Goal: Task Accomplishment & Management: Manage account settings

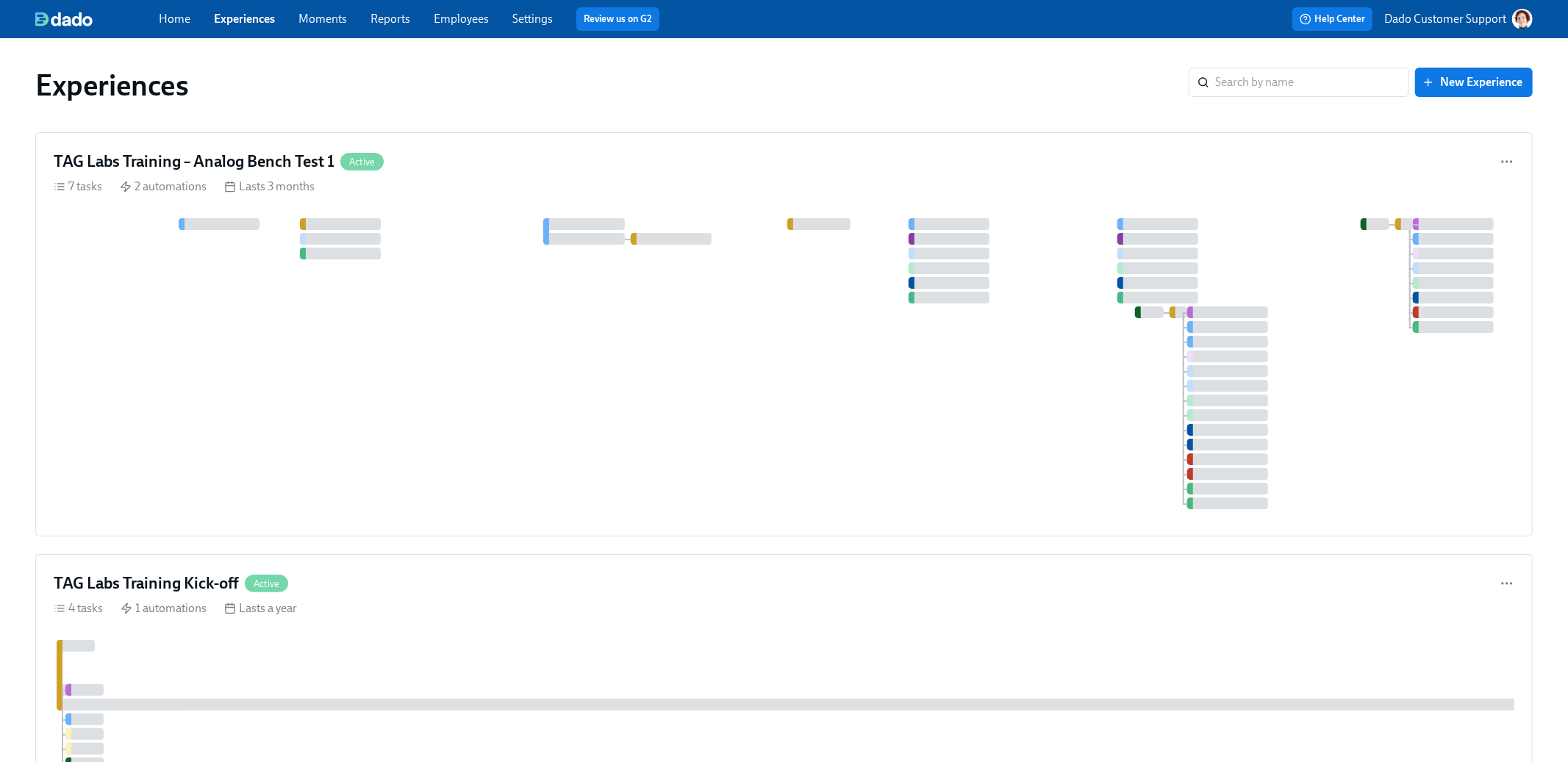
click at [526, 17] on link "Settings" at bounding box center [532, 19] width 40 height 14
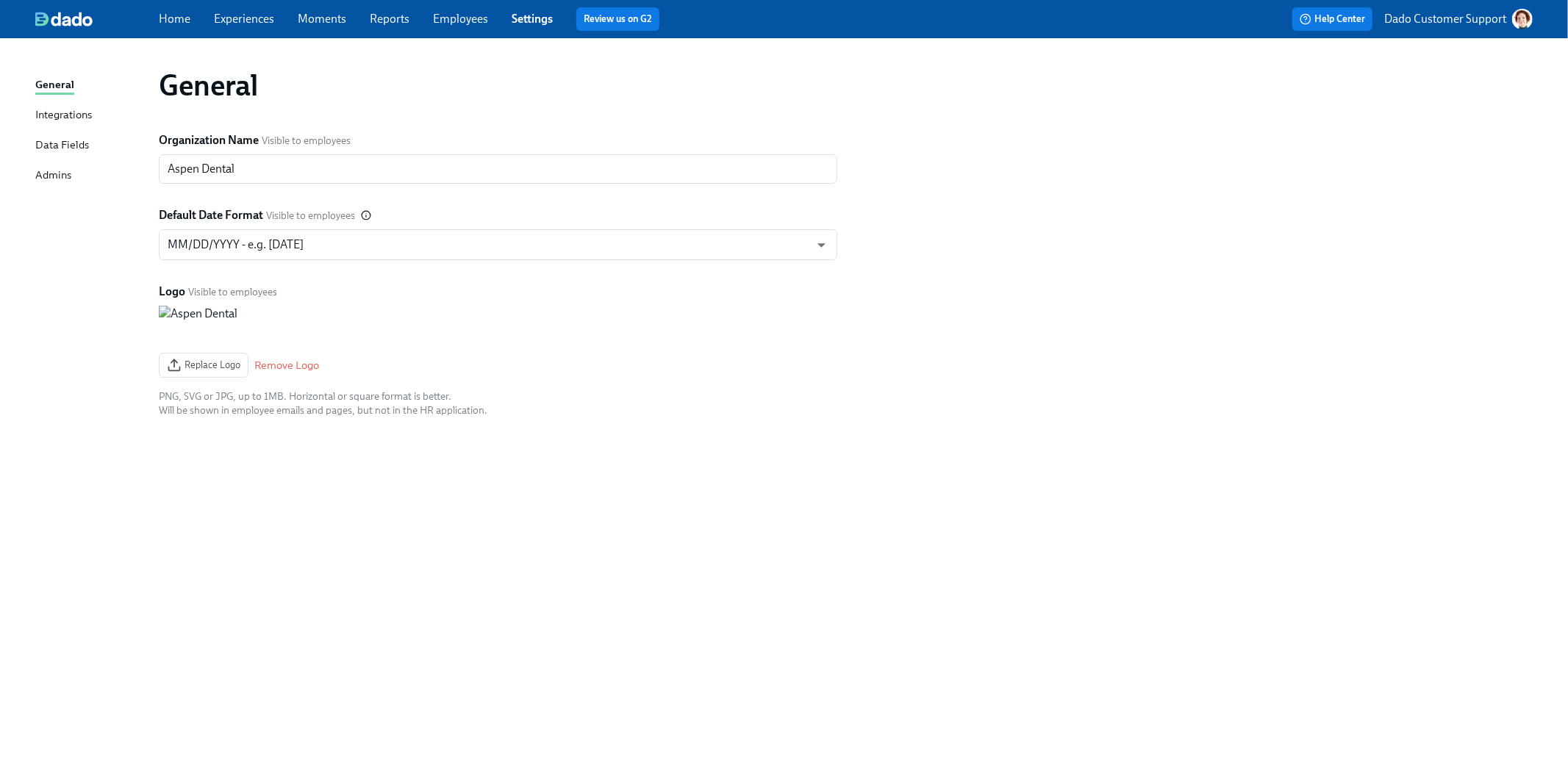
click at [39, 171] on div "Admins" at bounding box center [54, 176] width 36 height 18
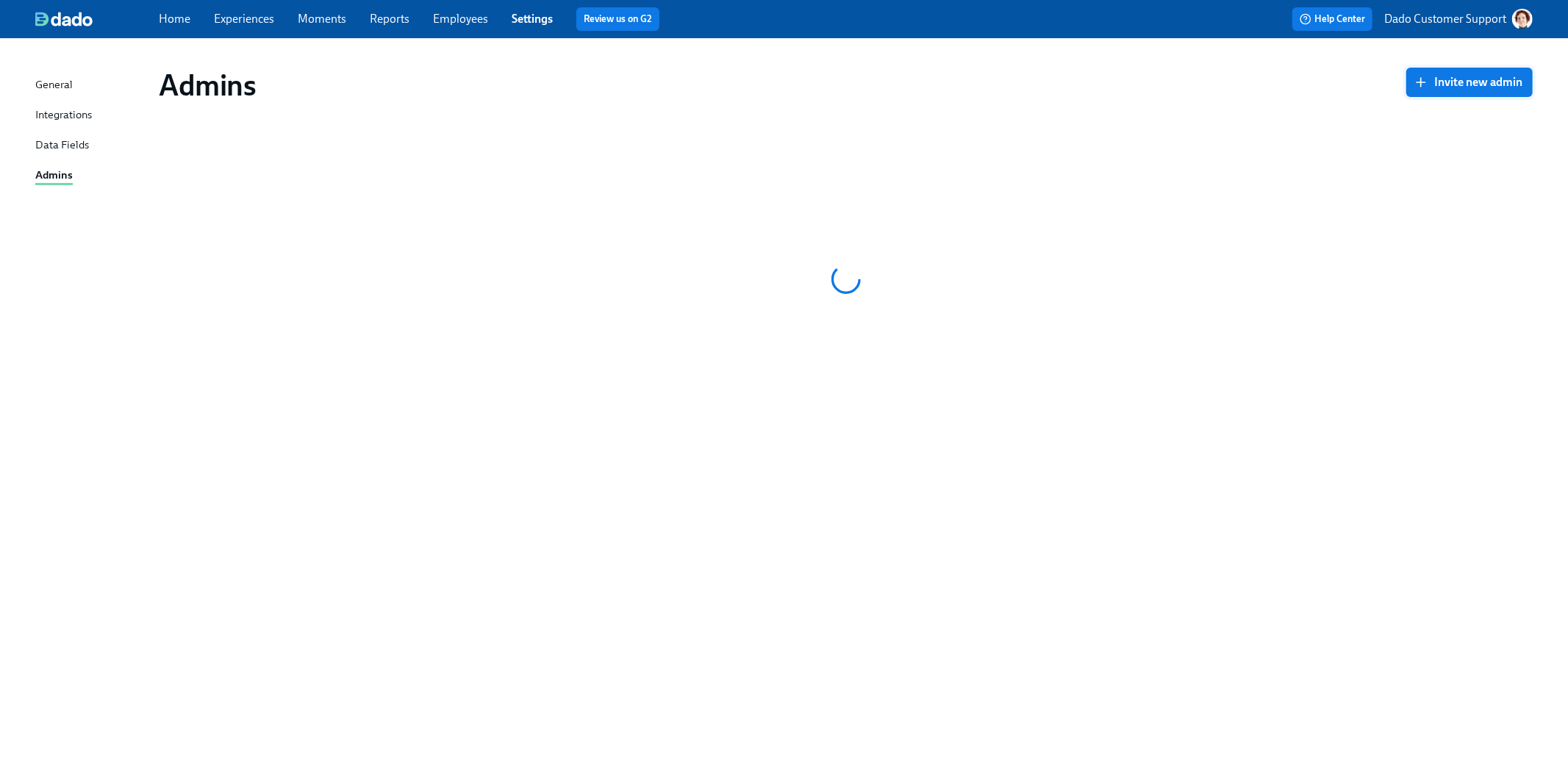
click at [1472, 92] on button "Invite new admin" at bounding box center [1469, 82] width 126 height 30
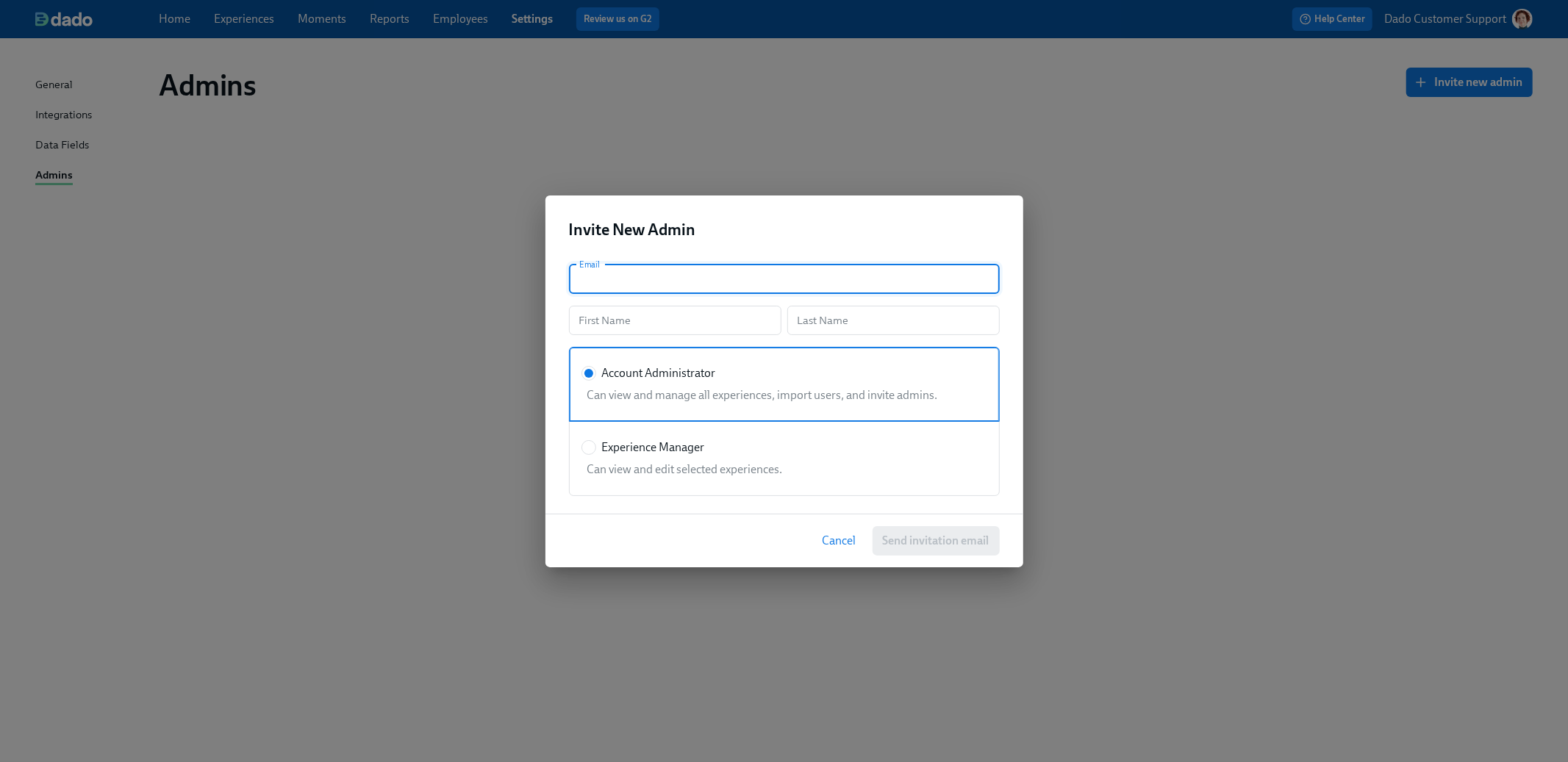
click at [706, 278] on input "text" at bounding box center [784, 279] width 431 height 30
paste input "rebekah.hensleymartin@aspendental.com"
type input "rebekah.hensleymartin@aspendental.com"
click at [663, 318] on input "text" at bounding box center [675, 320] width 213 height 30
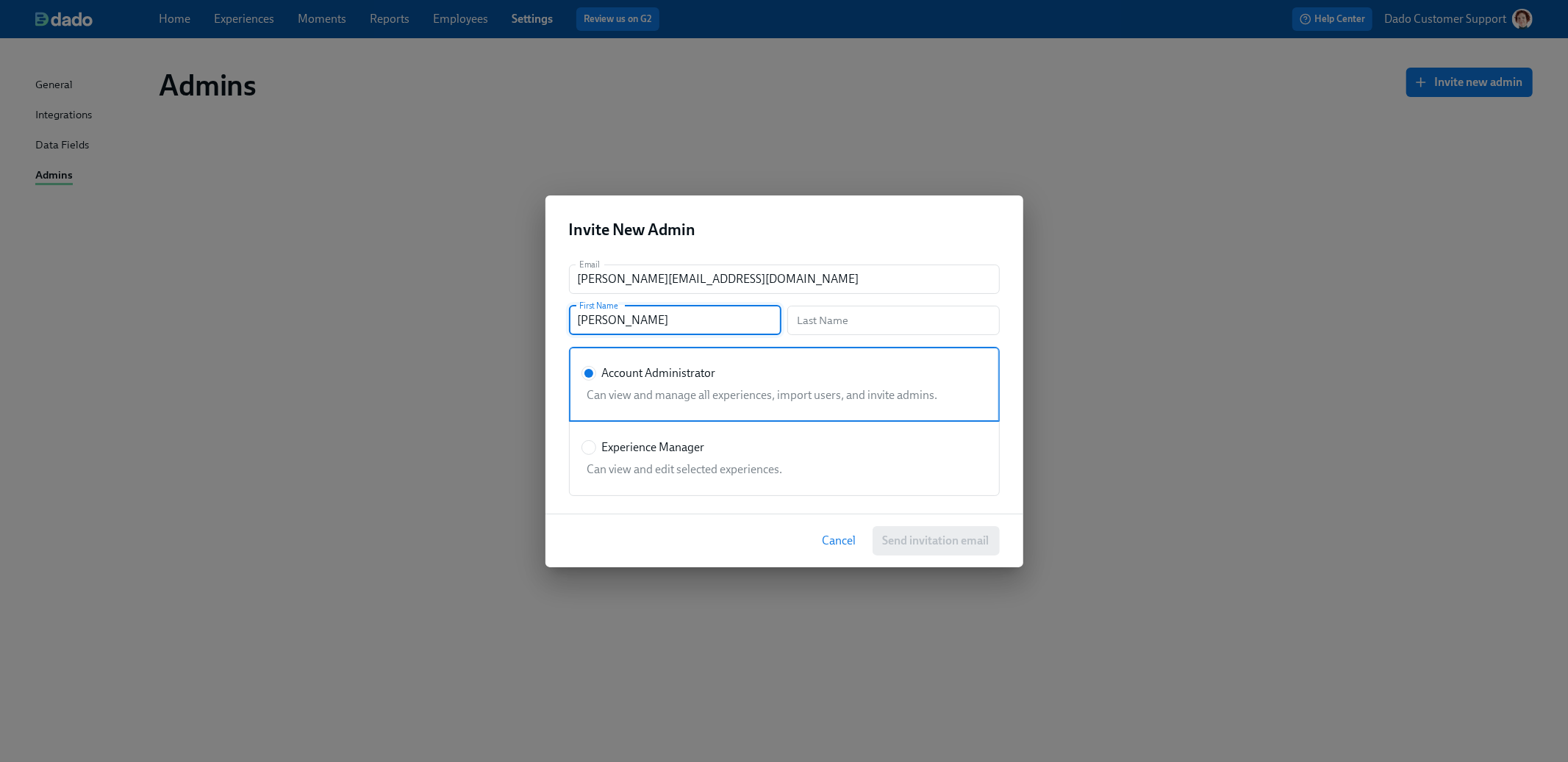
type input "Rebekah"
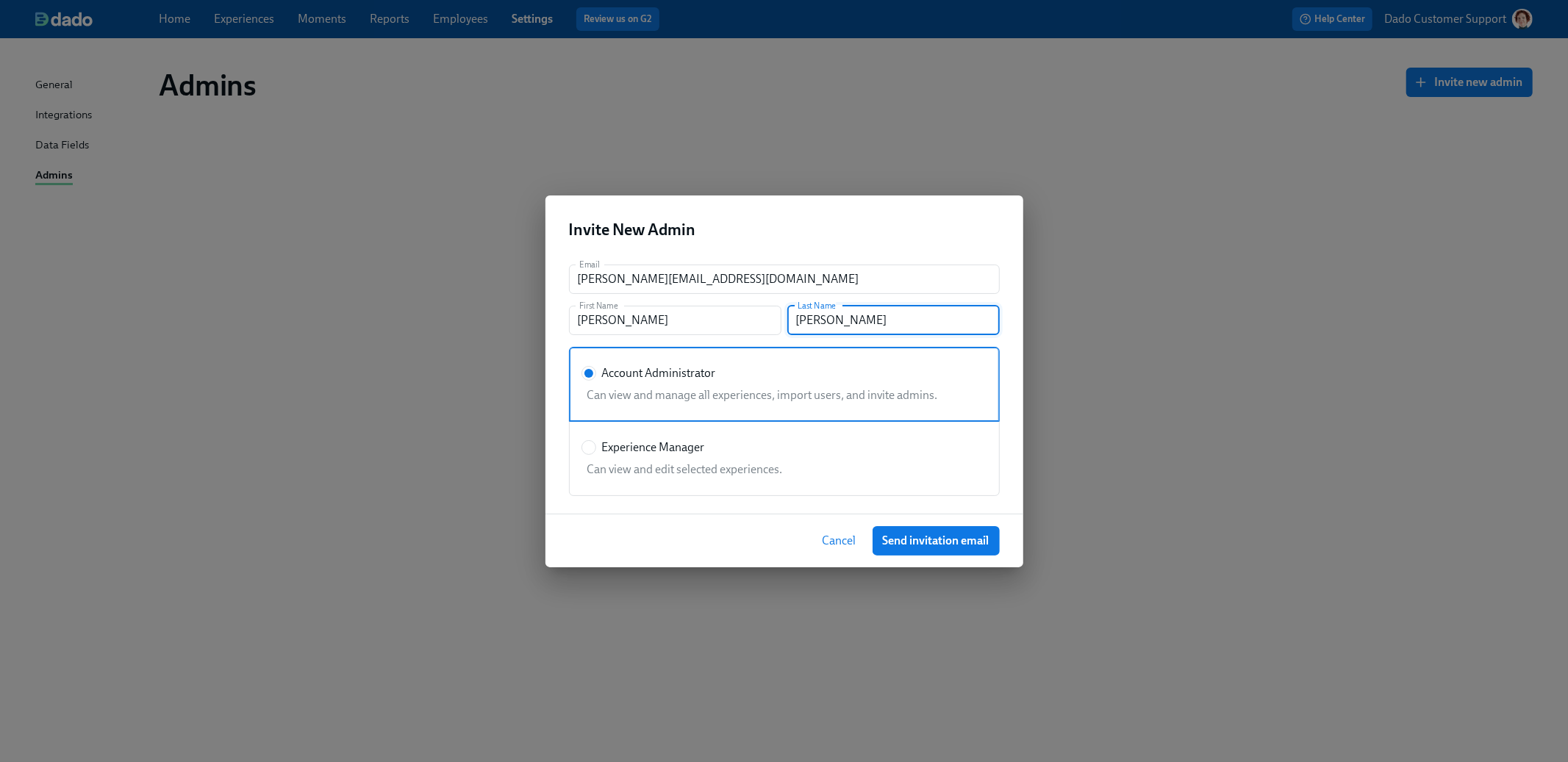
type input "Hensley"
click at [605, 442] on span "Experience Manager" at bounding box center [653, 447] width 103 height 16
click at [595, 442] on input "Experience Manager" at bounding box center [588, 447] width 13 height 13
radio input "true"
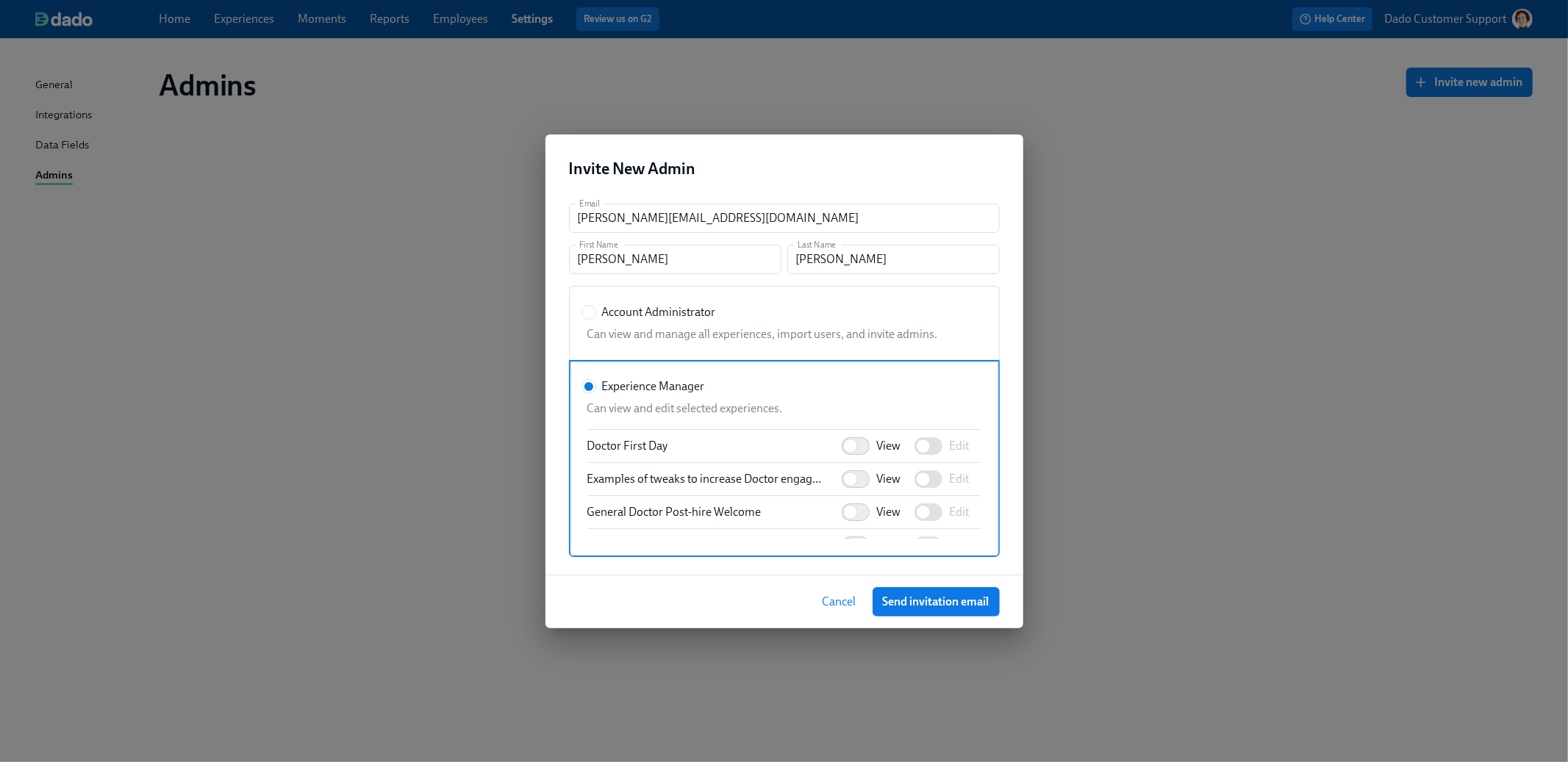
scroll to position [479, 0]
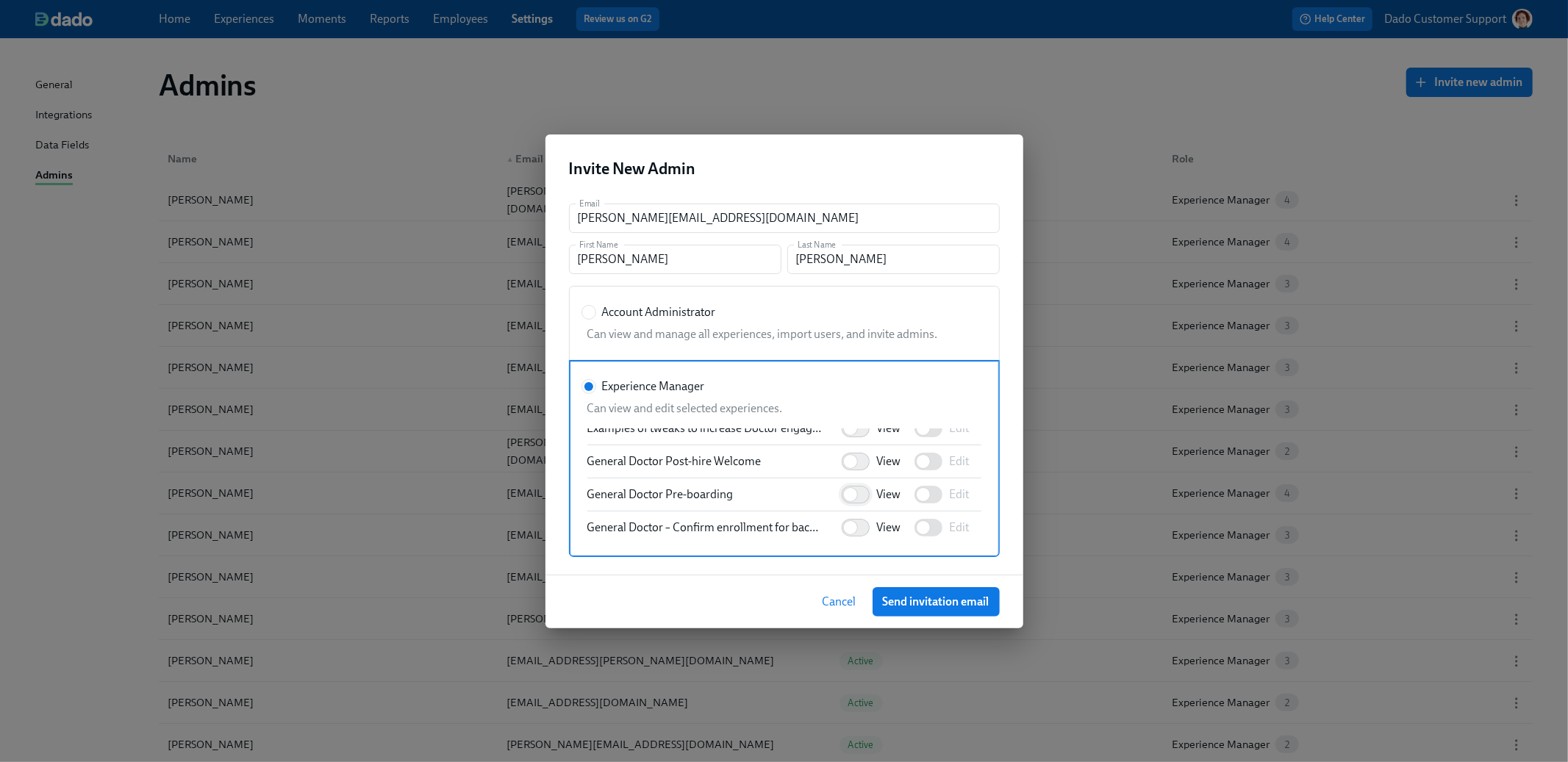
click at [874, 491] on input "View" at bounding box center [850, 494] width 97 height 33
checkbox input "true"
click at [979, 605] on span "Send invitation email" at bounding box center [936, 601] width 107 height 14
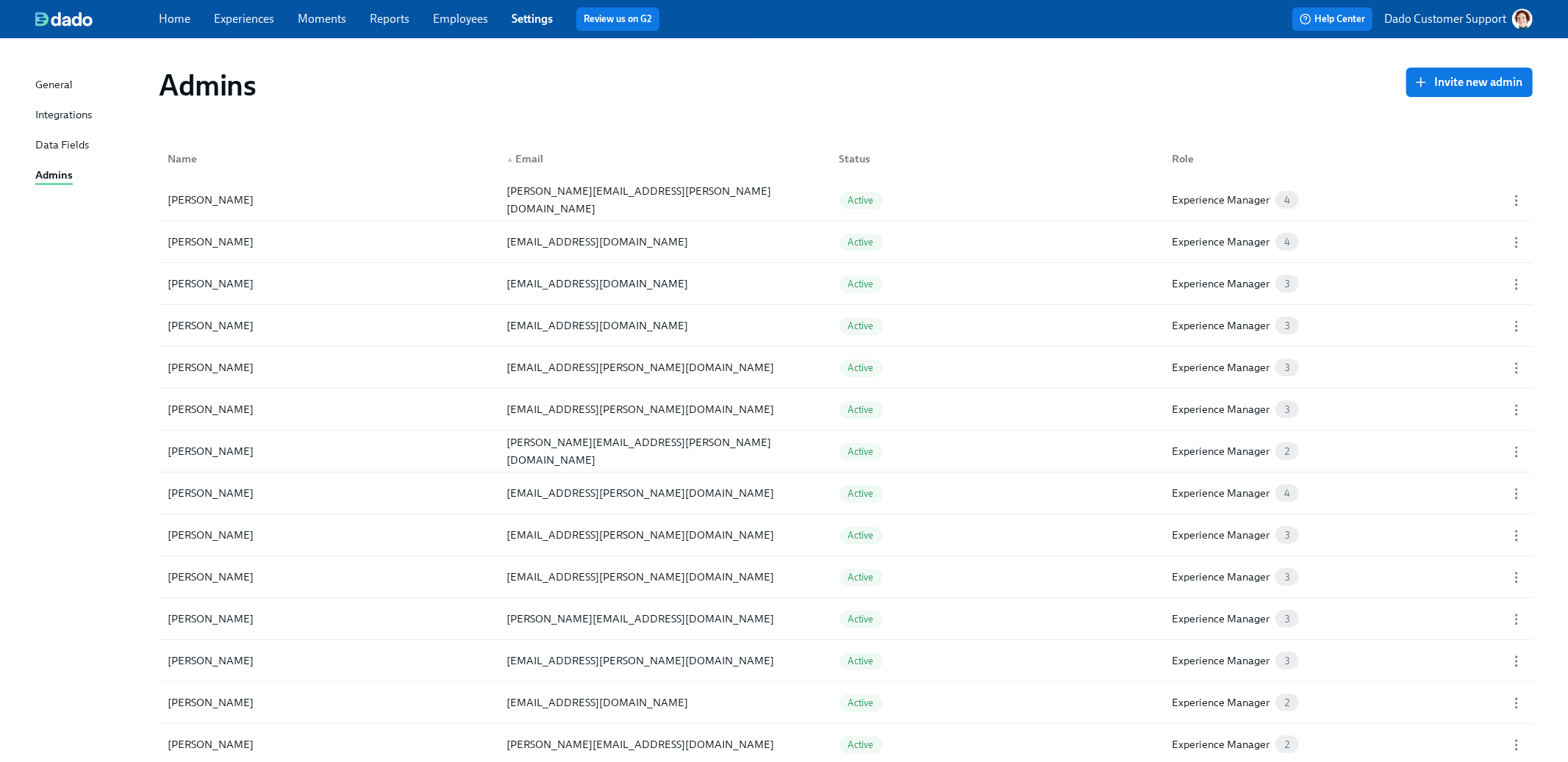
click at [447, 13] on link "Employees" at bounding box center [460, 19] width 55 height 14
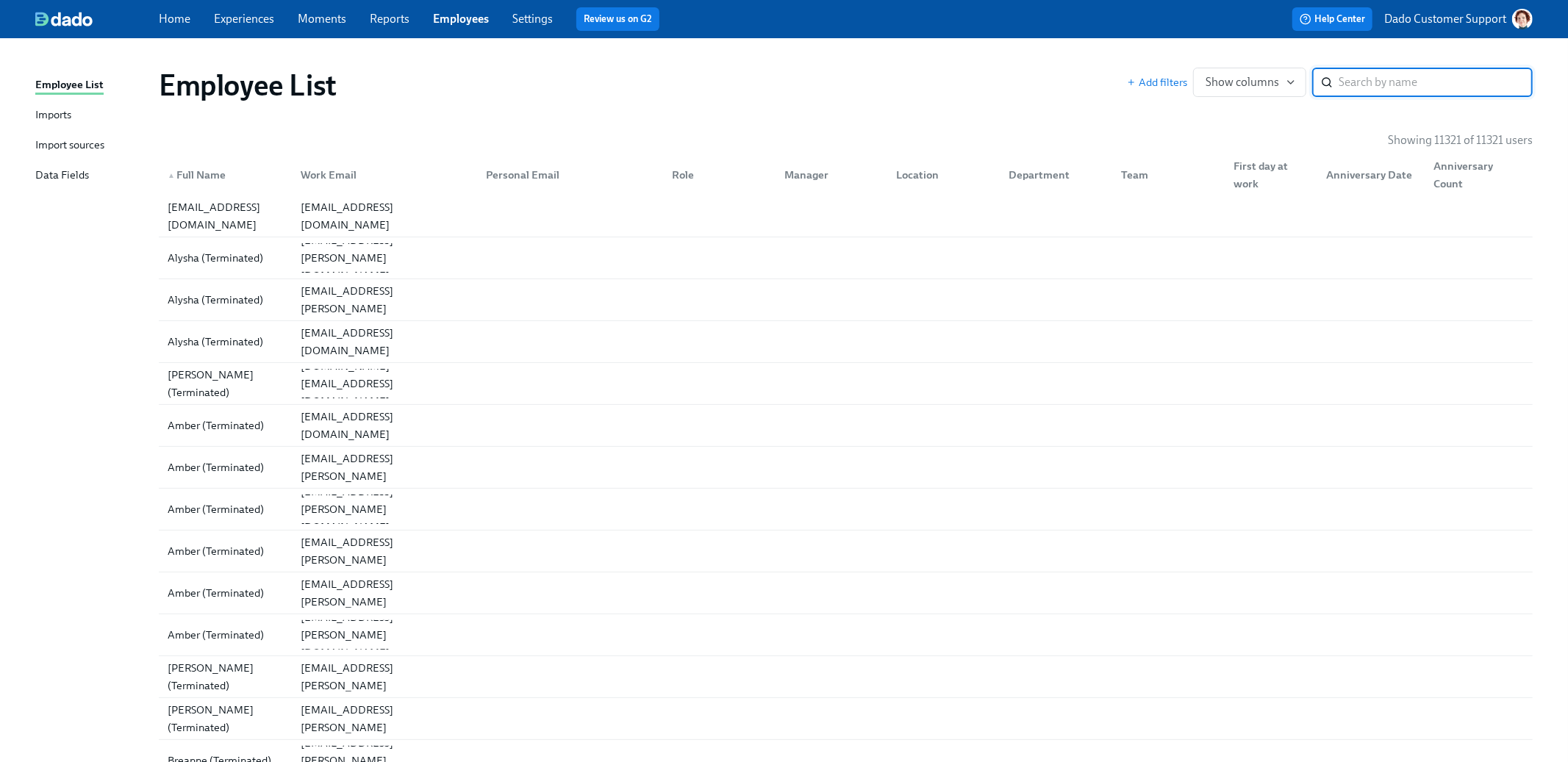
click at [1414, 86] on input "search" at bounding box center [1436, 82] width 194 height 30
type input "Wes"
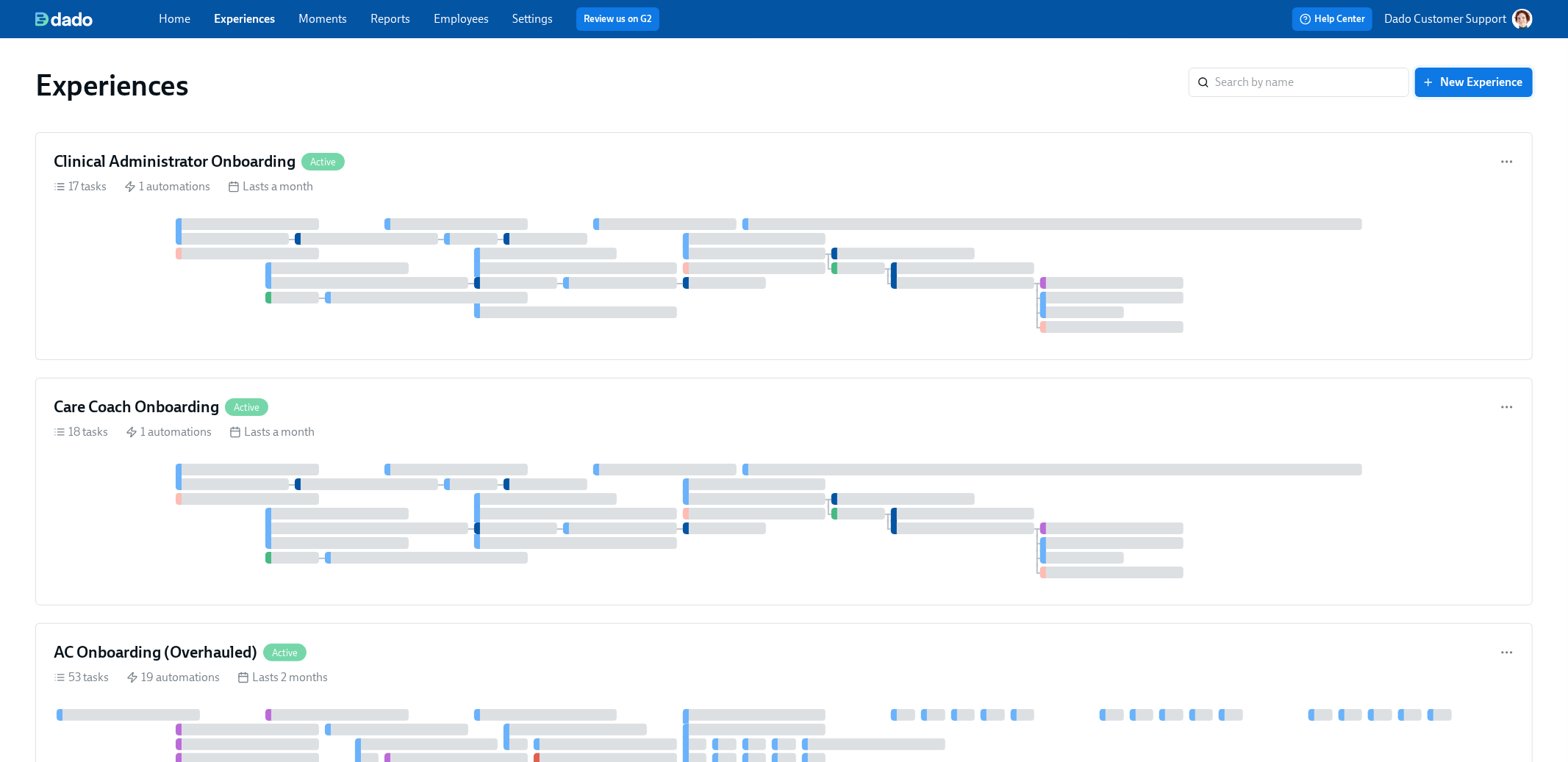
scroll to position [235, 0]
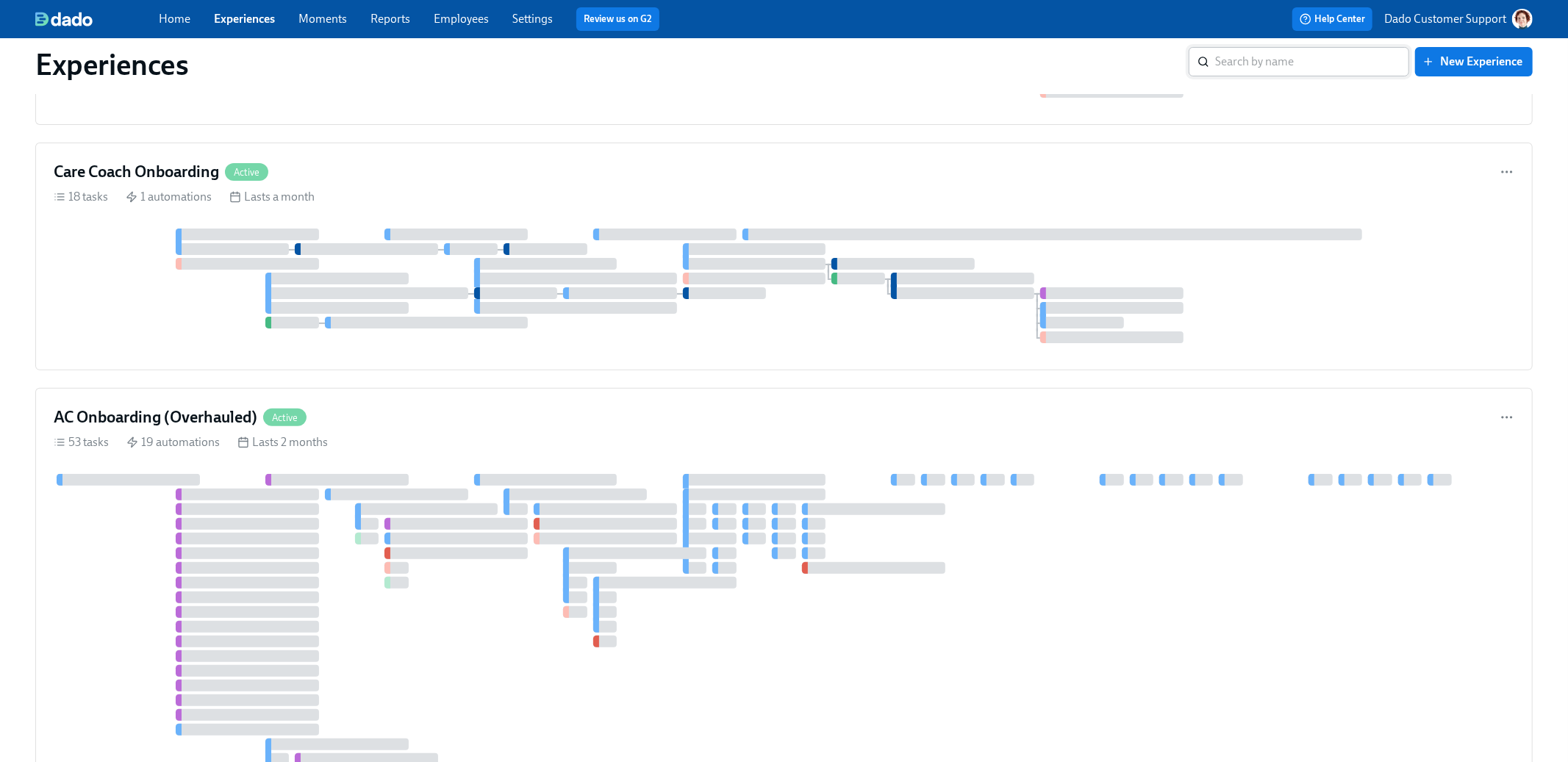
click at [1351, 61] on input "search" at bounding box center [1312, 61] width 194 height 30
type input "discharge"
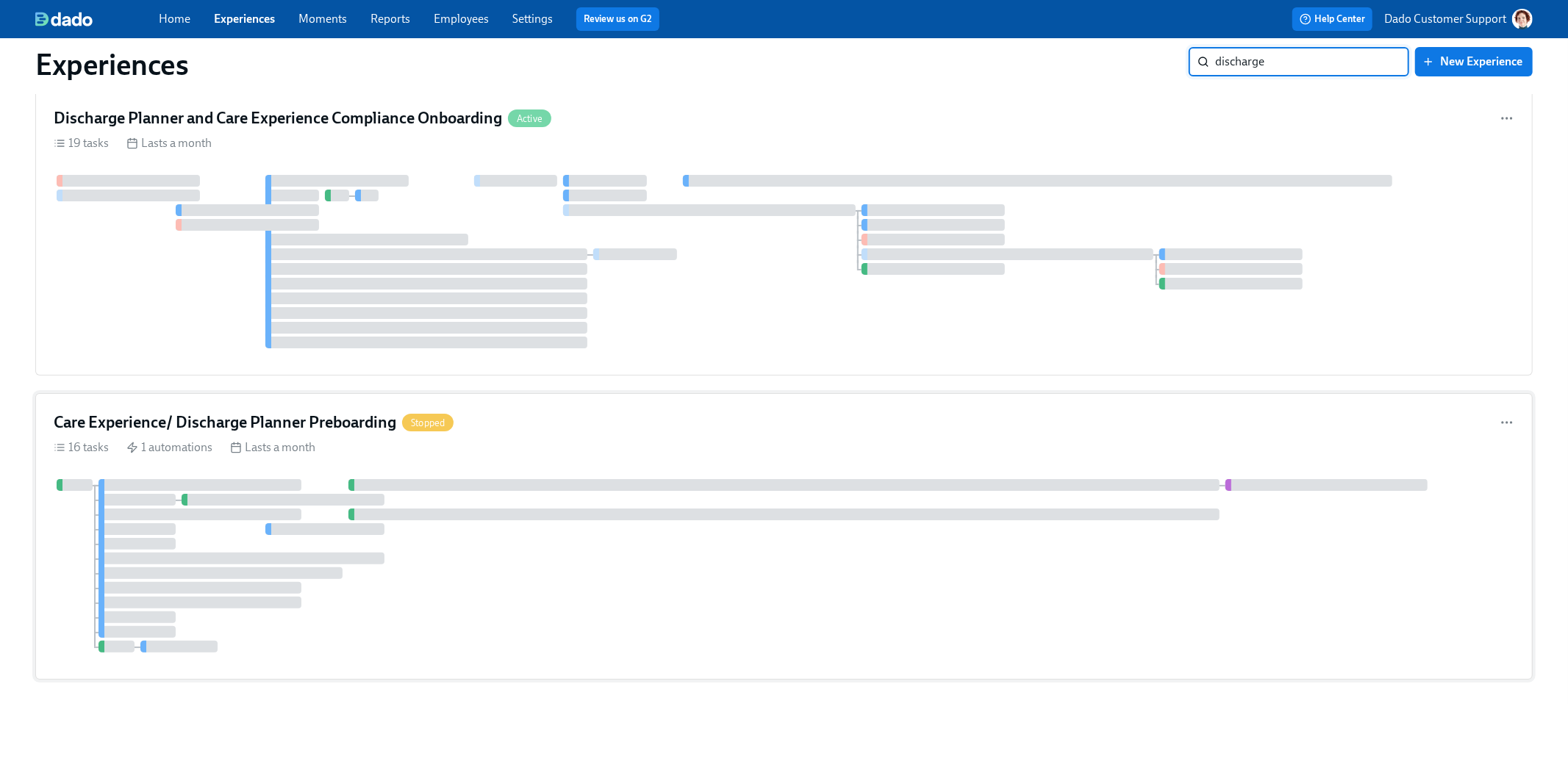
scroll to position [42, 0]
click at [245, 153] on div "19 tasks Lasts a month" at bounding box center [784, 145] width 1460 height 16
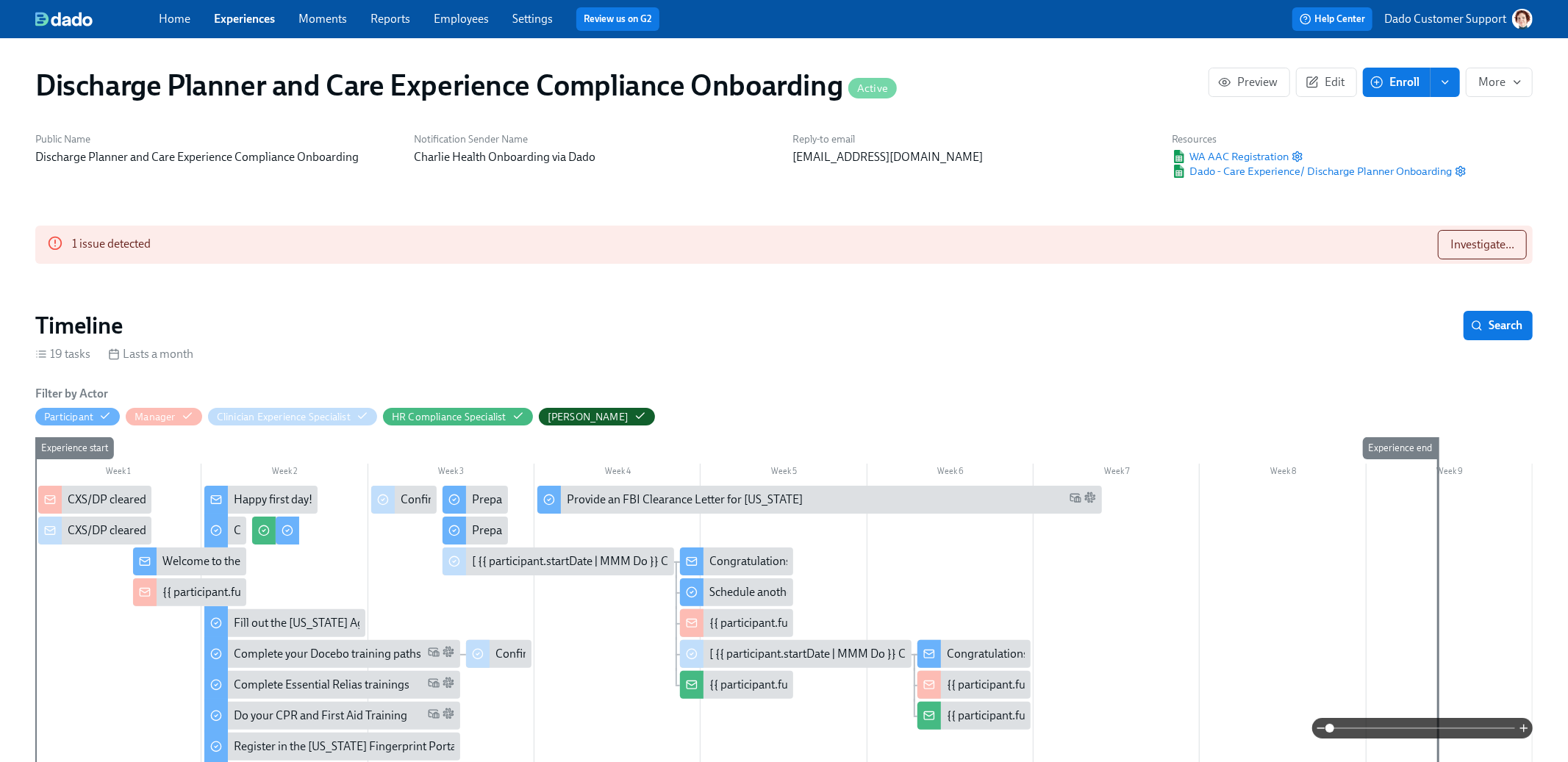
scroll to position [0, 2904]
click at [460, 17] on link "Employees" at bounding box center [461, 19] width 55 height 14
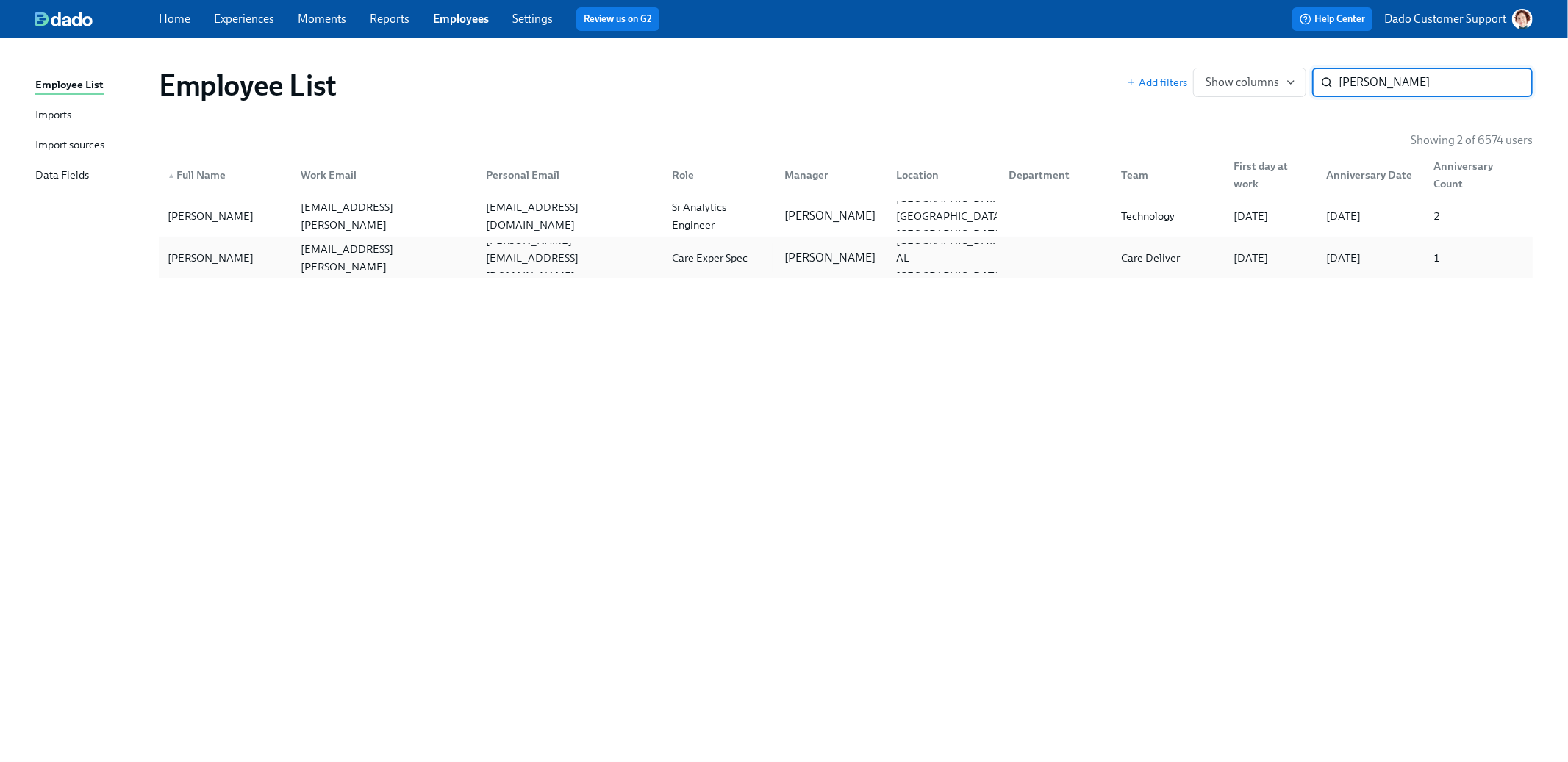
type input "wes"
click at [239, 249] on div "Wes Standridge" at bounding box center [210, 257] width 98 height 17
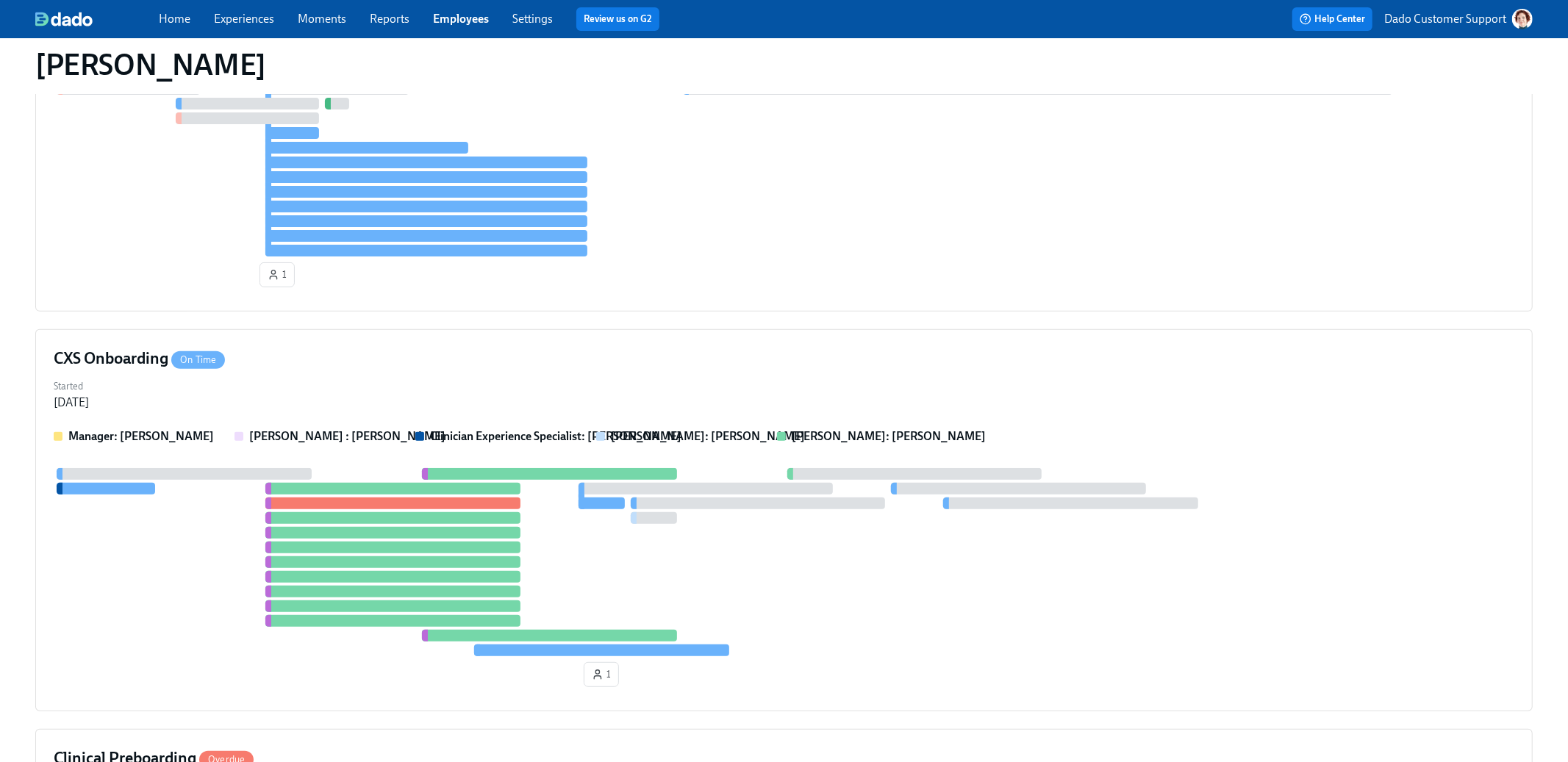
scroll to position [323, 0]
click at [418, 494] on div at bounding box center [392, 490] width 255 height 12
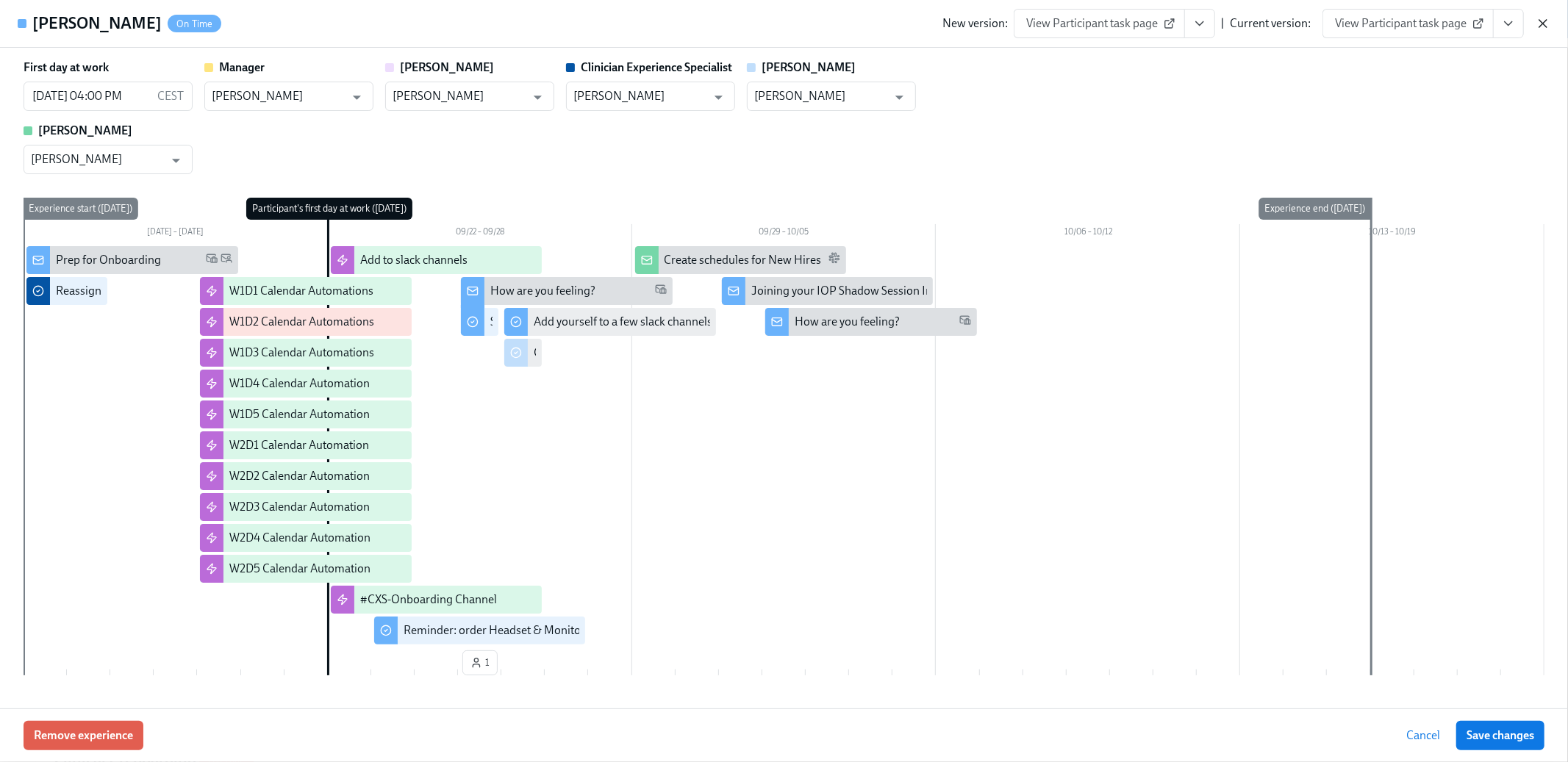
click at [1538, 17] on icon "button" at bounding box center [1542, 23] width 14 height 14
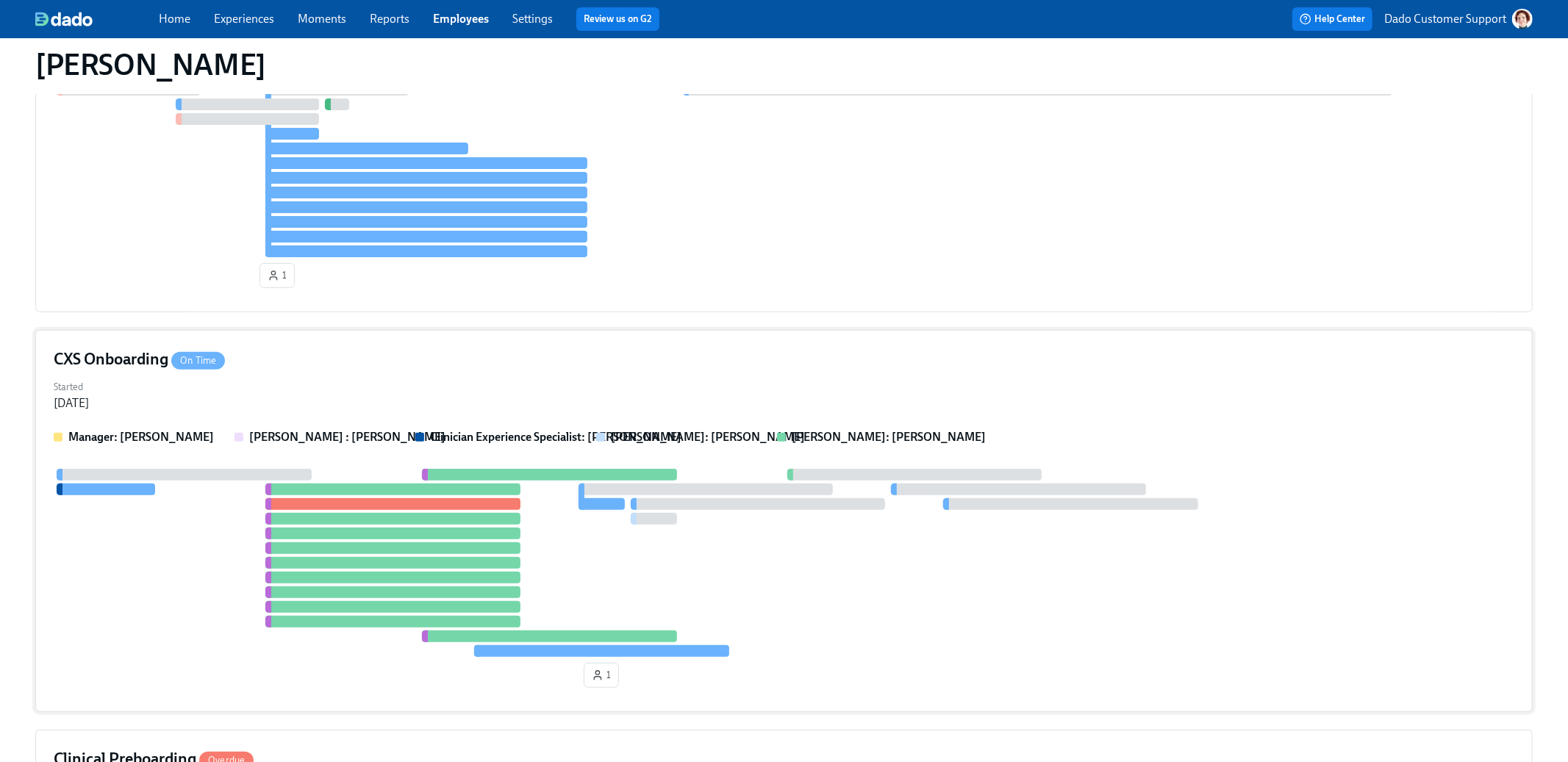
scroll to position [794, 0]
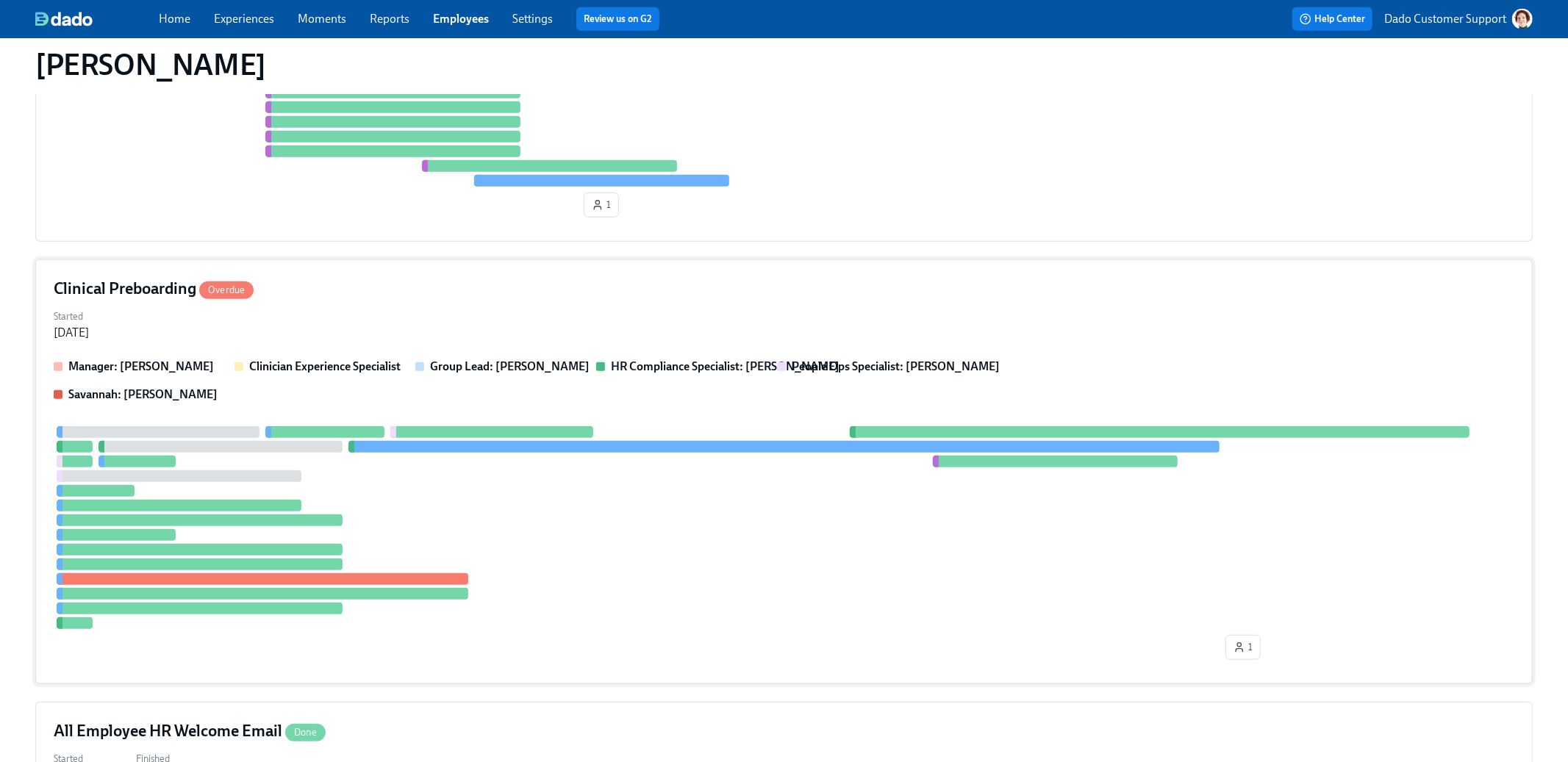
click at [304, 347] on div "Clinical Preboarding Overdue Started Aug 28, 2025 Manager: Jean Celestin Clinic…" at bounding box center [784, 471] width 1498 height 425
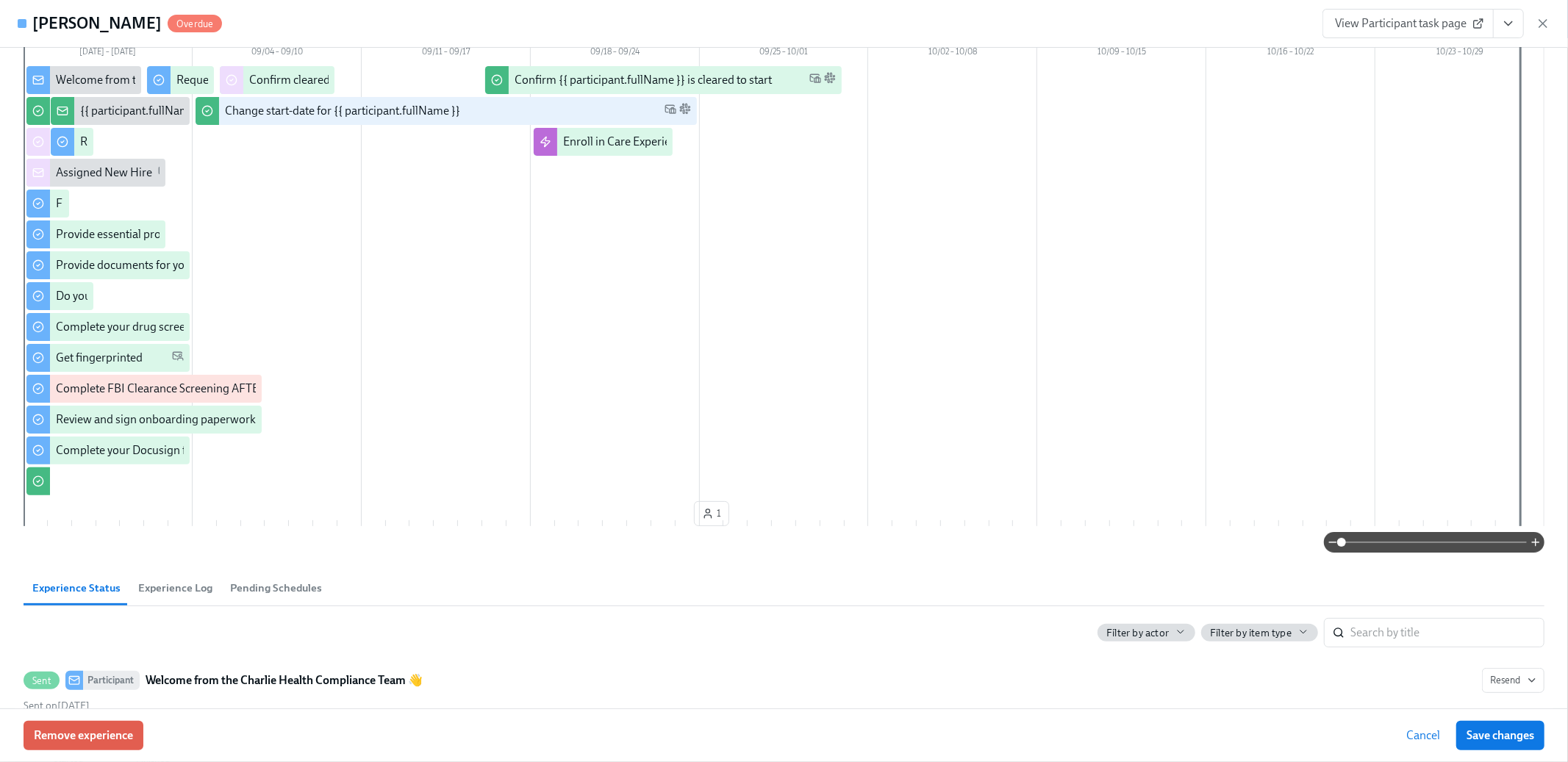
scroll to position [179, 0]
click at [159, 588] on span "Experience Log" at bounding box center [176, 589] width 74 height 17
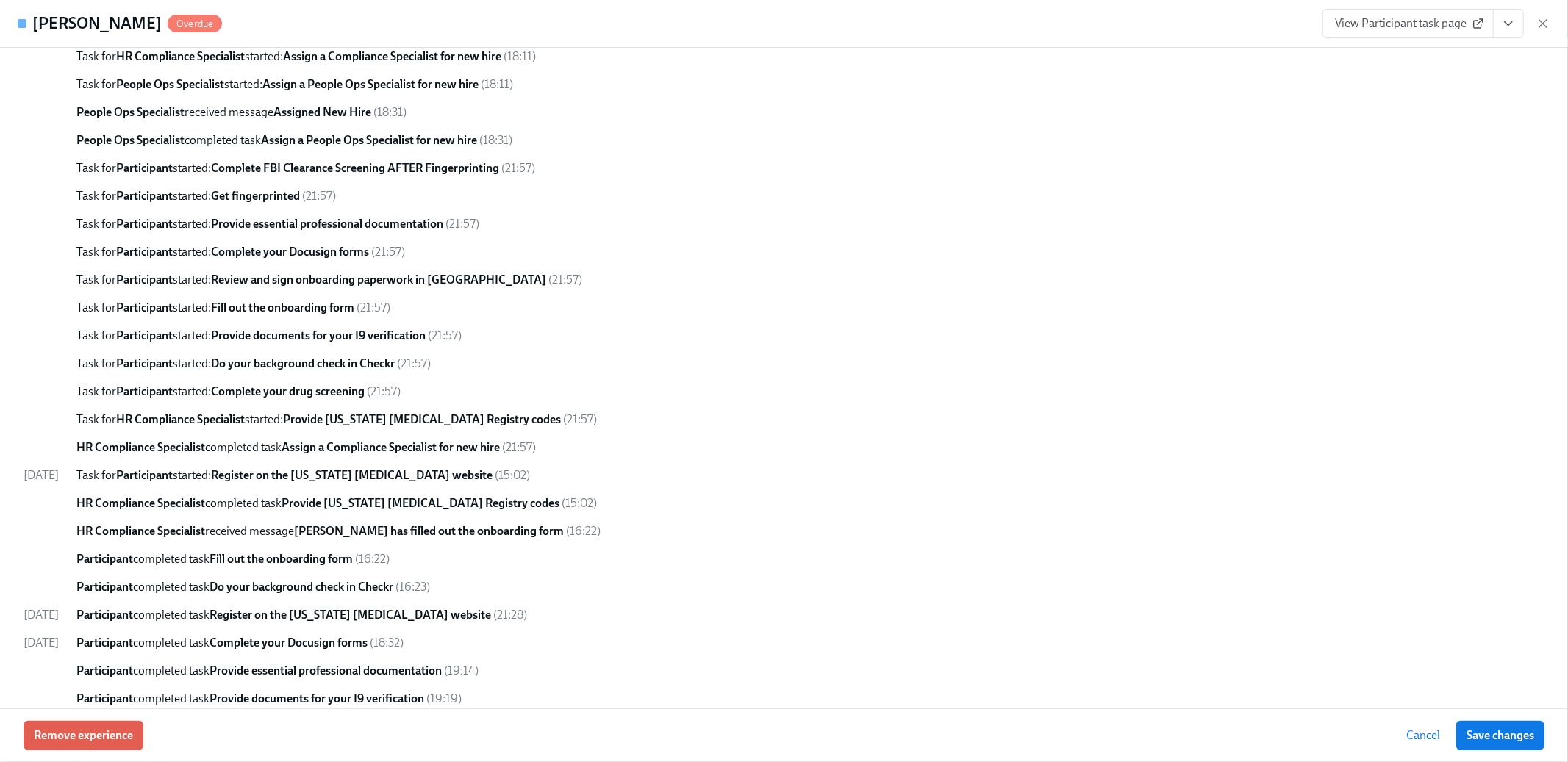
scroll to position [0, 0]
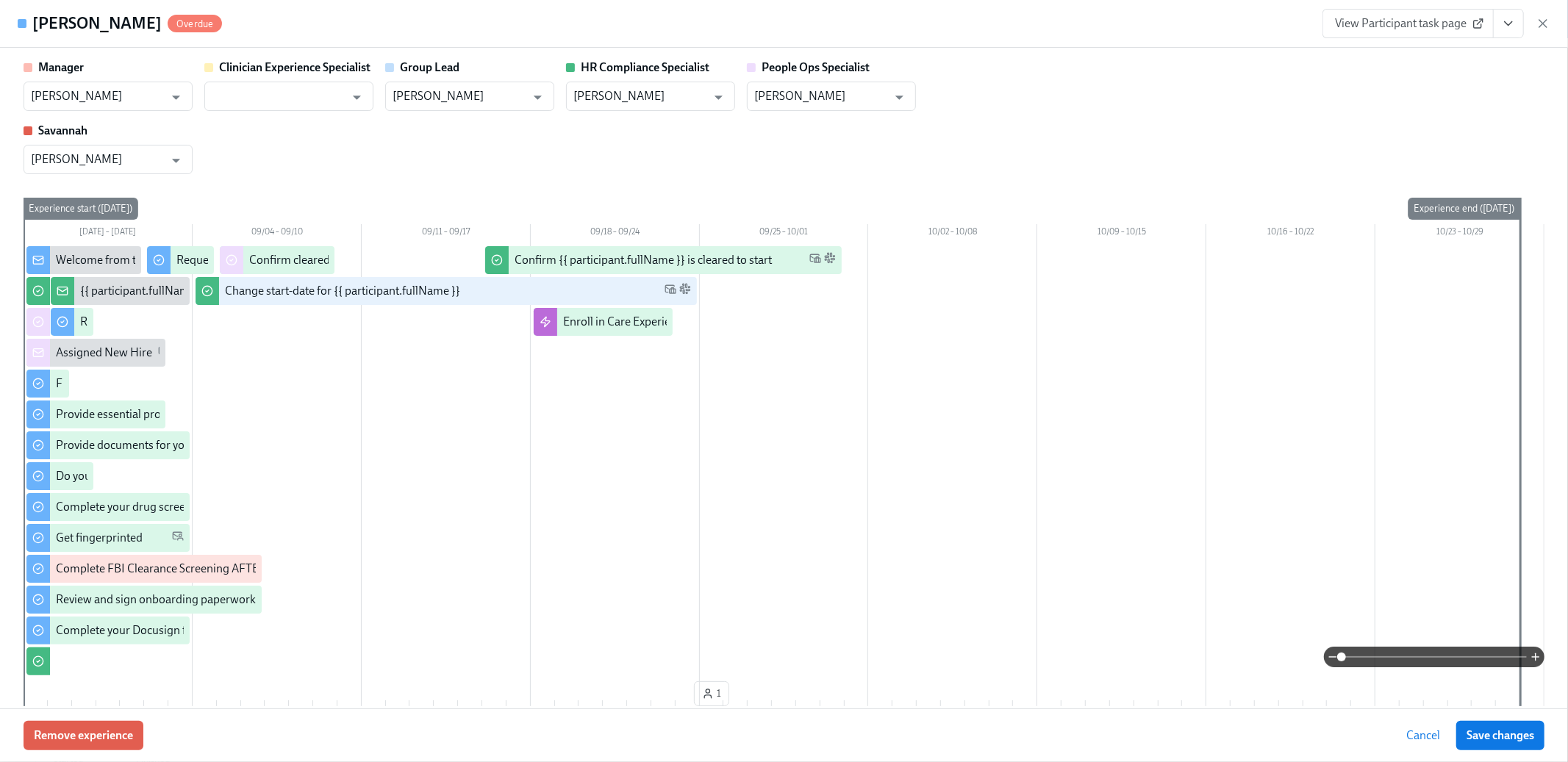
click at [1548, 14] on div "View Participant task page" at bounding box center [1436, 23] width 228 height 30
click at [1548, 20] on icon "button" at bounding box center [1542, 23] width 14 height 14
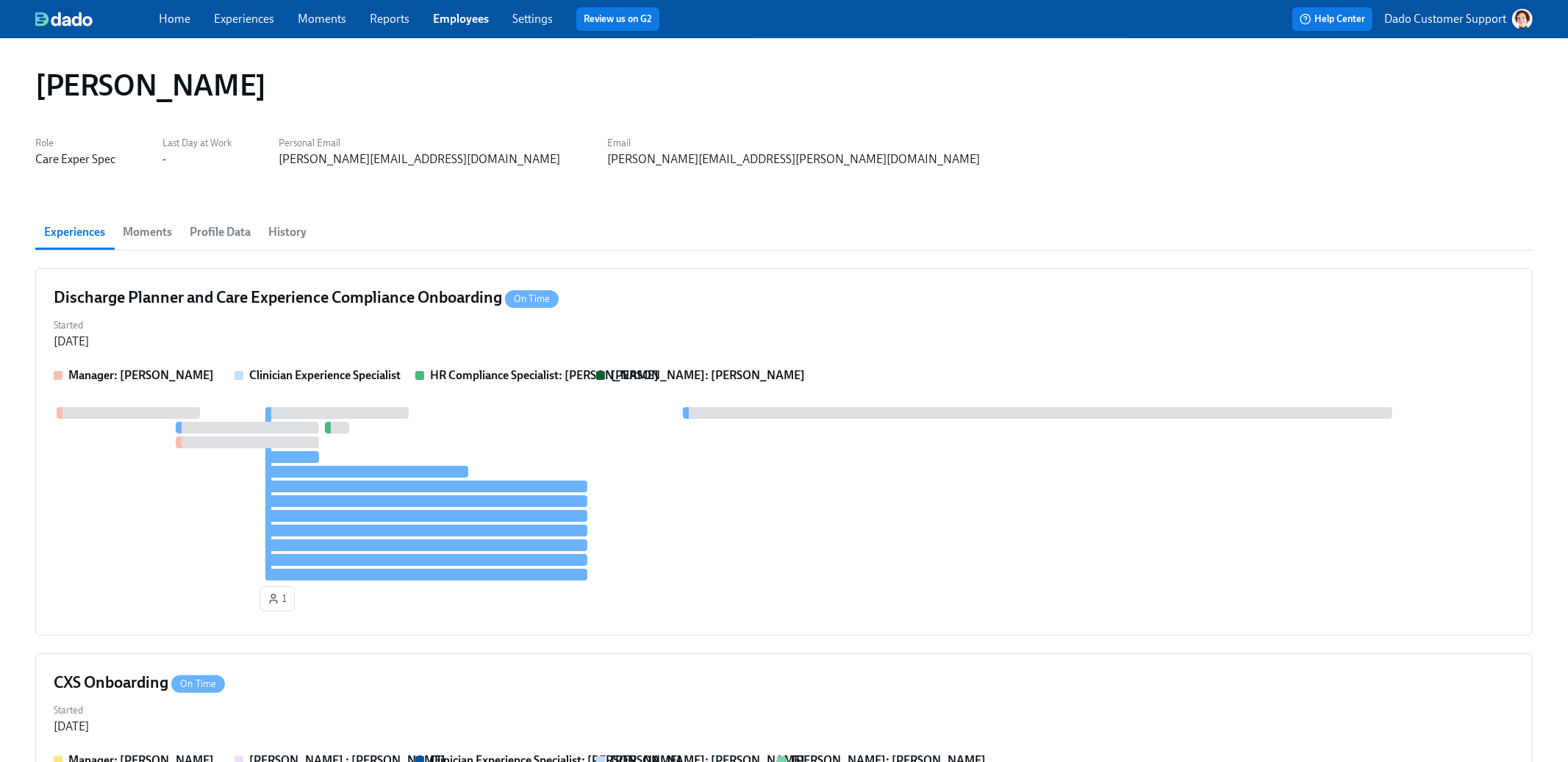
click at [227, 17] on link "Experiences" at bounding box center [245, 19] width 61 height 14
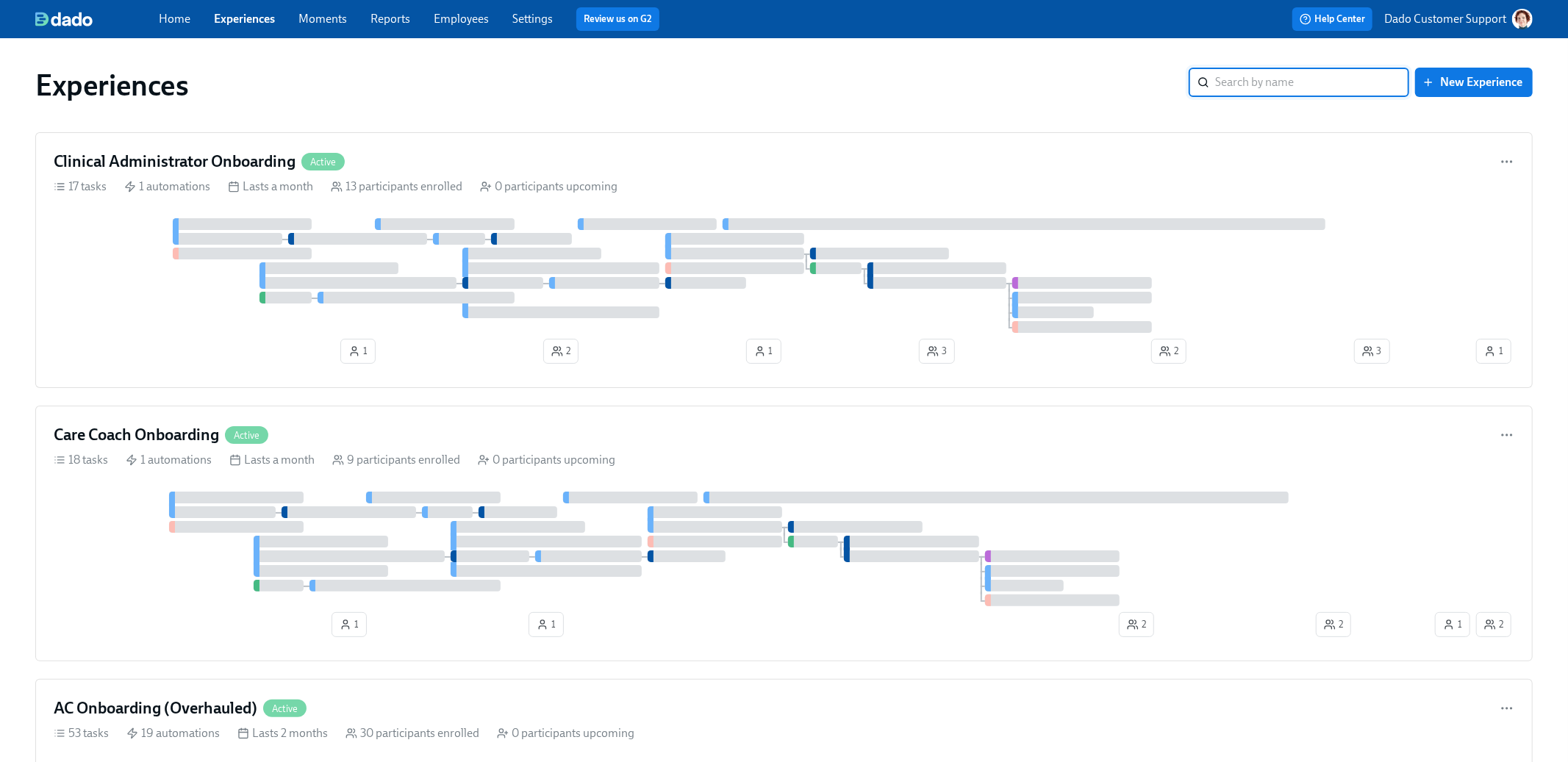
type input "p"
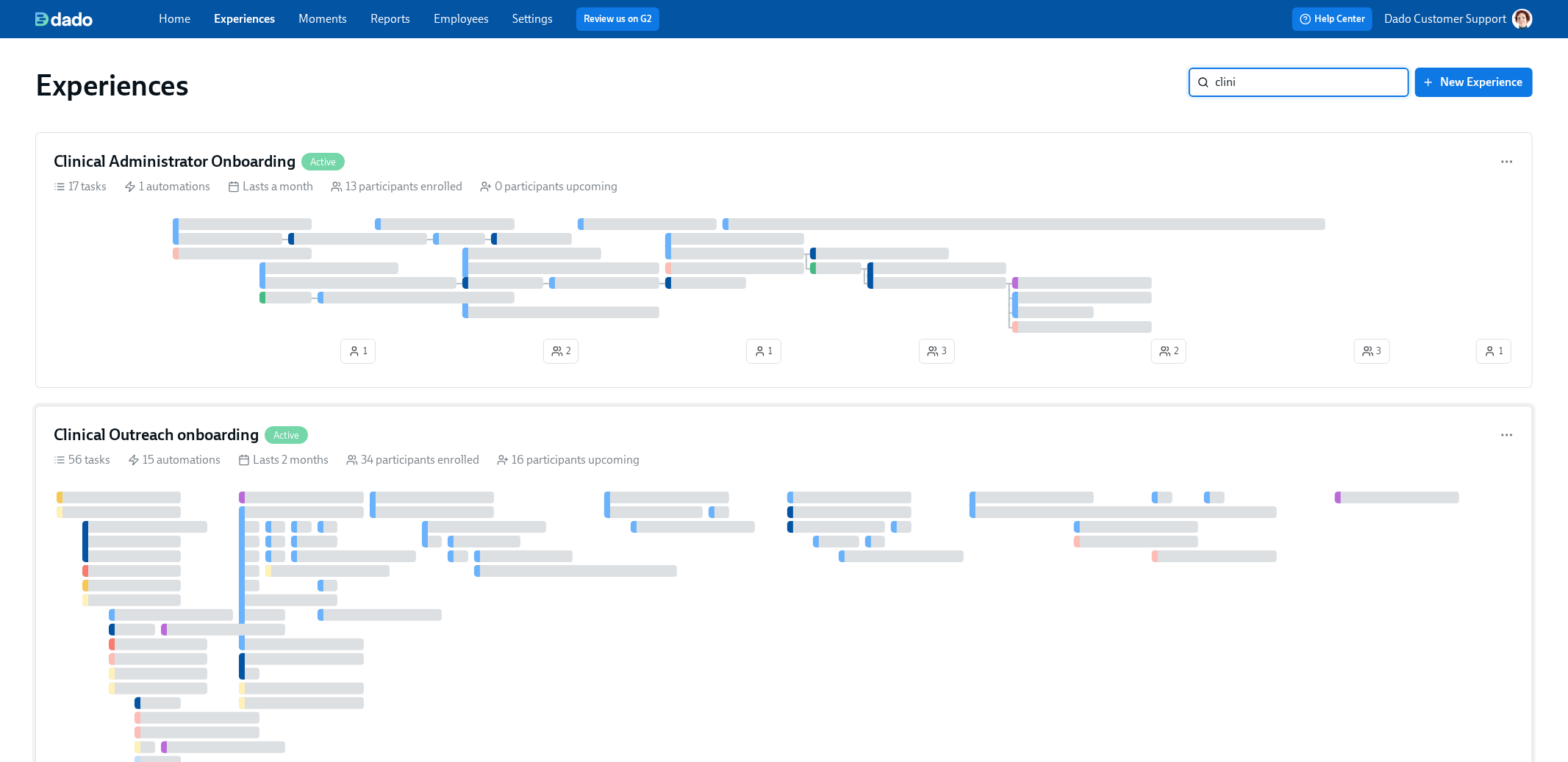
type input "clini"
click at [257, 496] on div at bounding box center [301, 498] width 124 height 12
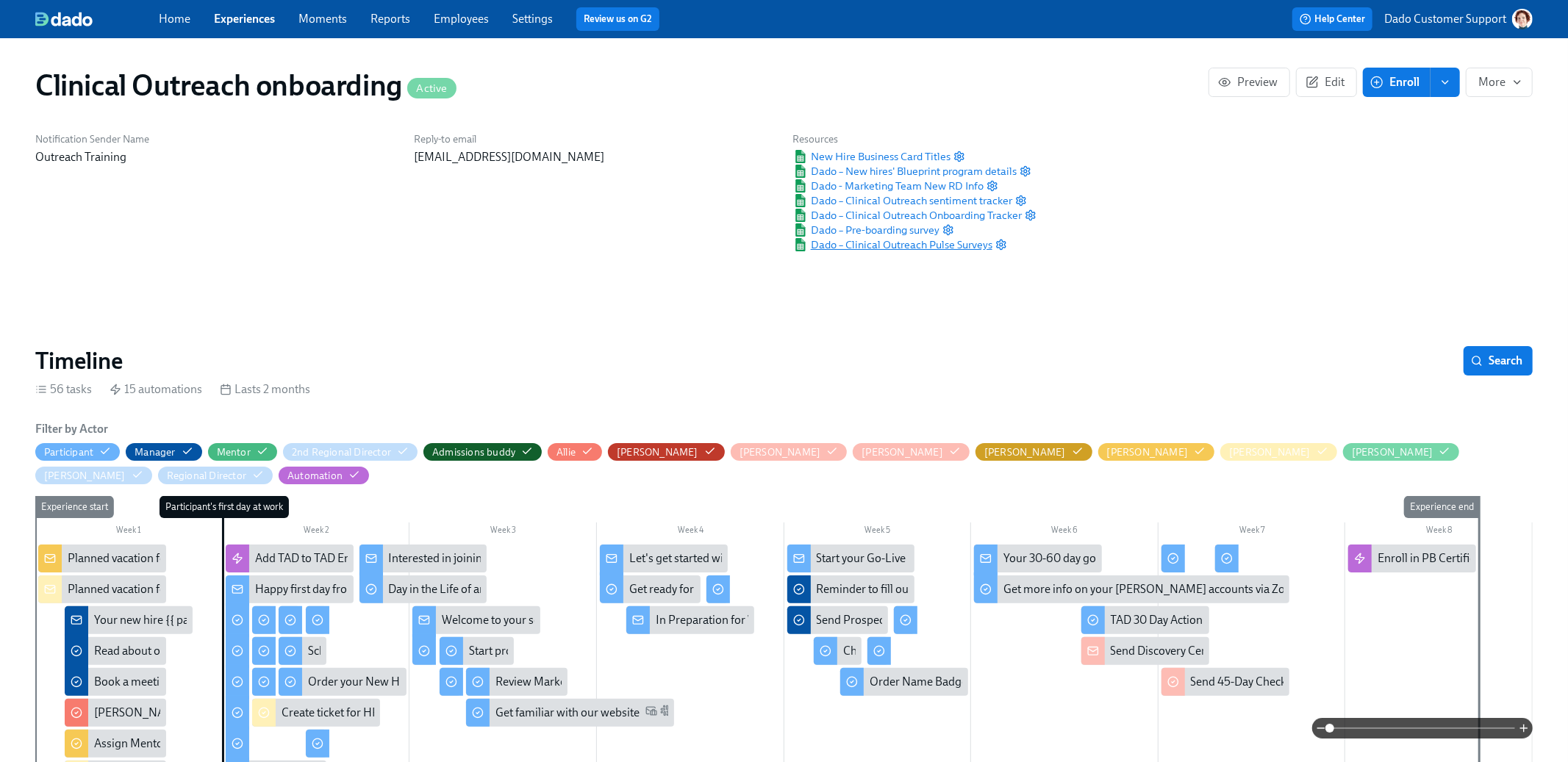
scroll to position [0, 7427]
click at [238, 23] on link "Experiences" at bounding box center [245, 19] width 61 height 14
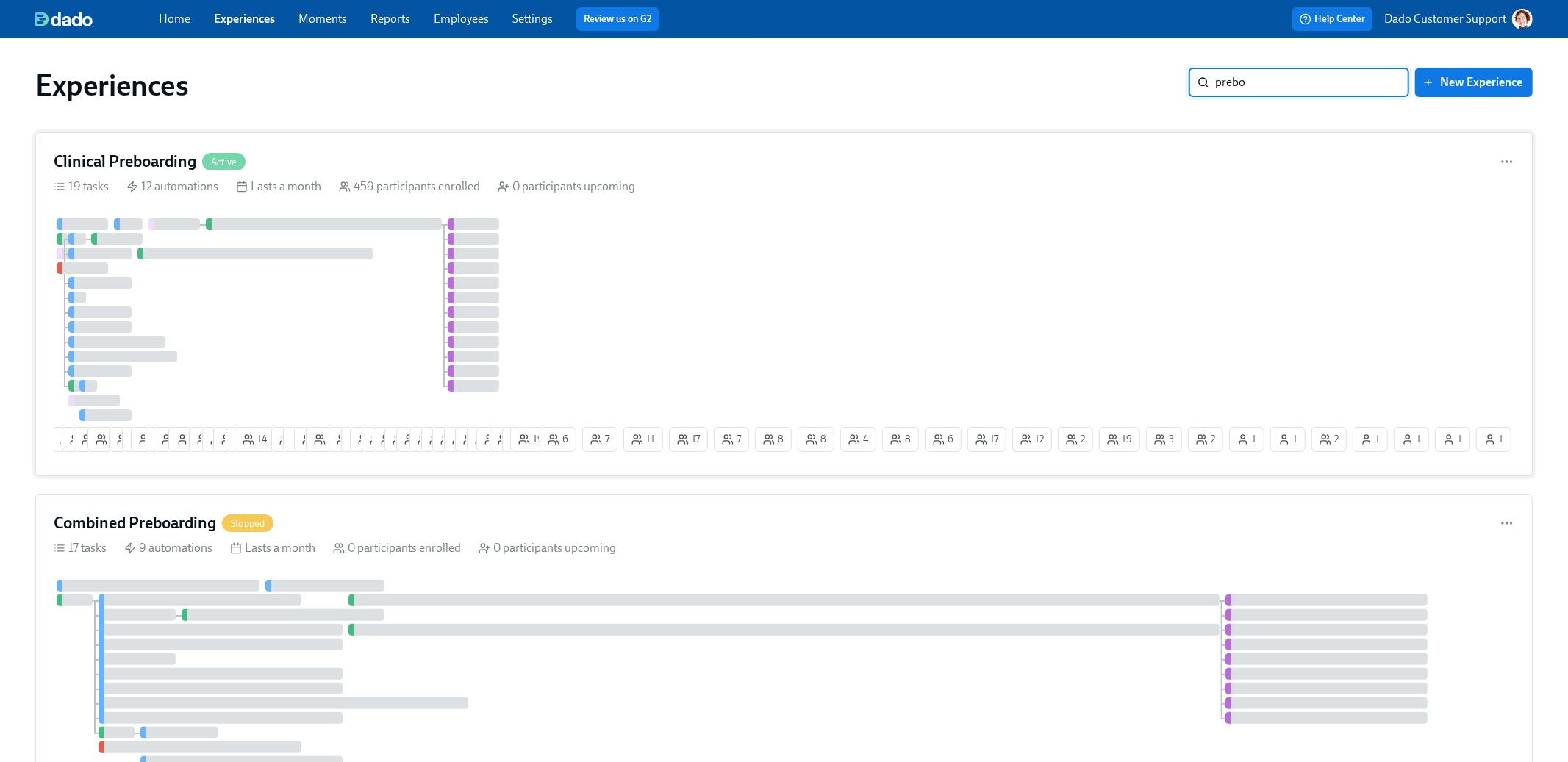
type input "prebo"
click at [591, 341] on div "9 10 19 2 11 2 16 2 18 1 12 6 6 3 14 8 1 6 8 4 2 23 21 13 11 12 3 3 4 7 3 6 24 …" at bounding box center [784, 337] width 1460 height 240
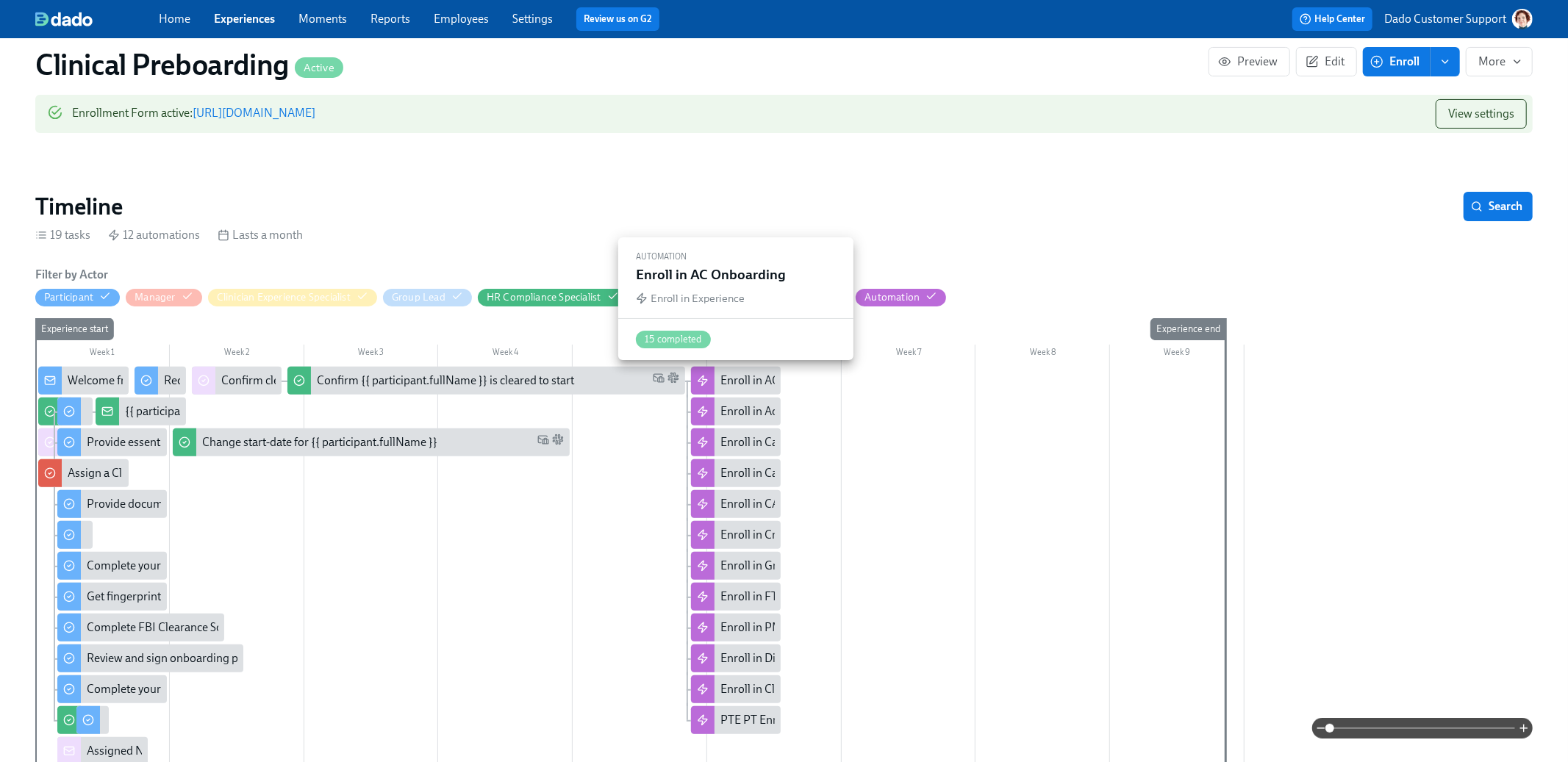
scroll to position [0, 17416]
click at [766, 372] on div "Enroll in AC Onboarding" at bounding box center [781, 380] width 123 height 16
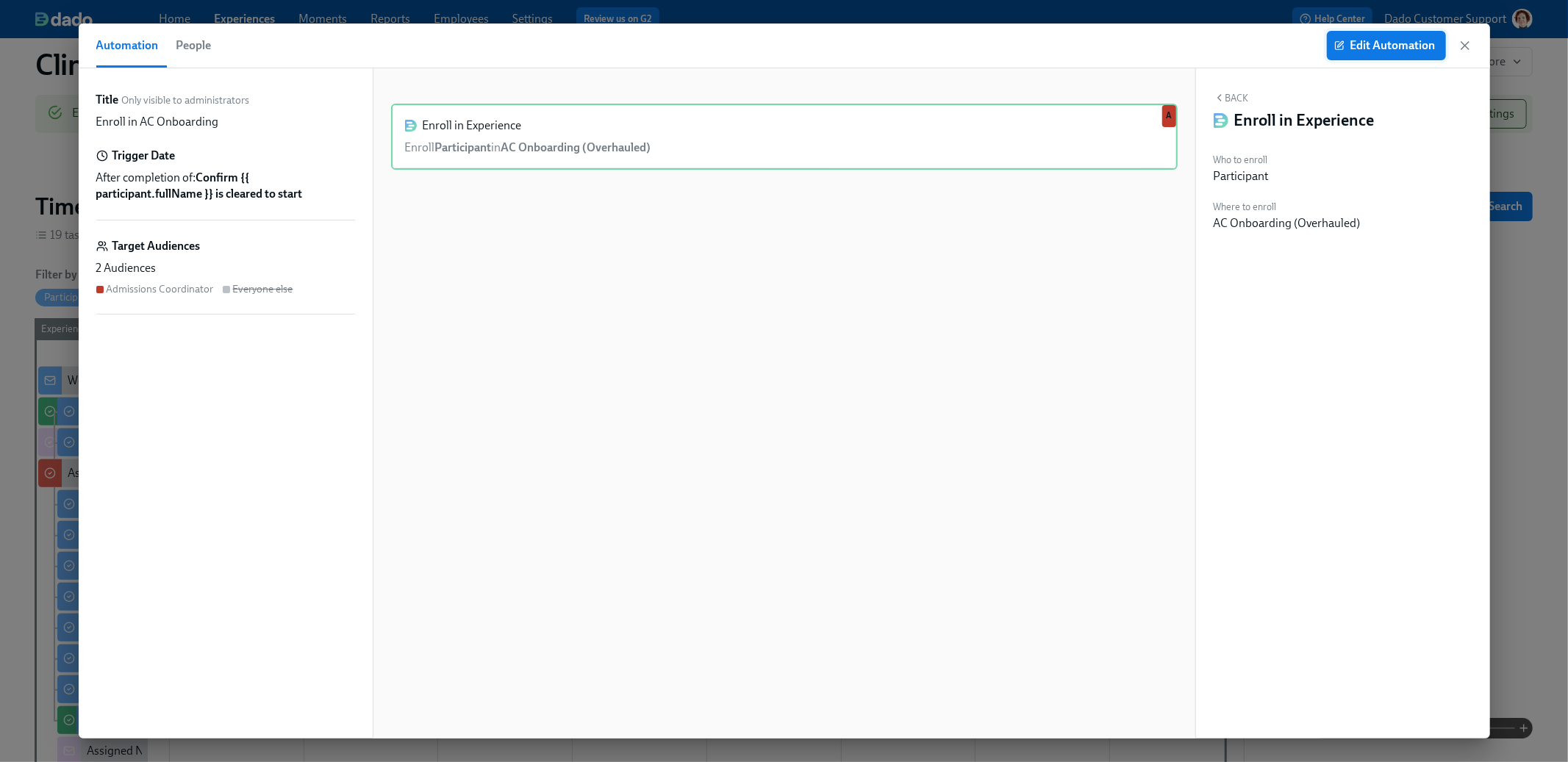
click at [1387, 48] on span "Edit Automation" at bounding box center [1386, 45] width 98 height 14
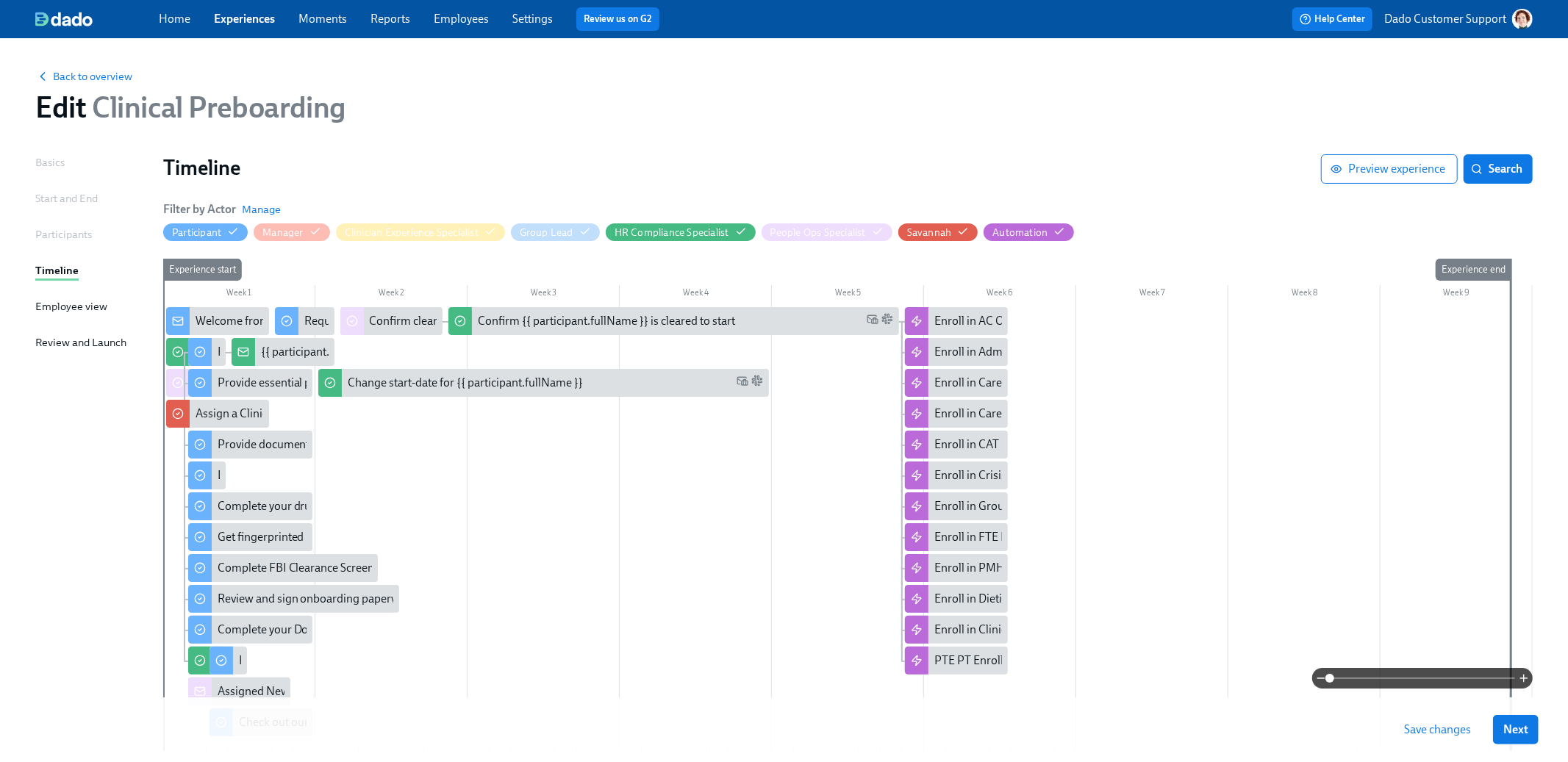
click at [1428, 680] on span at bounding box center [1422, 678] width 185 height 20
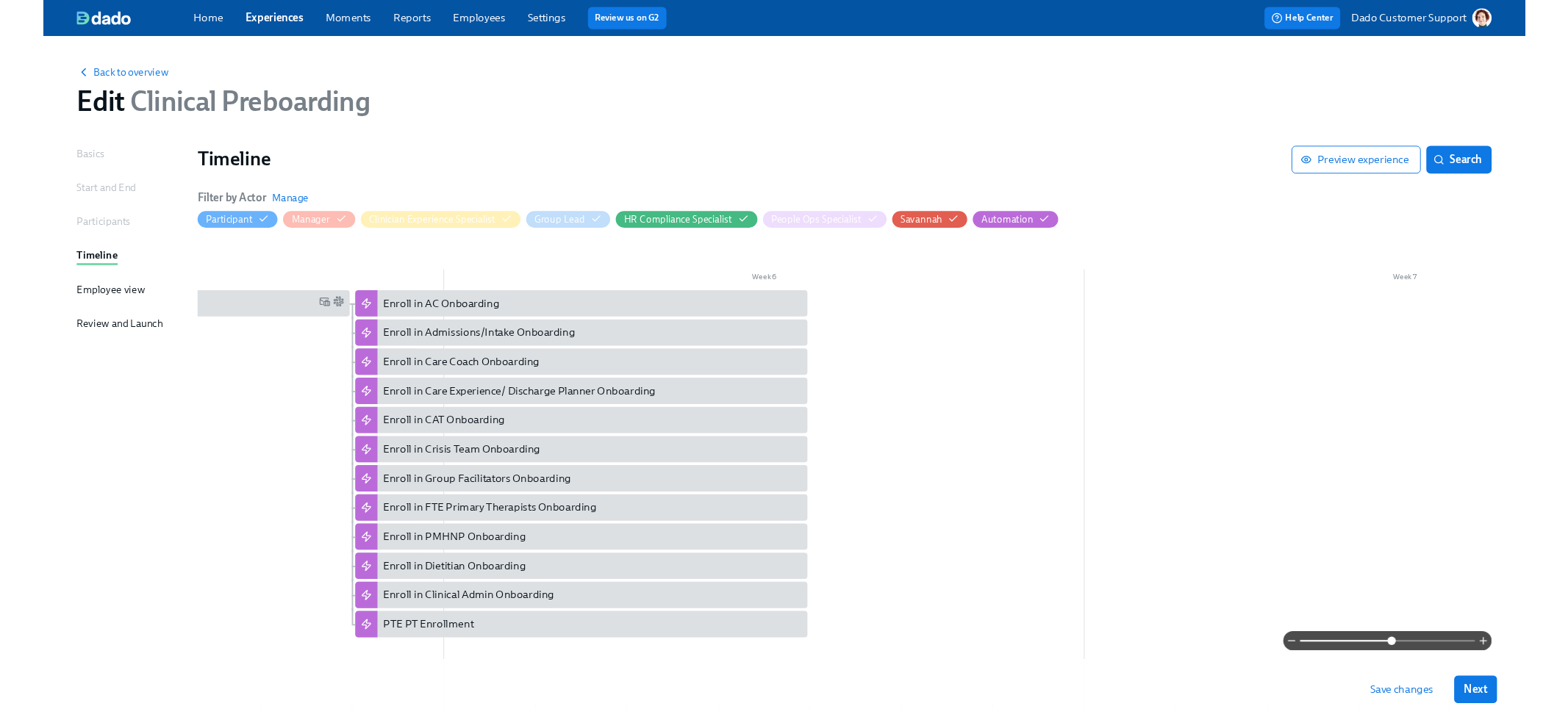
scroll to position [0, 3125]
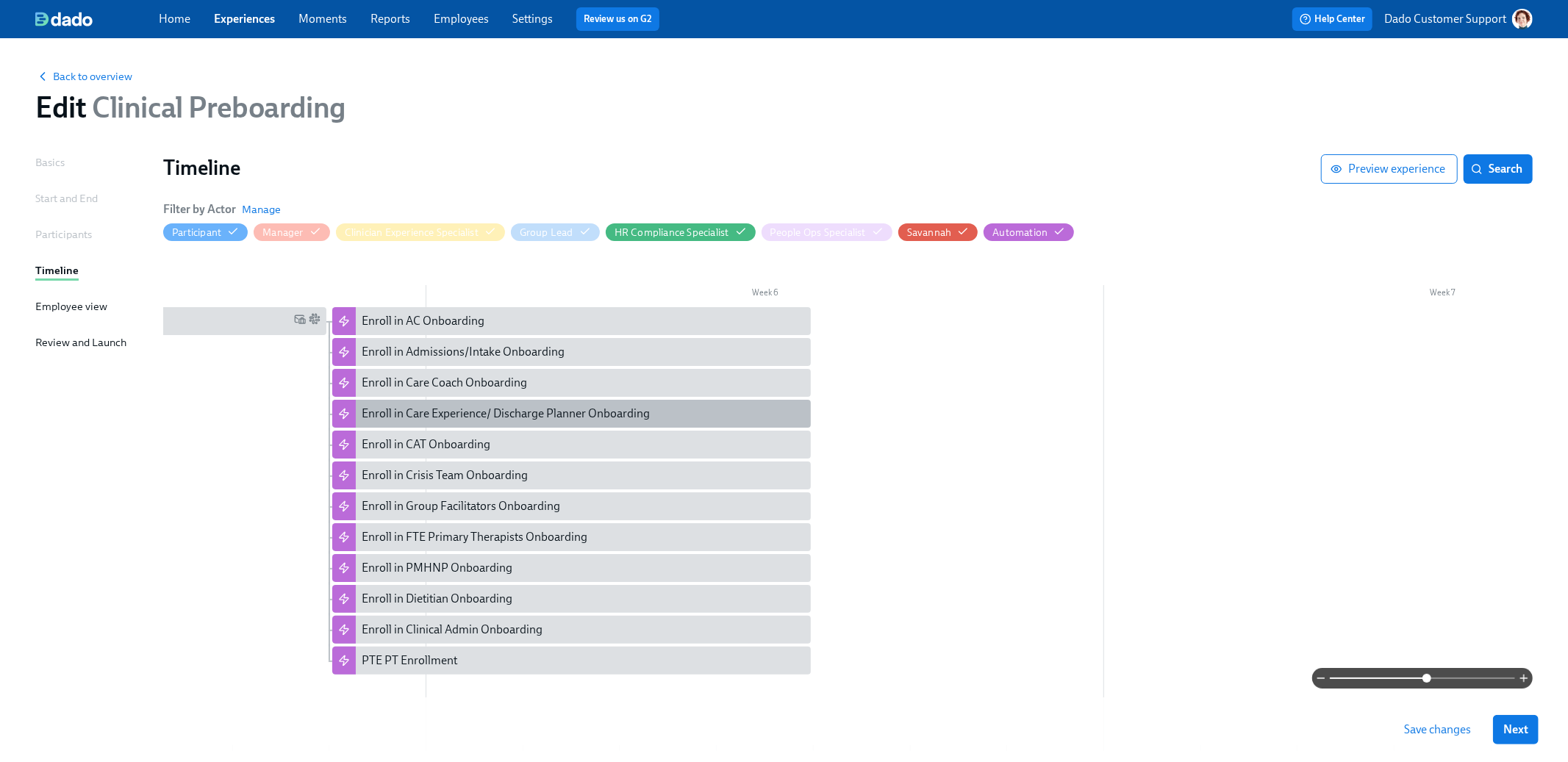
click at [503, 407] on div "Enroll in Care Experience/ Discharge Planner Onboarding" at bounding box center [506, 413] width 288 height 16
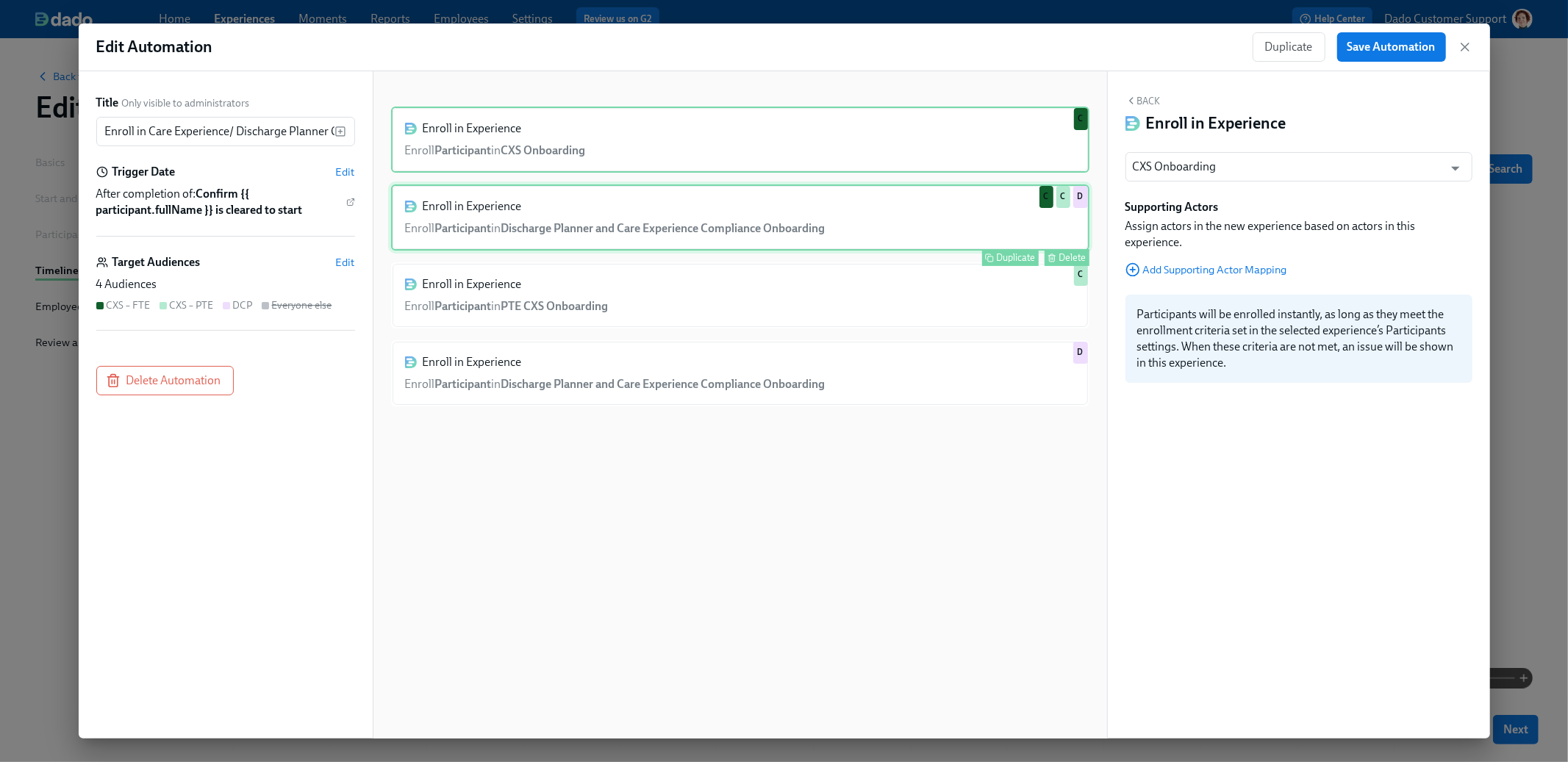
click at [709, 191] on div "Enroll in Experience Enroll Participant in Discharge Planner and Care Experienc…" at bounding box center [740, 217] width 698 height 66
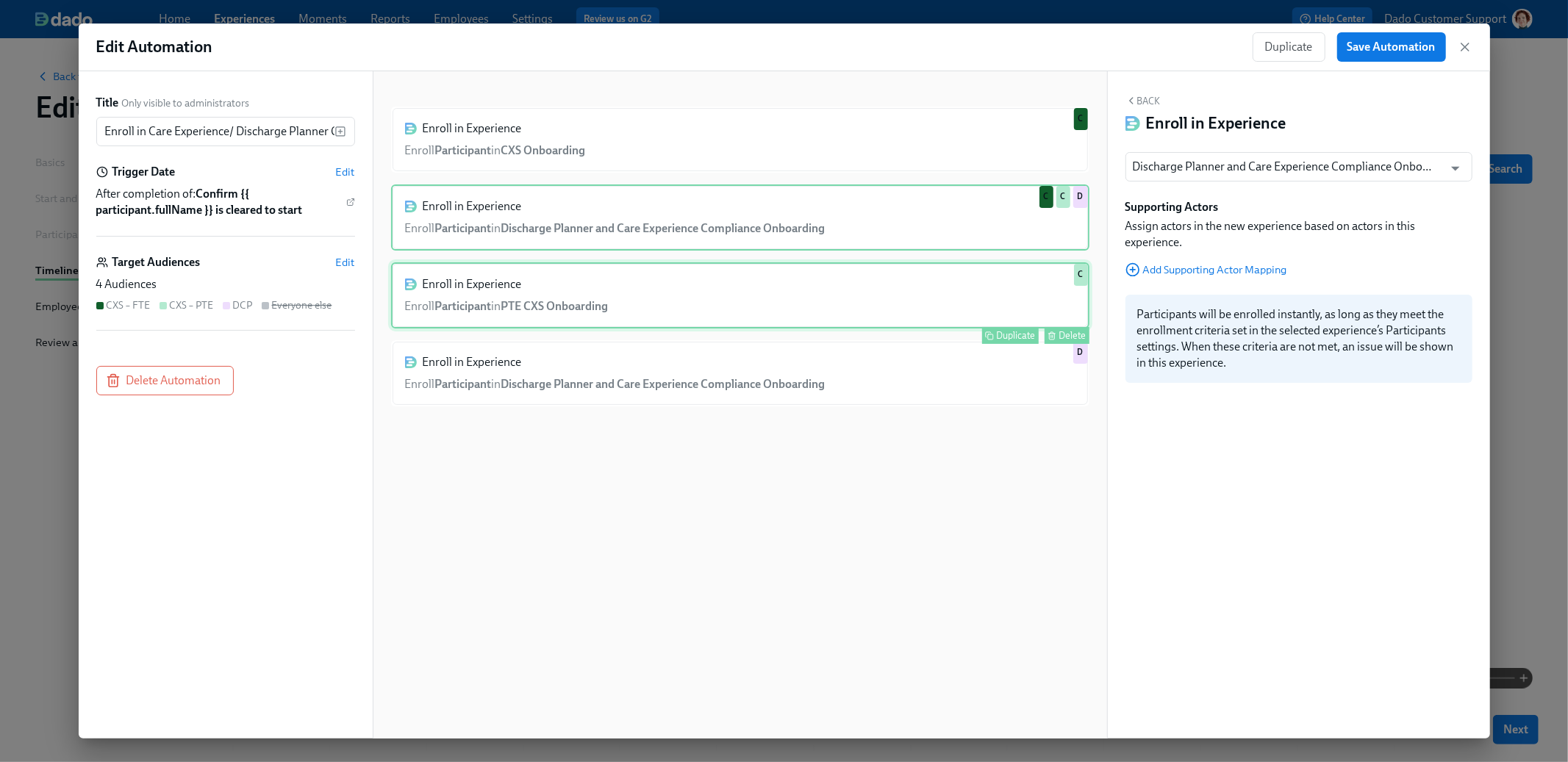
click at [662, 275] on div "Enroll in Experience Enroll Participant in PTE CXS Onboarding Duplicate Delete C" at bounding box center [740, 295] width 698 height 66
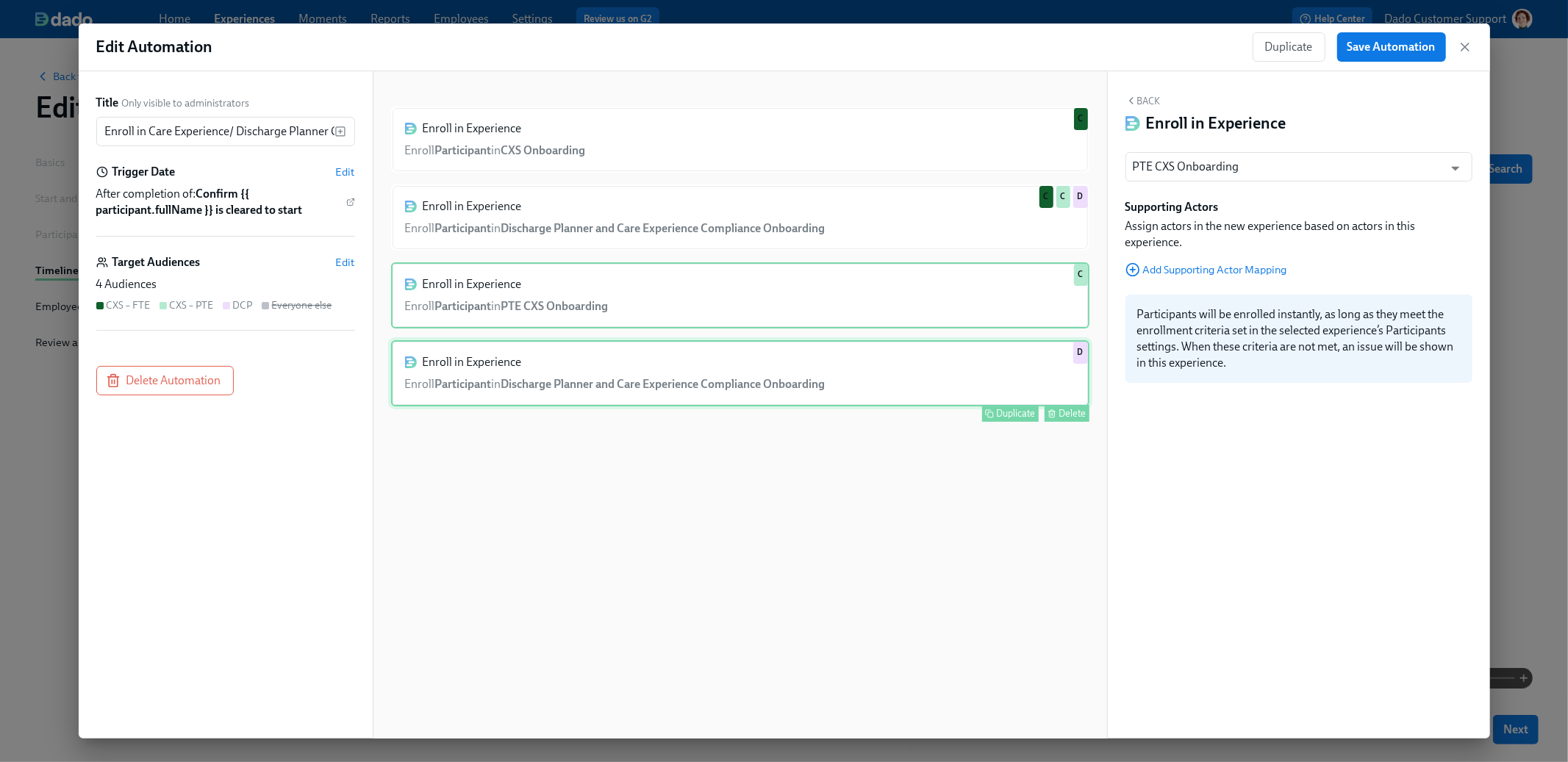
click at [641, 369] on div "Enroll in Experience Enroll Participant in Discharge Planner and Care Experienc…" at bounding box center [740, 373] width 698 height 66
type input "Discharge Planner and Care Experience Compliance Onboarding"
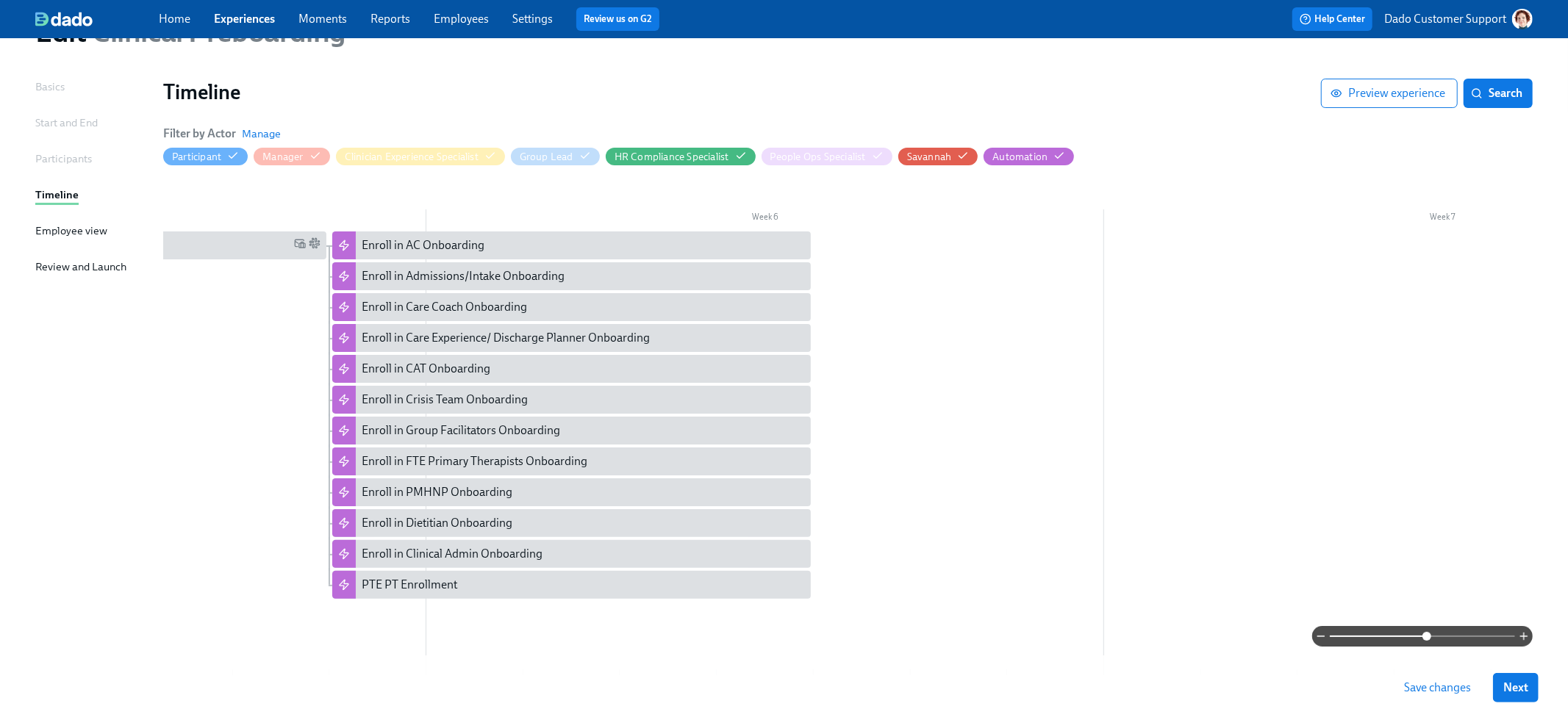
scroll to position [74, 0]
click at [251, 138] on span "Manage" at bounding box center [260, 135] width 39 height 14
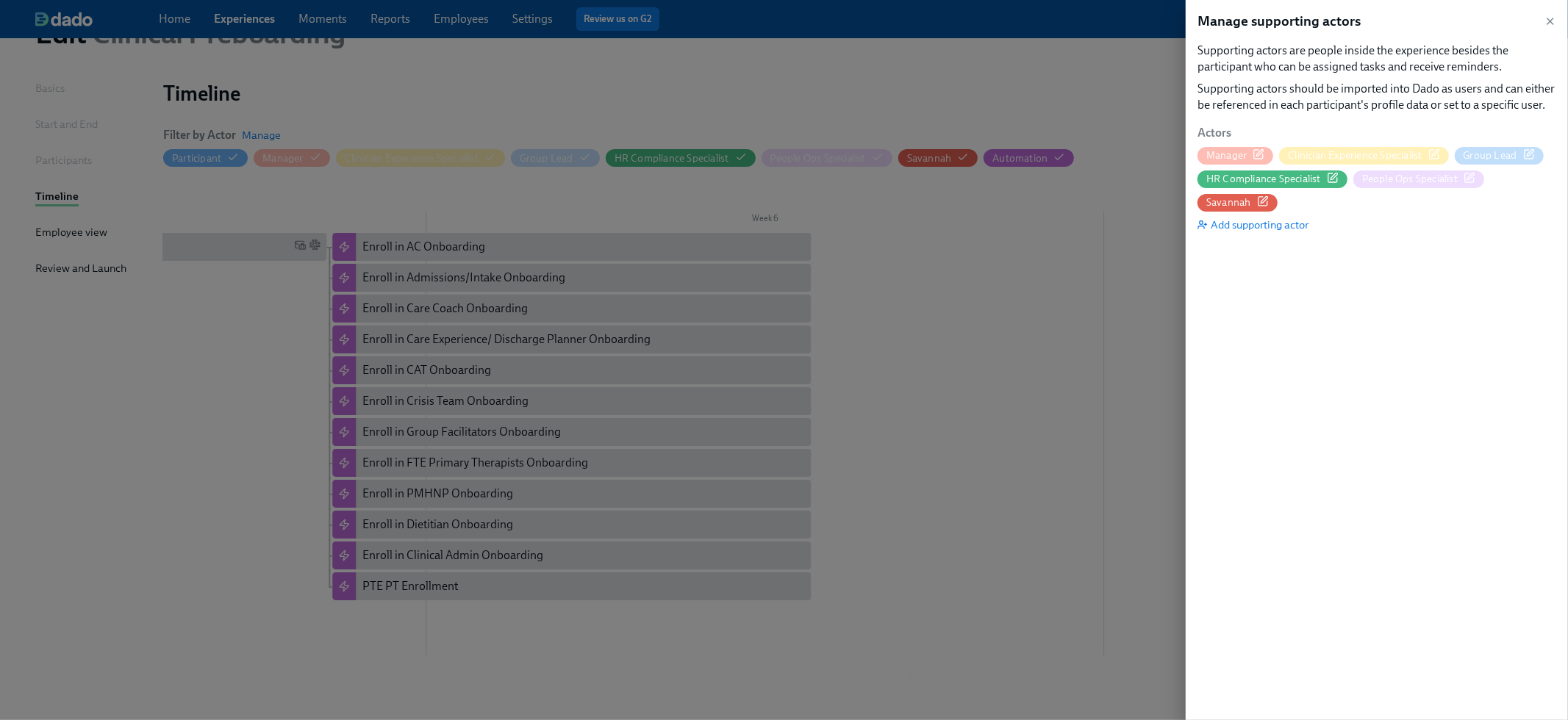
click at [1255, 154] on icon "button" at bounding box center [1258, 154] width 12 height 12
click at [1333, 174] on icon "button" at bounding box center [1333, 178] width 12 height 12
click at [315, 304] on div at bounding box center [784, 360] width 1568 height 720
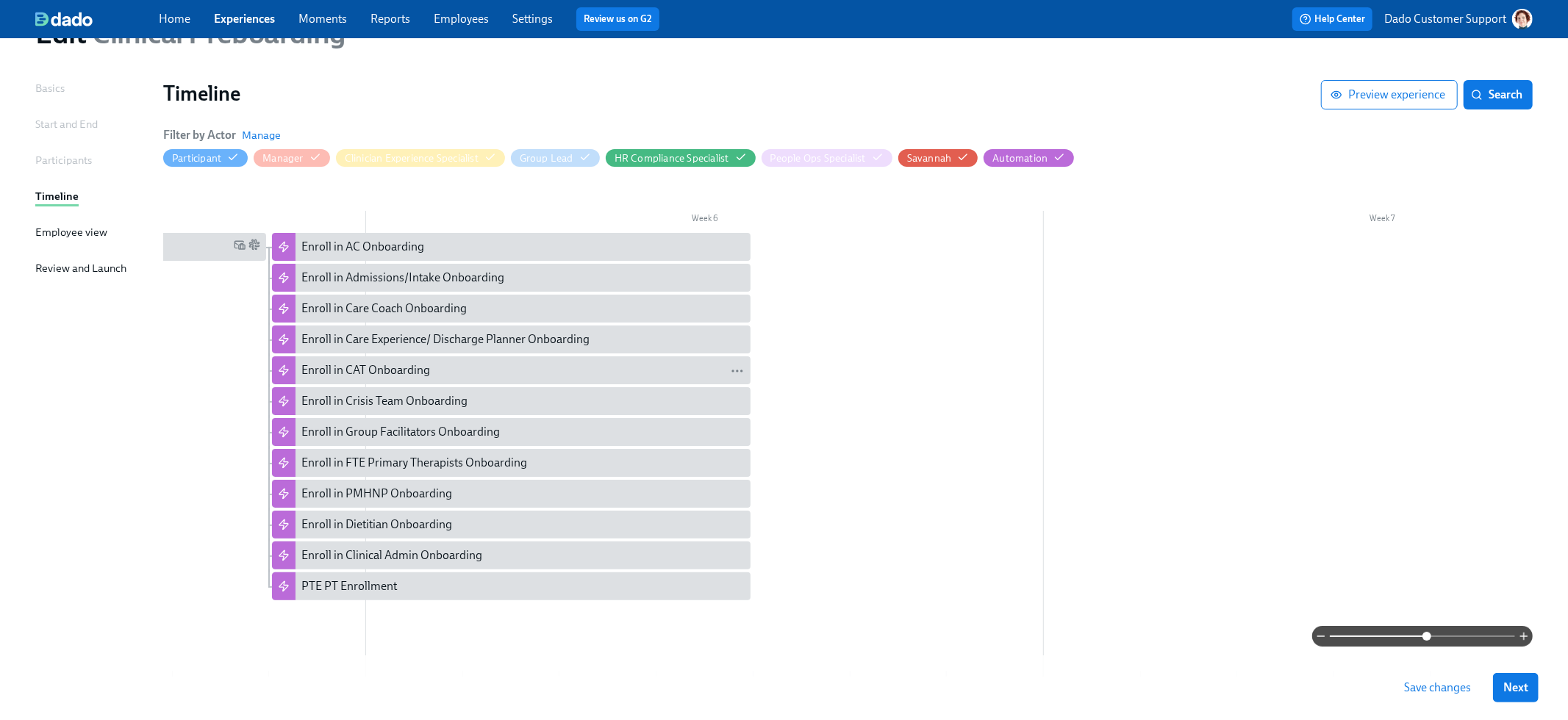
scroll to position [0, 3188]
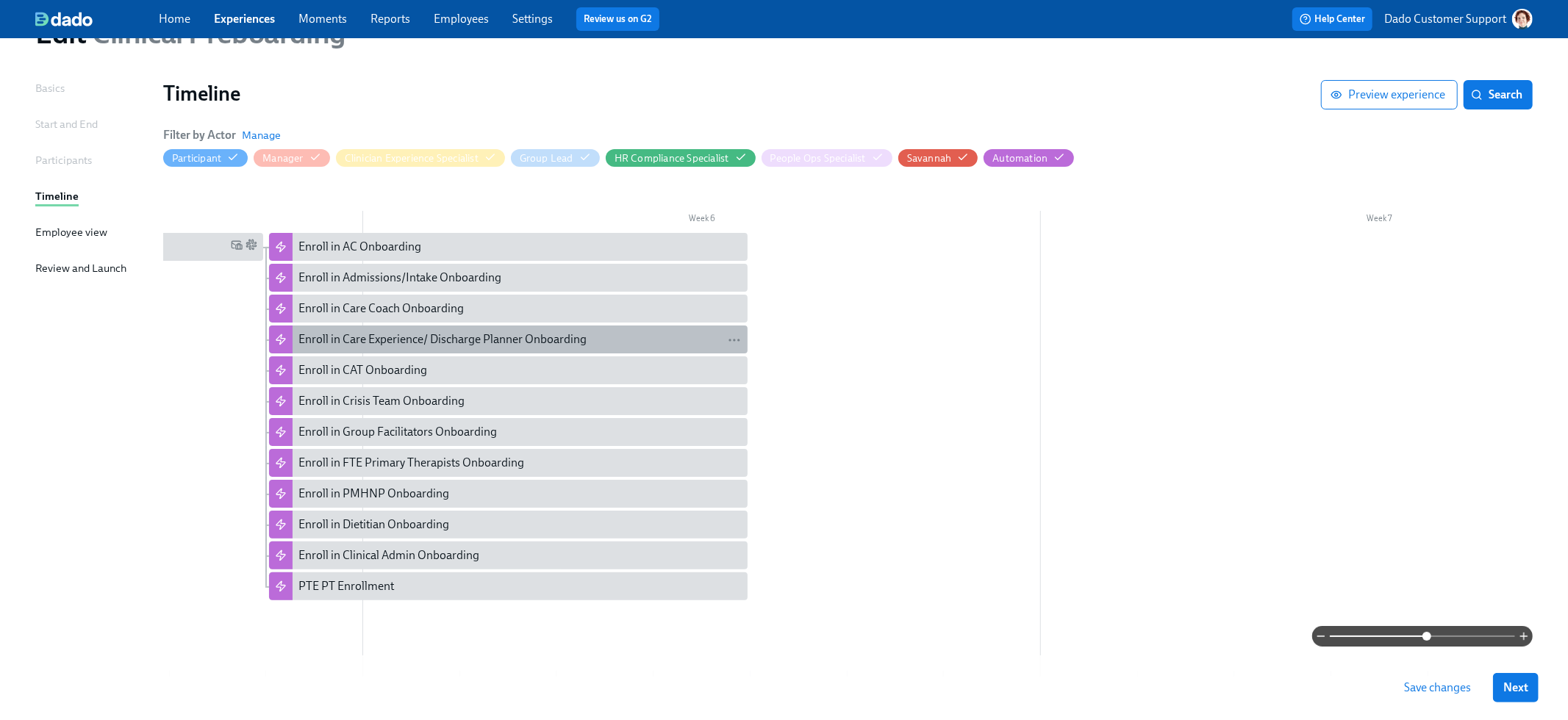
click at [390, 332] on div "Enroll in Care Experience/ Discharge Planner Onboarding" at bounding box center [442, 339] width 288 height 16
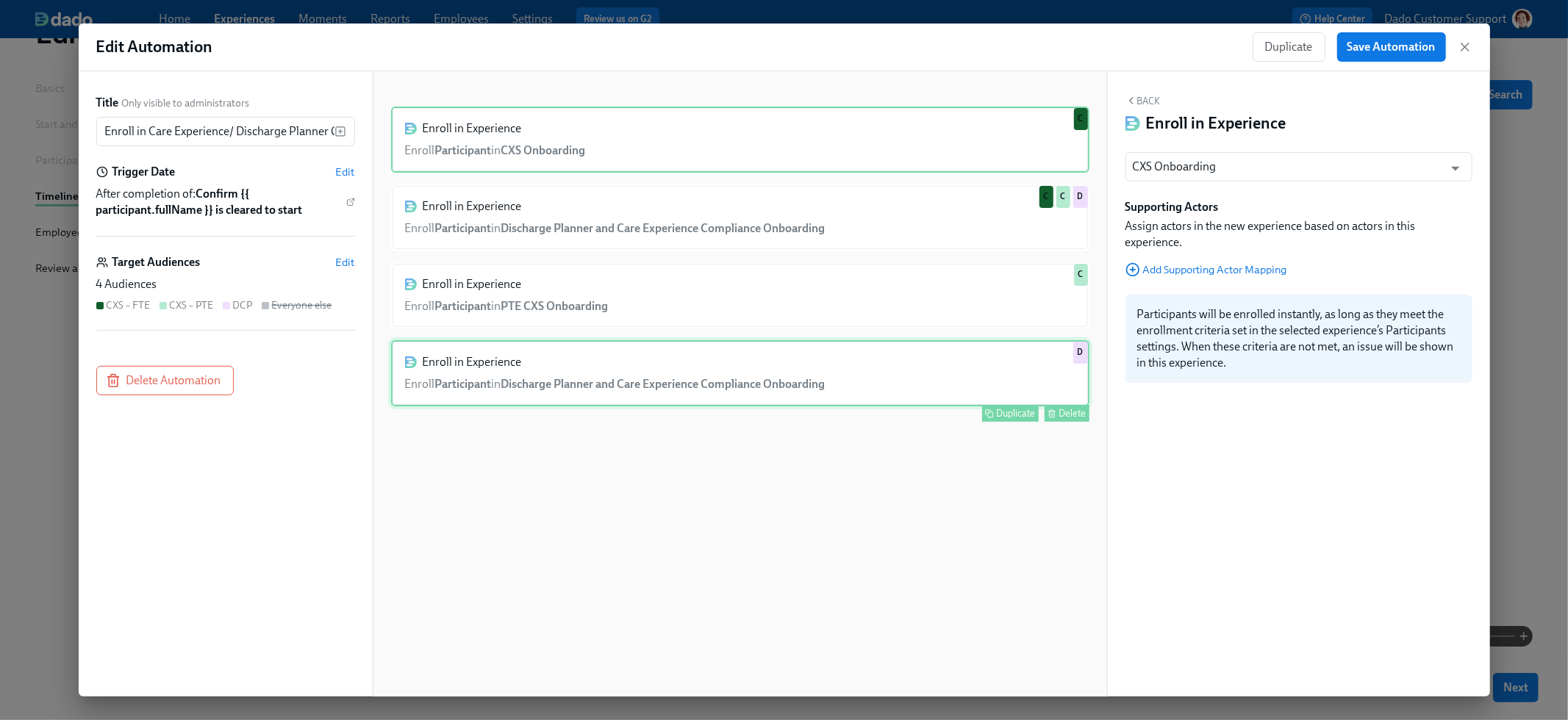
click at [678, 366] on div "Enroll in Experience Enroll Participant in Discharge Planner and Care Experienc…" at bounding box center [740, 373] width 698 height 66
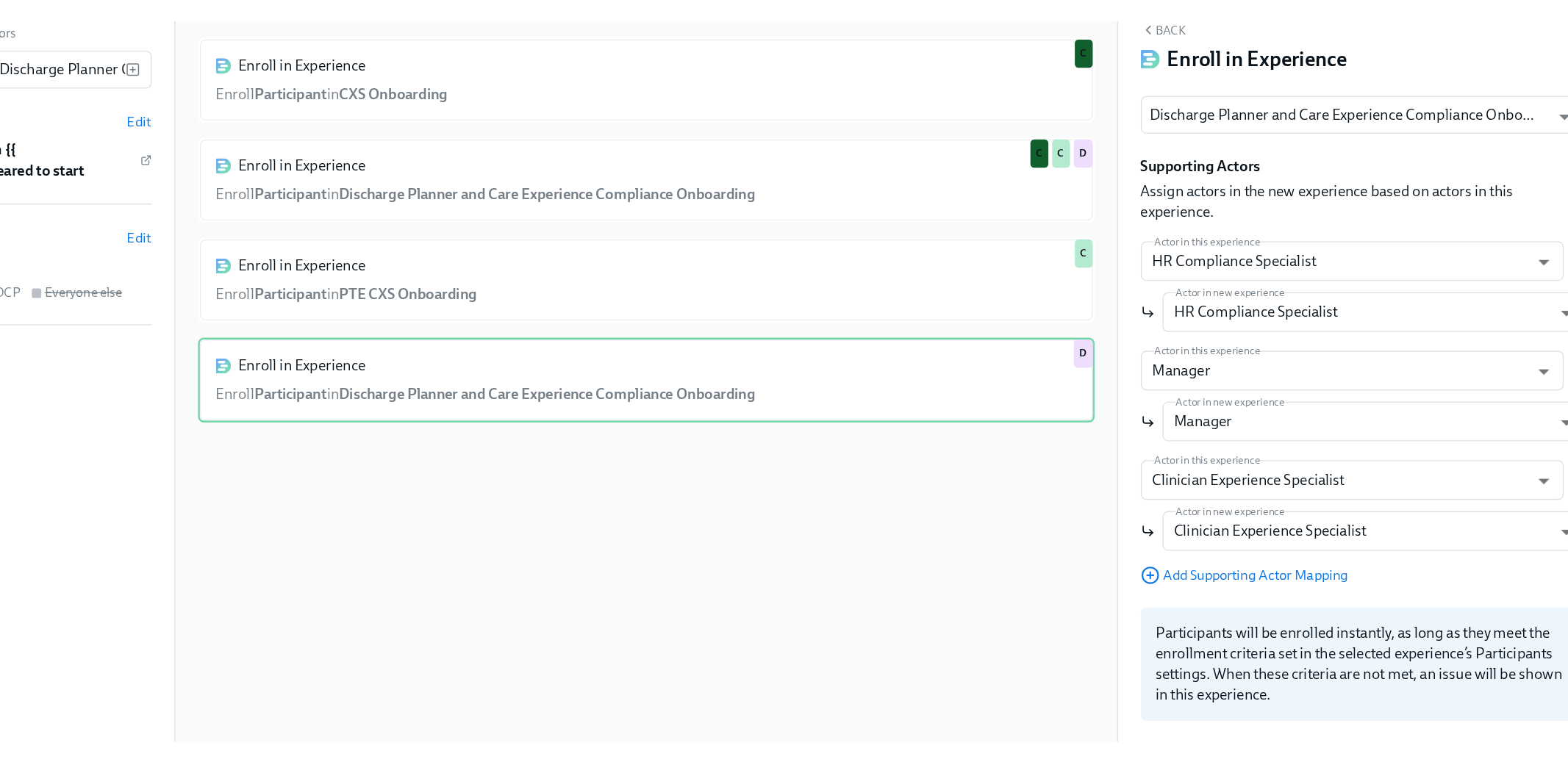
scroll to position [74, 0]
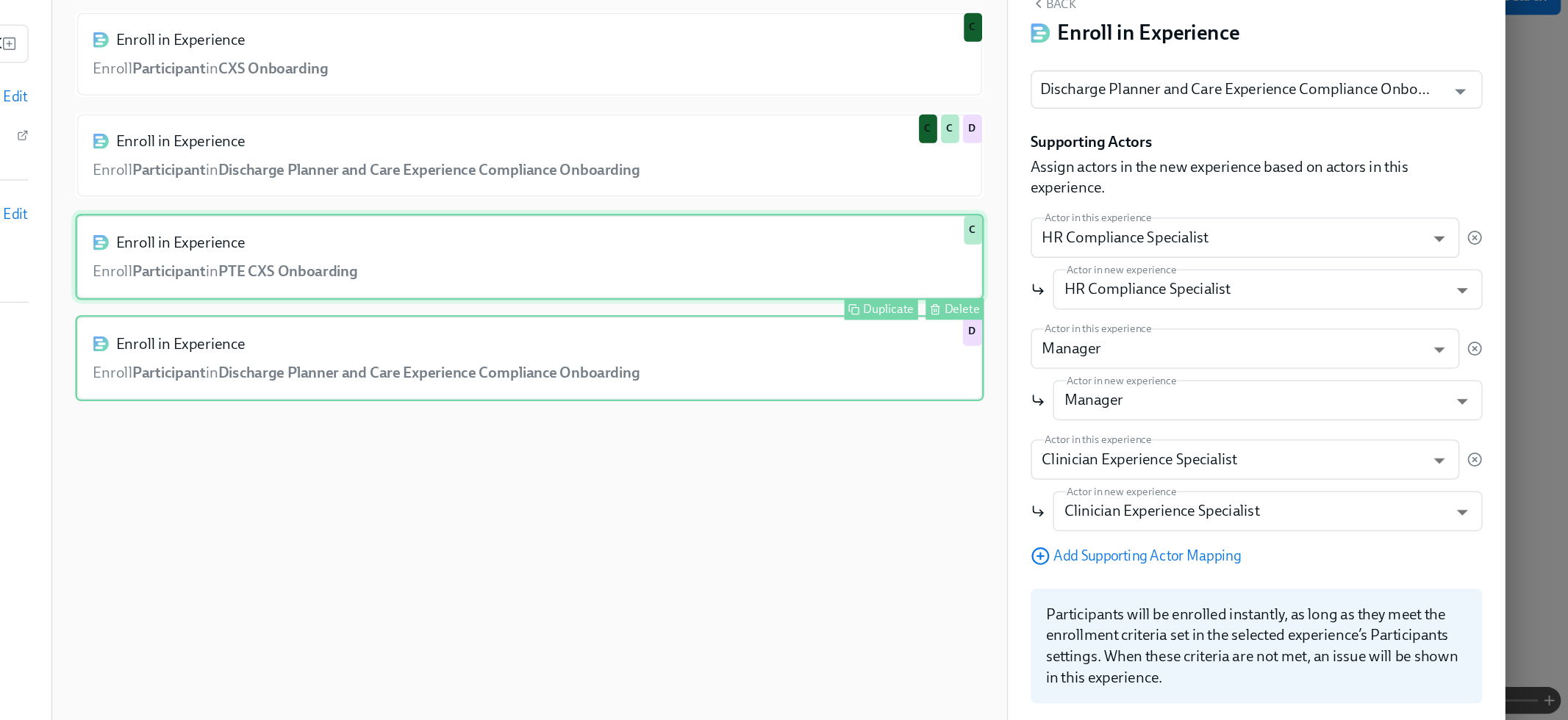
click at [703, 293] on div "Enroll in Experience Enroll Participant in PTE CXS Onboarding Duplicate Delete C" at bounding box center [740, 295] width 698 height 66
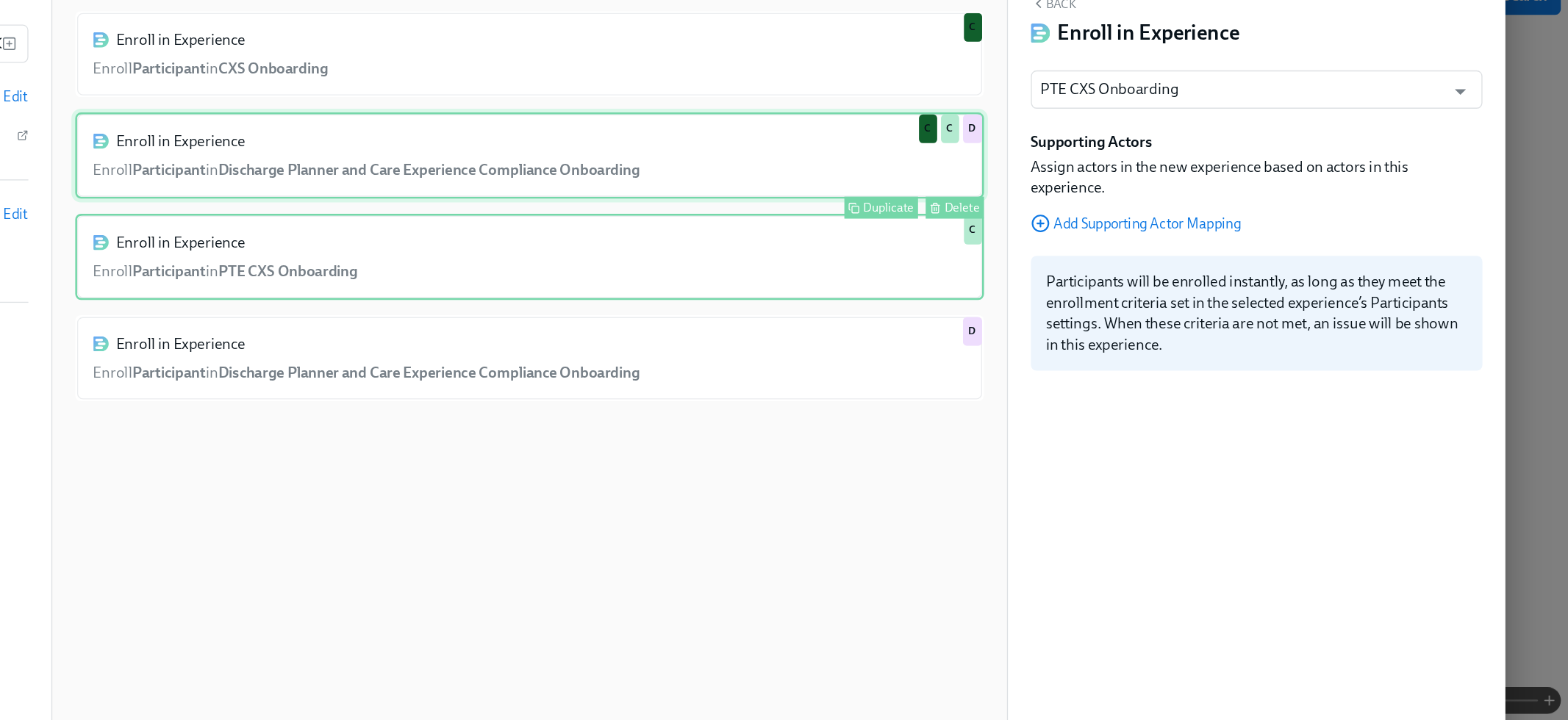
click at [741, 219] on div "Enroll in Experience Enroll Participant in Discharge Planner and Care Experienc…" at bounding box center [740, 217] width 698 height 66
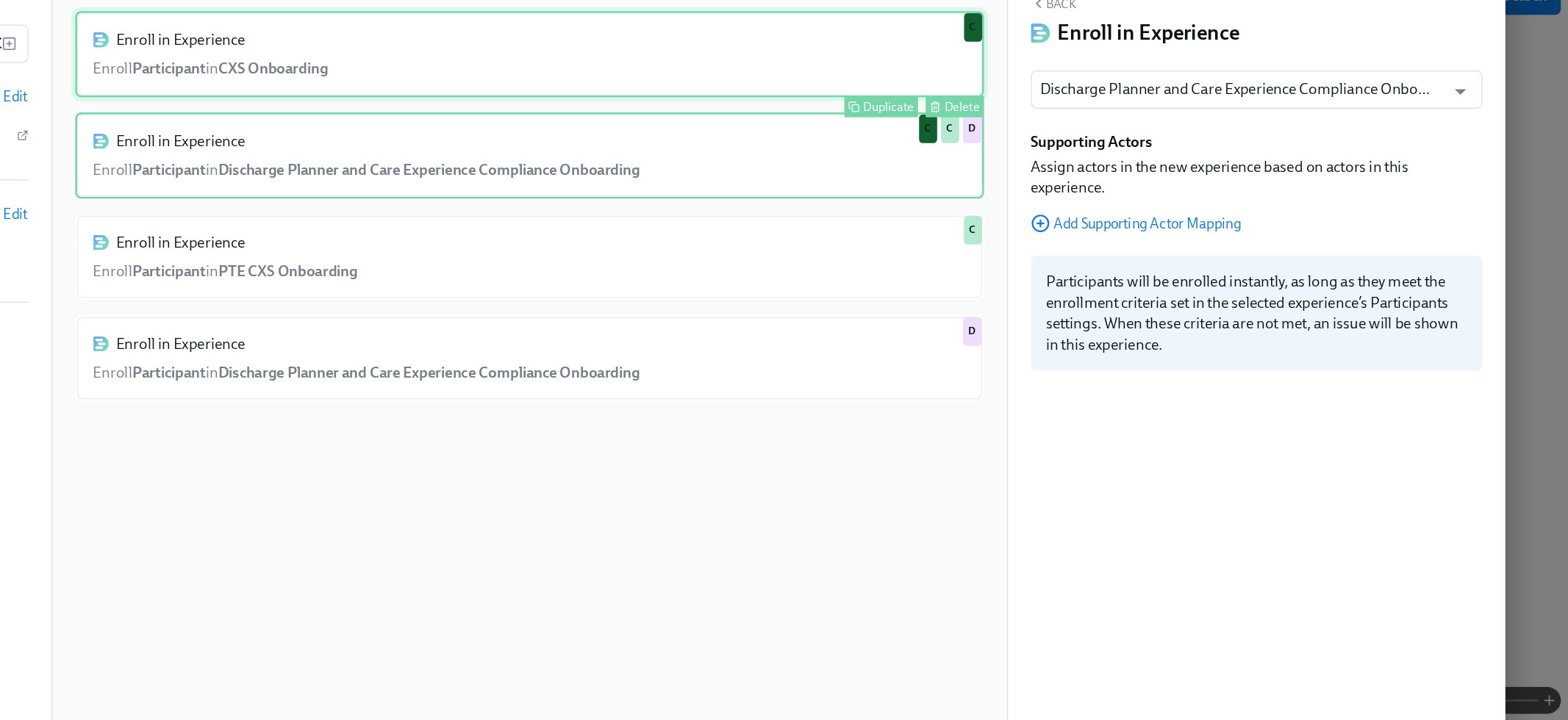
click at [767, 156] on div "Enroll in Experience Enroll Participant in CXS Onboarding Duplicate Delete C" at bounding box center [740, 139] width 698 height 66
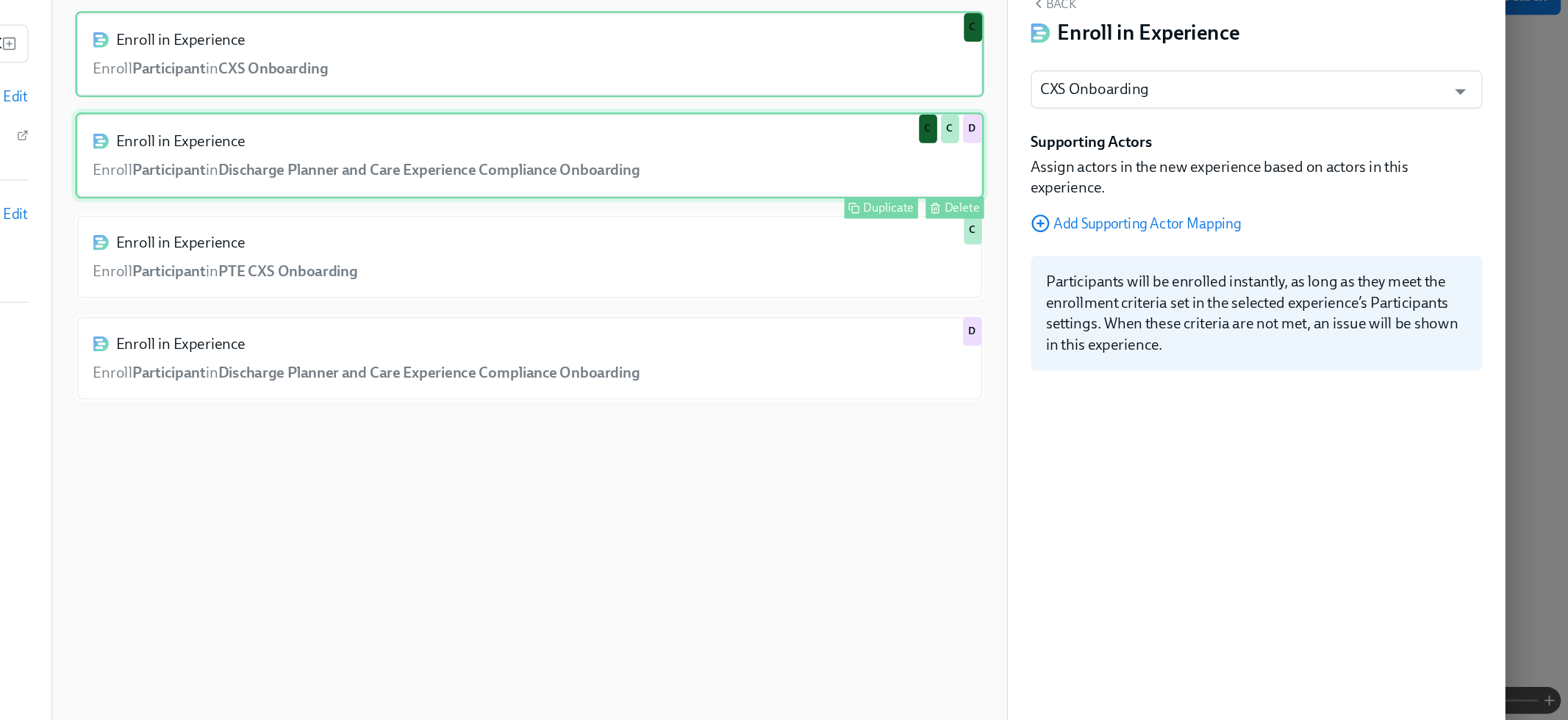
click at [643, 226] on div "Enroll in Experience Enroll Participant in Discharge Planner and Care Experienc…" at bounding box center [740, 217] width 698 height 66
type input "Discharge Planner and Care Experience Compliance Onboarding"
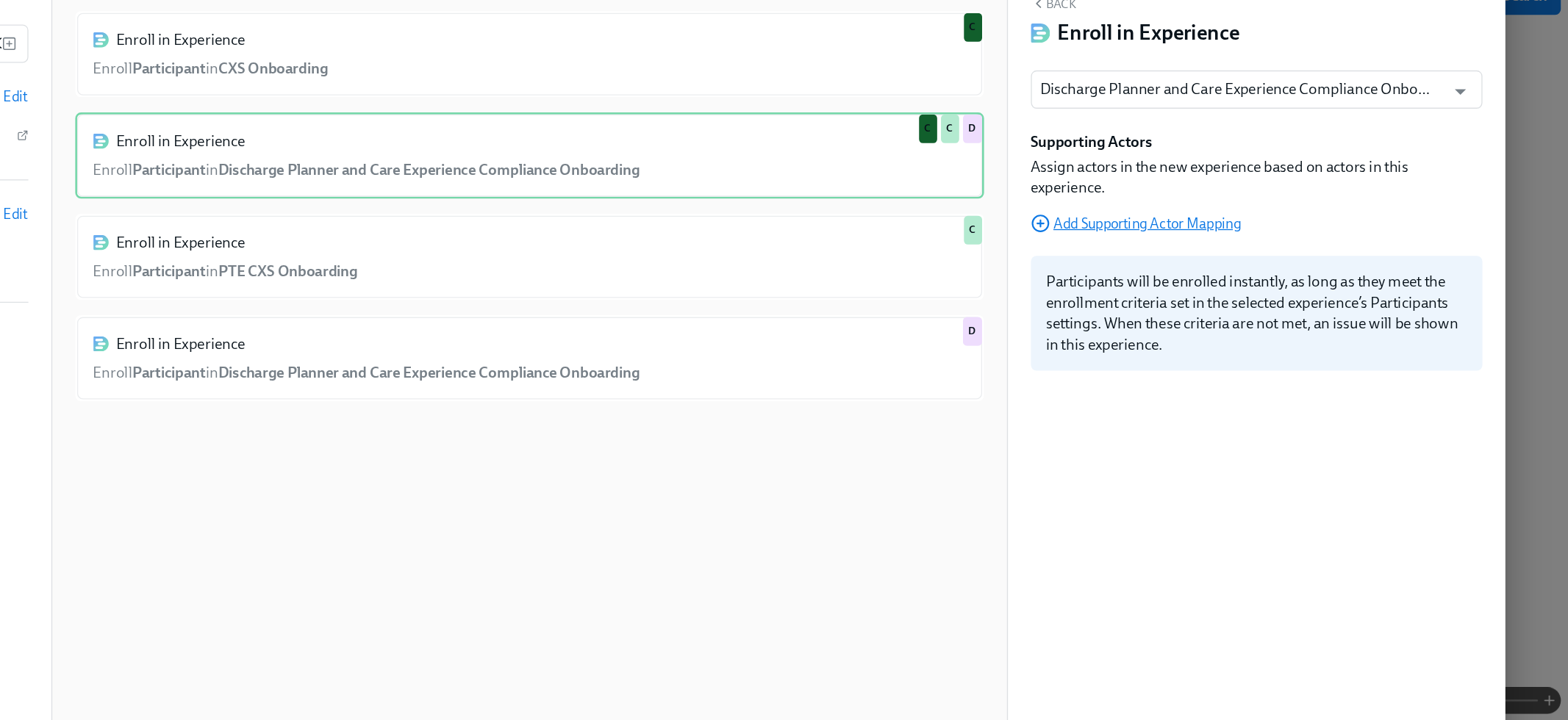
click at [1183, 273] on span "Add Supporting Actor Mapping" at bounding box center [1206, 270] width 162 height 14
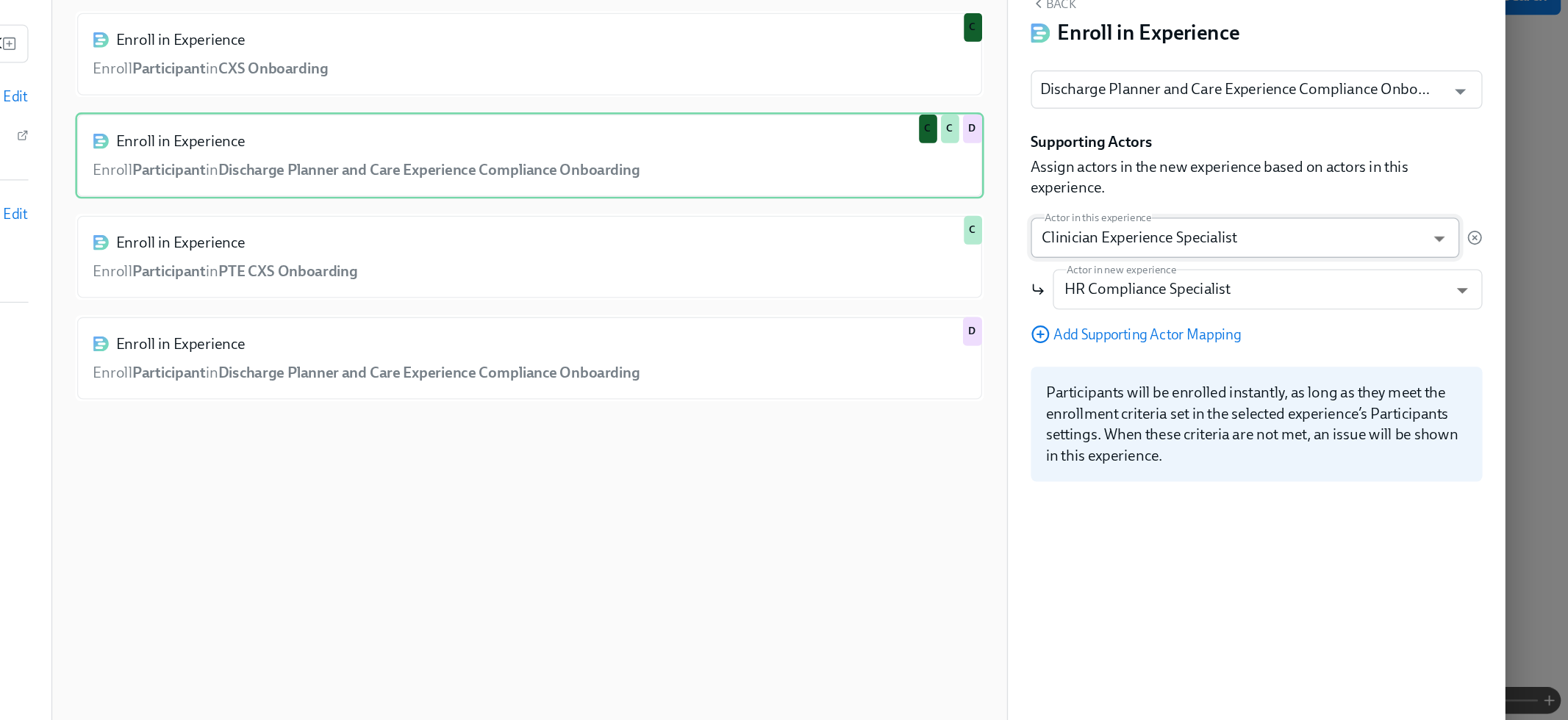
click at [856, 182] on body "Home Experiences Moments Reports Employees Settings Review us on G2 Help Center…" at bounding box center [784, 364] width 1568 height 877
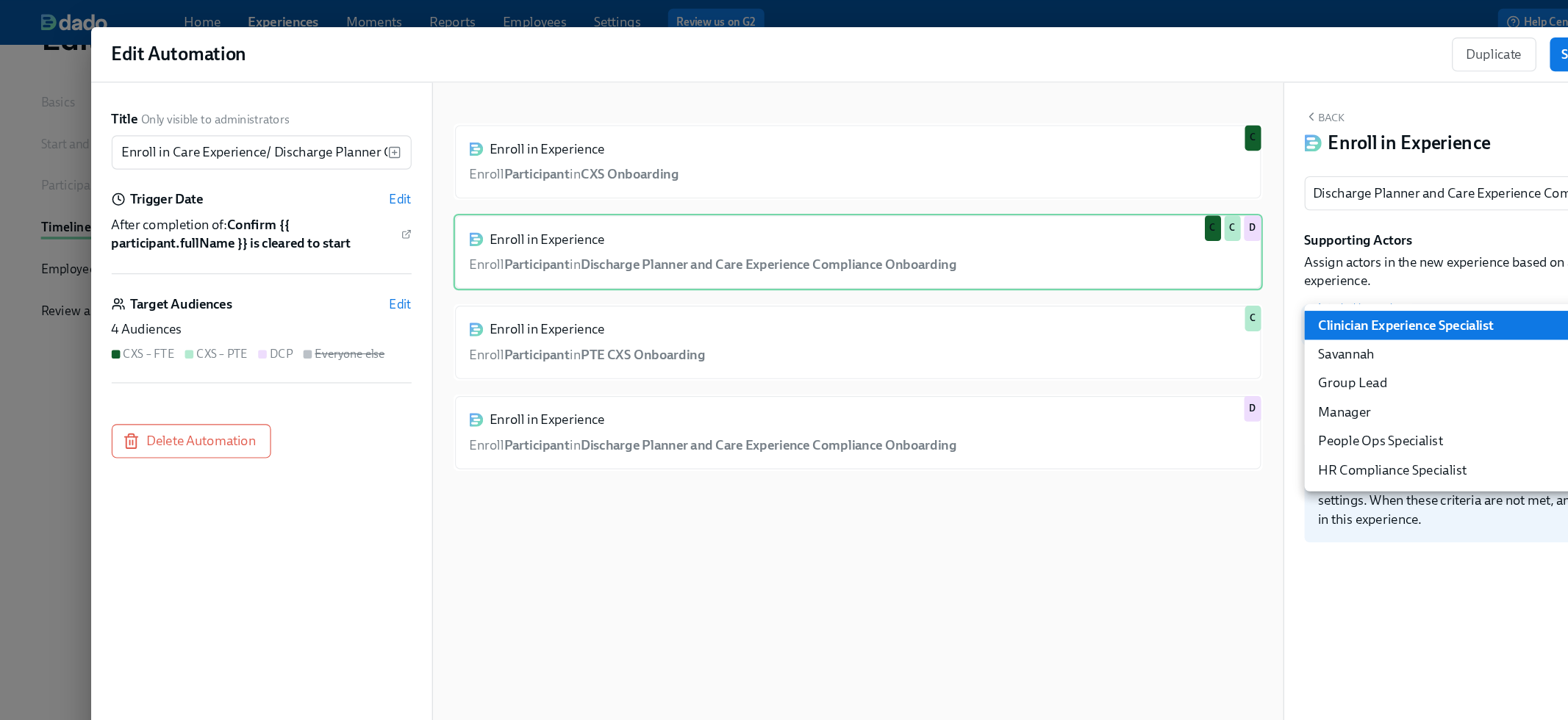
click at [1146, 405] on li "HR Compliance Specialist" at bounding box center [1289, 405] width 329 height 25
type input "hrComplianceSpecialist"
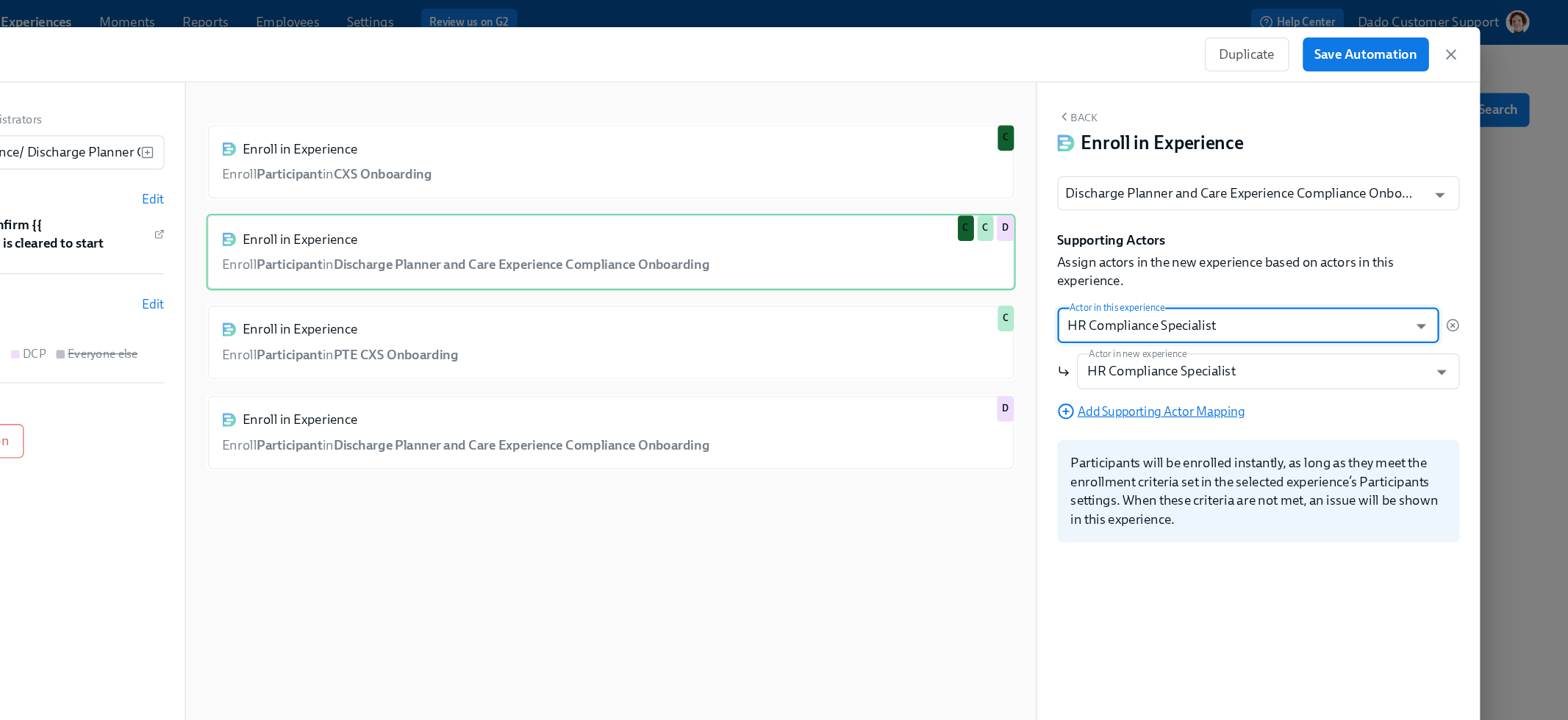
click at [1199, 356] on span "Add Supporting Actor Mapping" at bounding box center [1206, 354] width 162 height 14
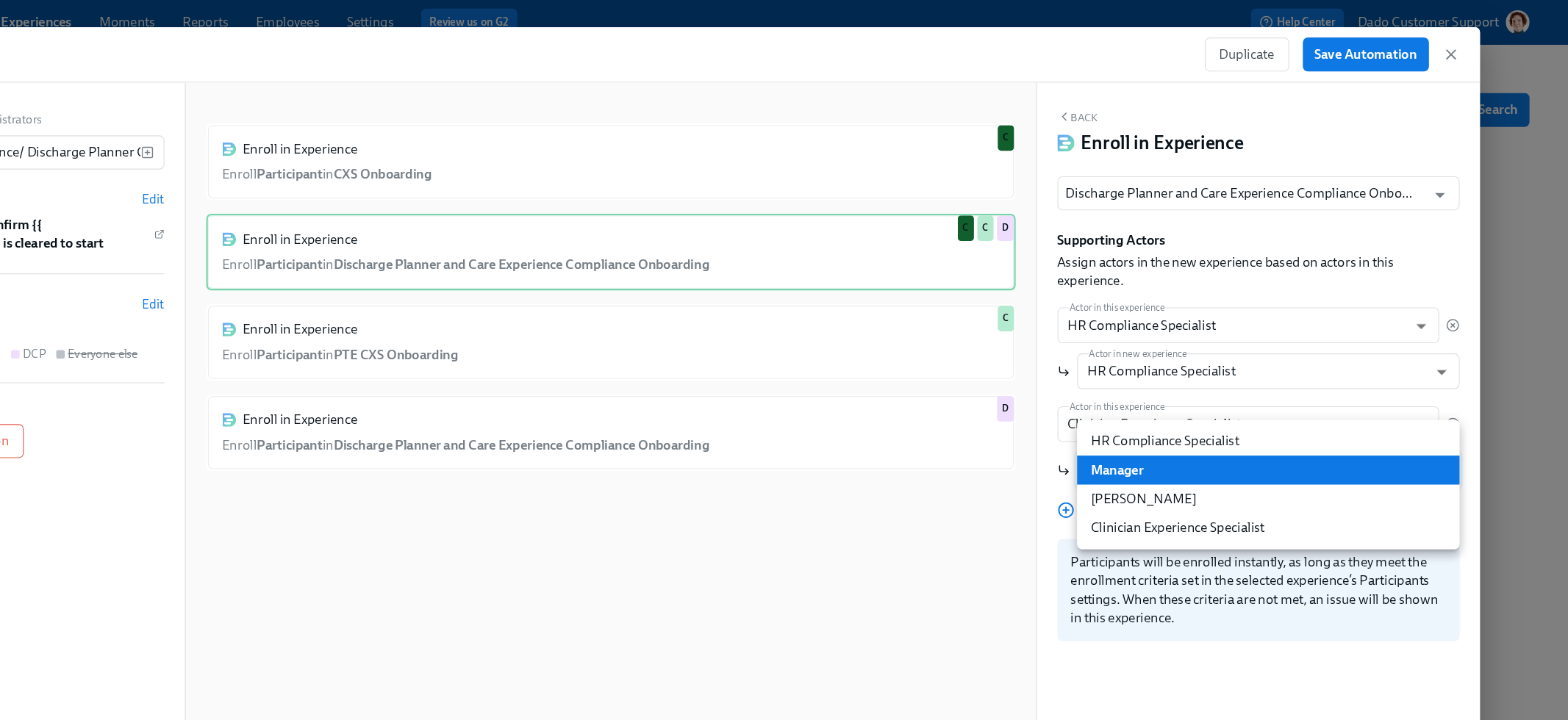
click at [1198, 409] on body "Home Experiences Moments Reports Employees Settings Review us on G2 Help Center…" at bounding box center [784, 364] width 1568 height 877
click at [1202, 447] on li "Clinician Experience Specialist" at bounding box center [1308, 455] width 330 height 25
type input "clinicianExperienceSpecialist"
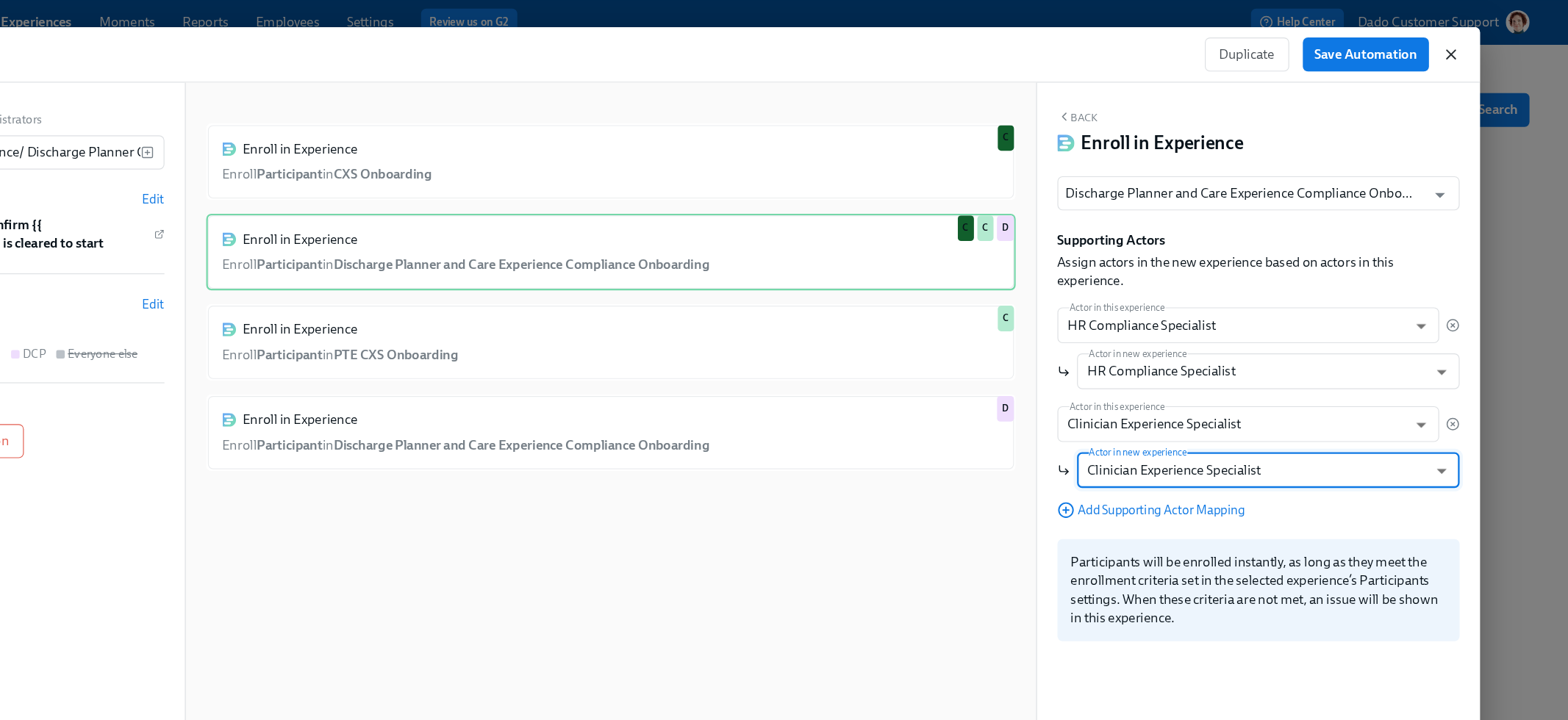
click at [1467, 45] on icon "button" at bounding box center [1464, 46] width 14 height 14
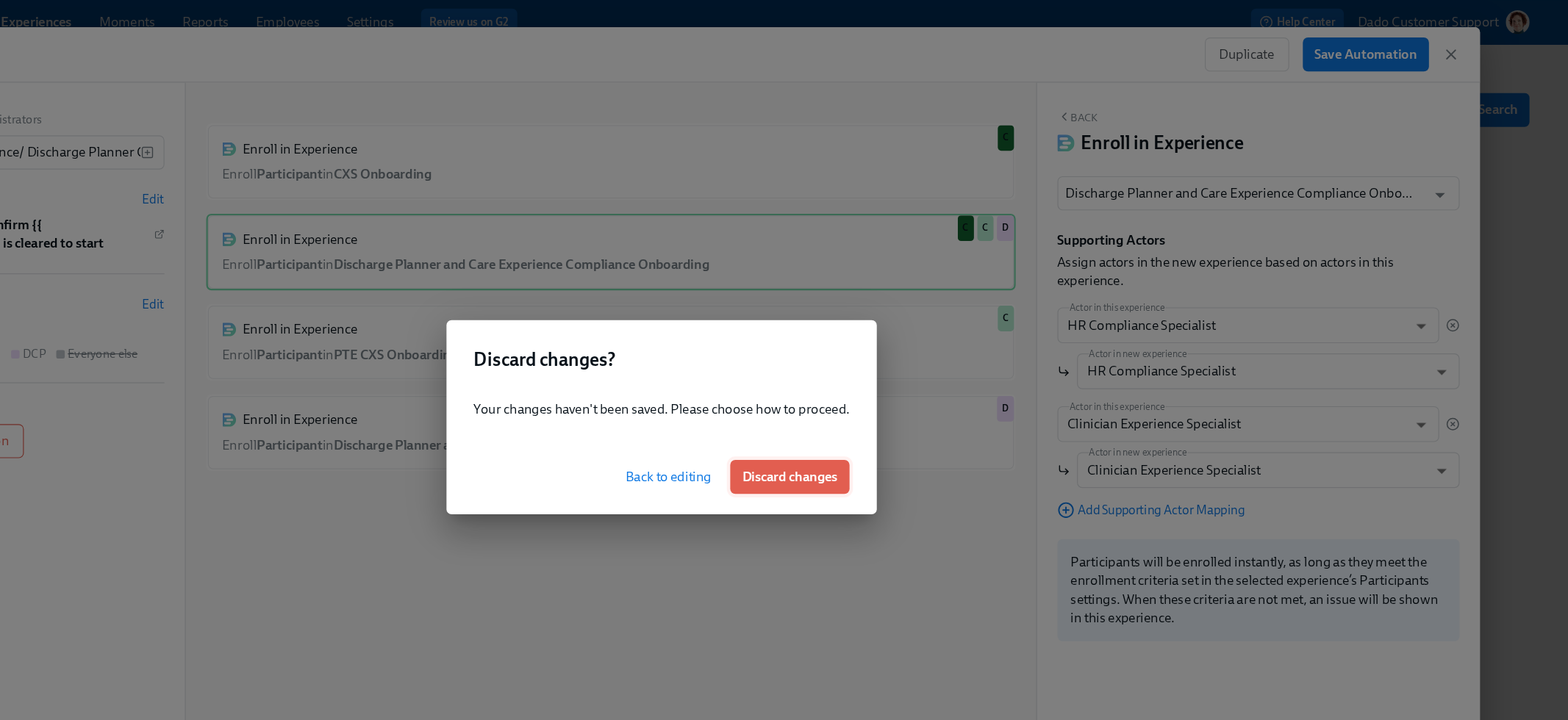
click at [896, 411] on span "Discard changes" at bounding box center [894, 411] width 83 height 14
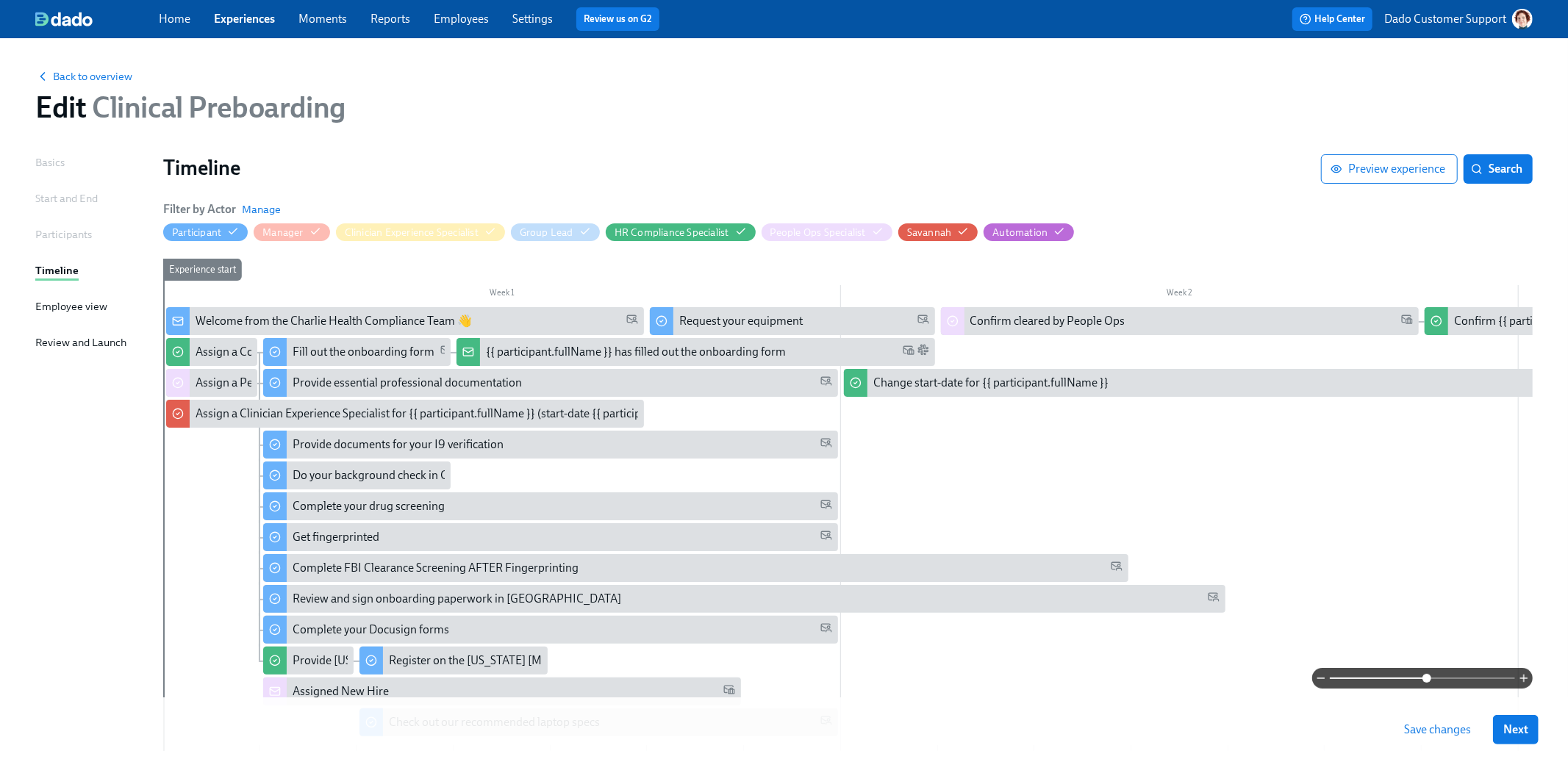
click at [479, 12] on link "Employees" at bounding box center [461, 19] width 55 height 14
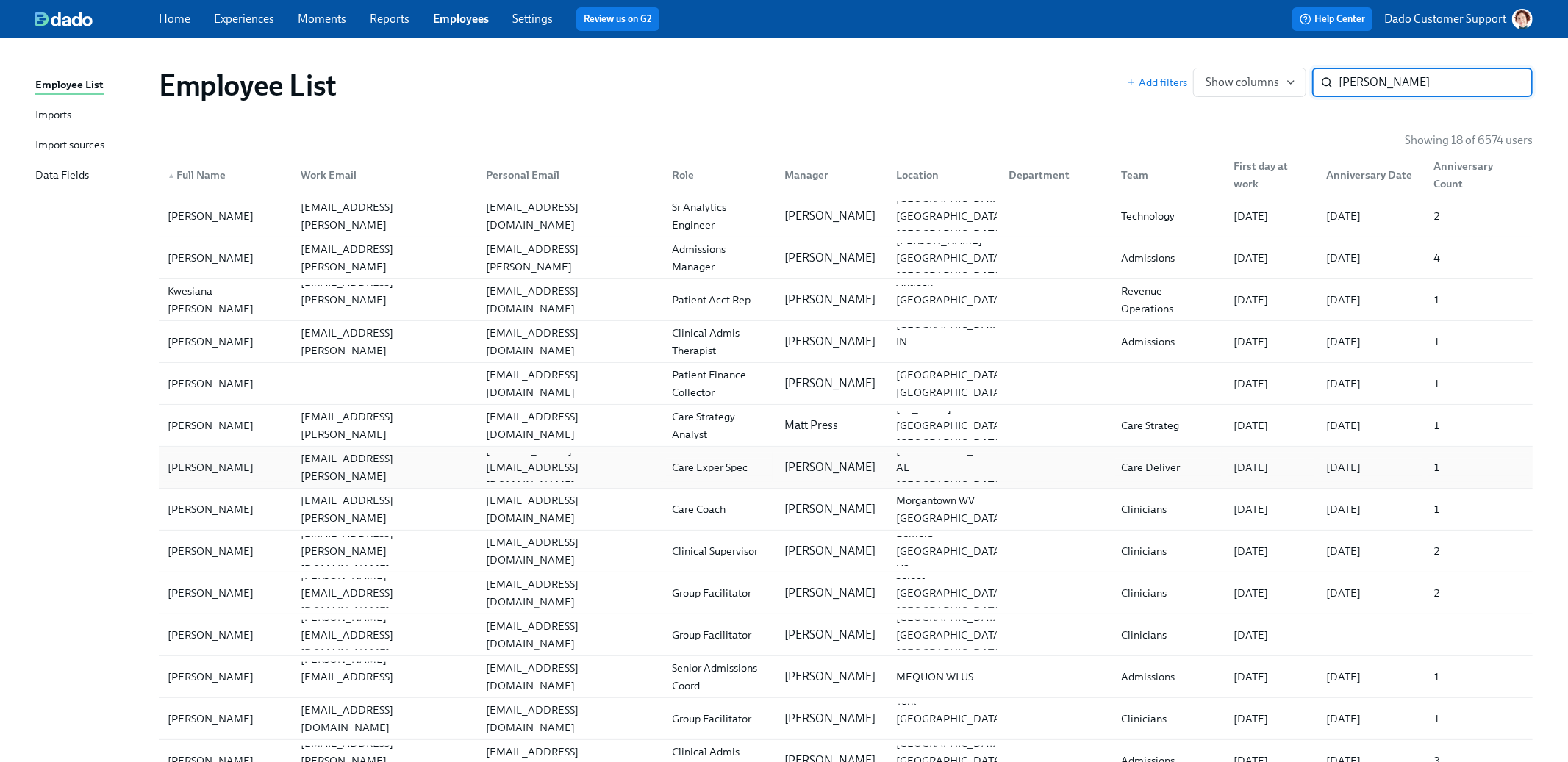
type input "wes"
click at [207, 456] on div "Wes Standridge" at bounding box center [226, 467] width 127 height 30
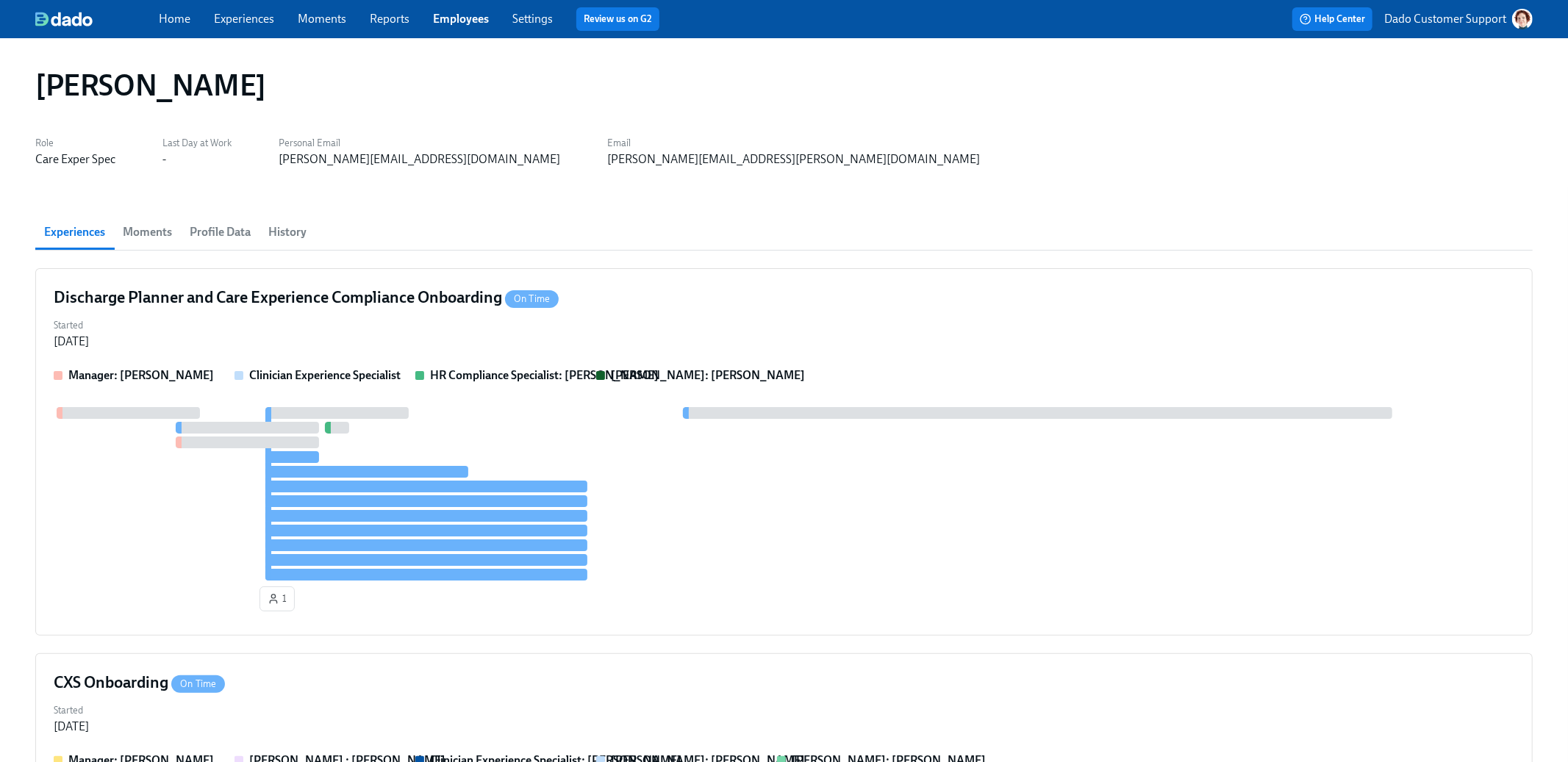
drag, startPoint x: 24, startPoint y: 75, endPoint x: 375, endPoint y: 92, distance: 351.4
click at [375, 92] on div "Wes Standridge" at bounding box center [784, 86] width 1521 height 59
copy h1 "Wes Standridge"
click at [454, 14] on link "Employees" at bounding box center [461, 19] width 56 height 14
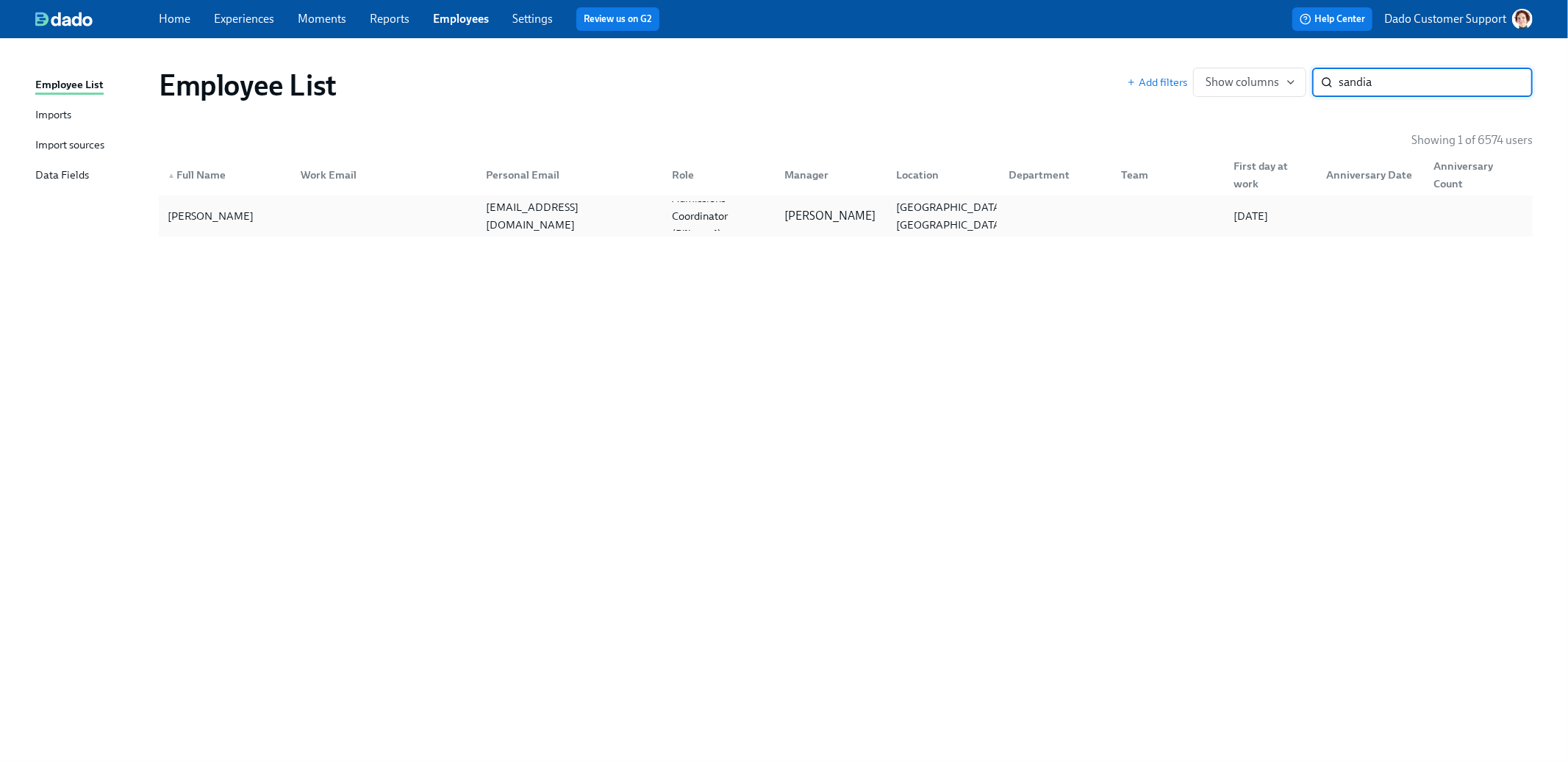
type input "sandia"
click at [215, 222] on div "Sandia Rey-Borges" at bounding box center [210, 216] width 98 height 17
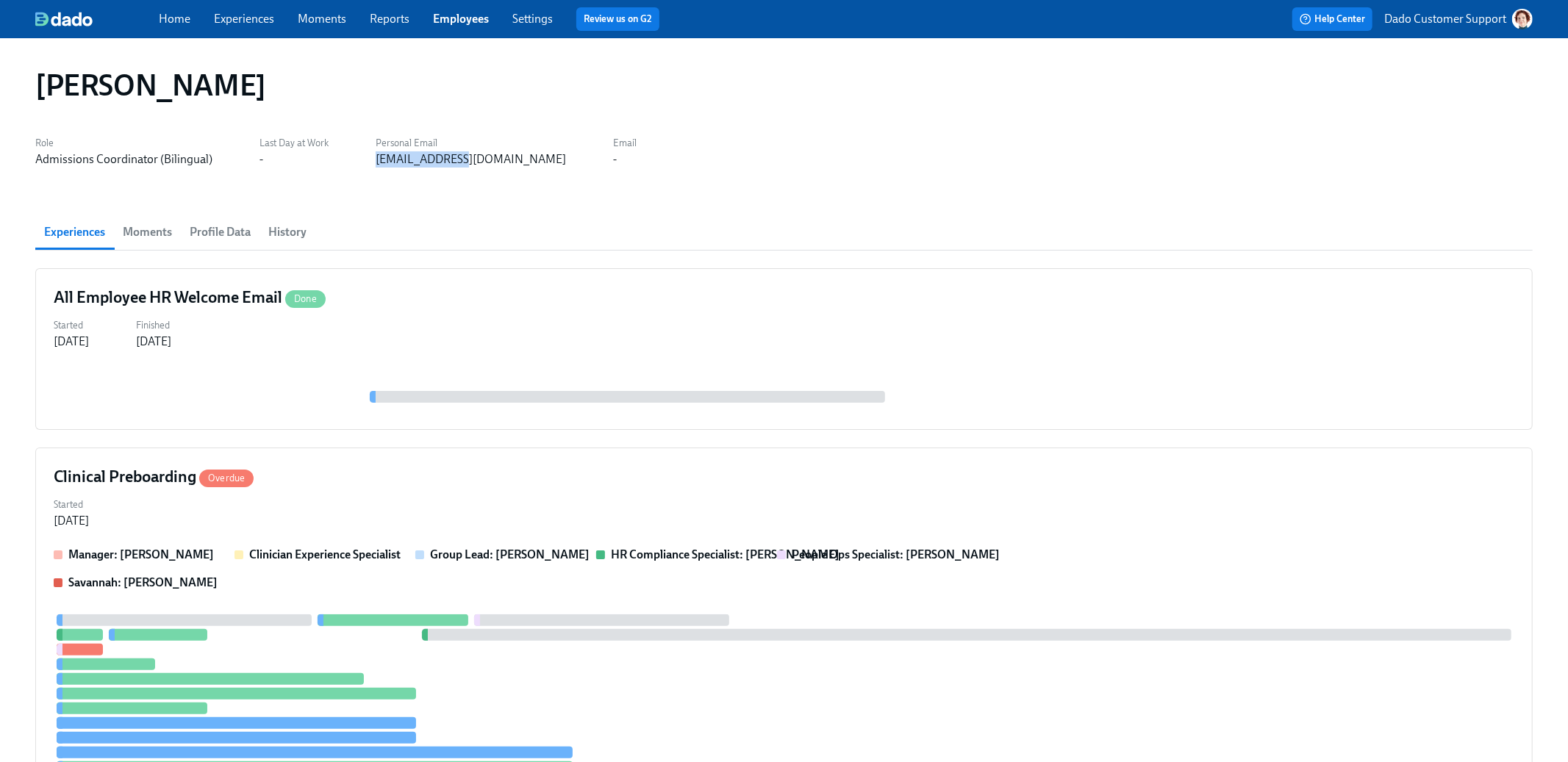
drag, startPoint x: 366, startPoint y: 157, endPoint x: 449, endPoint y: 160, distance: 83.1
click at [449, 160] on div "Role Admissions Coordinator (Bilingual) Last Day at Work - Personal Email sandi…" at bounding box center [784, 150] width 1498 height 36
click at [630, 176] on div "Sandia Rey-Borges Role Admissions Coordinator (Bilingual) Last Day at Work - Pe…" at bounding box center [784, 496] width 1498 height 881
click at [229, 232] on span "Profile Data" at bounding box center [220, 232] width 61 height 20
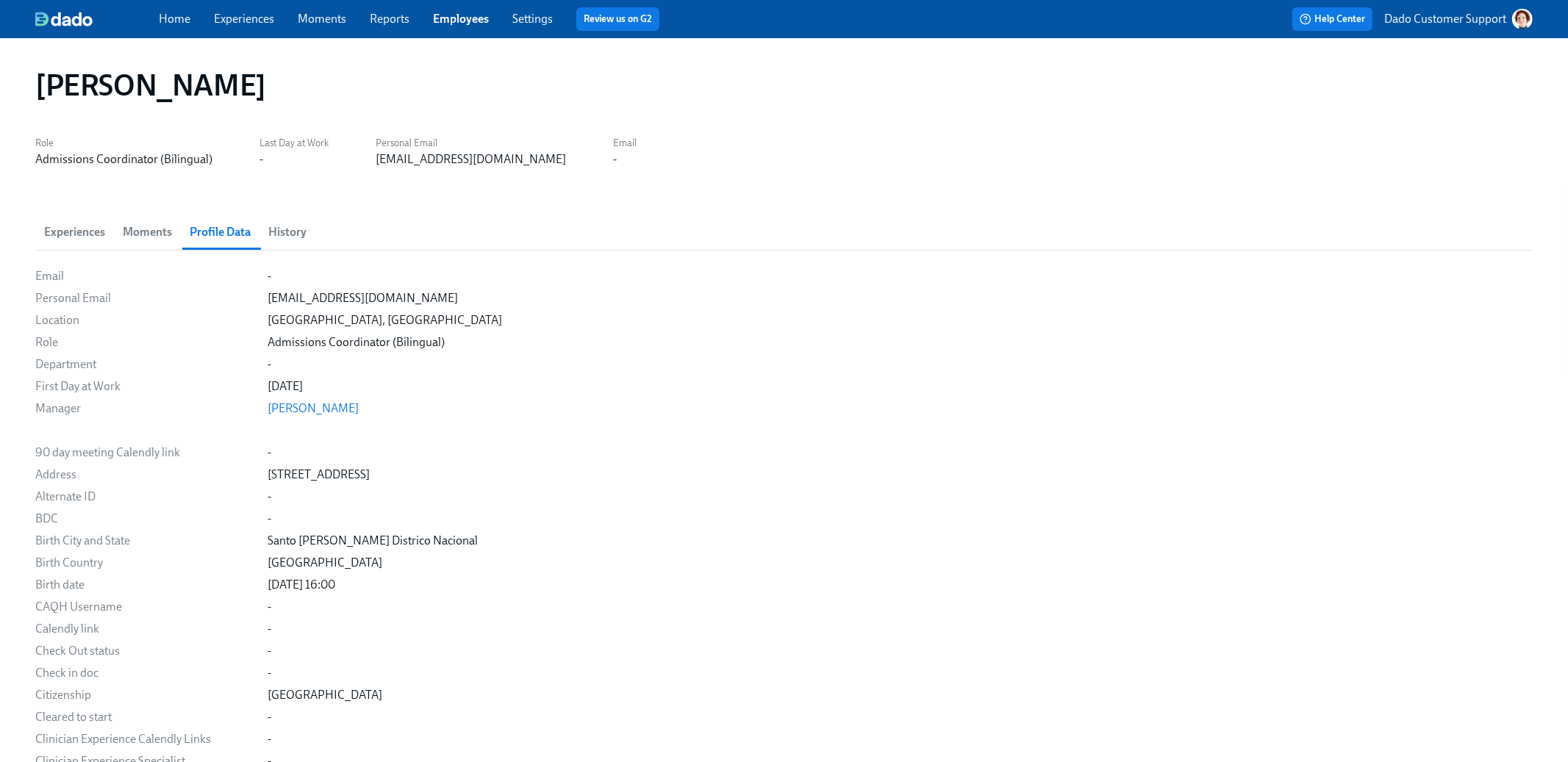
click at [289, 232] on span "History" at bounding box center [287, 232] width 38 height 20
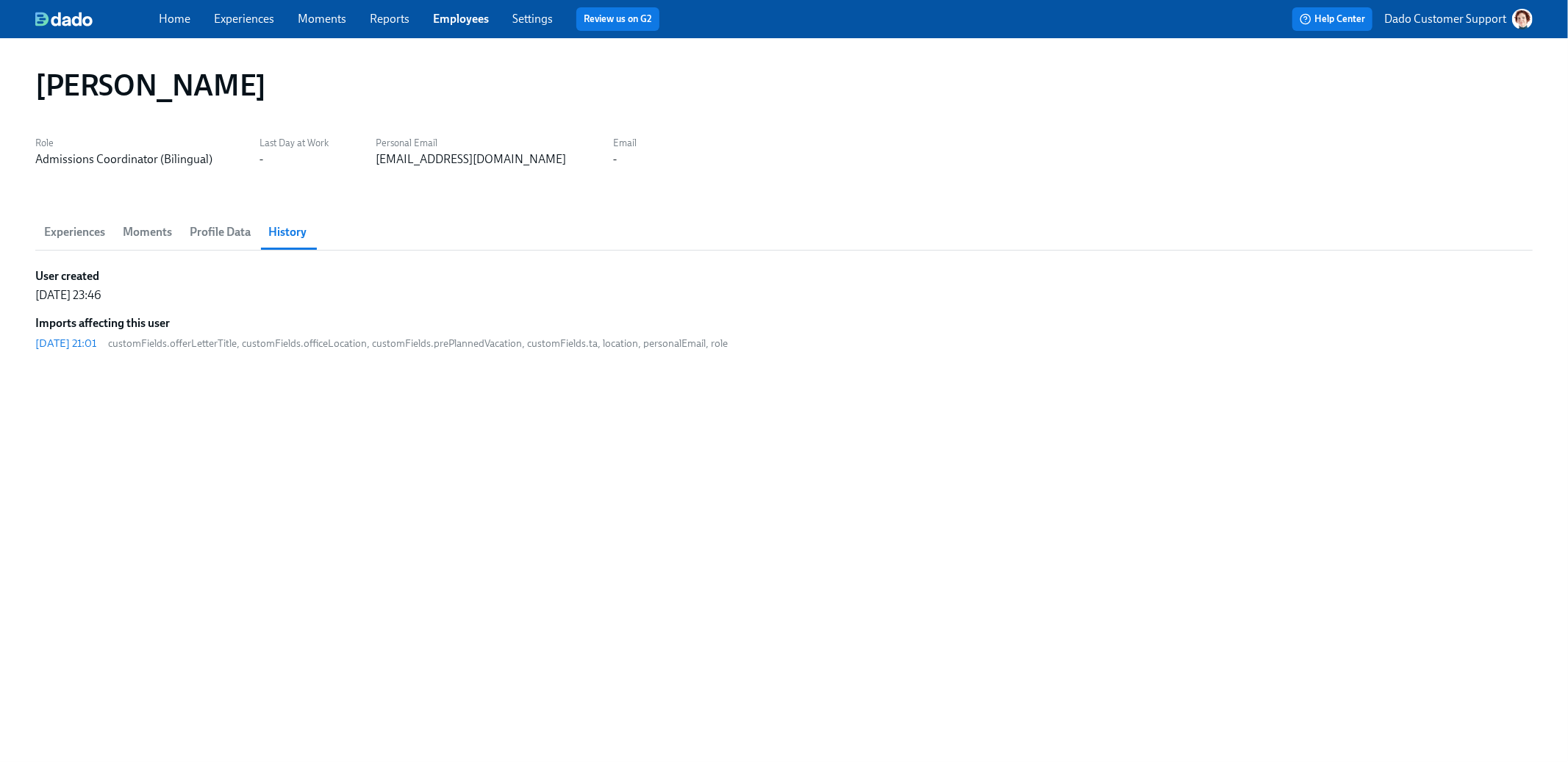
click at [70, 229] on span "Experiences" at bounding box center [74, 232] width 61 height 20
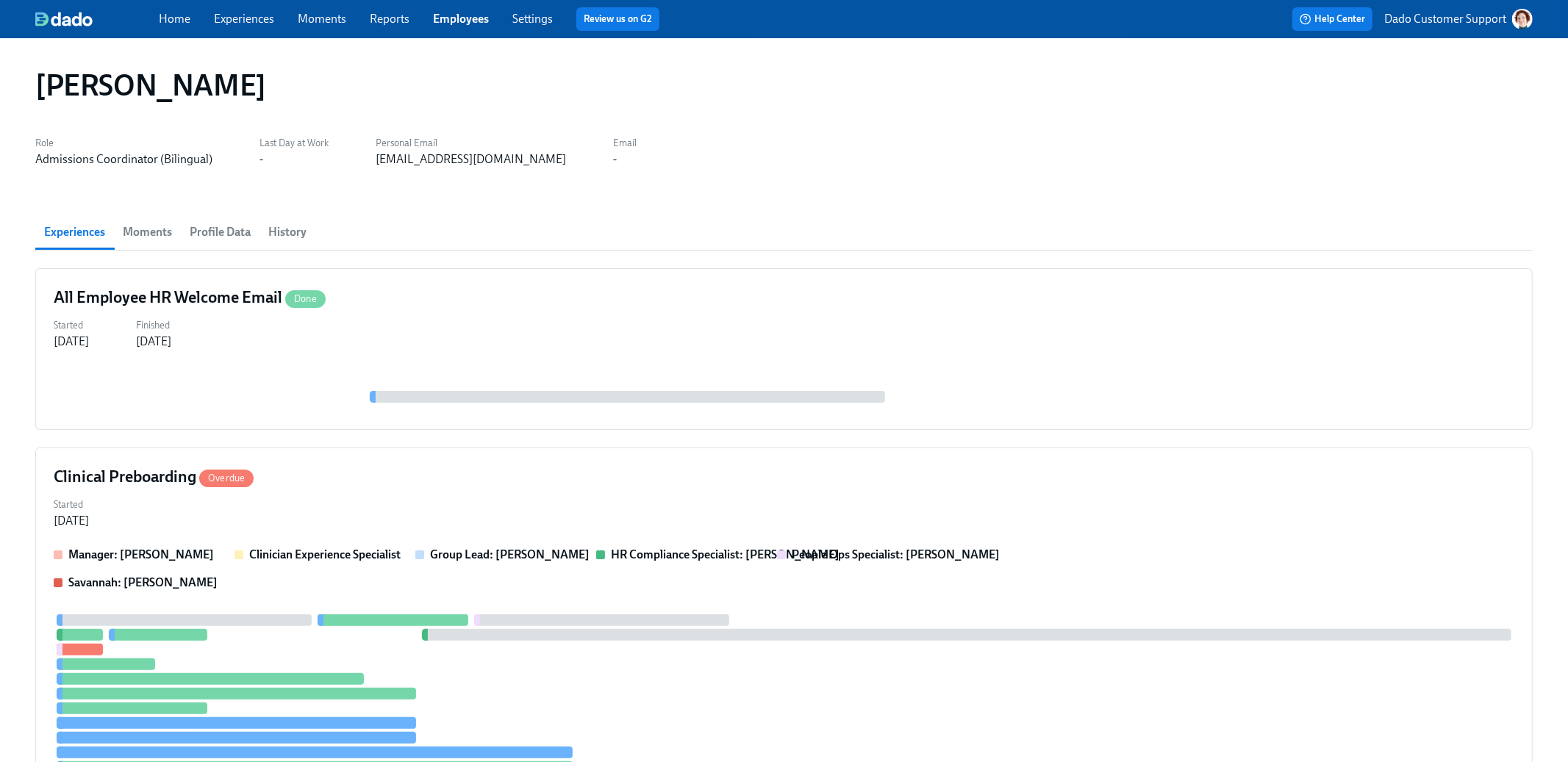
click at [291, 232] on span "History" at bounding box center [287, 232] width 38 height 20
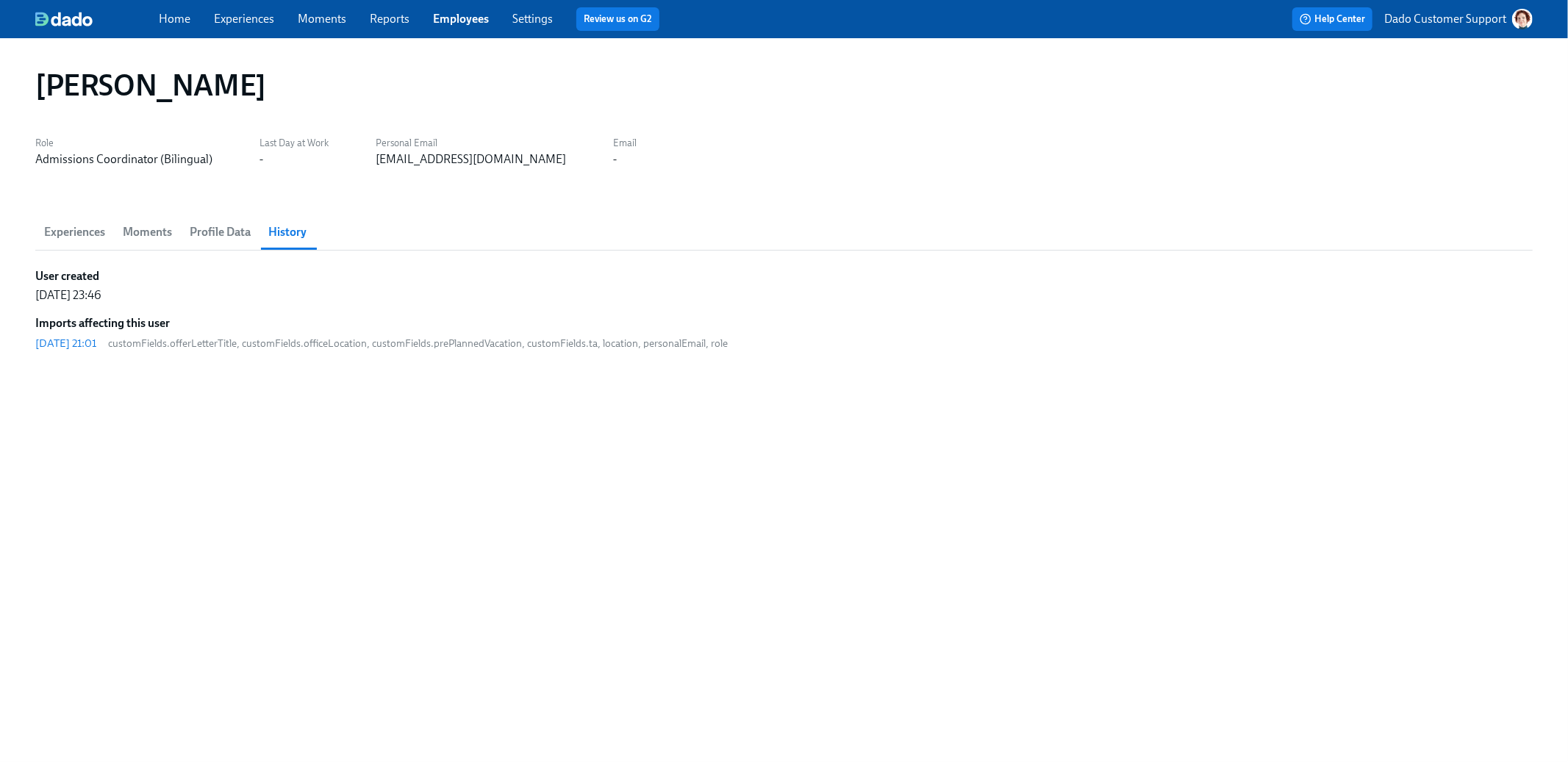
click at [463, 14] on link "Employees" at bounding box center [461, 19] width 56 height 14
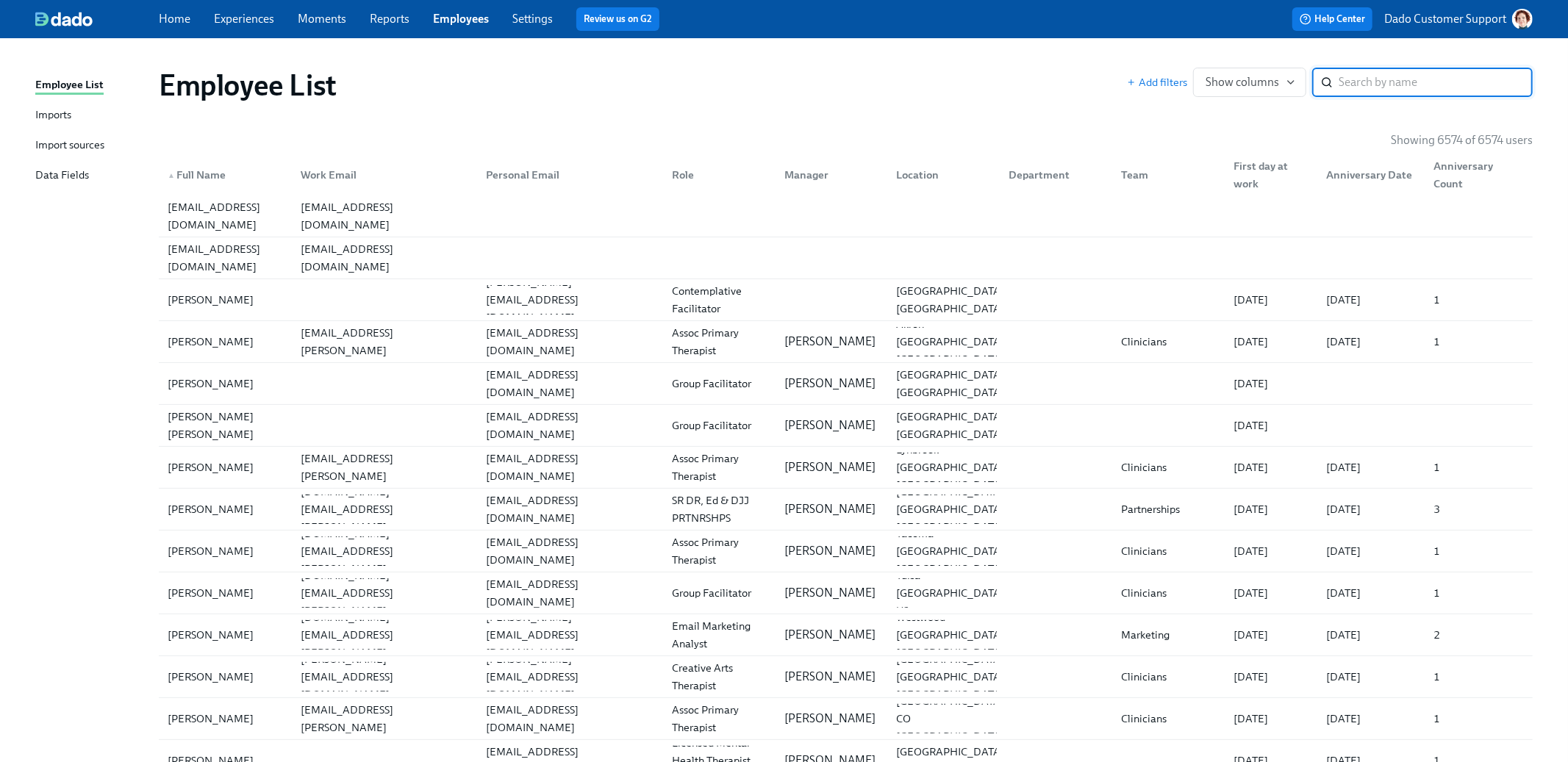
click at [56, 117] on div "Imports" at bounding box center [54, 116] width 36 height 18
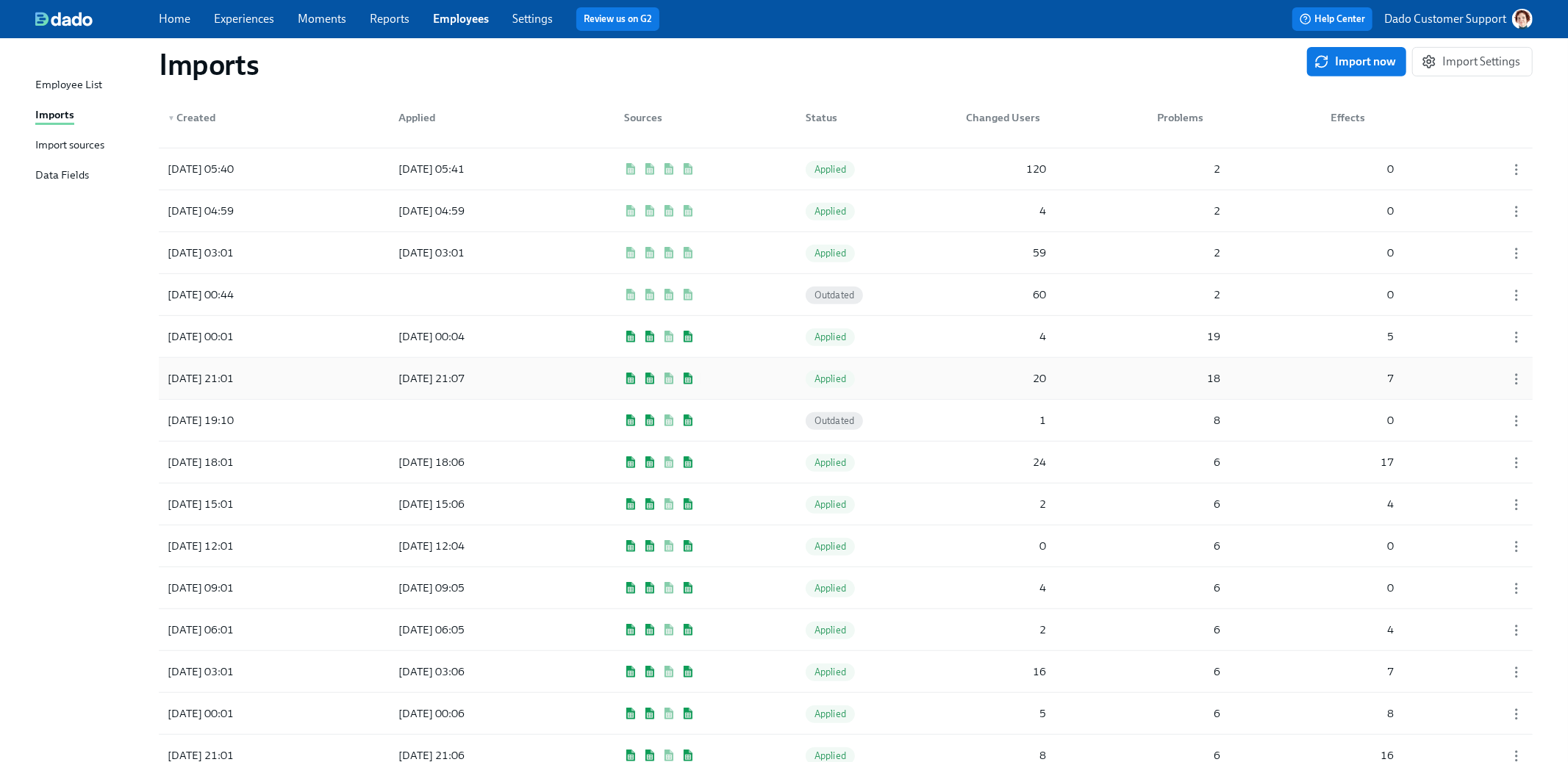
scroll to position [533, 0]
click at [240, 256] on div "2025/09/24 03:01" at bounding box center [201, 253] width 78 height 17
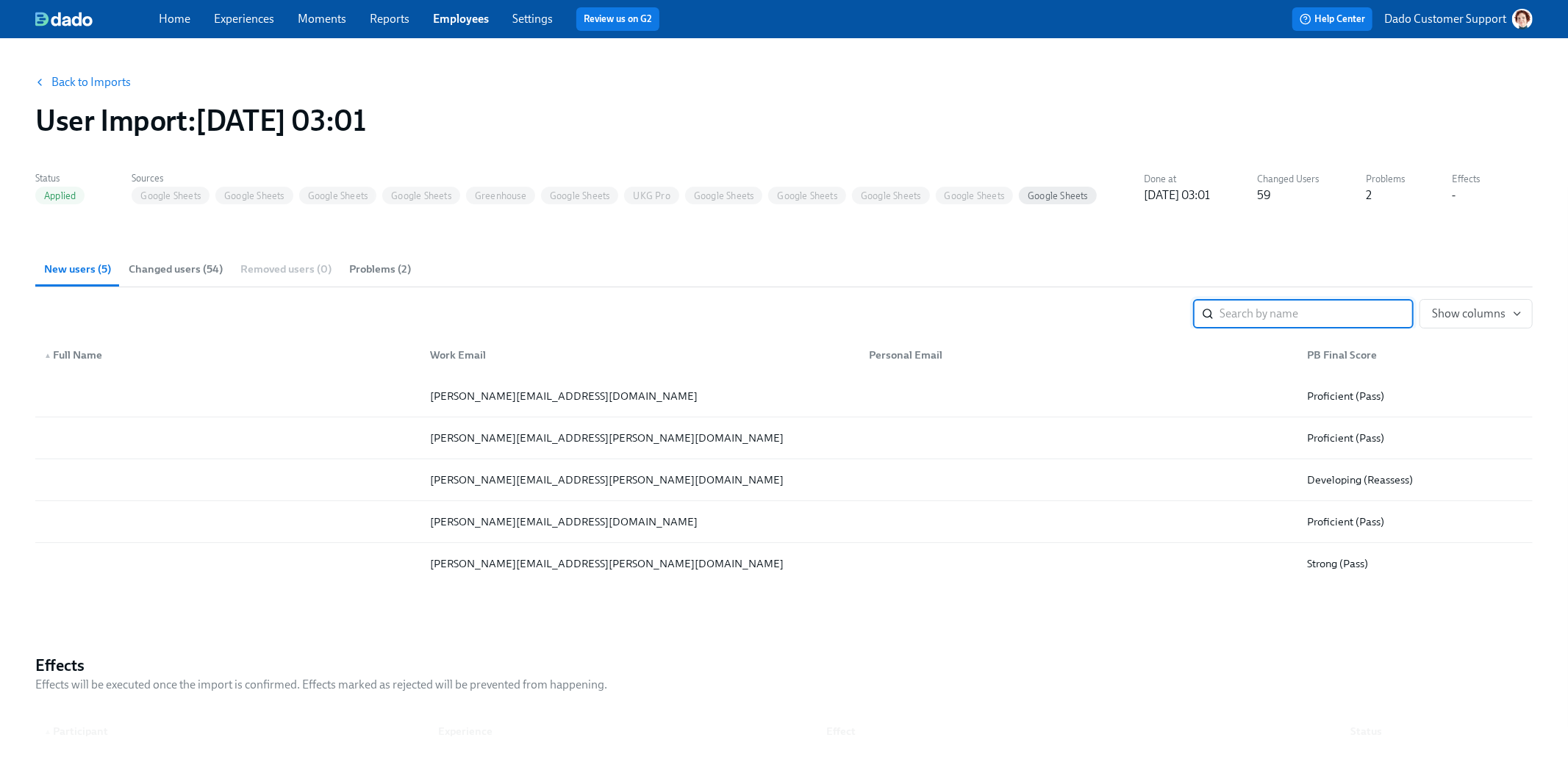
click at [177, 274] on span "Changed users (54)" at bounding box center [176, 269] width 94 height 17
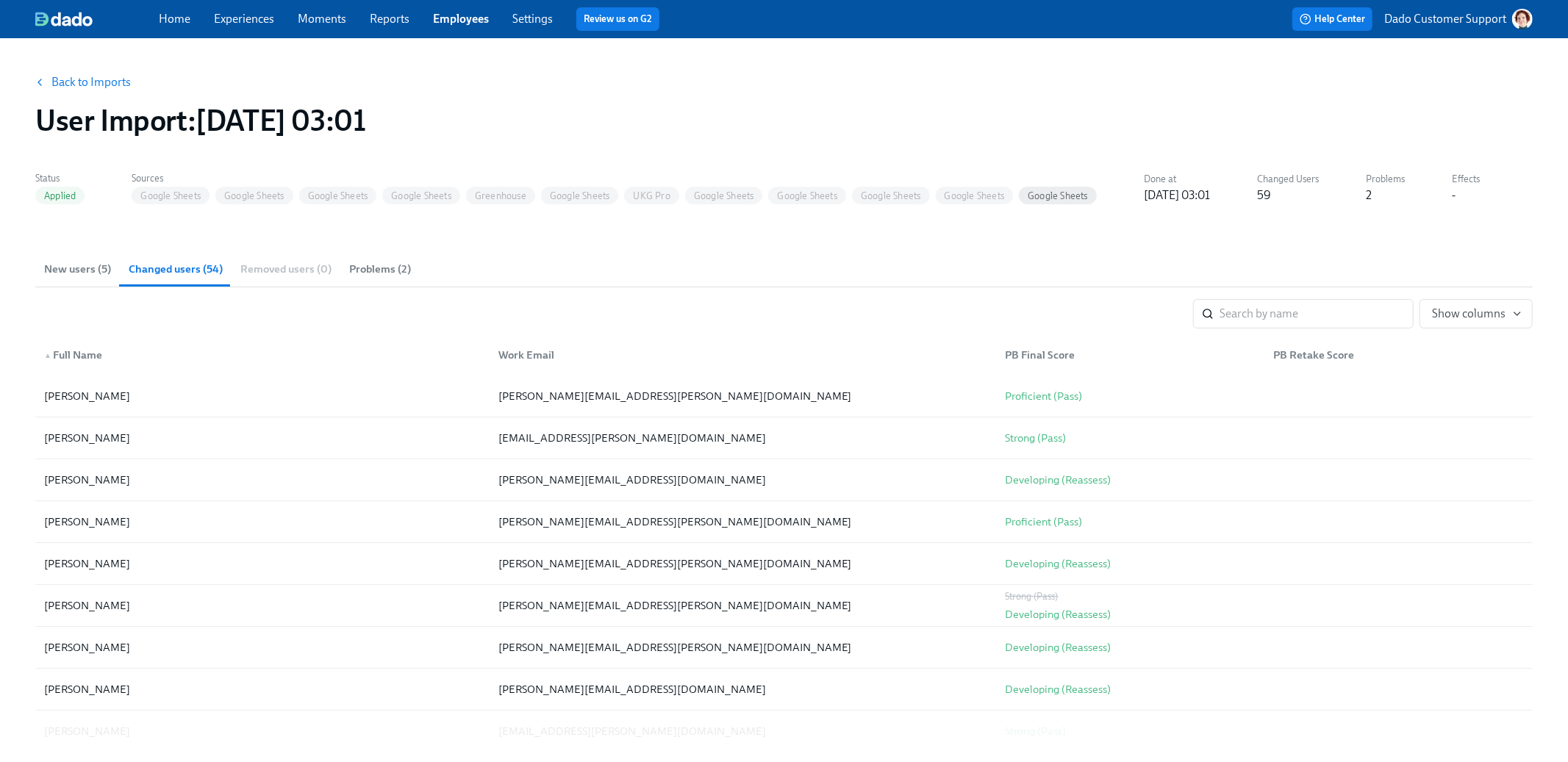
click at [76, 85] on link "Back to Imports" at bounding box center [91, 82] width 79 height 14
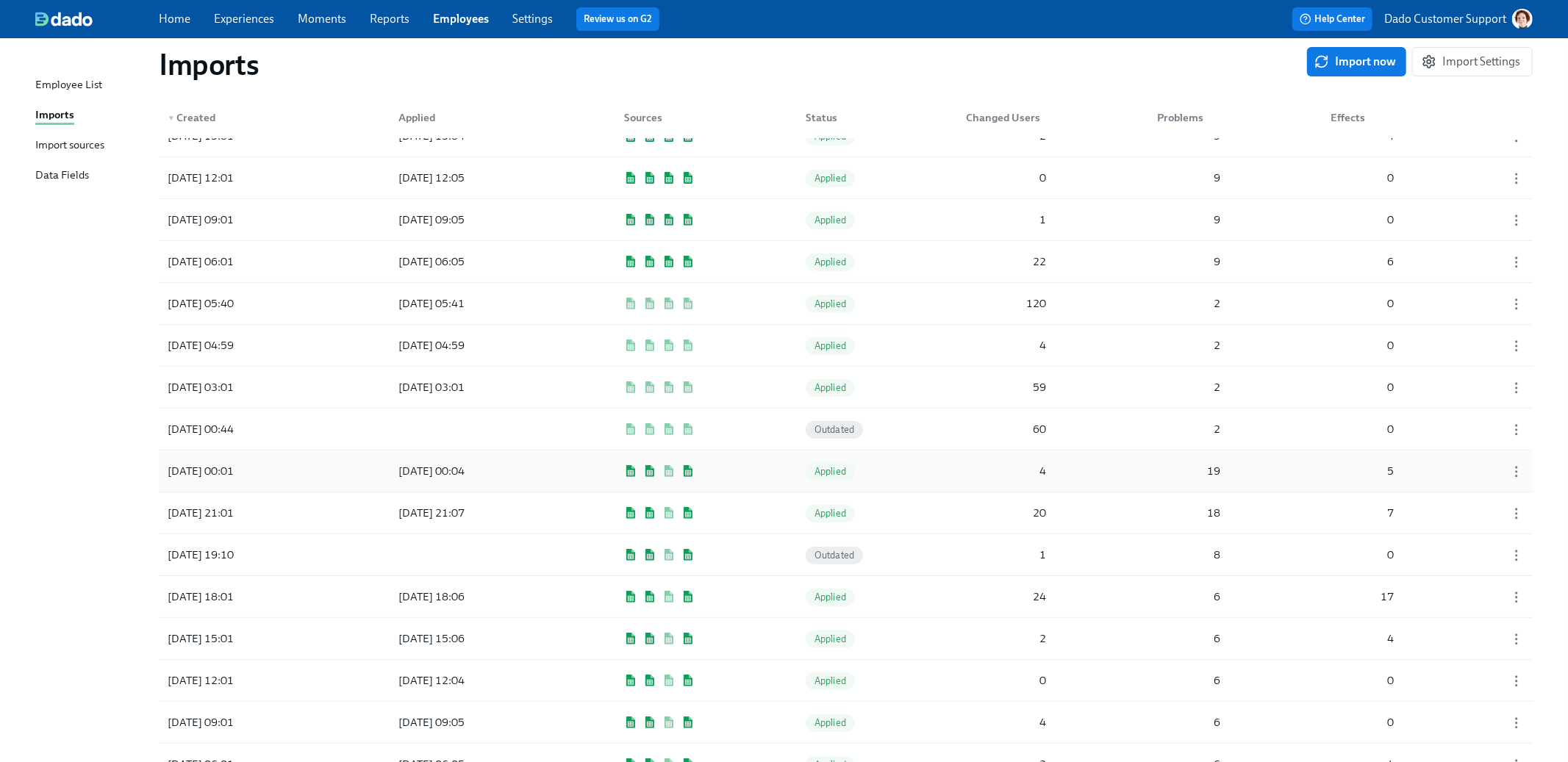
scroll to position [402, 0]
click at [198, 294] on div "2025/09/24 05:40" at bounding box center [201, 300] width 78 height 17
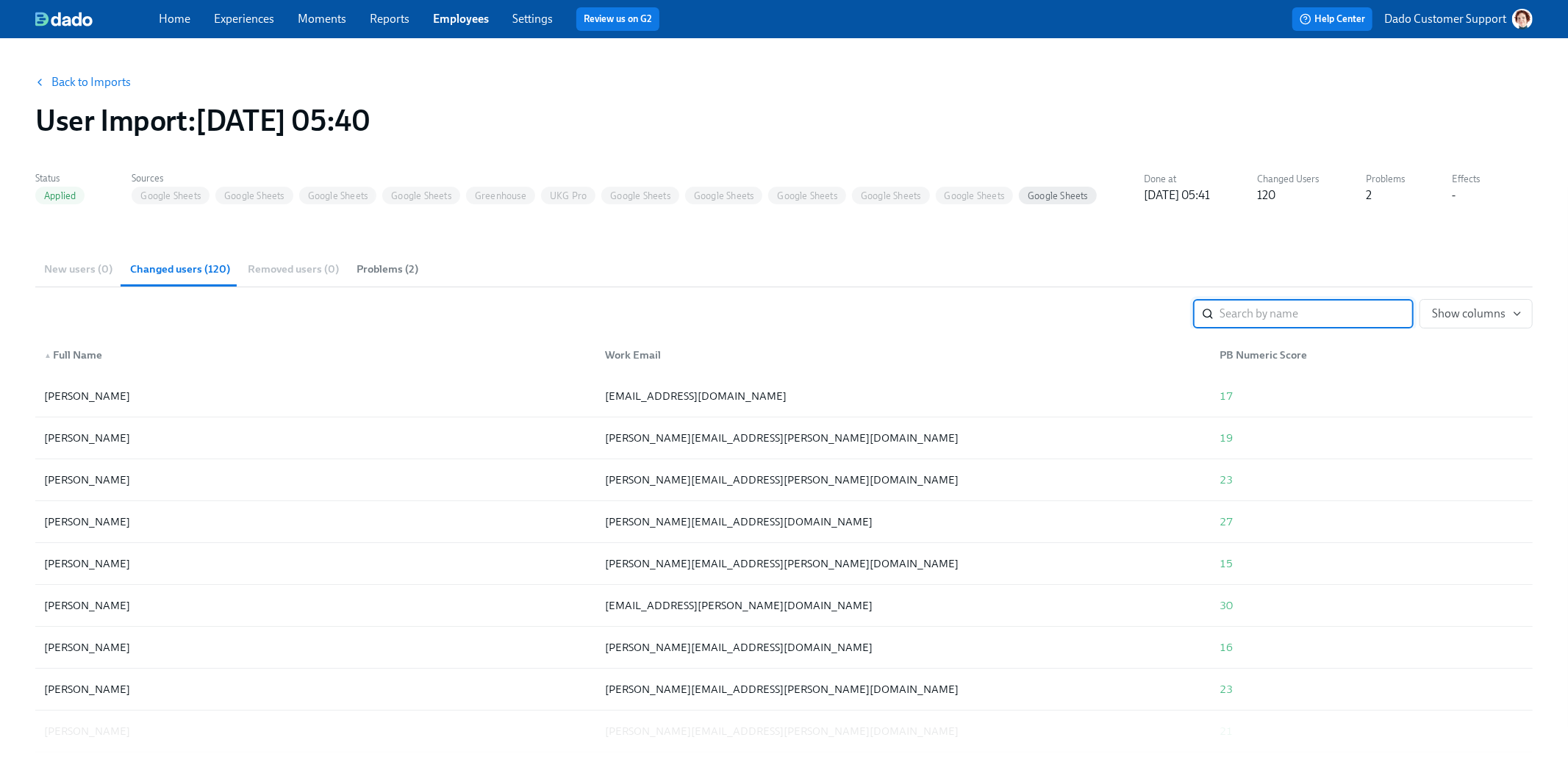
click at [95, 84] on link "Back to Imports" at bounding box center [91, 82] width 79 height 14
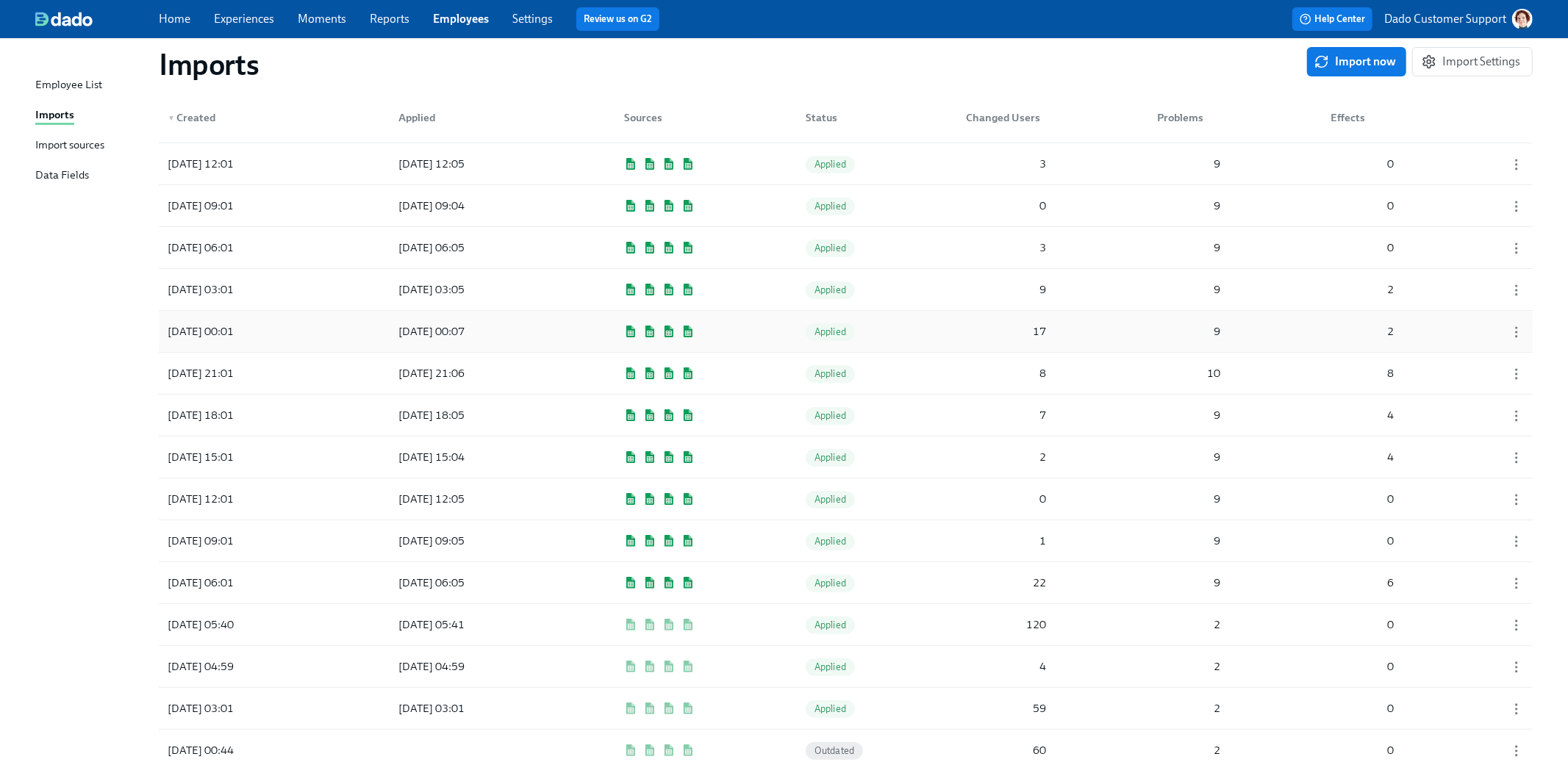
scroll to position [89, 0]
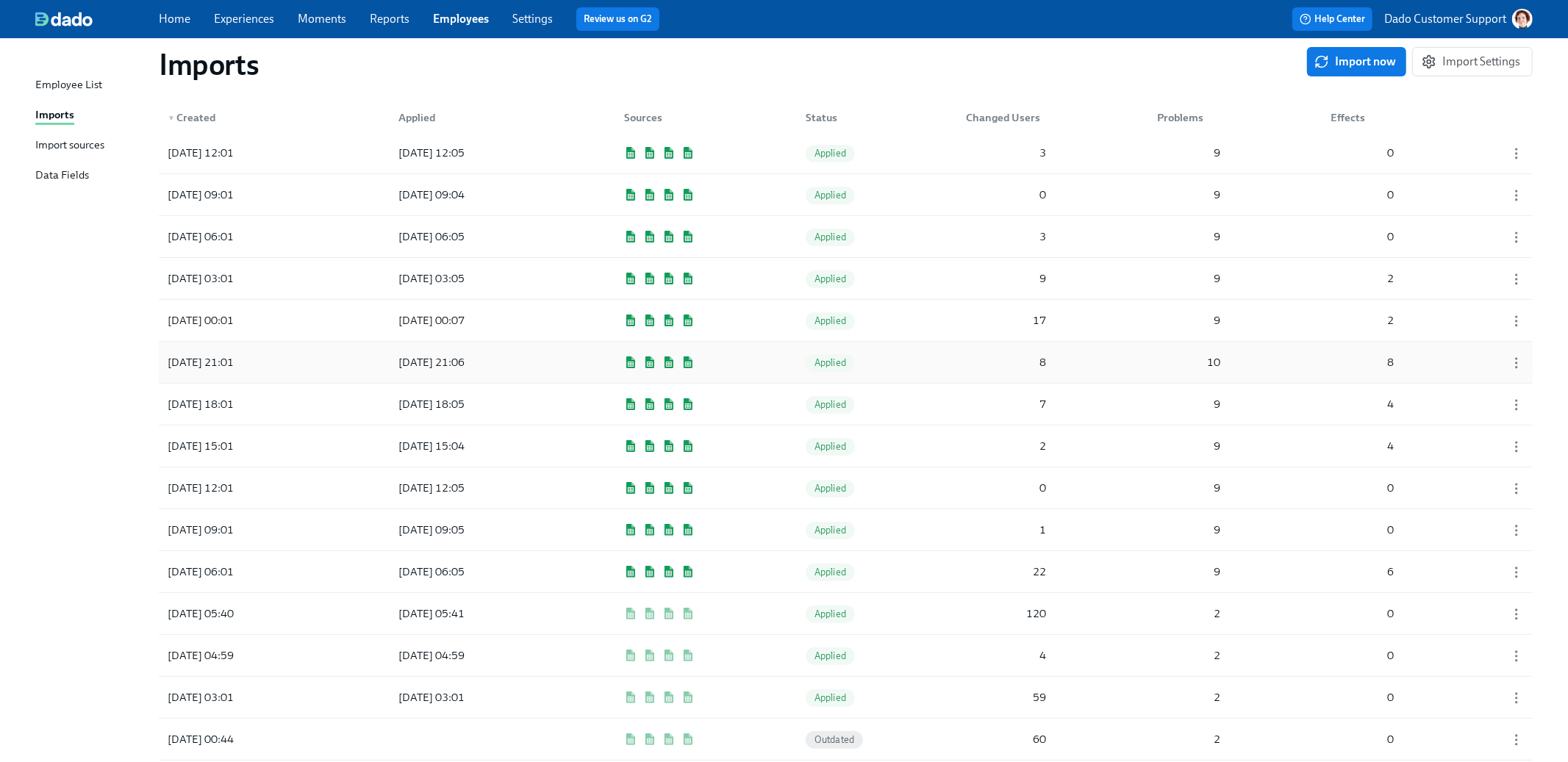
click at [232, 366] on div "2025/09/24 21:01" at bounding box center [201, 362] width 78 height 17
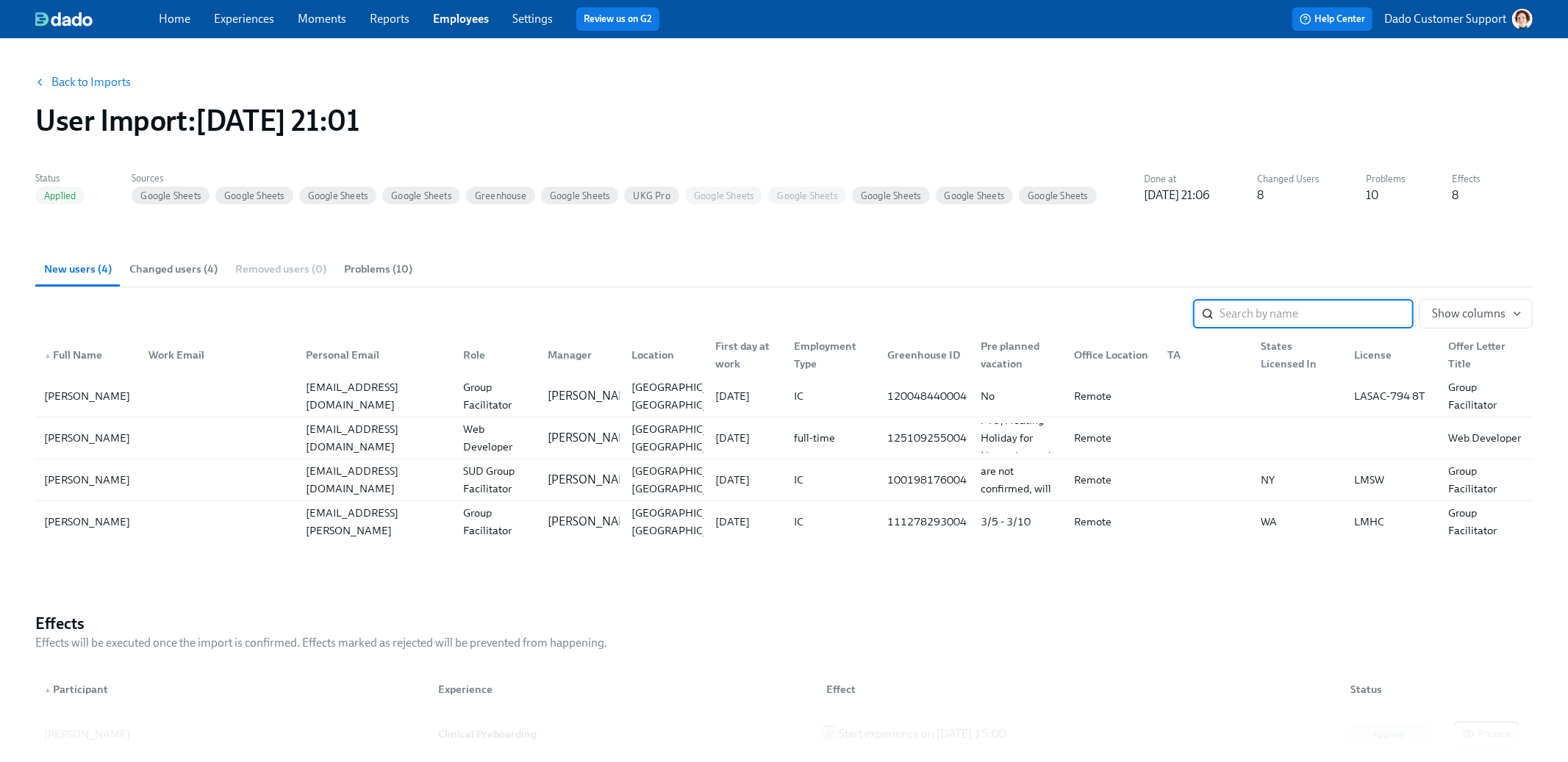
click at [186, 274] on span "Changed users (4)" at bounding box center [173, 269] width 89 height 17
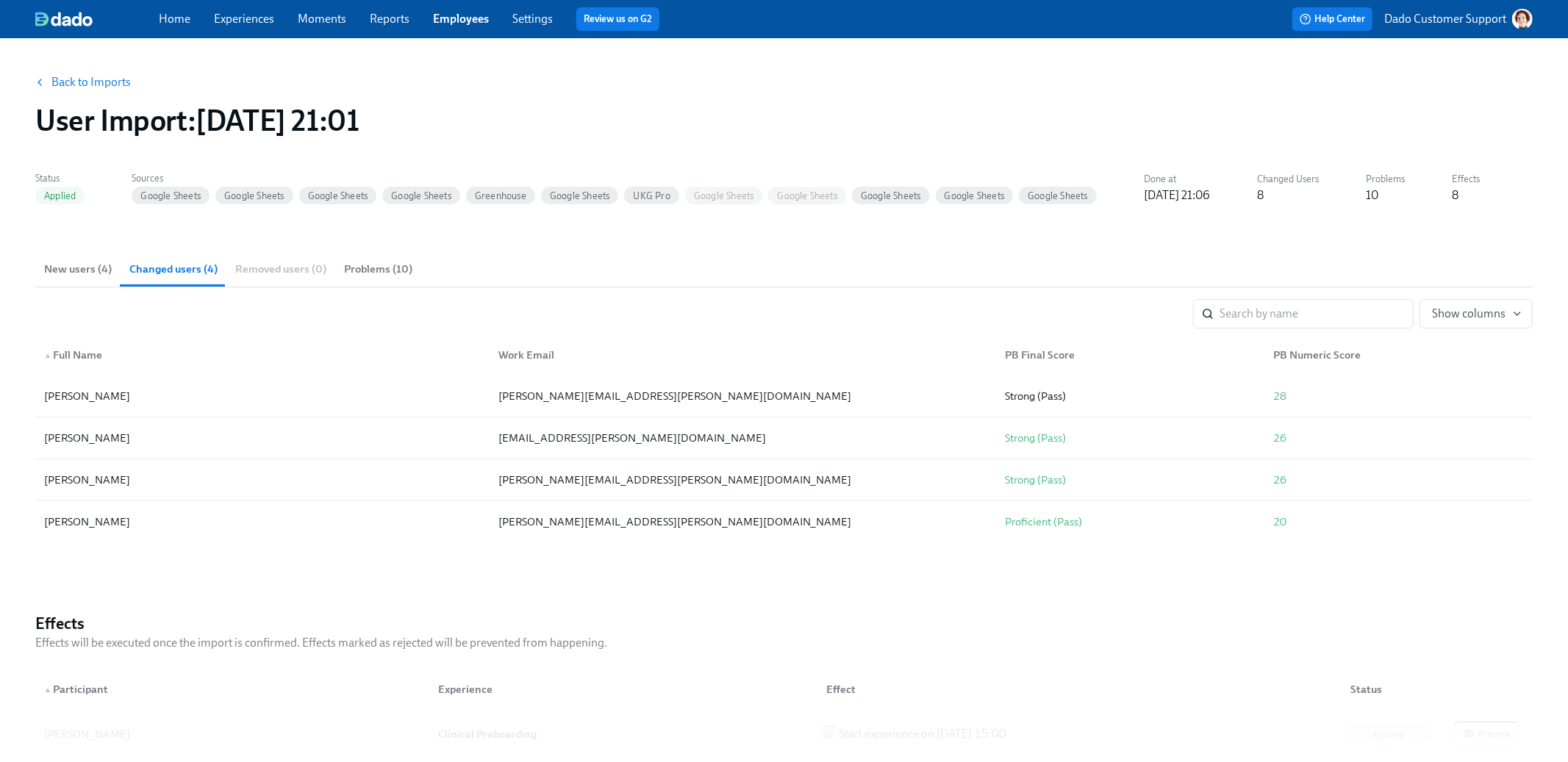
click at [47, 269] on span "New users (4)" at bounding box center [77, 269] width 67 height 17
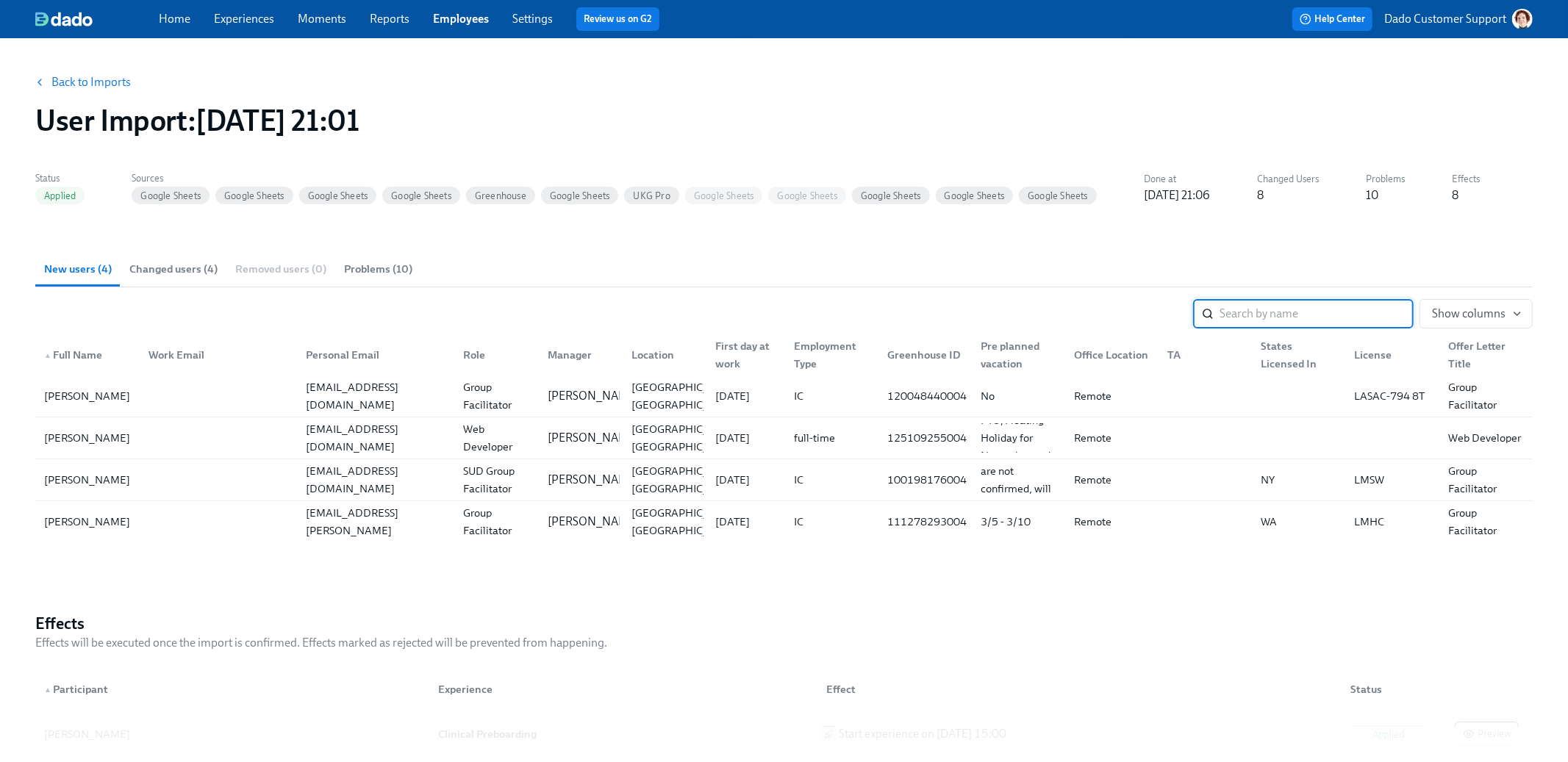
click at [64, 89] on button "Back to Imports" at bounding box center [83, 82] width 114 height 30
click at [73, 80] on link "Back to Imports" at bounding box center [91, 82] width 79 height 14
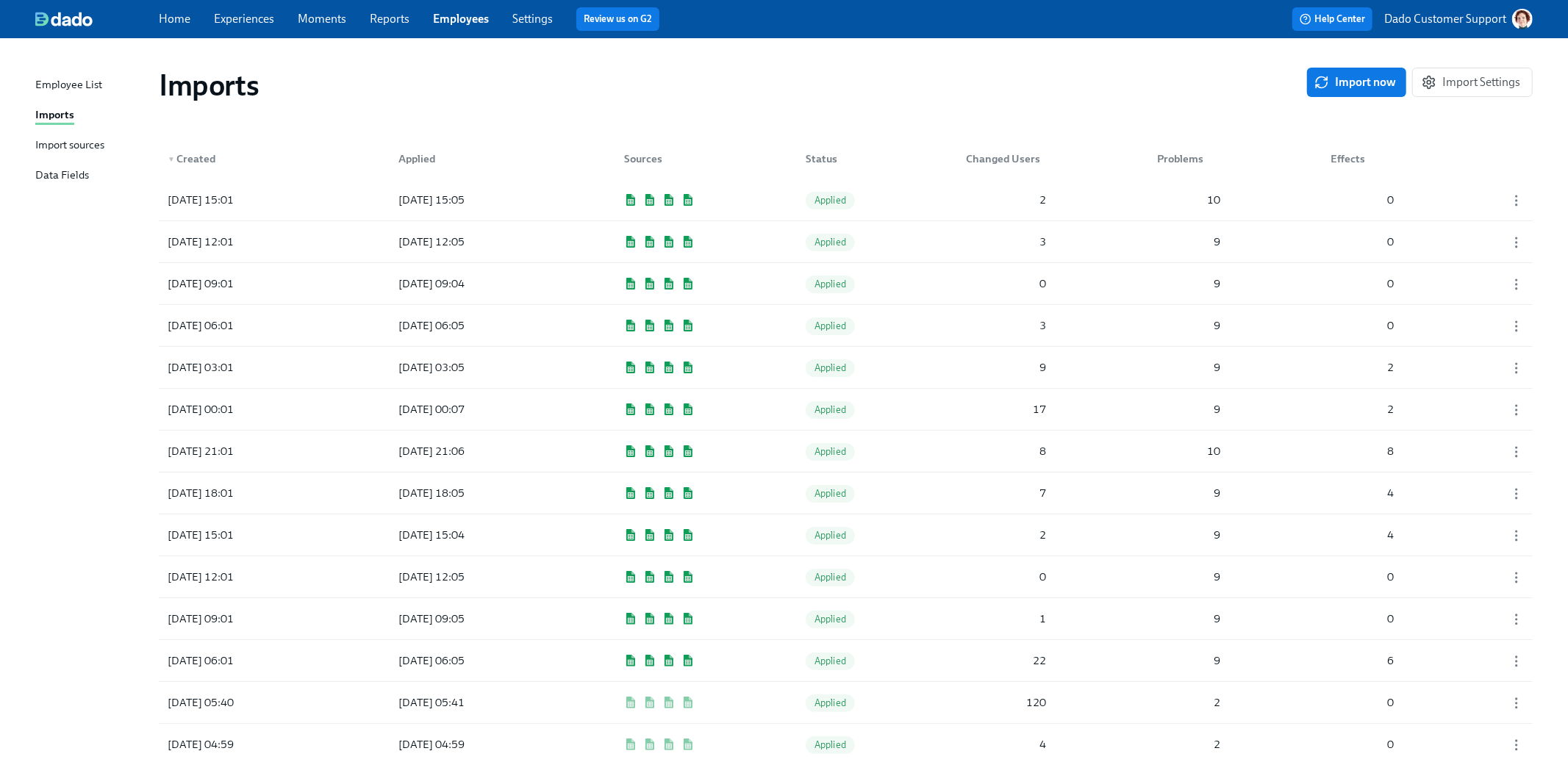
click at [47, 145] on div "Import sources" at bounding box center [70, 146] width 69 height 18
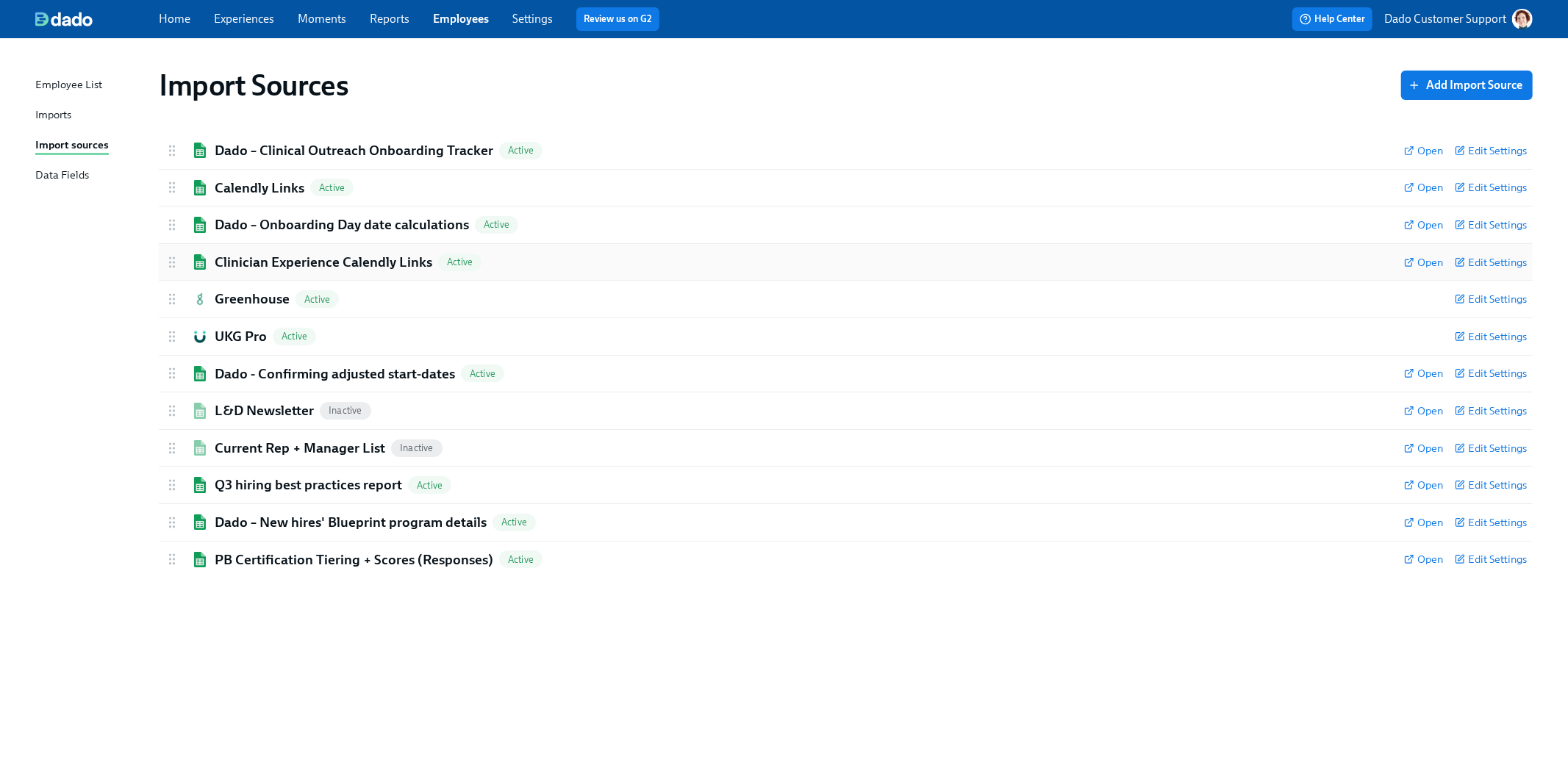
click at [242, 273] on div "Clinician Experience Calendly Links Active Open Edit Settings" at bounding box center [846, 262] width 1374 height 37
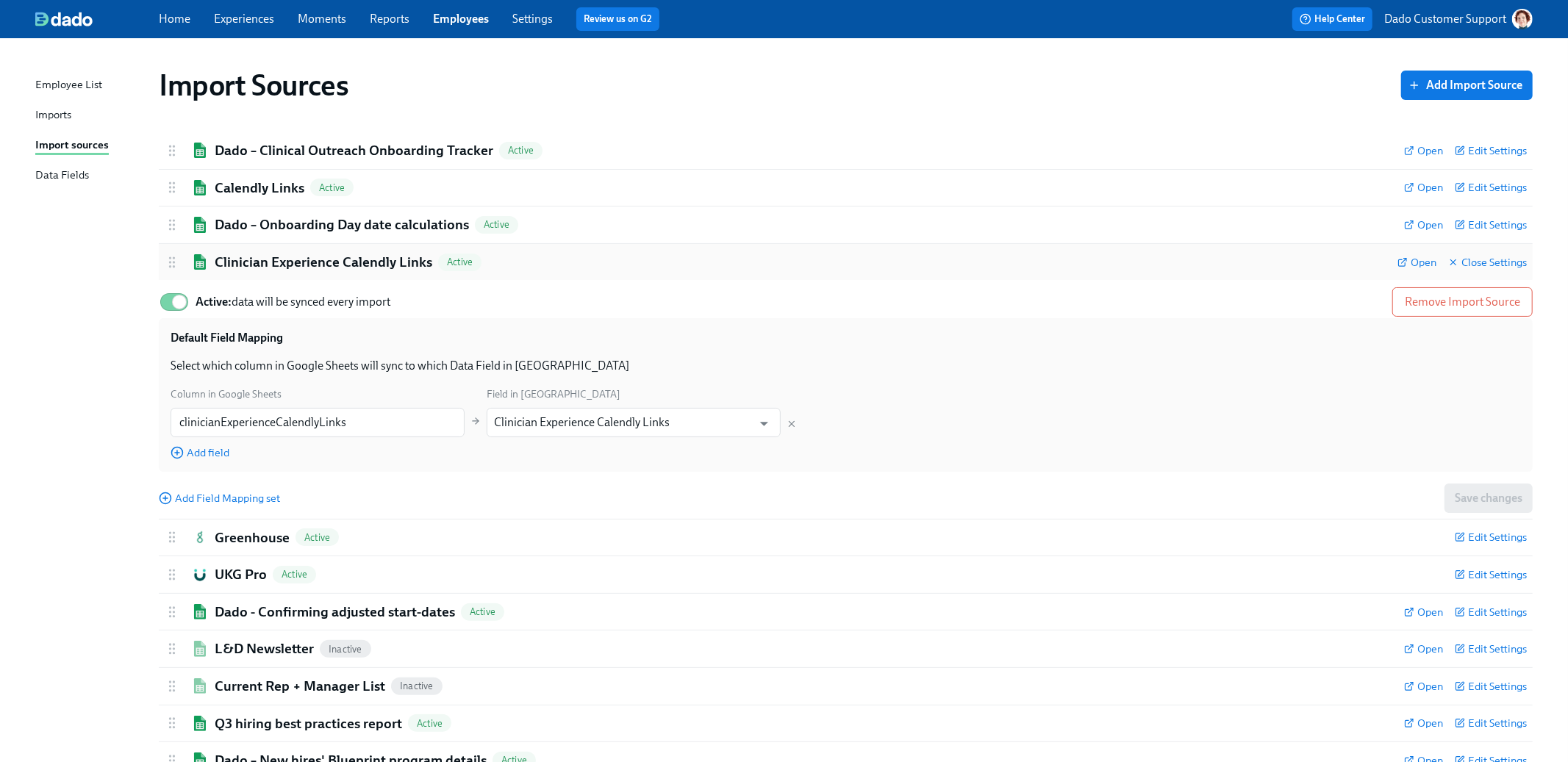
click at [247, 265] on h2 "Clinician Experience Calendly Links" at bounding box center [323, 262] width 217 height 19
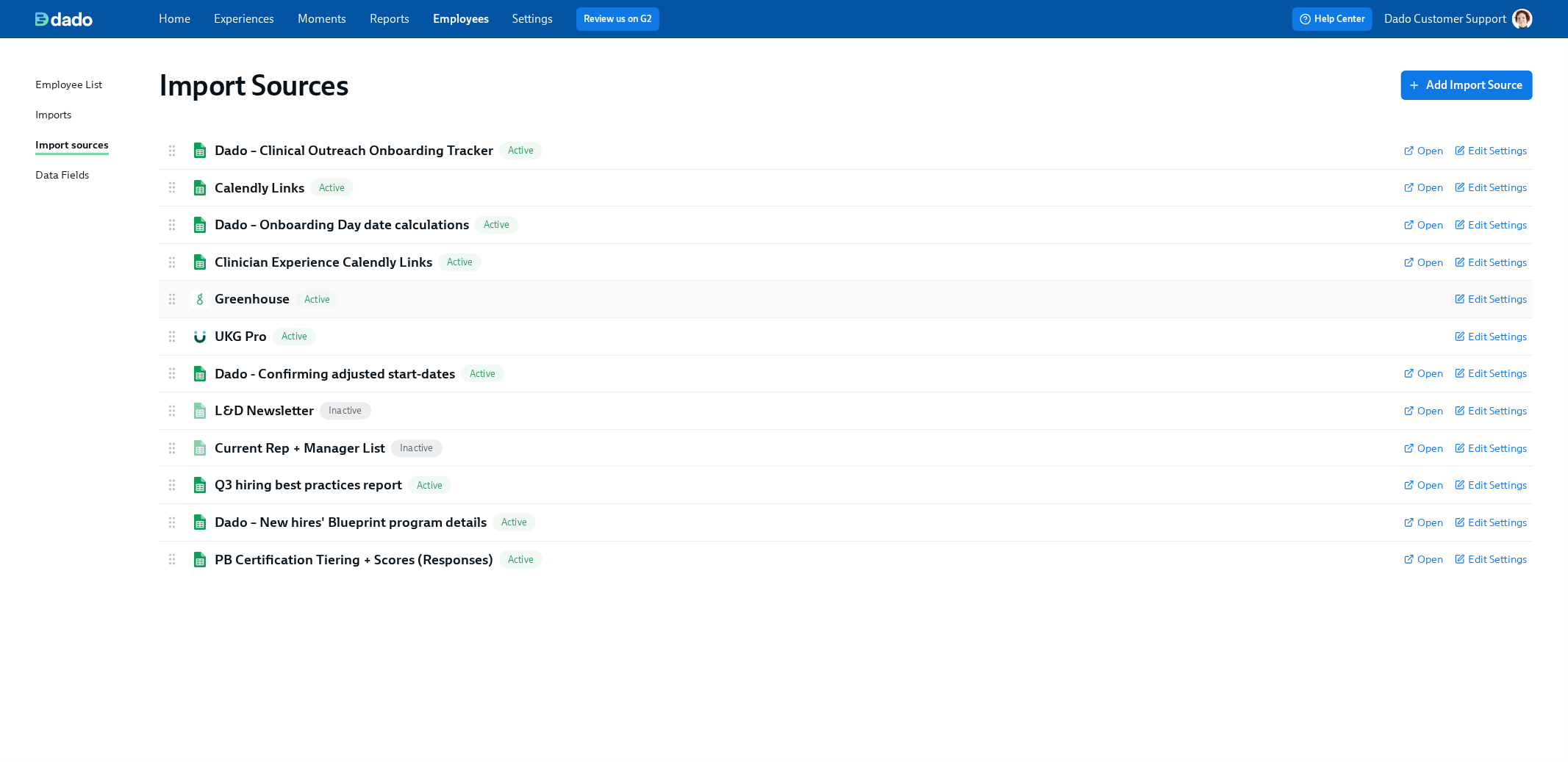
click at [238, 297] on h2 "Greenhouse" at bounding box center [252, 299] width 75 height 19
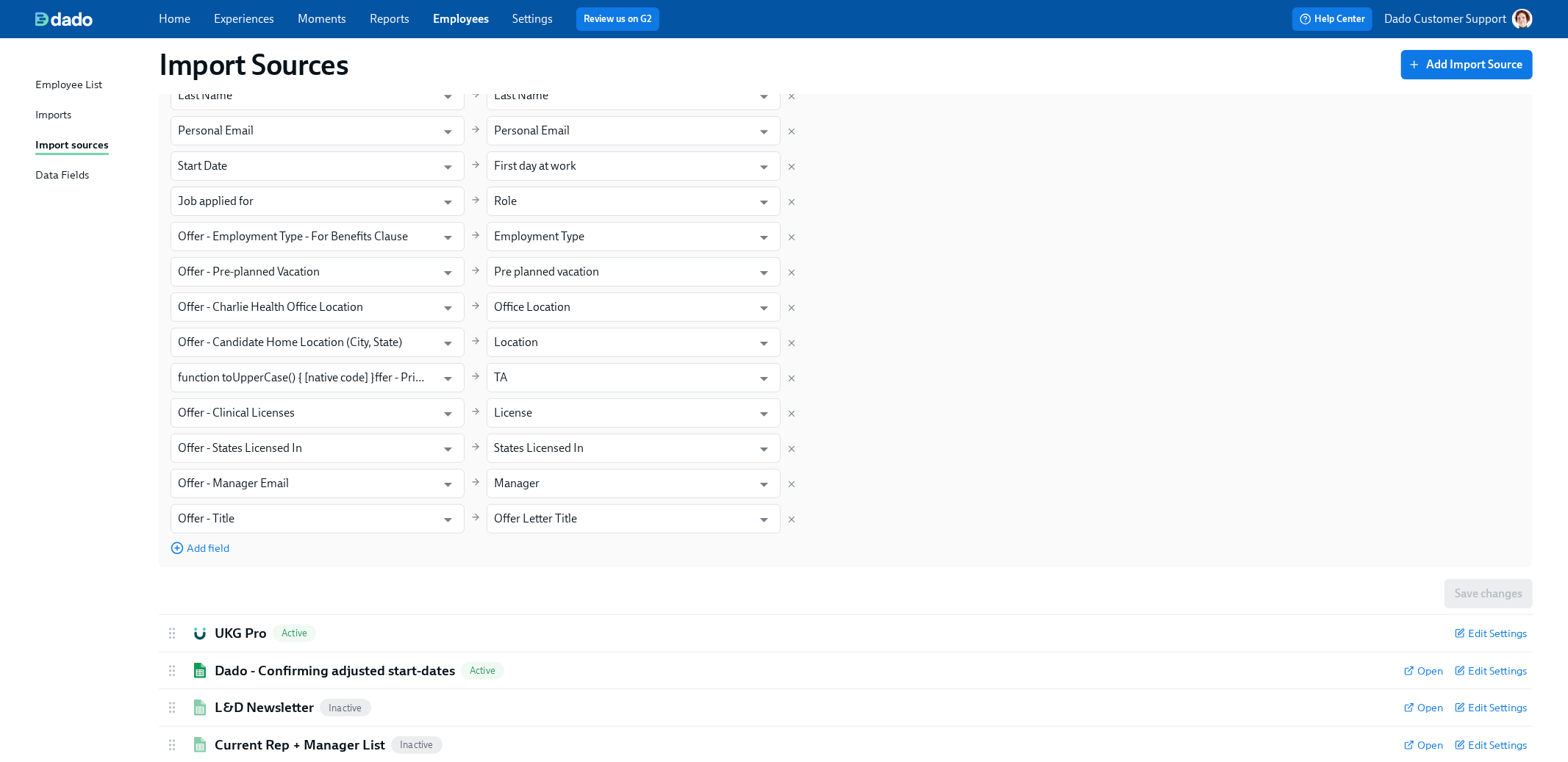
scroll to position [493, 0]
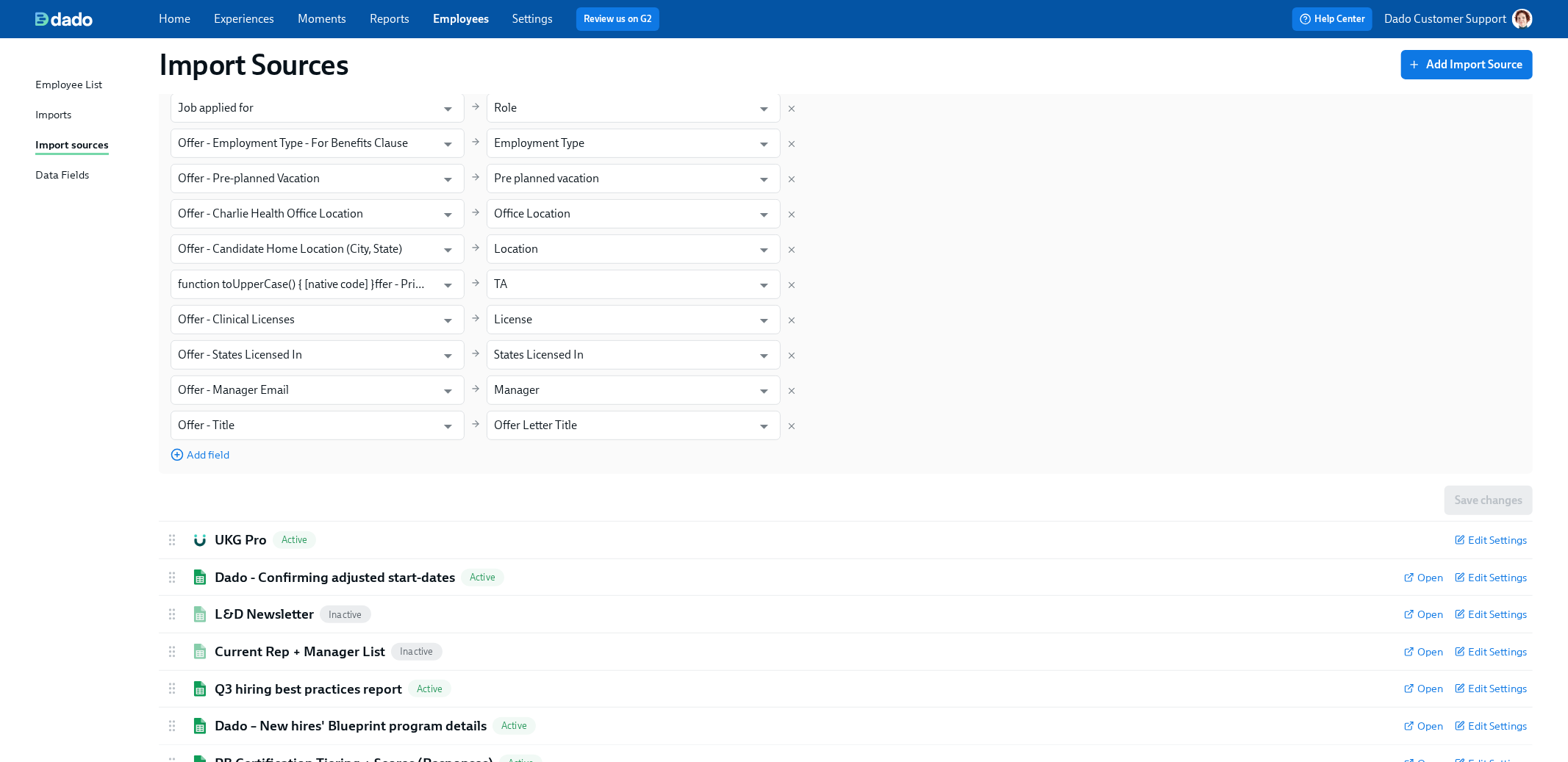
click at [205, 467] on div "Default Field Mapping Select which field in Greenhouse will sync to which Data …" at bounding box center [846, 168] width 1374 height 611
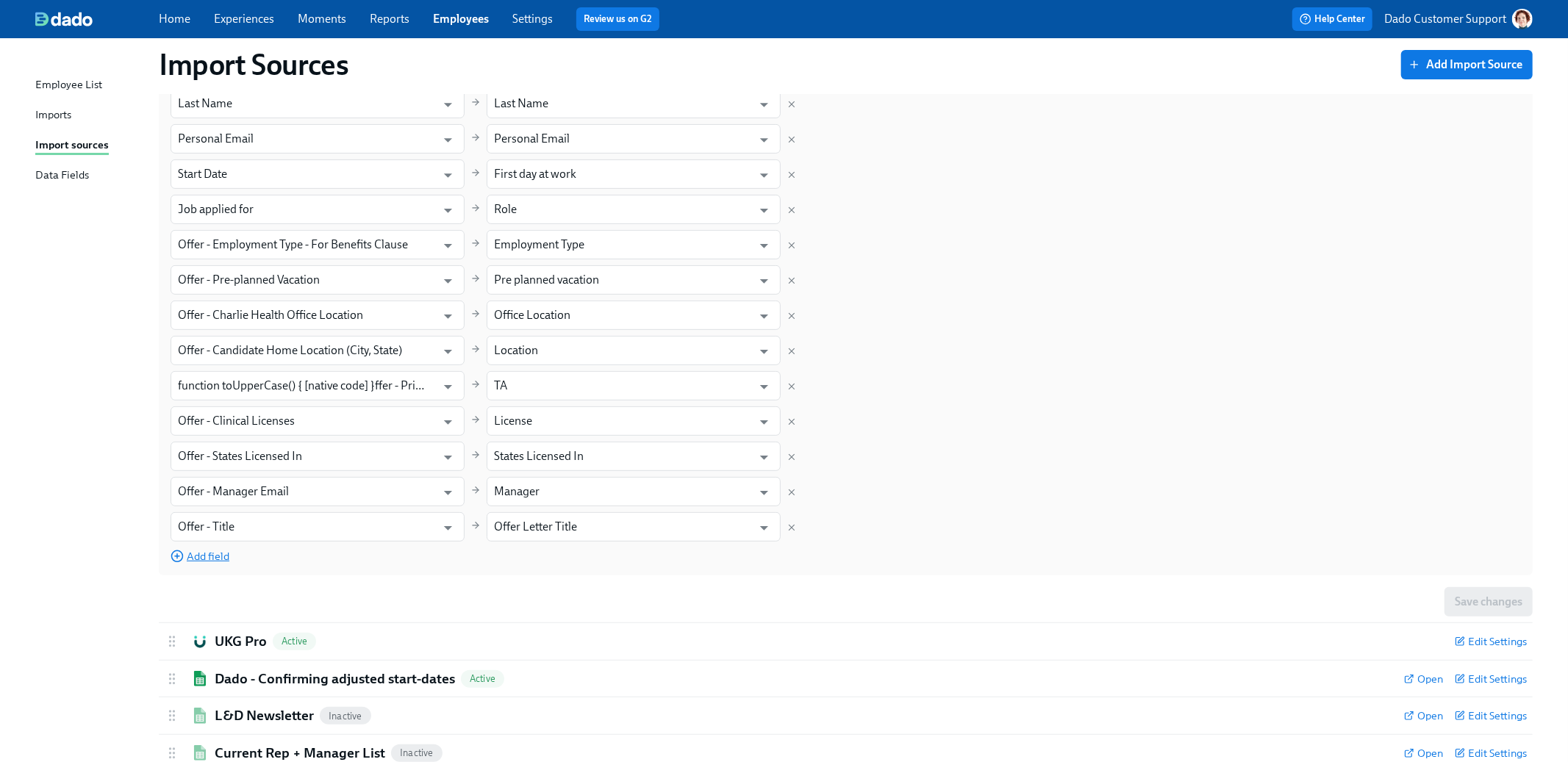
scroll to position [303, 0]
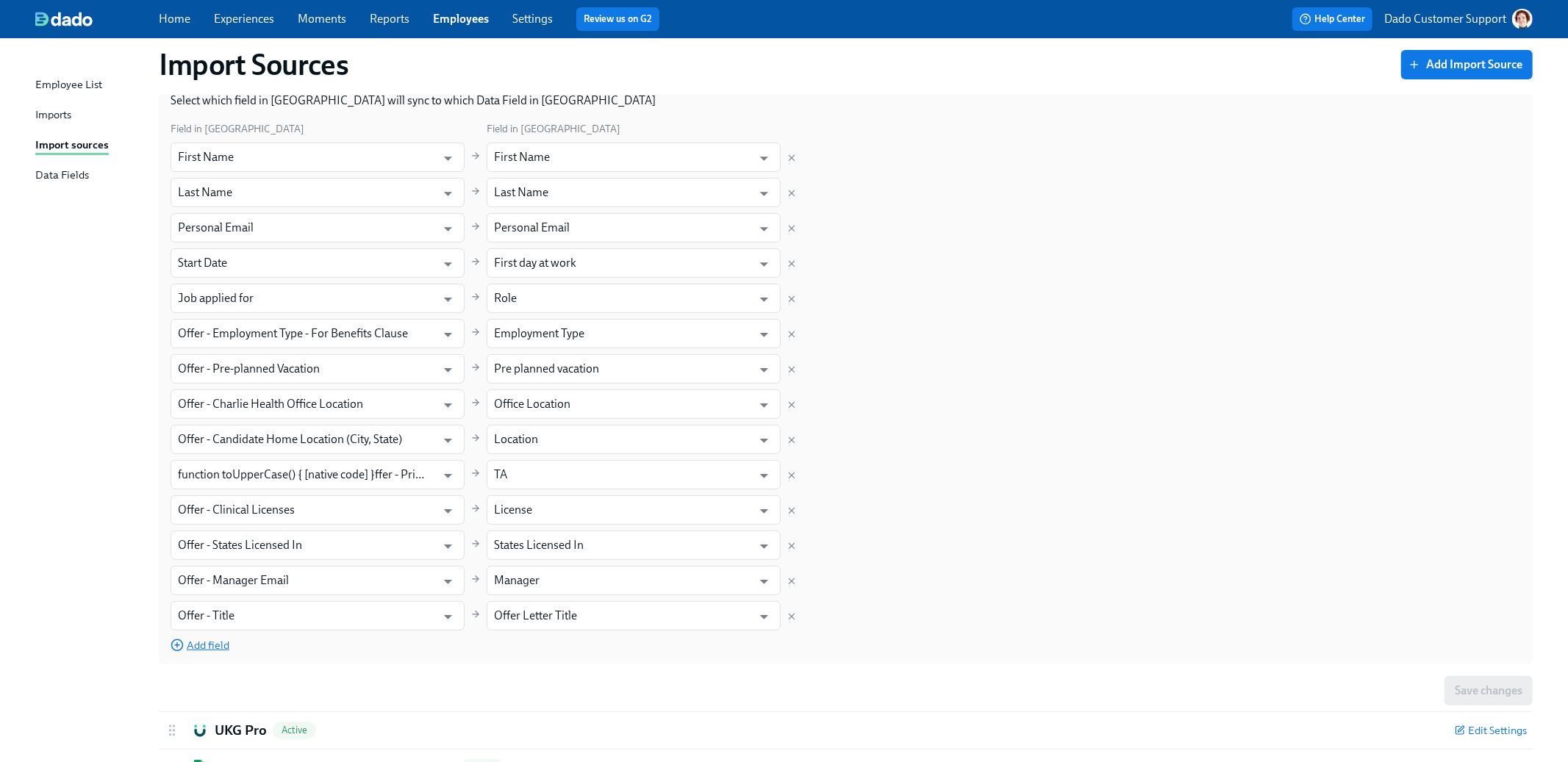
click at [215, 646] on span "Add field" at bounding box center [200, 645] width 59 height 14
click at [215, 646] on input "text" at bounding box center [304, 651] width 251 height 30
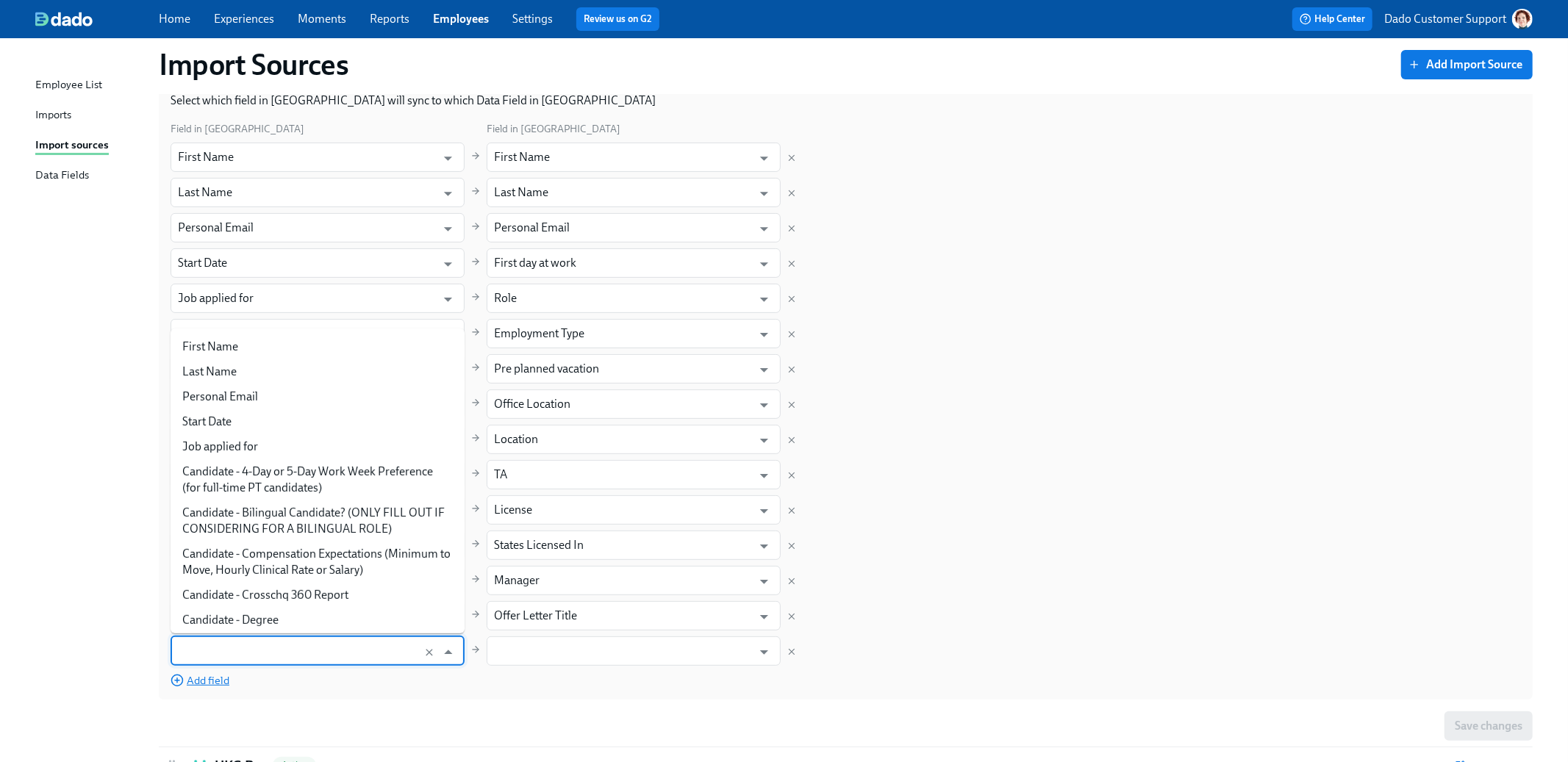
click at [215, 646] on input "text" at bounding box center [304, 651] width 251 height 30
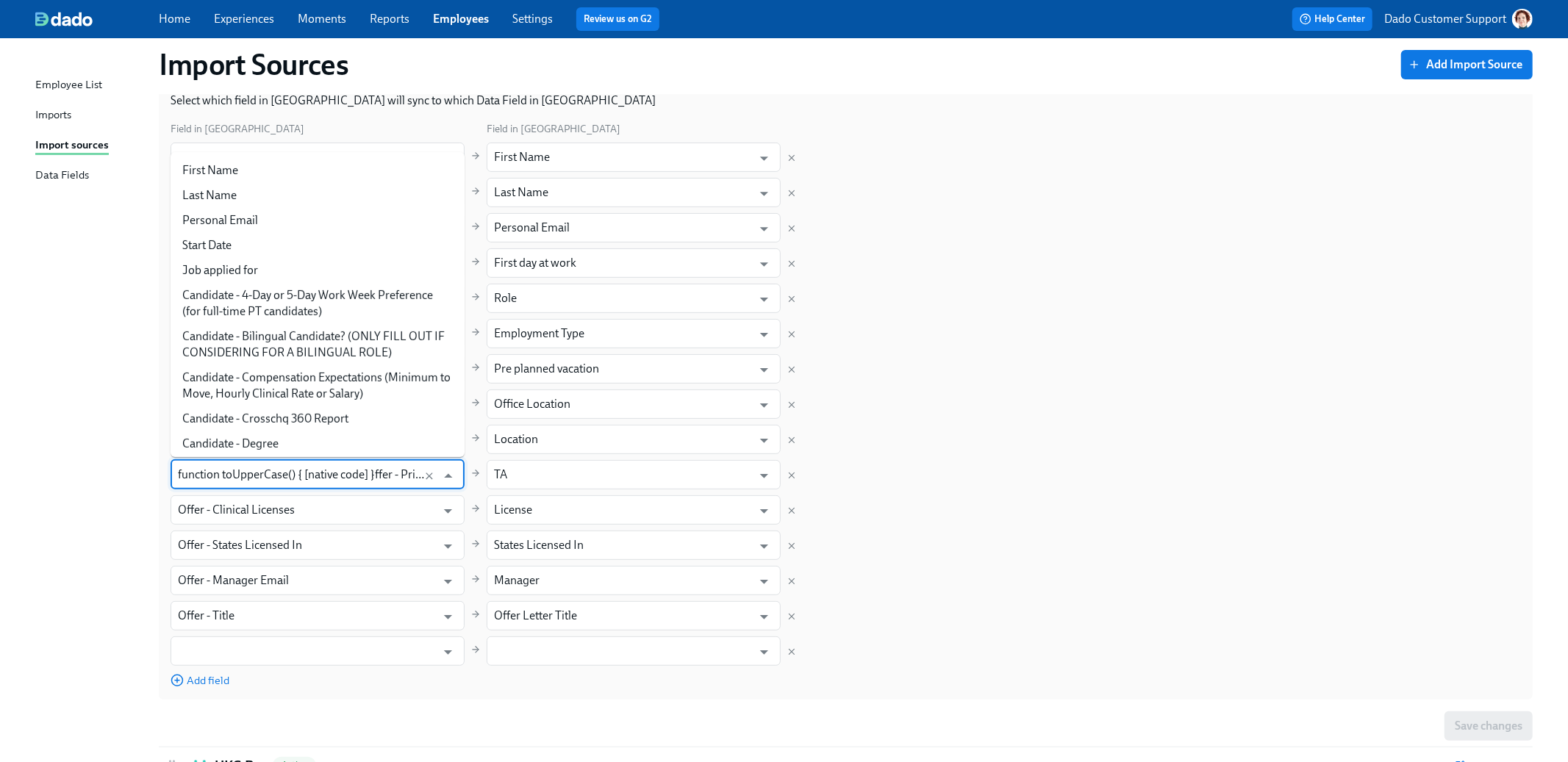
click at [345, 471] on input "function toUpperCase() { [native code] }ffer - Primary Recruiter (Full Name)" at bounding box center [304, 474] width 251 height 30
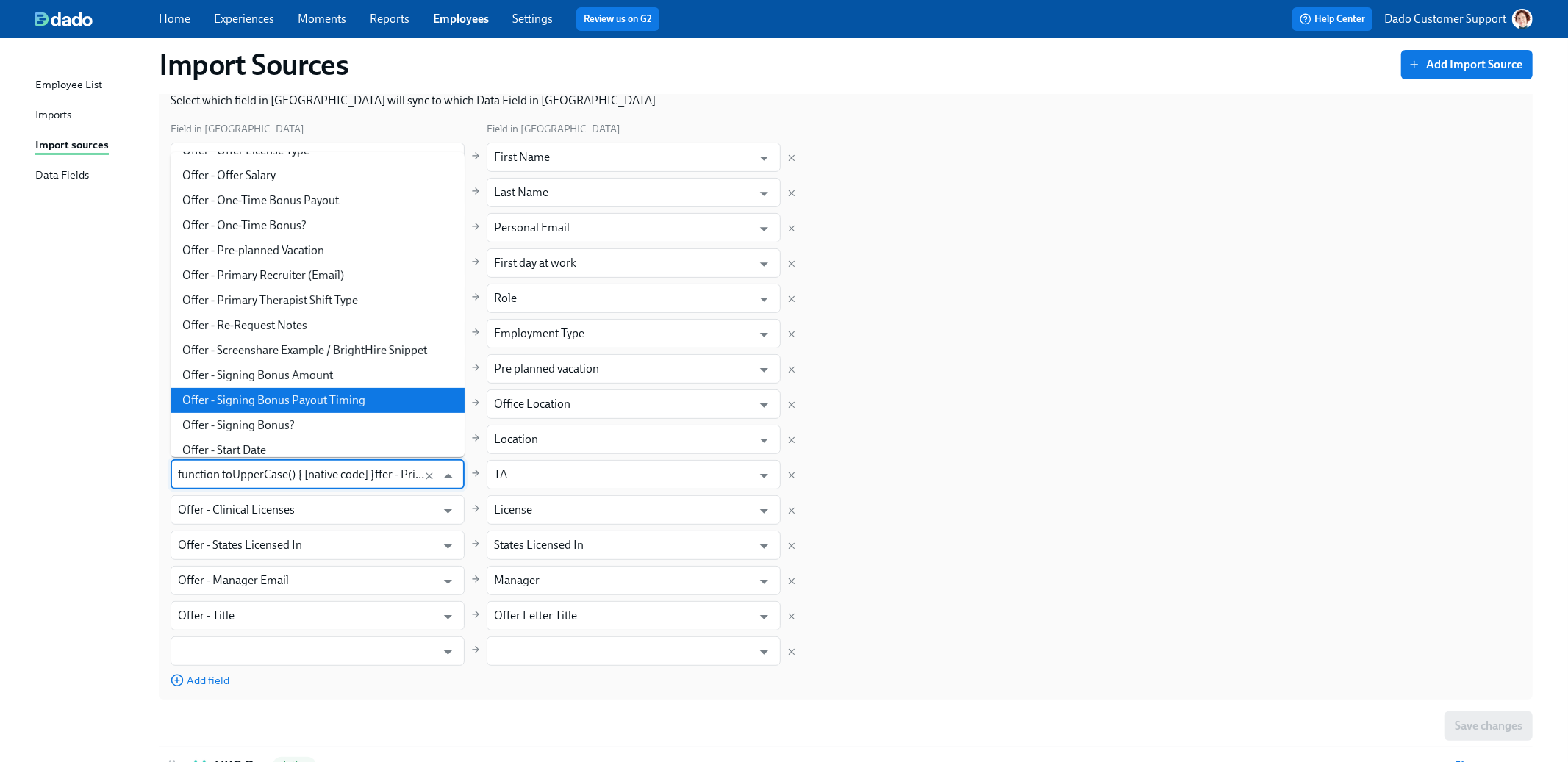
scroll to position [2244, 0]
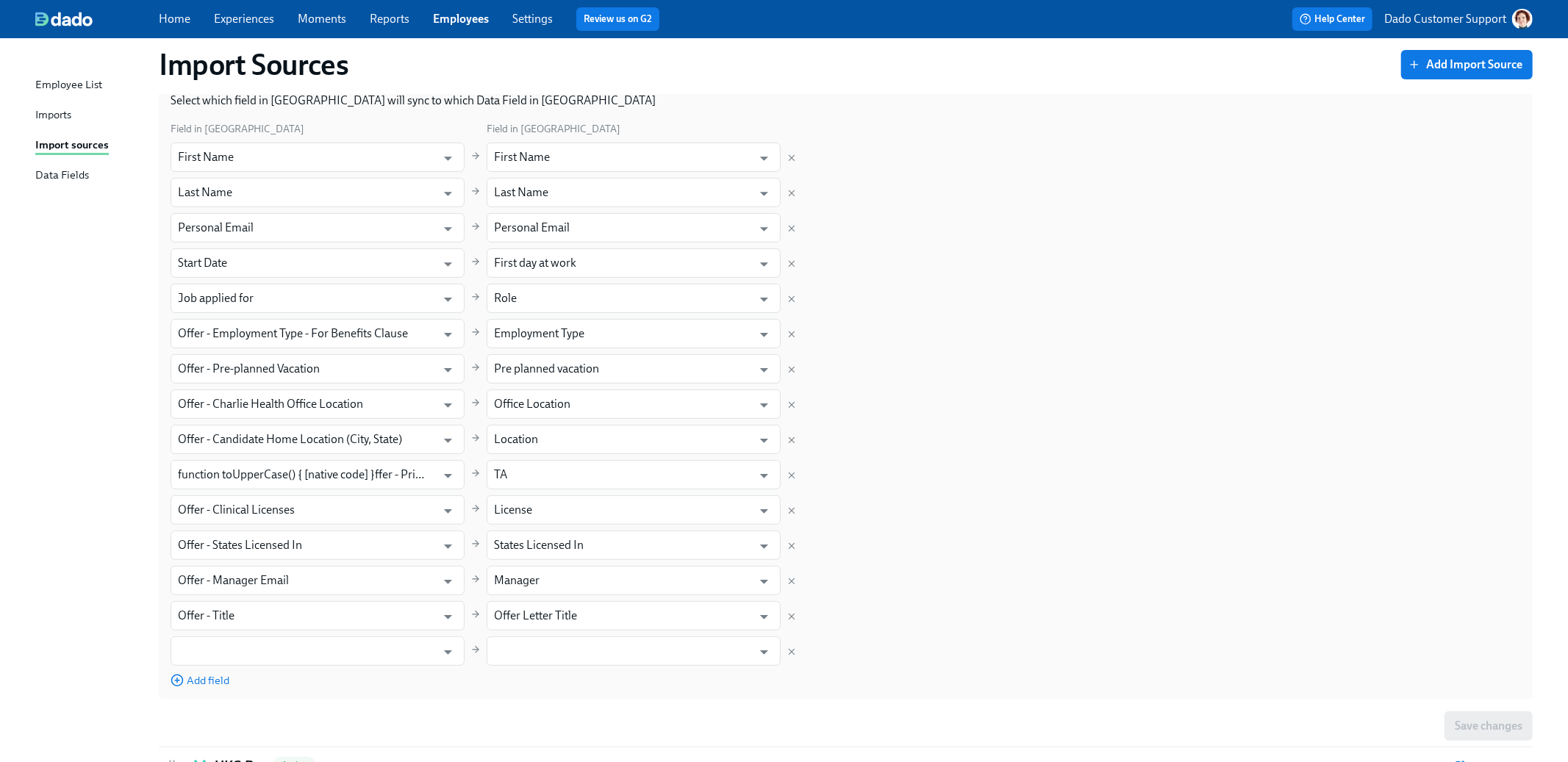
click at [80, 428] on div "Import Sources Add Import Source Dado – Clinical Outreach Onboarding Tracker Ac…" at bounding box center [784, 380] width 1498 height 1253
click at [285, 669] on div "Field in Greenhouse Field in Dado First Name ​ First Name ​ Last Name ​ Last Na…" at bounding box center [846, 404] width 1351 height 568
click at [279, 643] on input "text" at bounding box center [304, 651] width 251 height 30
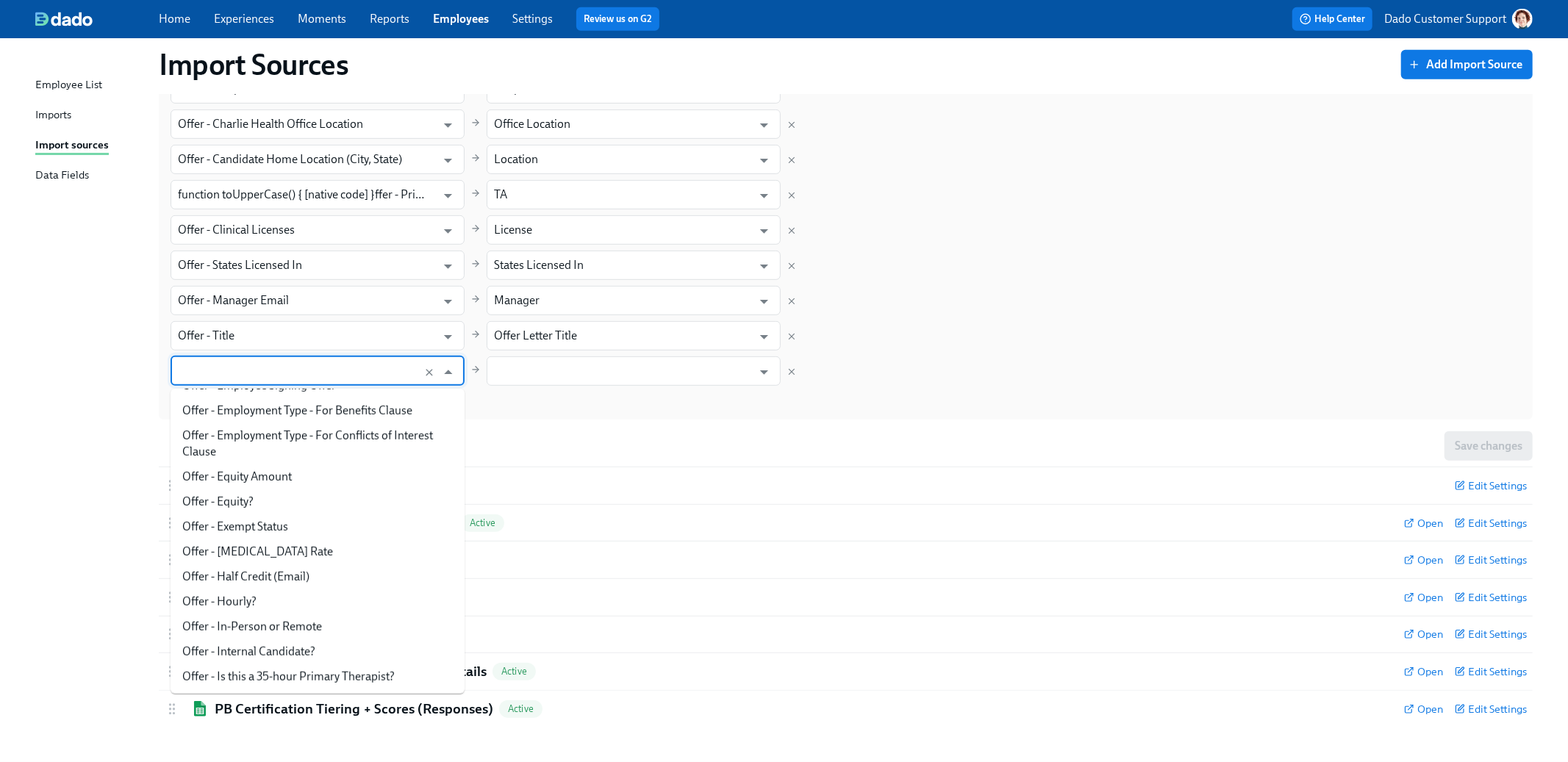
scroll to position [1499, 0]
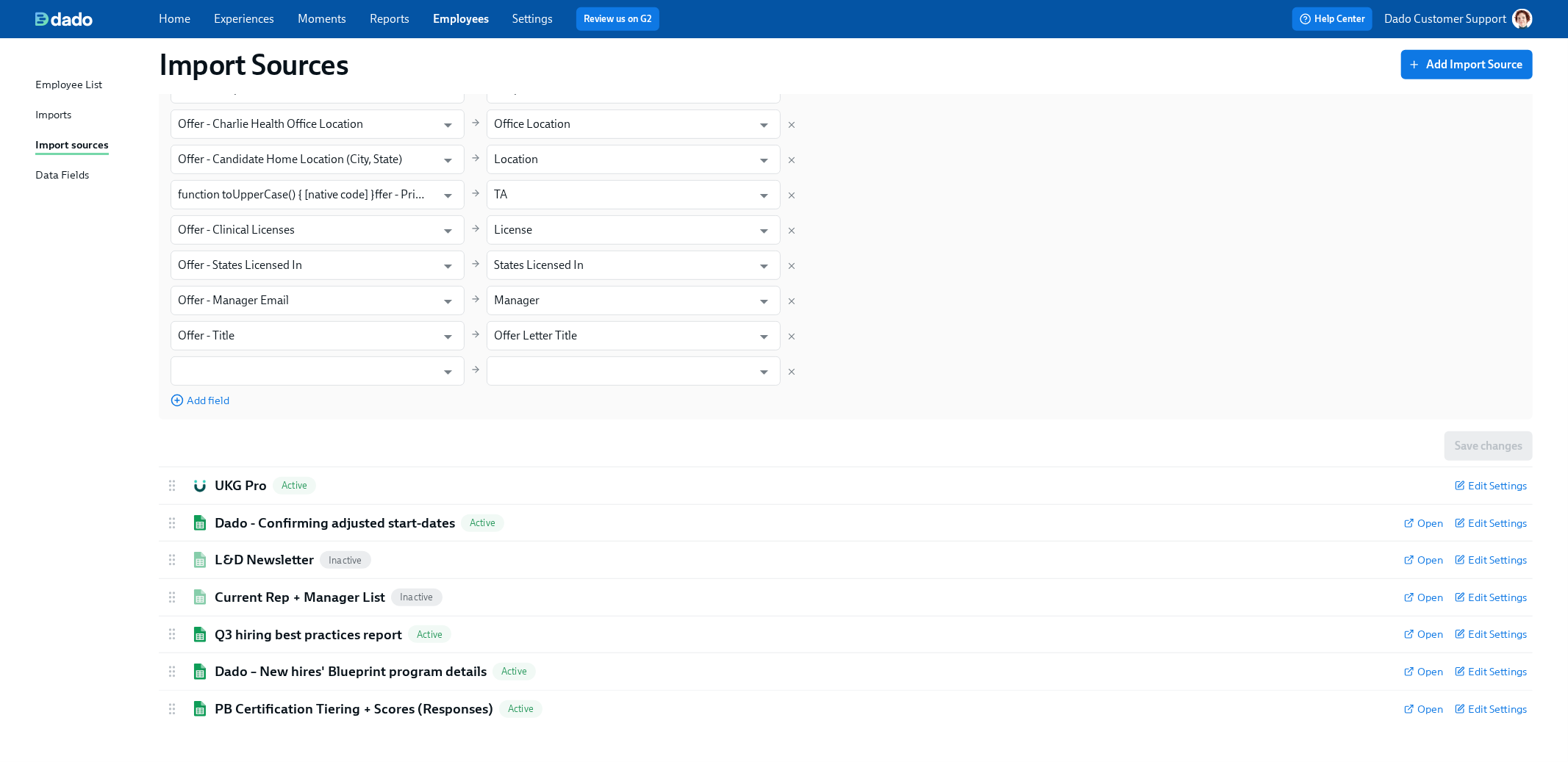
click at [130, 356] on div "Import Sources Add Import Source Dado – Clinical Outreach Onboarding Tracker Ac…" at bounding box center [784, 100] width 1498 height 1253
click at [795, 368] on icon "Delete mapping" at bounding box center [792, 372] width 11 height 11
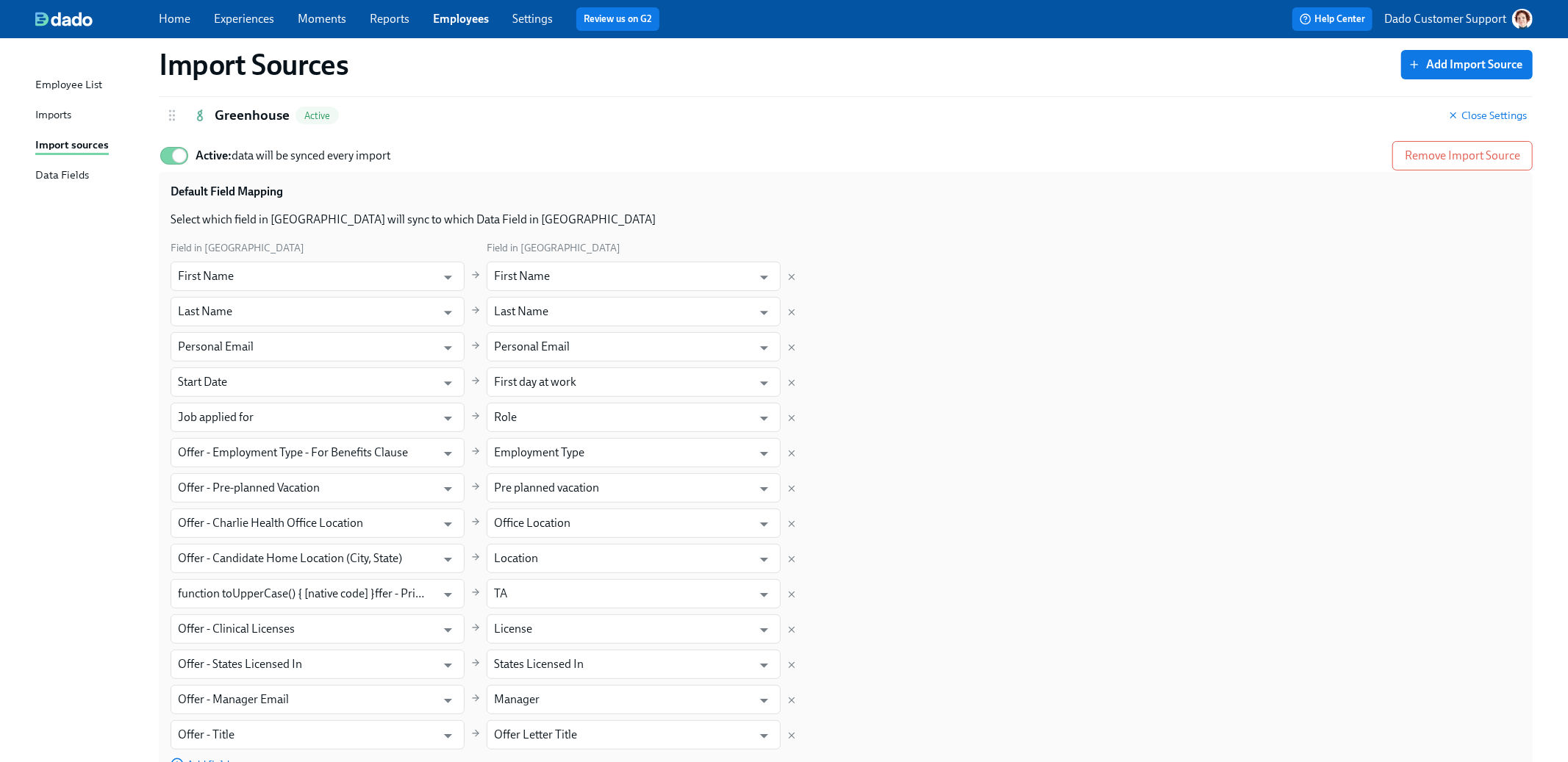
scroll to position [0, 0]
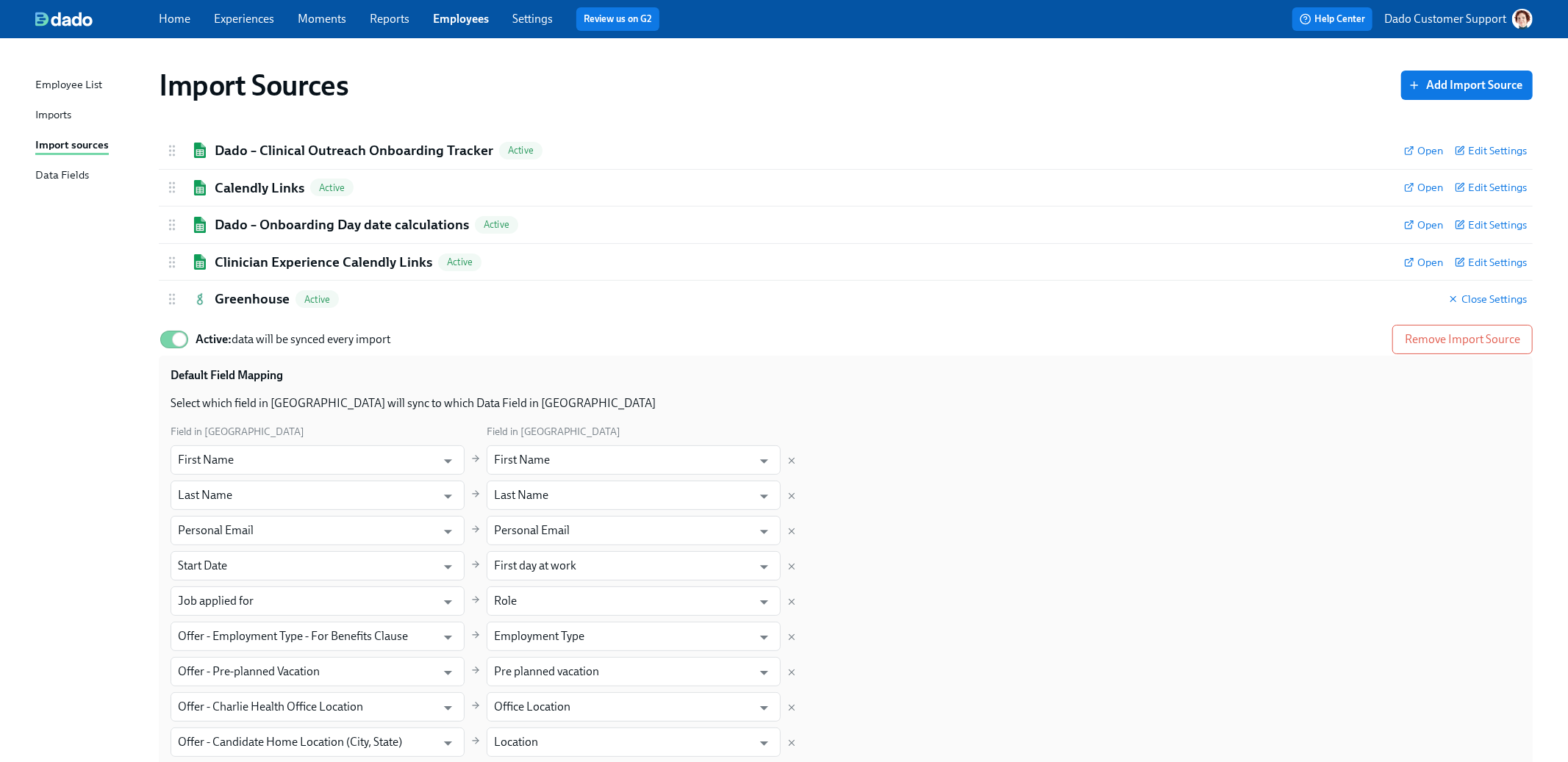
click at [43, 114] on div "Imports" at bounding box center [54, 116] width 36 height 18
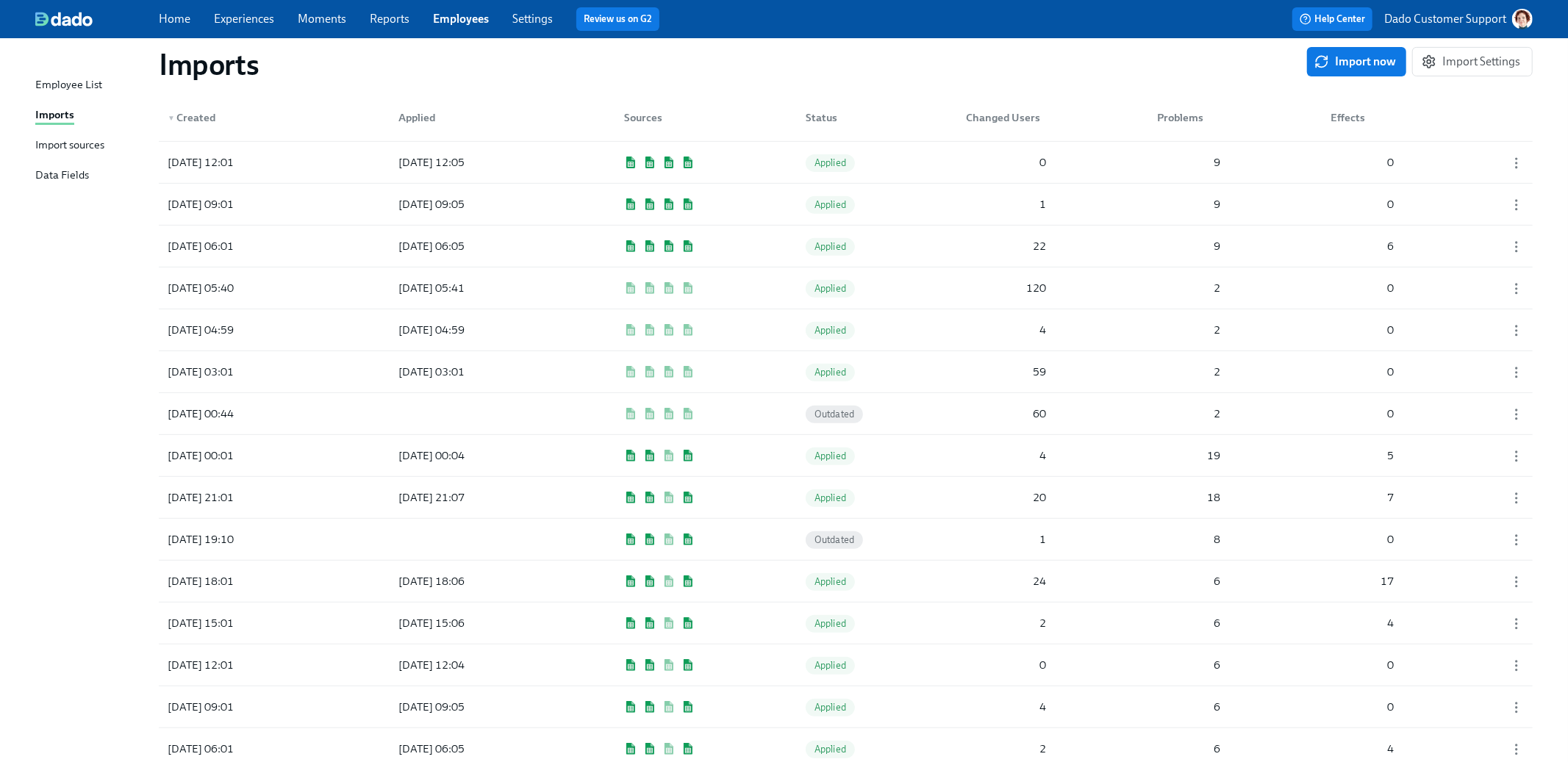
scroll to position [520, 0]
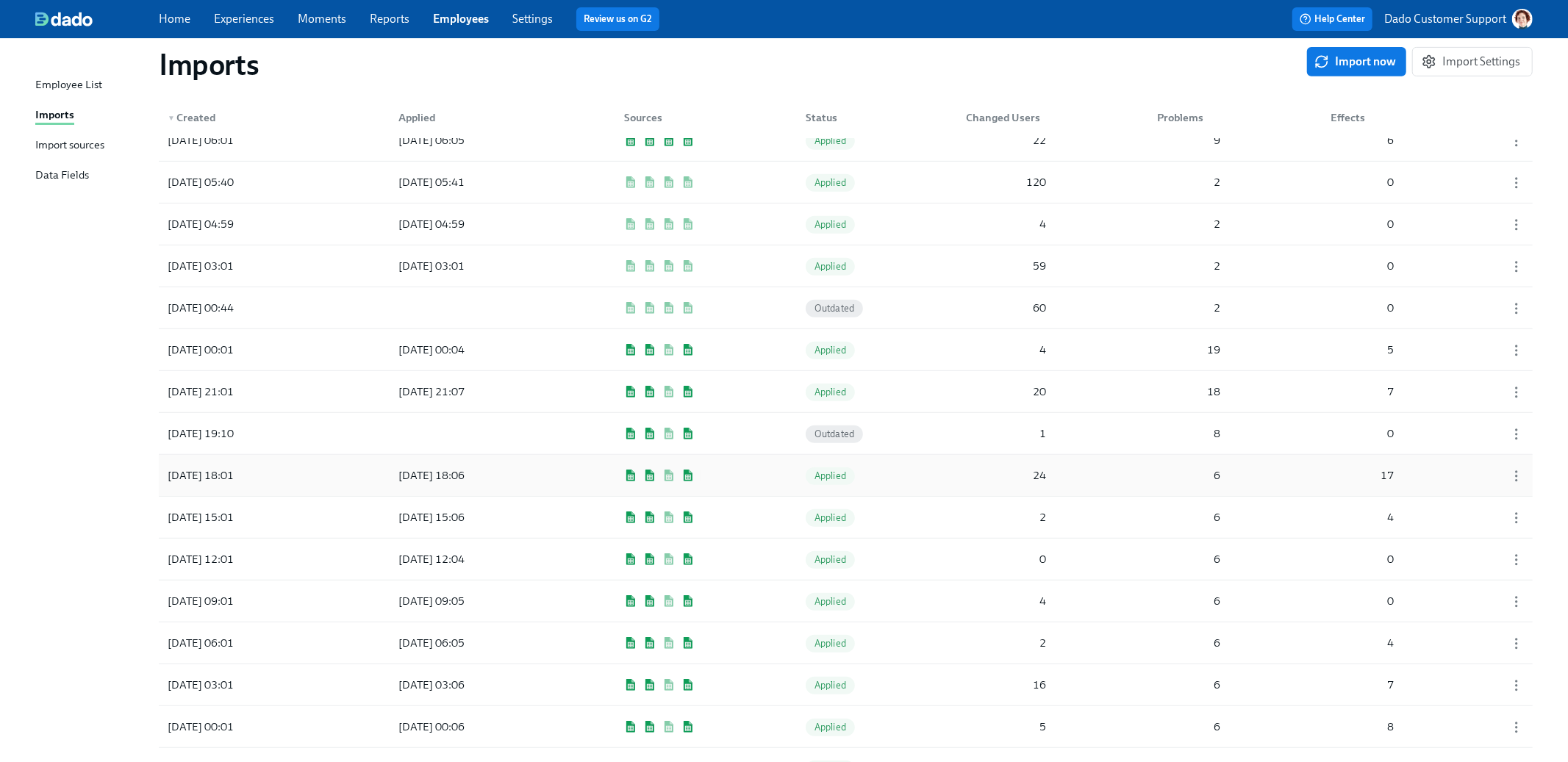
click at [215, 475] on div "2025/09/23 18:01" at bounding box center [201, 475] width 78 height 17
click at [240, 605] on div "2025/09/23 06:01" at bounding box center [201, 599] width 78 height 17
click at [237, 344] on div "2025/09/23 21:01" at bounding box center [201, 348] width 78 height 17
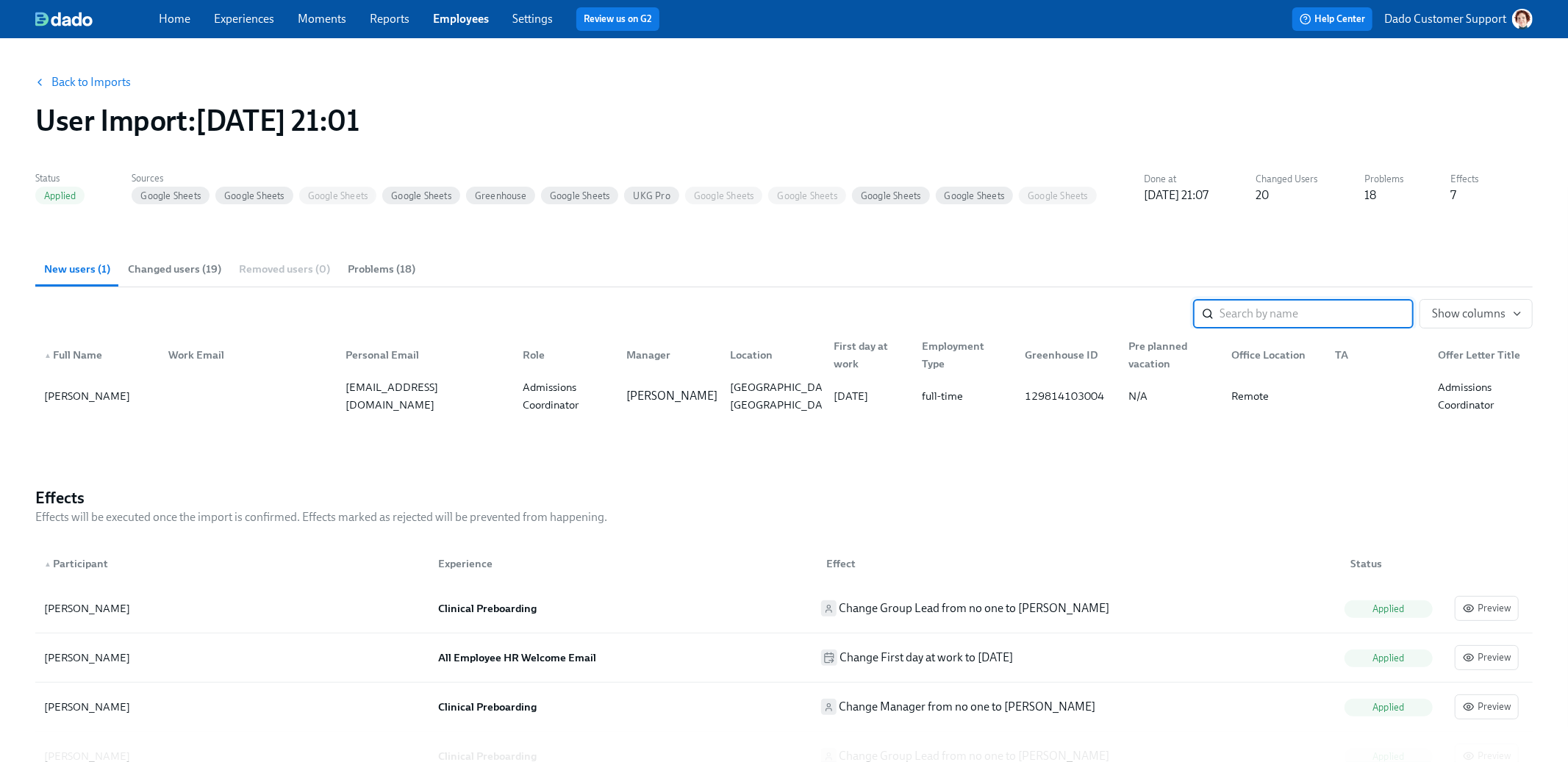
click at [466, 14] on link "Employees" at bounding box center [461, 19] width 56 height 14
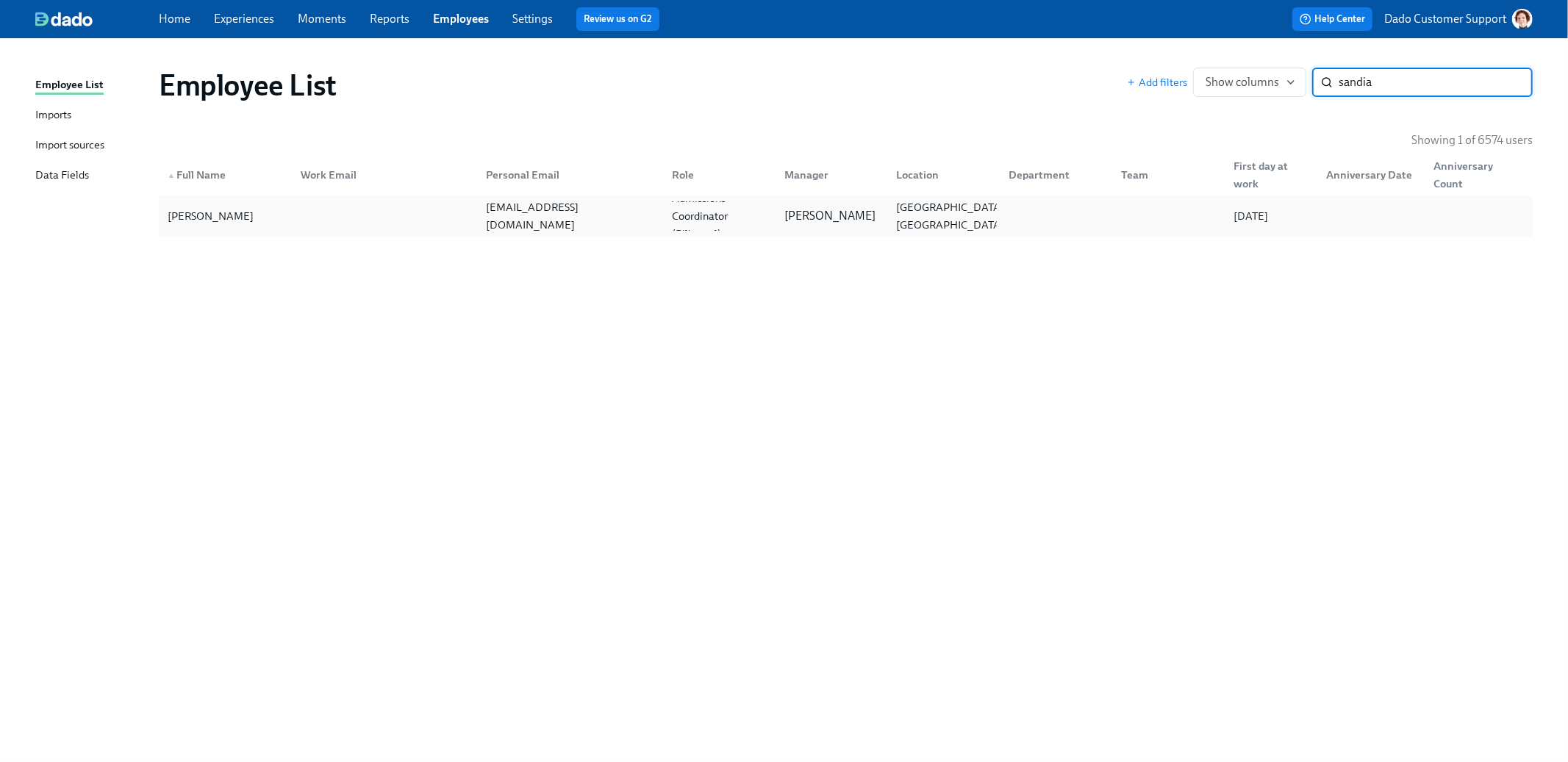
type input "sandia"
click at [201, 225] on div "Sandia Rey-Borges" at bounding box center [226, 216] width 127 height 30
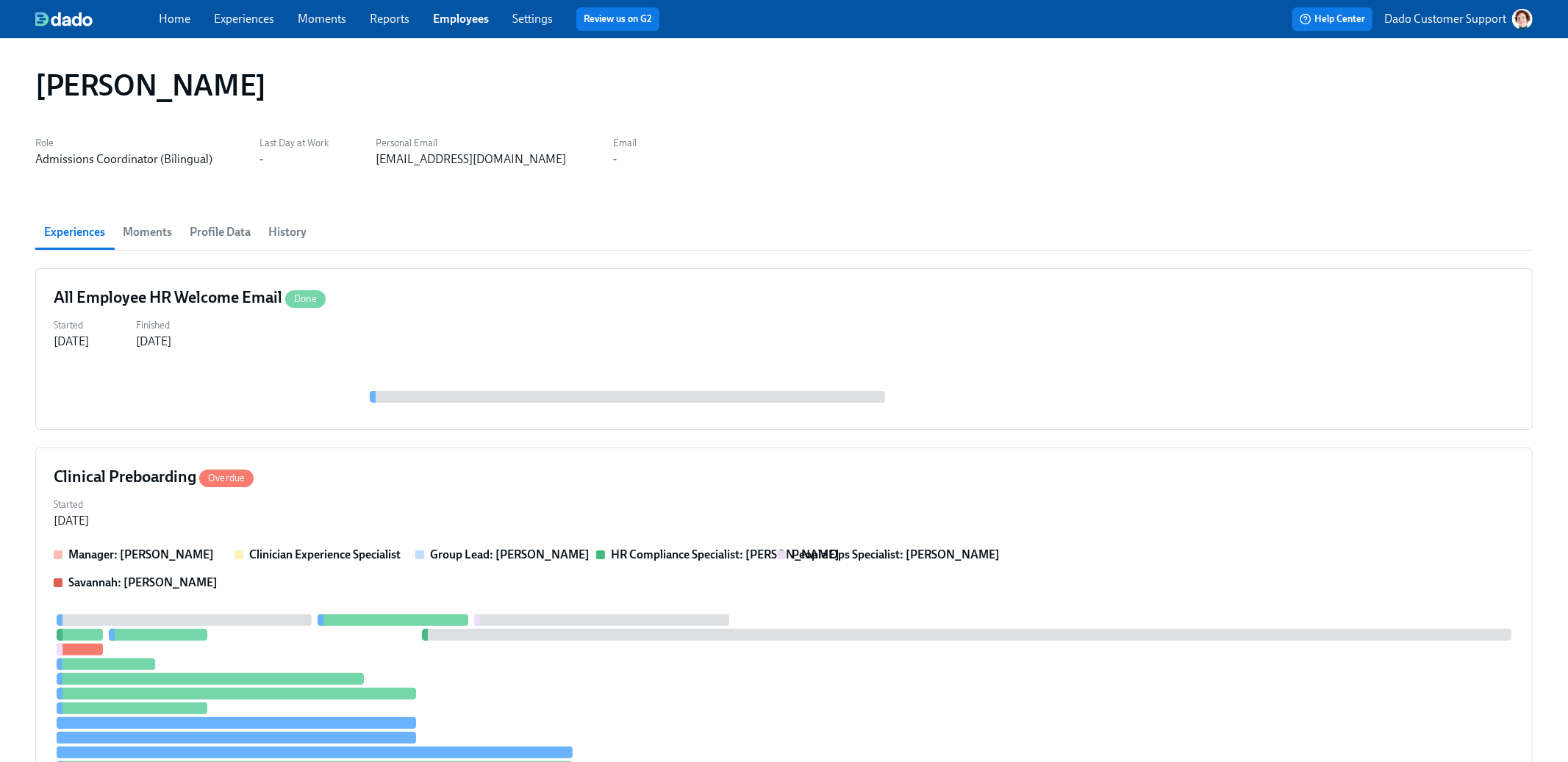
click at [302, 237] on span "History" at bounding box center [287, 232] width 38 height 20
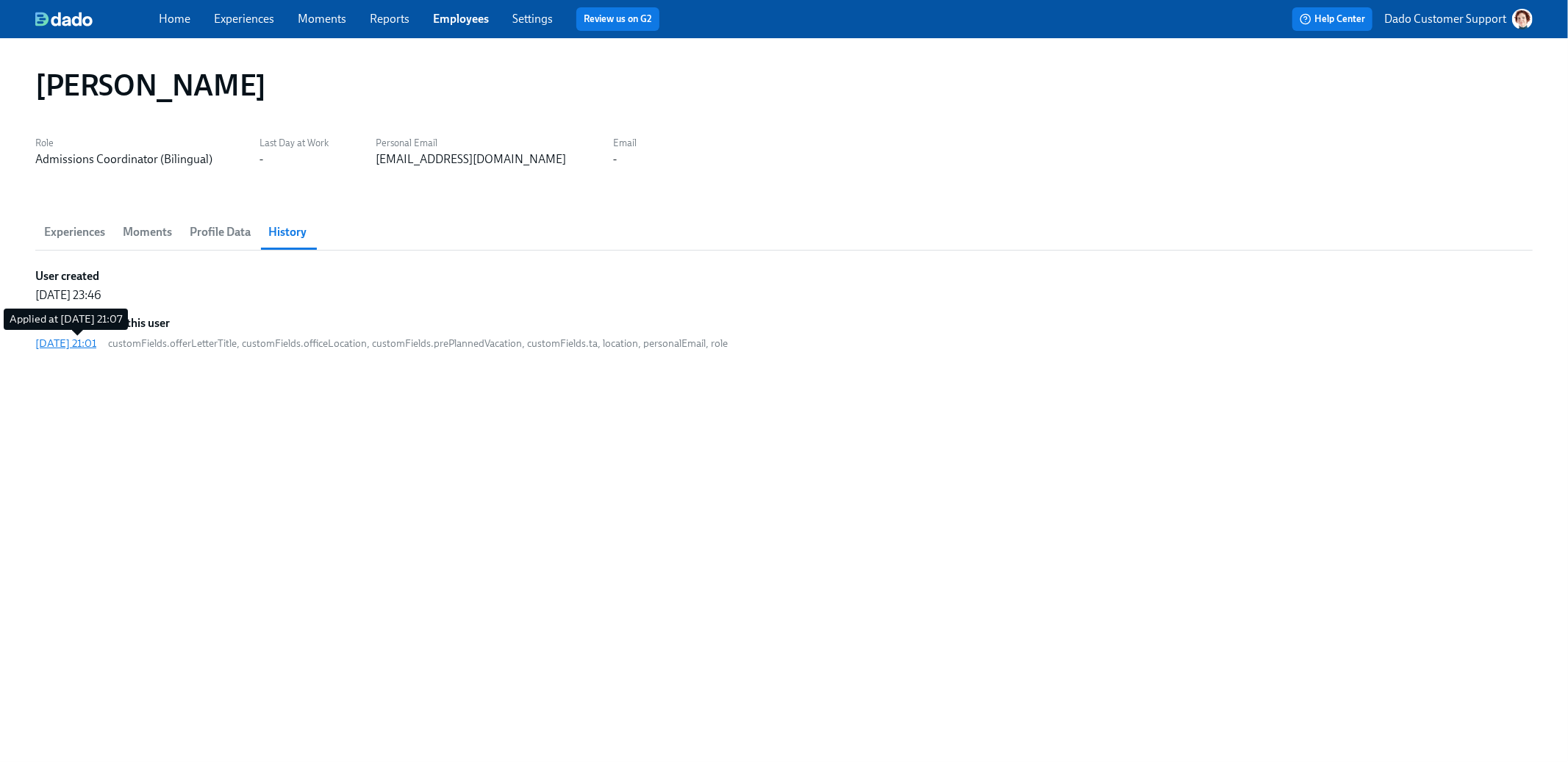
click at [96, 342] on div "2025/09/23 21:01" at bounding box center [66, 343] width 61 height 14
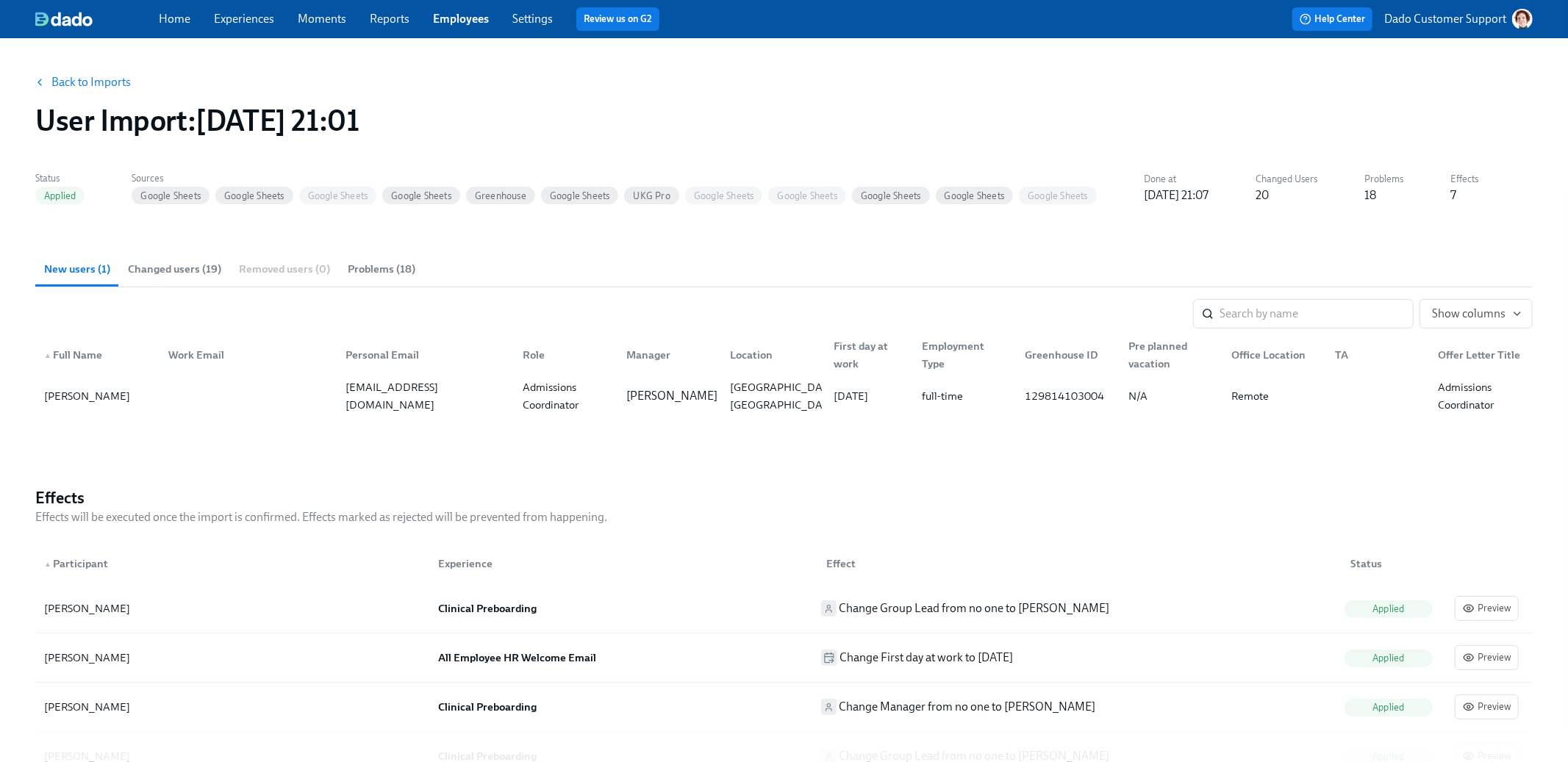
click at [169, 265] on span "Changed users (19)" at bounding box center [174, 269] width 93 height 17
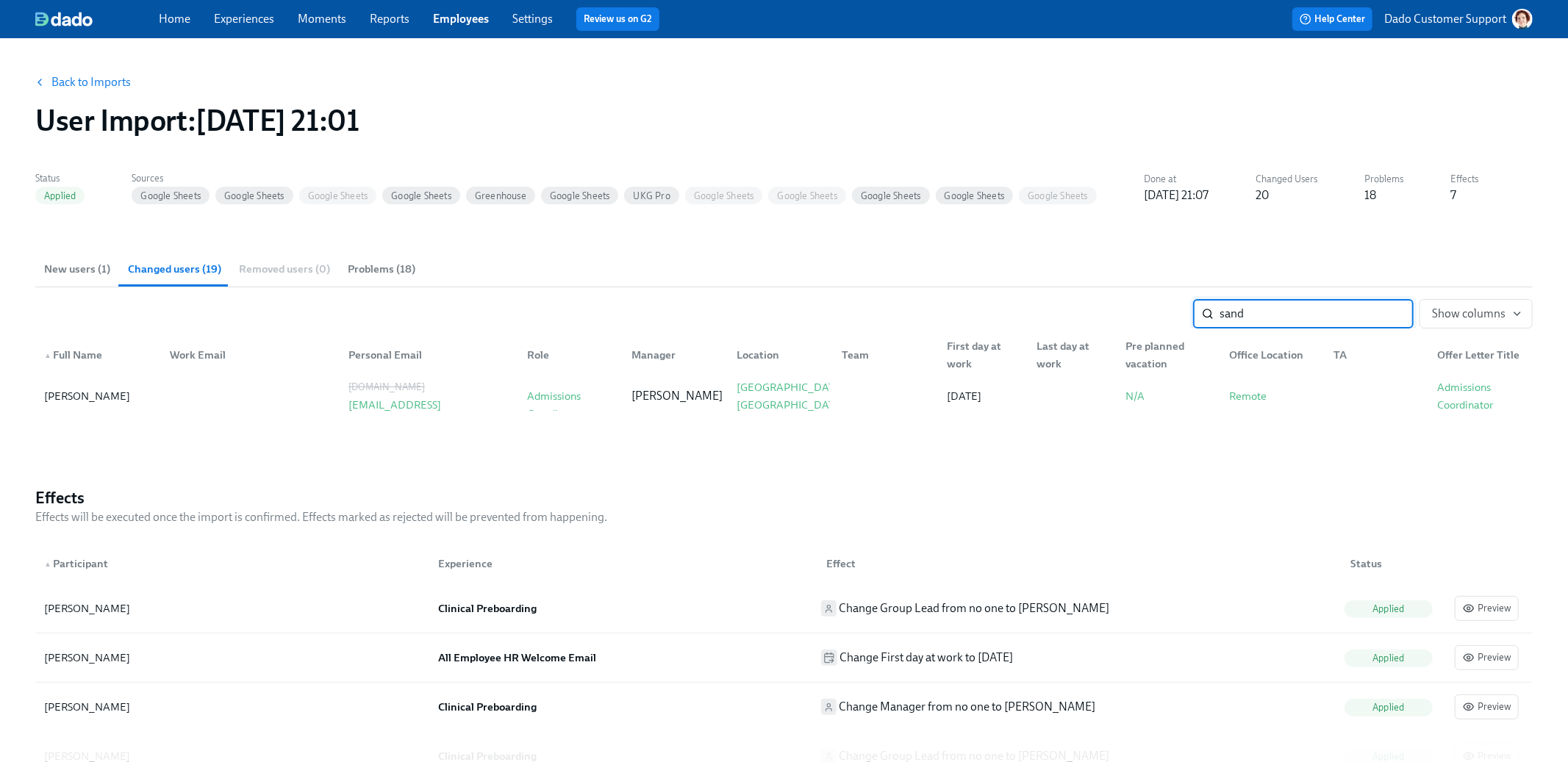
type input "sand"
click at [411, 456] on div "Back to Imports User Import : 2025/09/23 21:01 Status Applied Sources Google Sh…" at bounding box center [784, 539] width 1498 height 966
click at [396, 456] on div "Back to Imports User Import : 2025/09/23 21:01 Status Applied Sources Google Sh…" at bounding box center [784, 539] width 1498 height 966
click at [76, 75] on link "Back to Imports" at bounding box center [91, 82] width 79 height 14
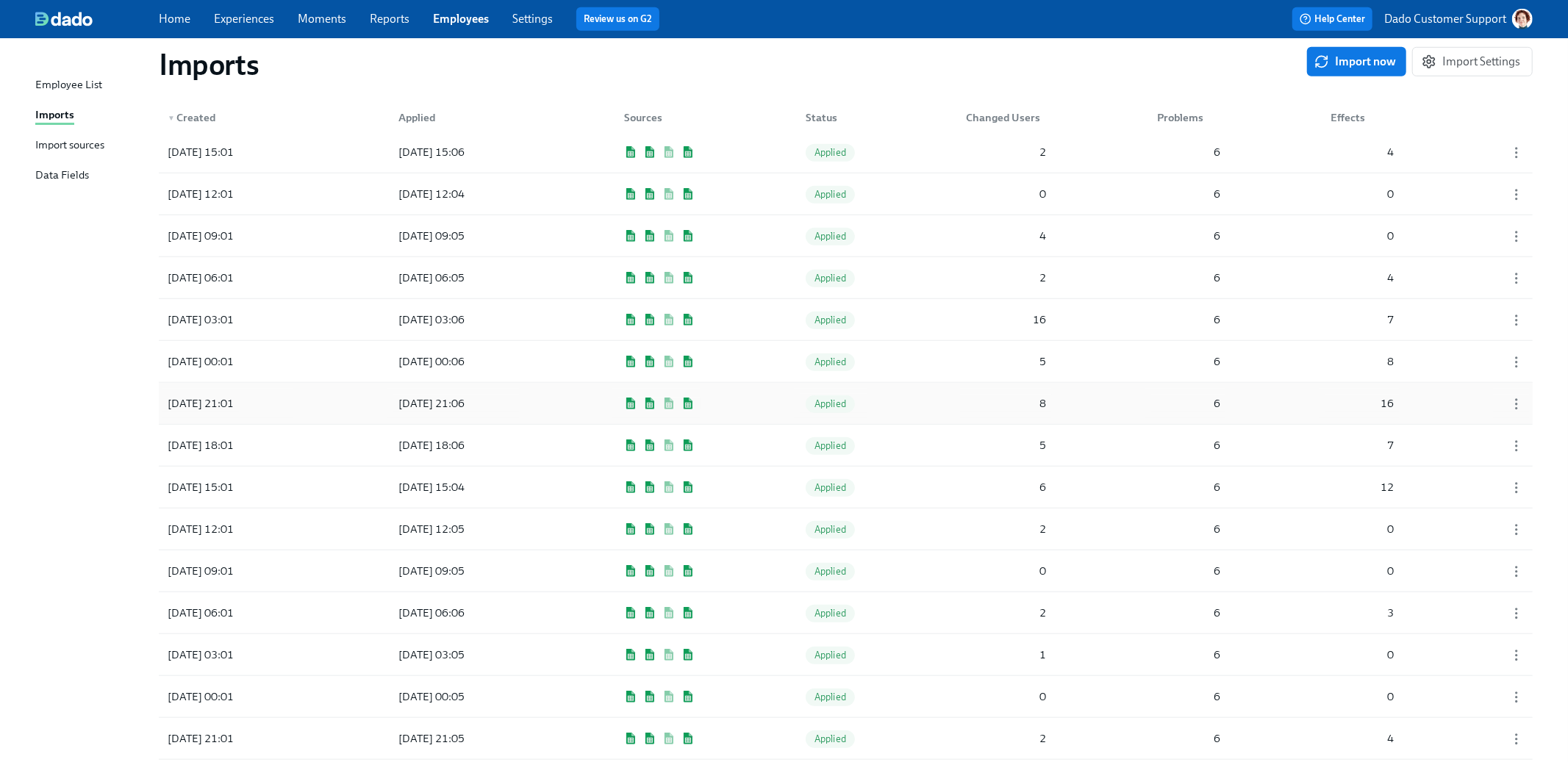
scroll to position [895, 0]
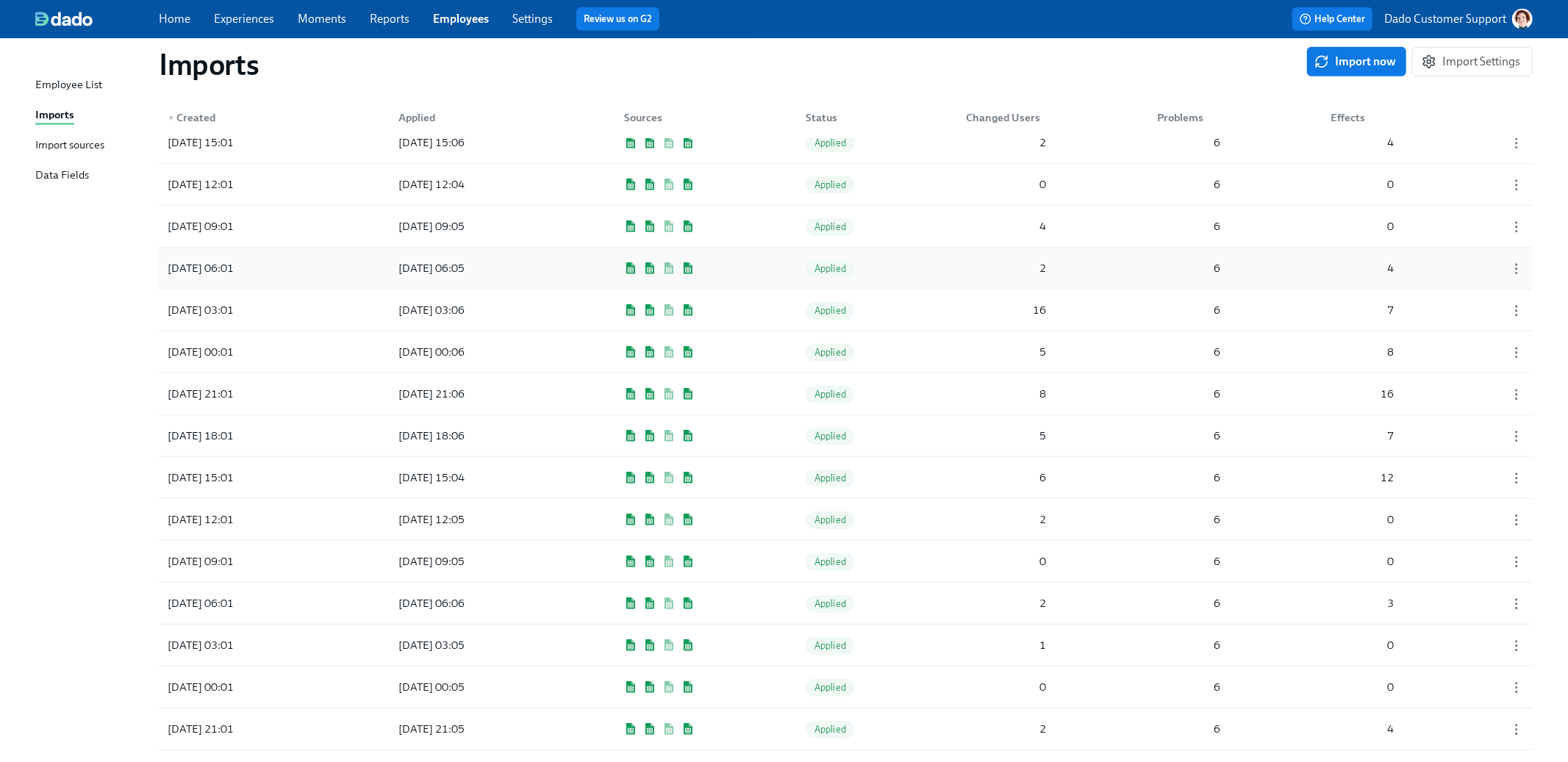
click at [240, 267] on div "2025/09/23 06:01" at bounding box center [201, 268] width 78 height 17
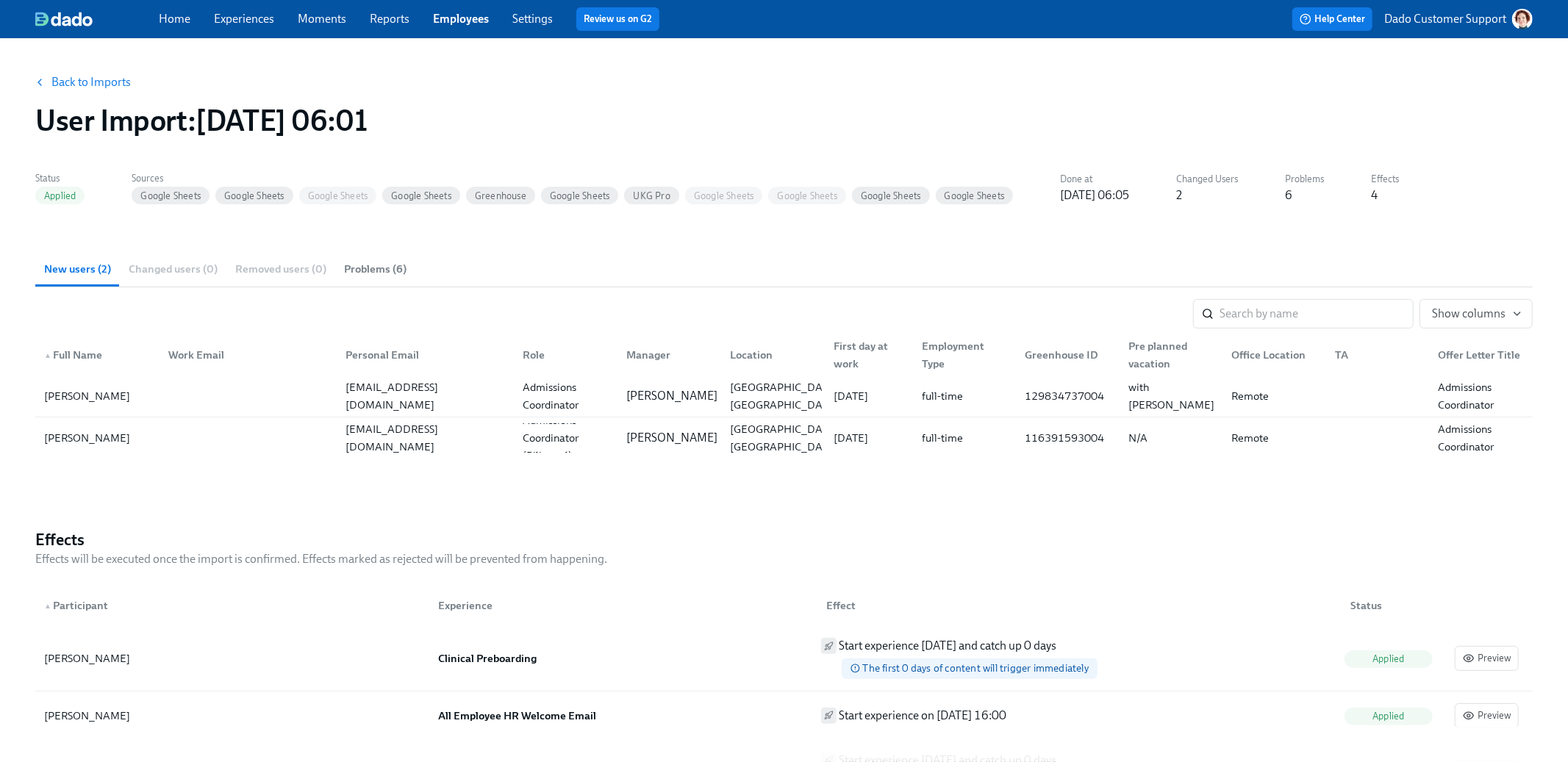
drag, startPoint x: 204, startPoint y: 114, endPoint x: 619, endPoint y: 118, distance: 415.0
click at [619, 118] on div "User Import : 2025/09/23 06:01" at bounding box center [784, 120] width 1498 height 36
copy h1 "2025/09/23 06:01"
click at [654, 187] on div "UKG Pro" at bounding box center [651, 195] width 55 height 17
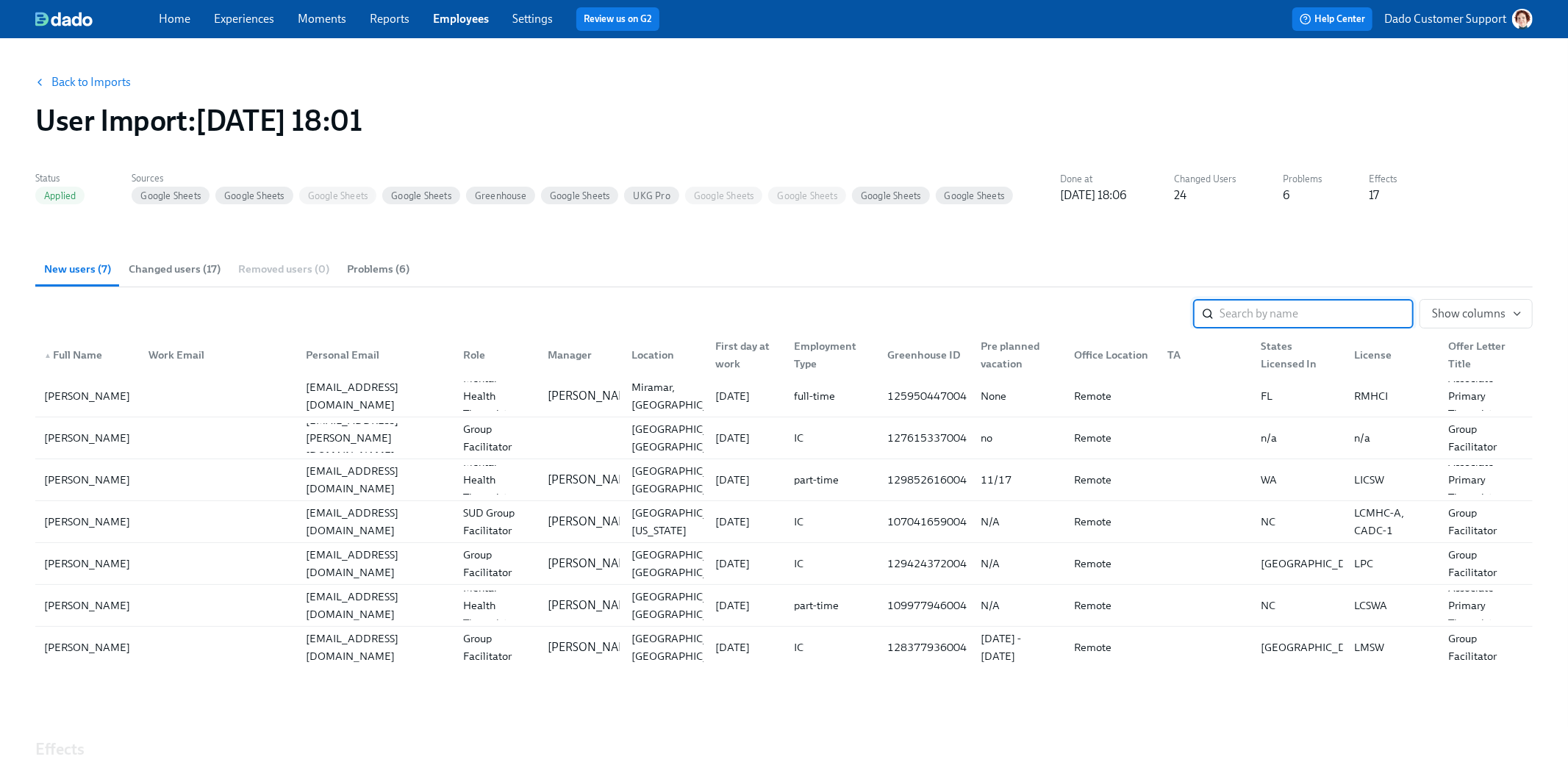
click at [371, 263] on span "Problems (6)" at bounding box center [378, 269] width 63 height 17
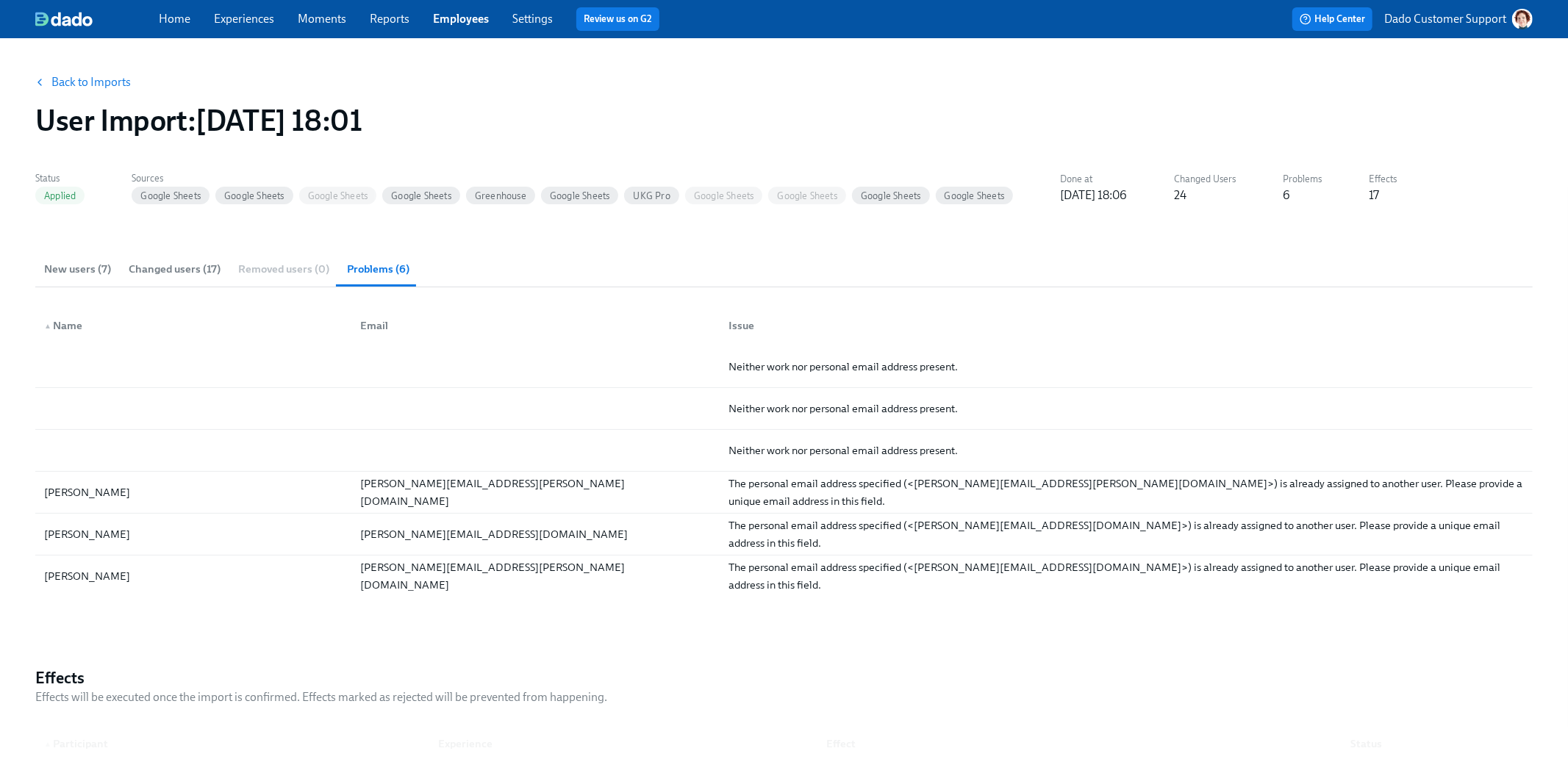
click at [65, 271] on span "New users (7)" at bounding box center [77, 269] width 67 height 17
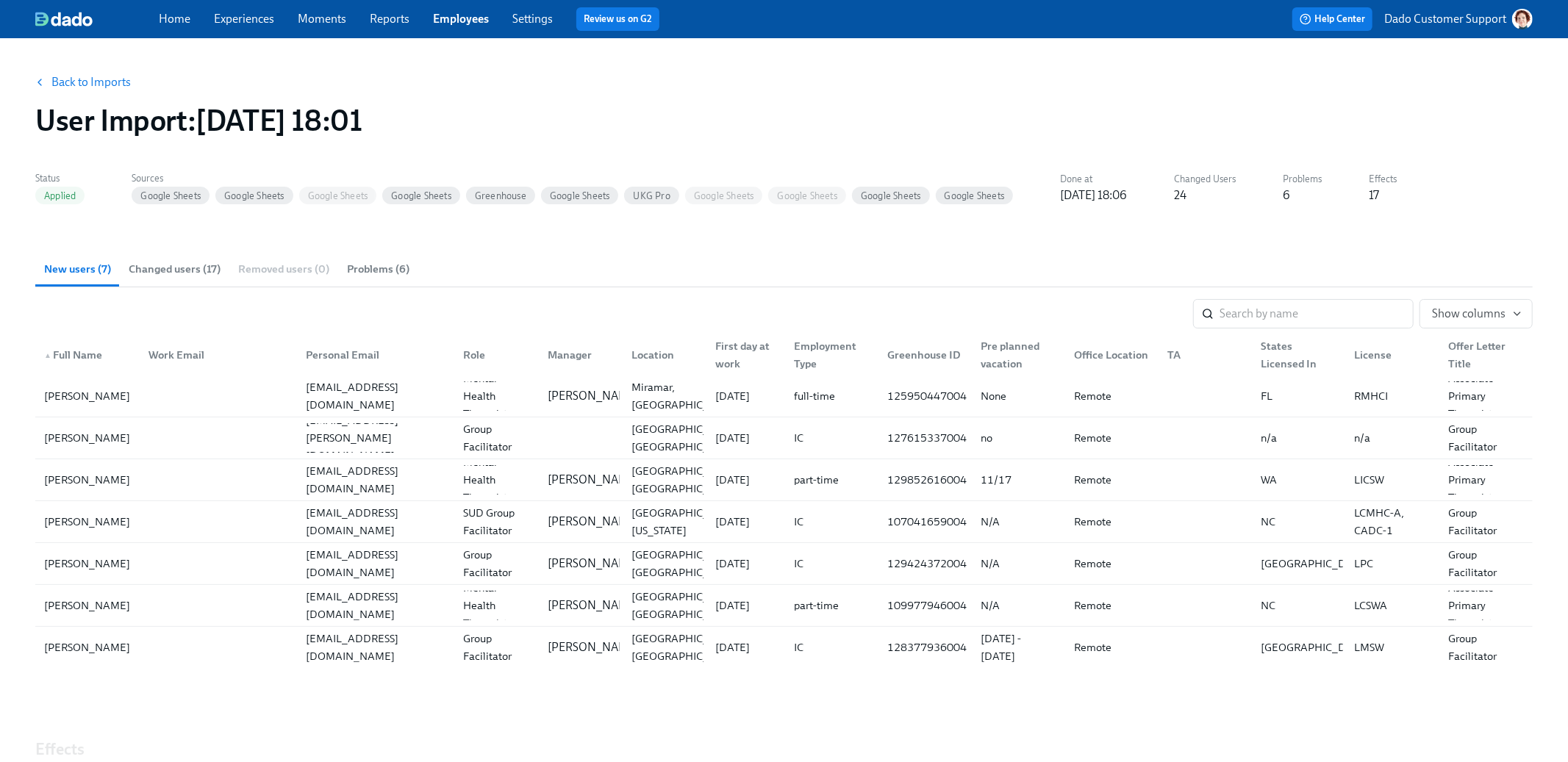
click at [456, 20] on link "Employees" at bounding box center [461, 19] width 56 height 14
click at [66, 89] on link "Back to Imports" at bounding box center [91, 82] width 79 height 14
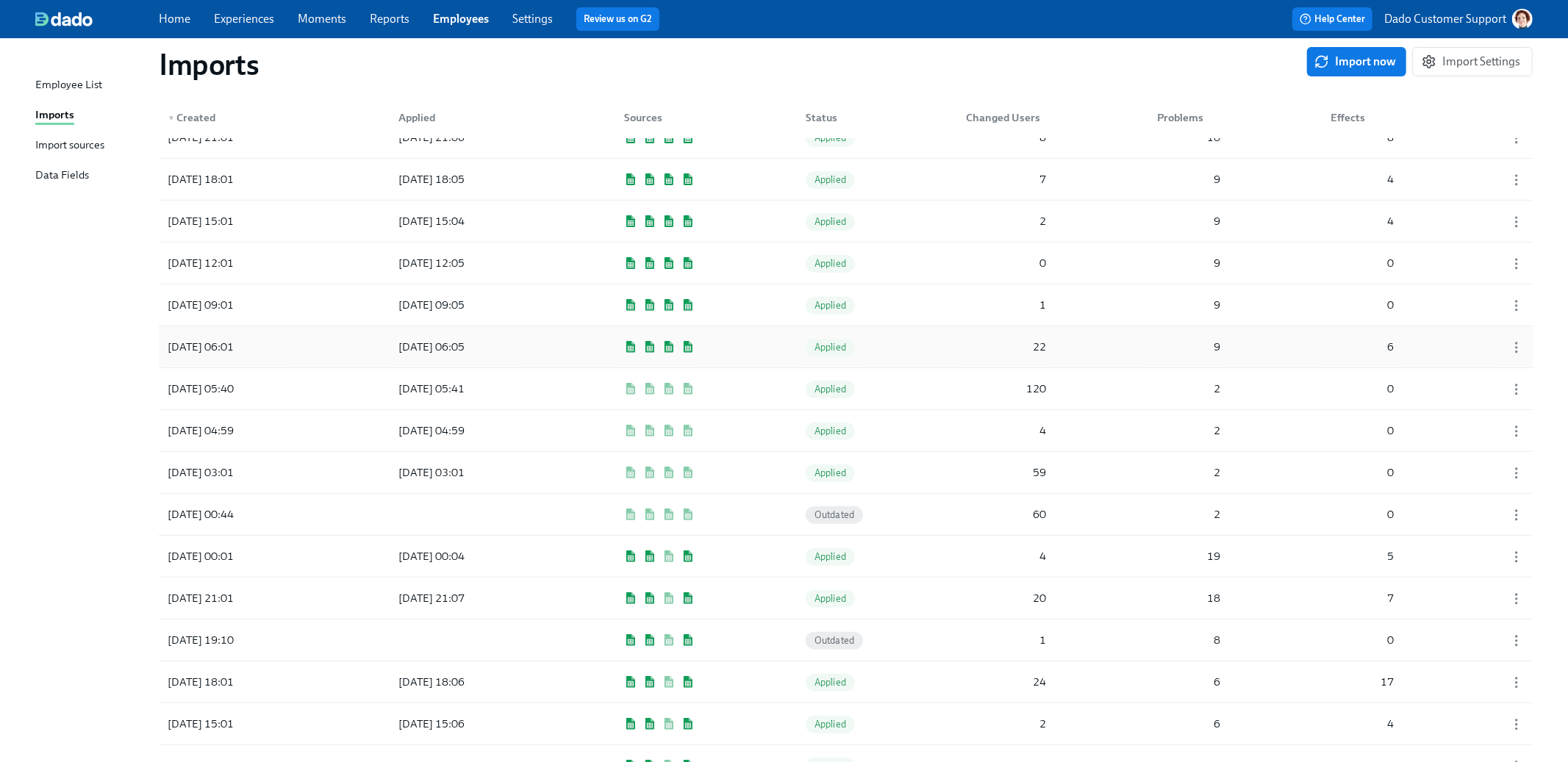
scroll to position [317, 0]
click at [210, 556] on div "[DATE] 00:01" at bounding box center [201, 552] width 78 height 17
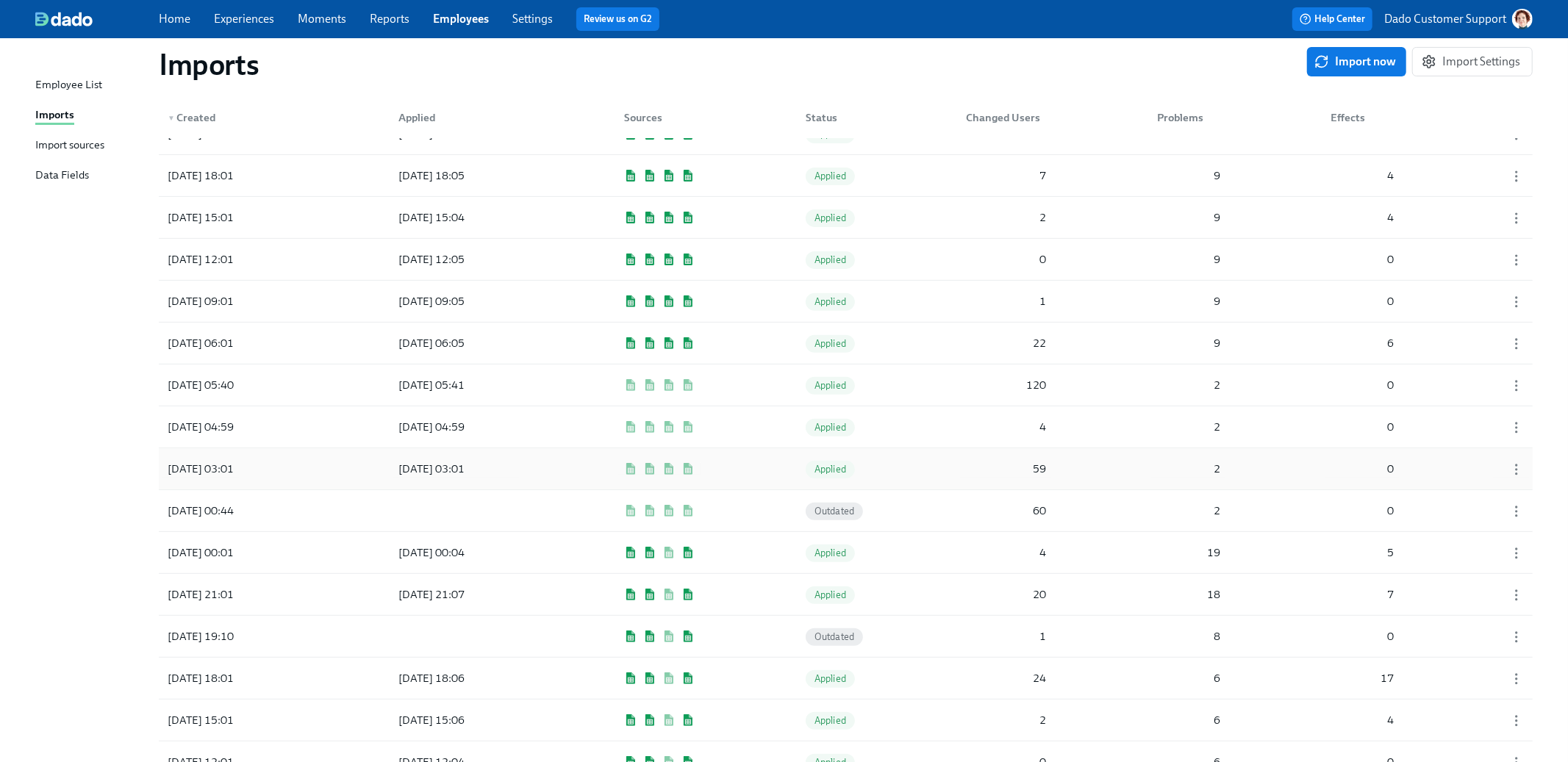
click at [215, 470] on div "2025/09/24 03:01" at bounding box center [201, 468] width 78 height 17
click at [218, 436] on div "2025/09/24 04:59" at bounding box center [201, 426] width 78 height 17
click at [217, 393] on div "2025/09/24 05:40" at bounding box center [201, 384] width 78 height 17
click at [226, 338] on div "2025/09/24 06:01" at bounding box center [201, 343] width 78 height 17
click at [227, 313] on div "2025/09/24 09:01" at bounding box center [228, 301] width 132 height 30
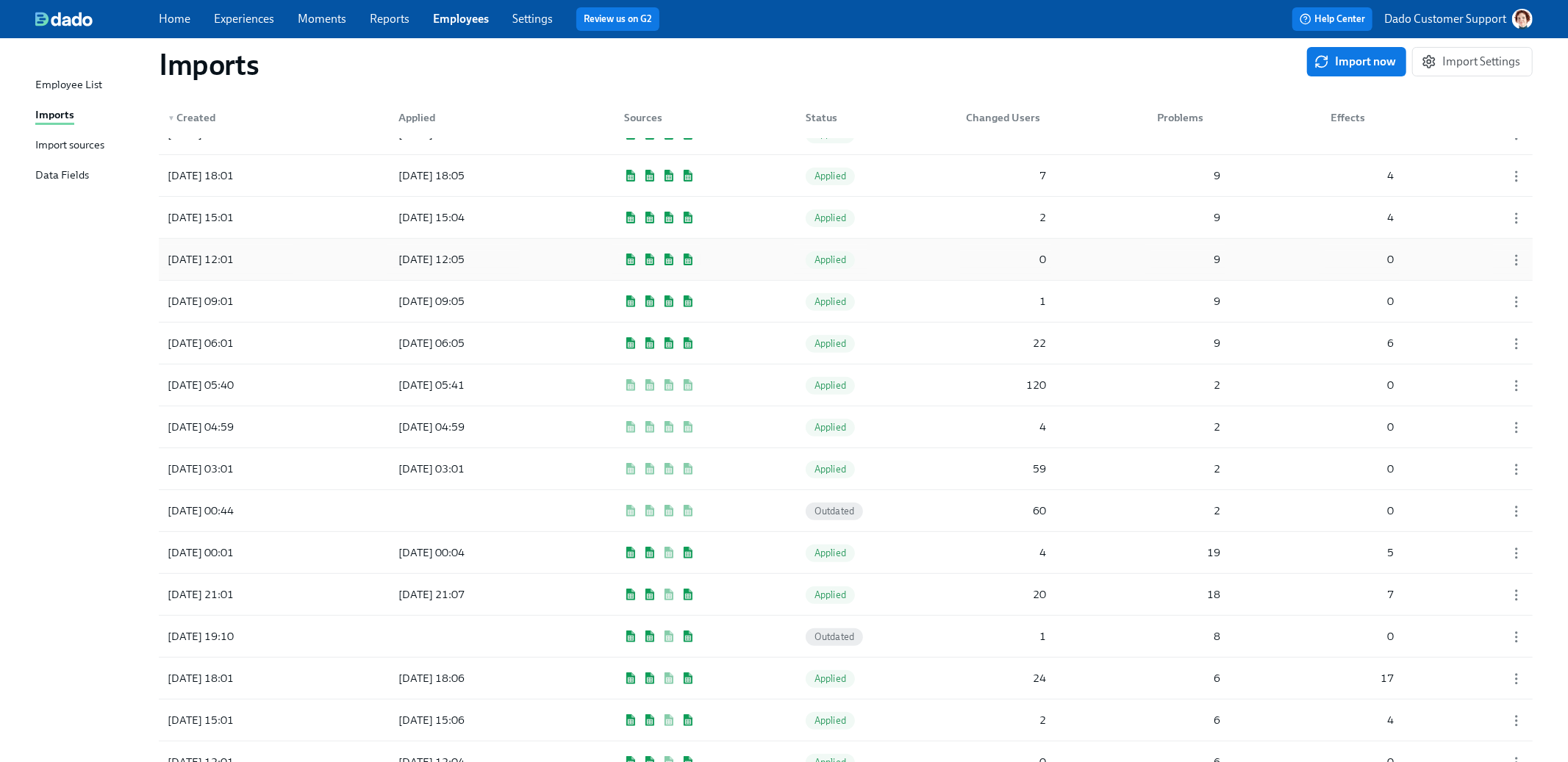
click at [228, 260] on div "2025/09/24 12:01" at bounding box center [201, 259] width 78 height 17
click at [227, 210] on div "2025/09/24 15:01" at bounding box center [201, 217] width 78 height 17
click at [228, 166] on div "2025/09/24 18:01" at bounding box center [201, 175] width 78 height 17
click at [248, 23] on link "Experiences" at bounding box center [245, 19] width 61 height 14
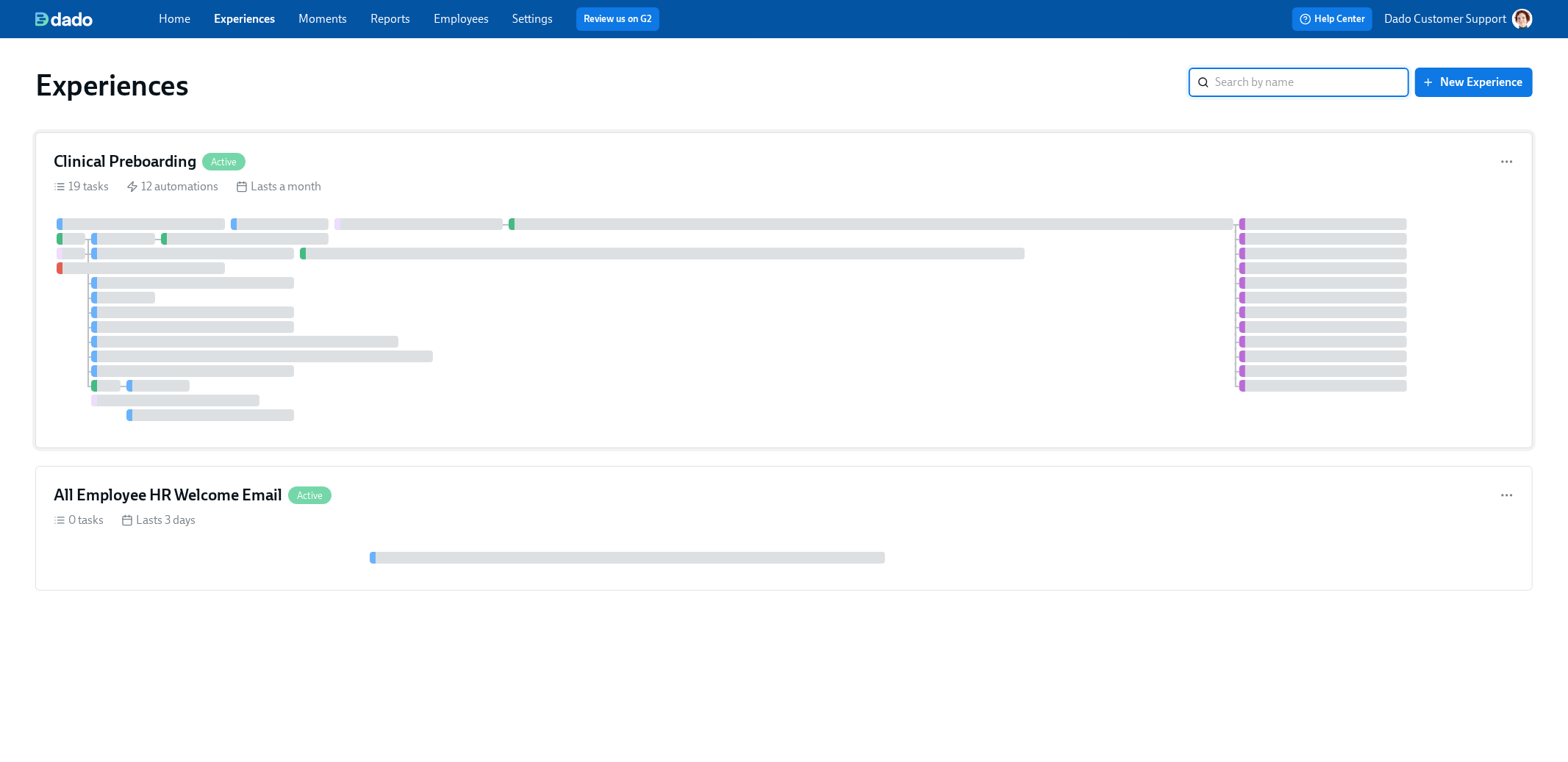
click at [594, 257] on div at bounding box center [662, 253] width 725 height 12
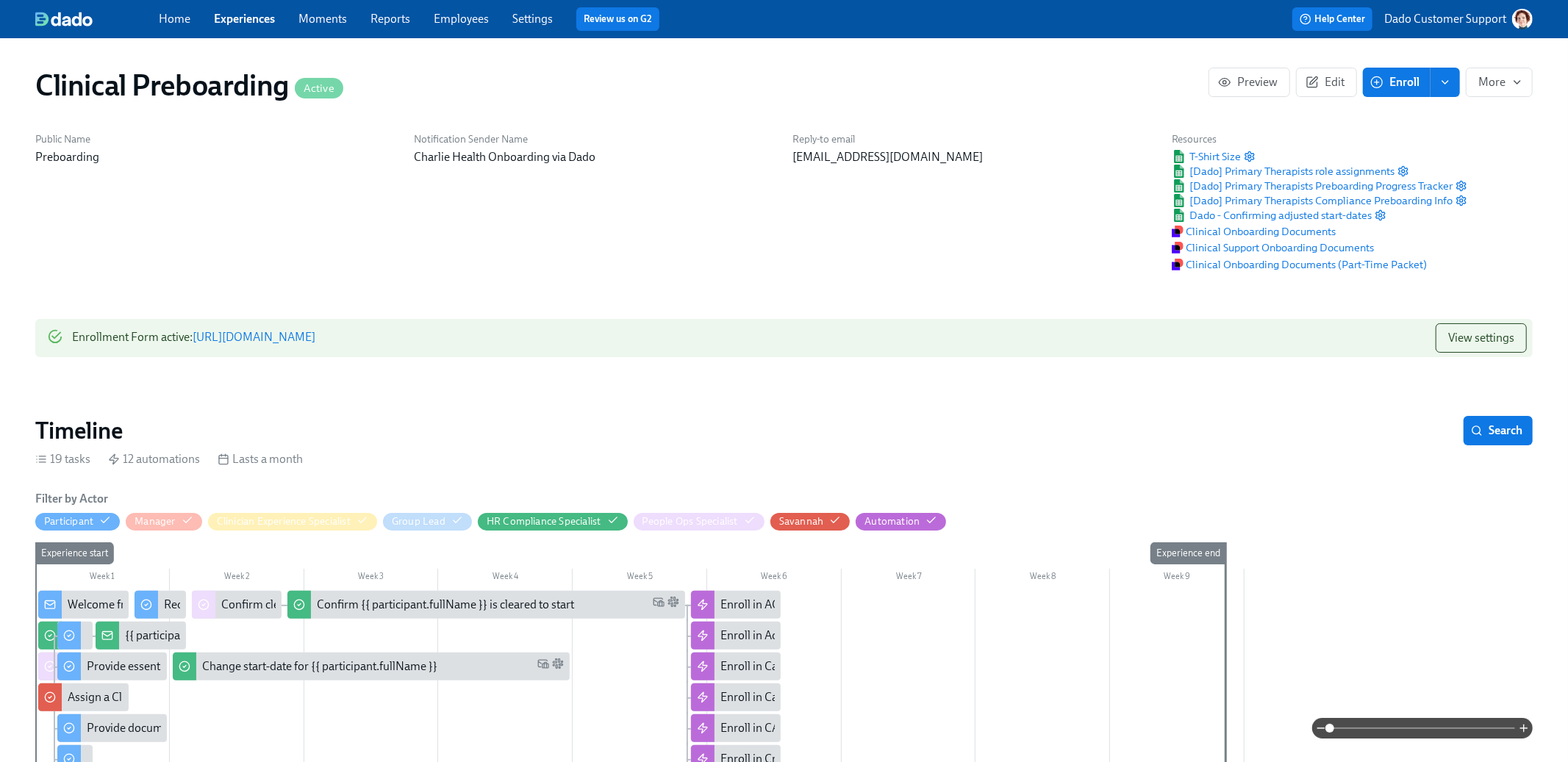
scroll to position [0, 17416]
click at [1487, 337] on span "View settings" at bounding box center [1481, 337] width 66 height 14
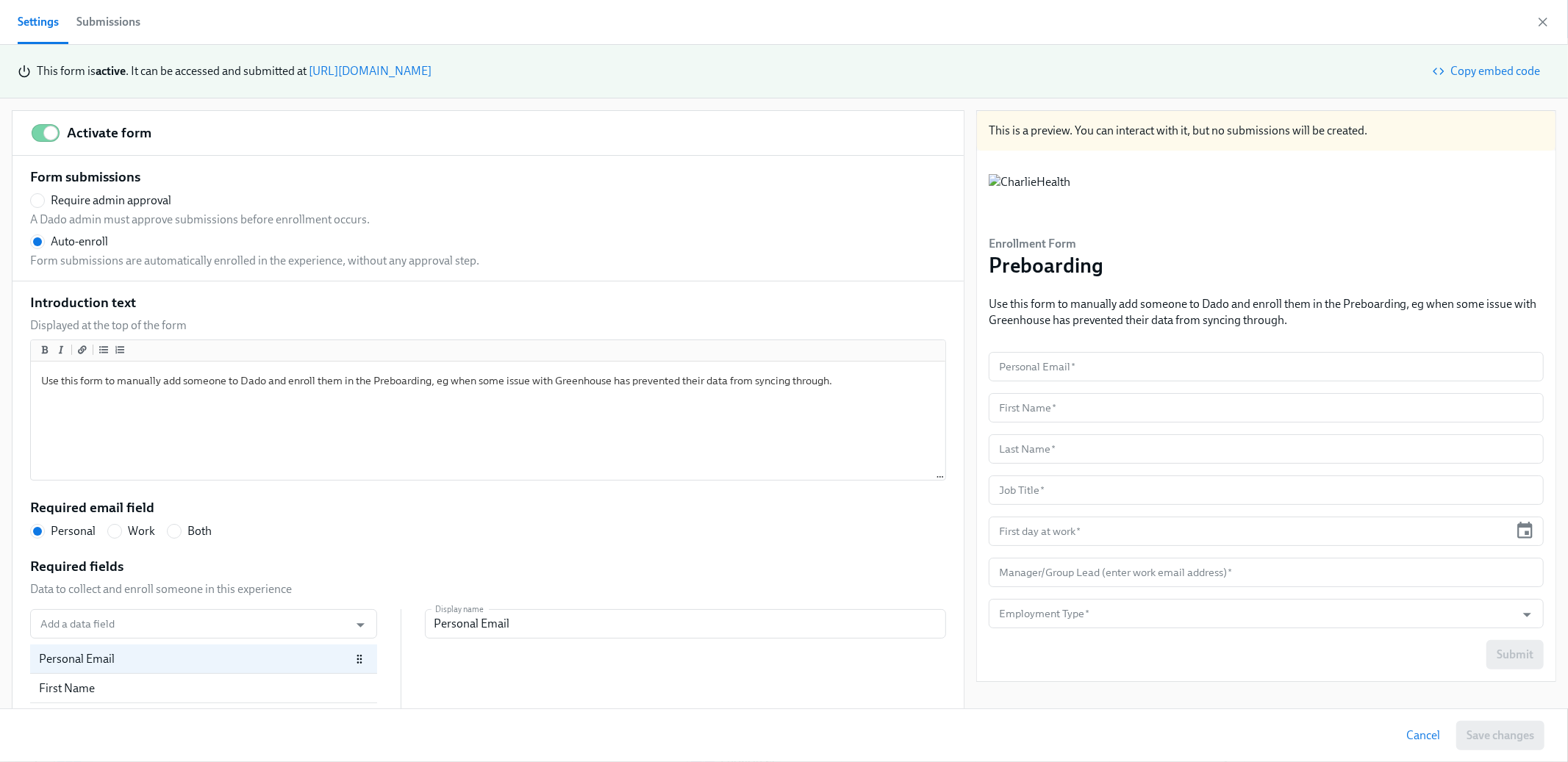
drag, startPoint x: 121, startPoint y: 21, endPoint x: 144, endPoint y: 67, distance: 51.4
click at [121, 21] on div "Submissions" at bounding box center [108, 22] width 64 height 20
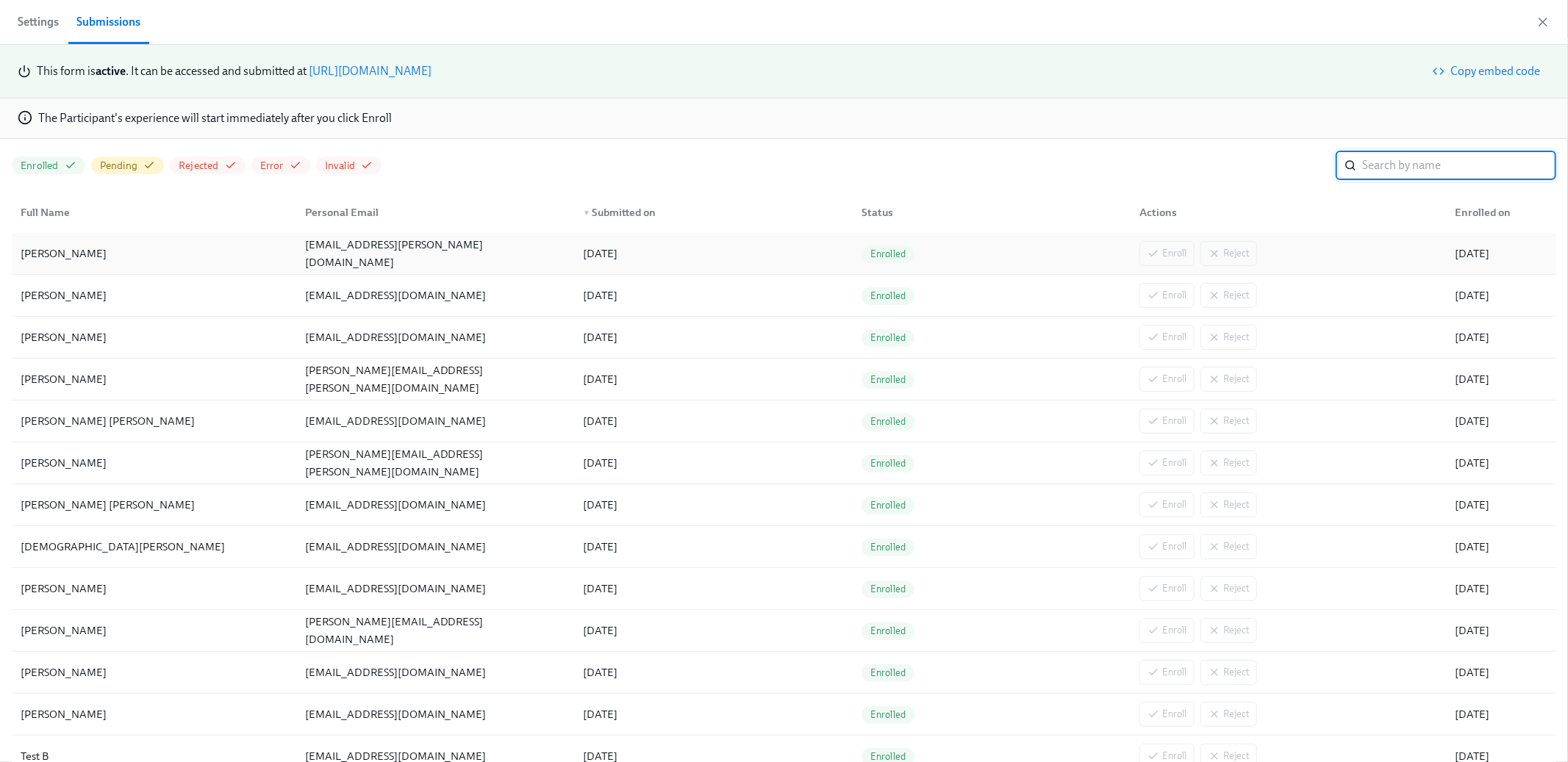
click at [226, 258] on div "Sandia Rey Borges" at bounding box center [154, 253] width 279 height 30
click at [550, 246] on div "sandia.reyes@gmail.com" at bounding box center [432, 253] width 279 height 30
drag, startPoint x: 615, startPoint y: 254, endPoint x: 699, endPoint y: 257, distance: 84.1
click at [699, 257] on div "Sandia Rey Borges sandia.reyes@gmail.com 09/22/2025 Enrolled Enroll Reject 09/2…" at bounding box center [784, 253] width 1545 height 42
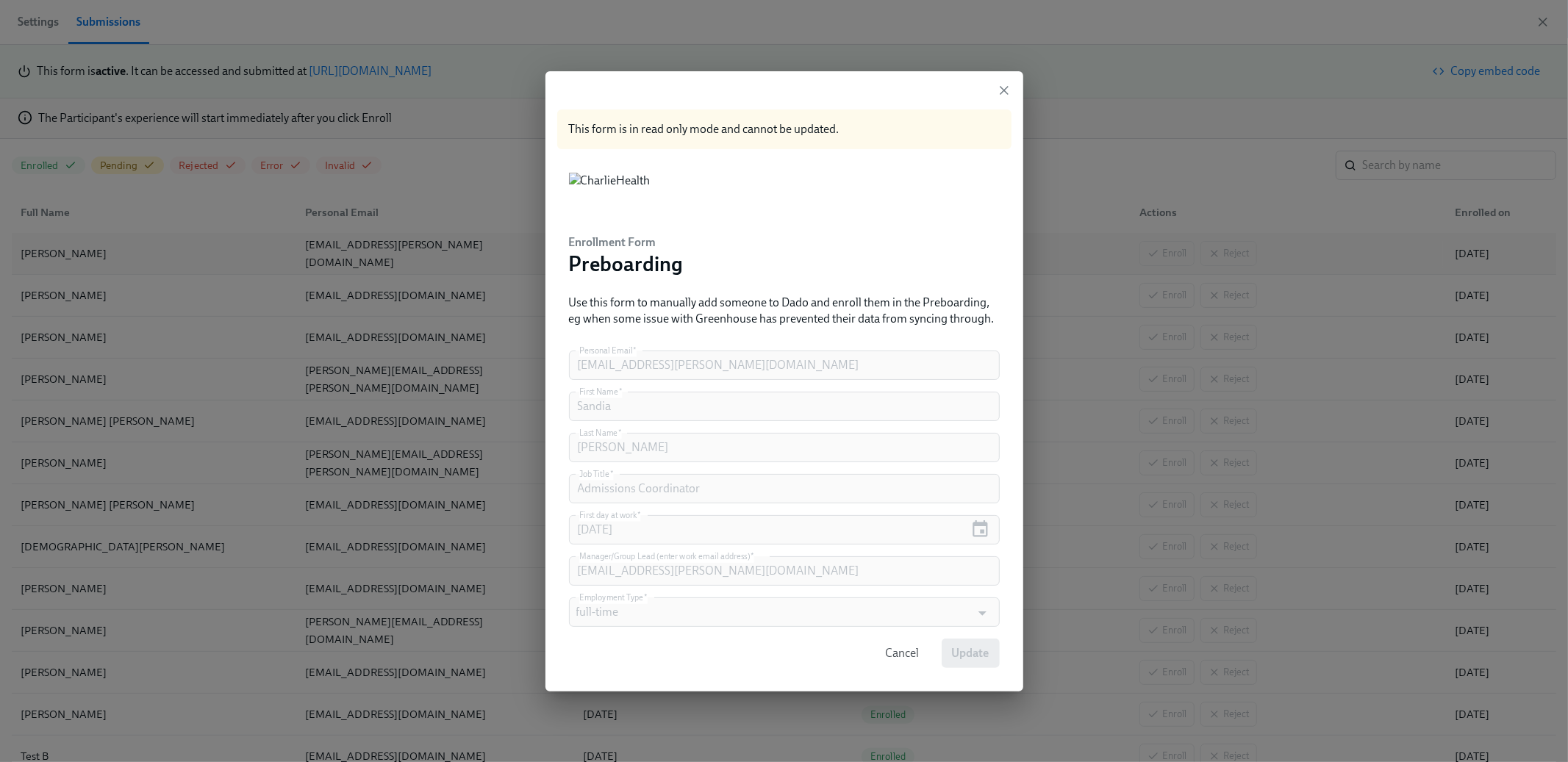
copy div "[DATE]"
click at [1005, 92] on icon "button" at bounding box center [1004, 91] width 8 height 8
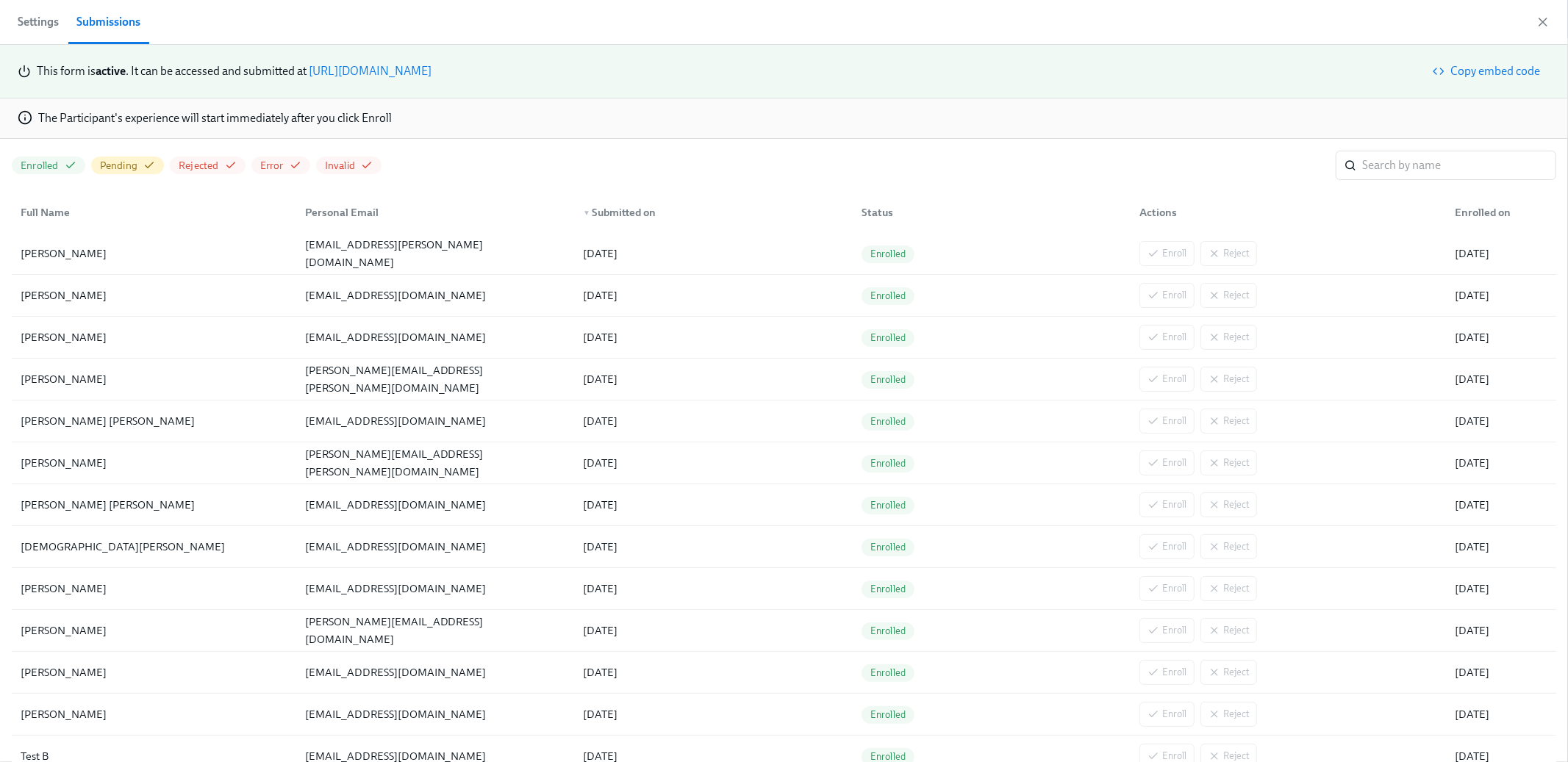
scroll to position [0, 17770]
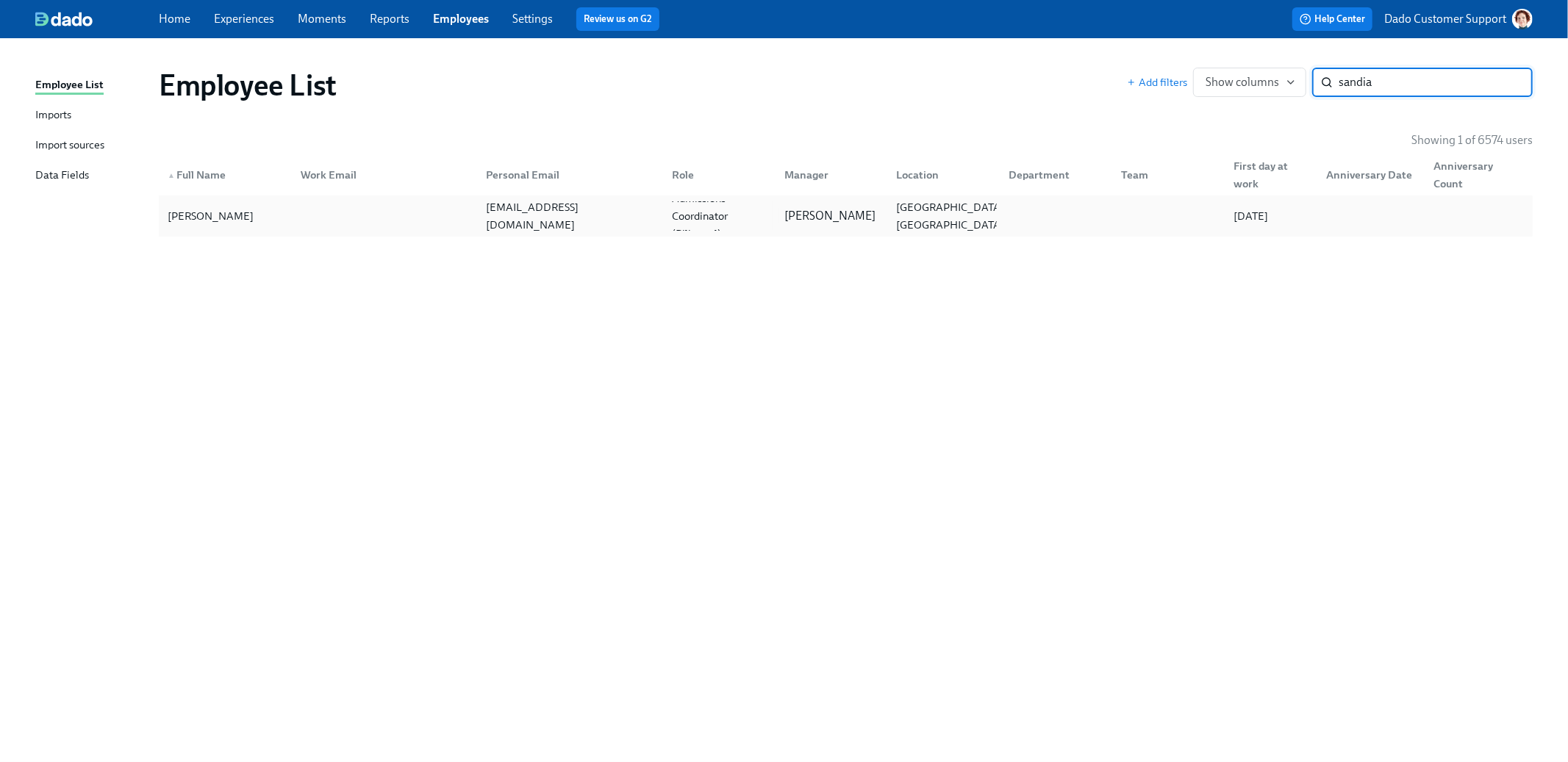
type input "sandia"
click at [341, 210] on div at bounding box center [382, 216] width 186 height 30
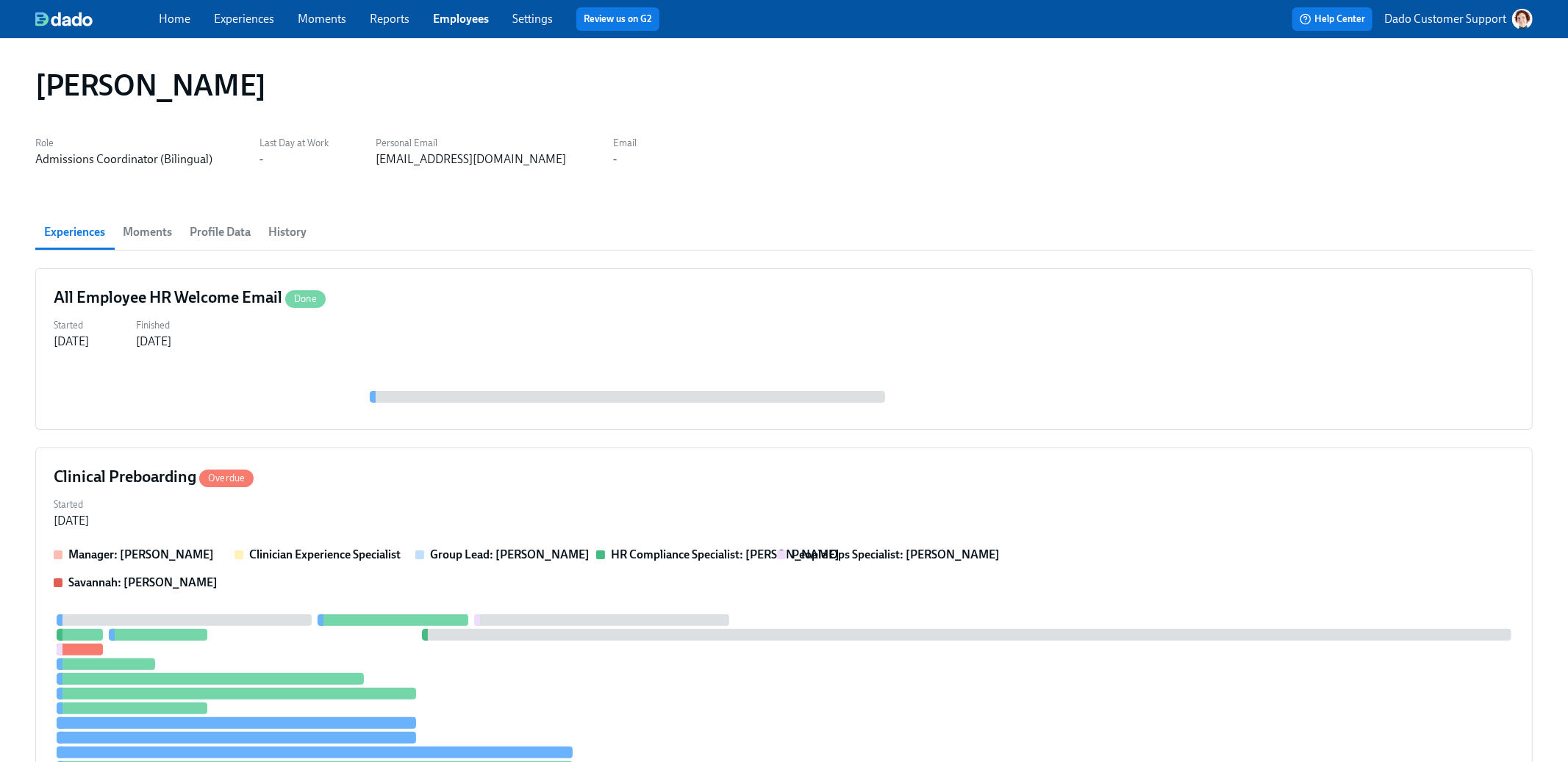
click at [221, 235] on span "Profile Data" at bounding box center [220, 232] width 61 height 20
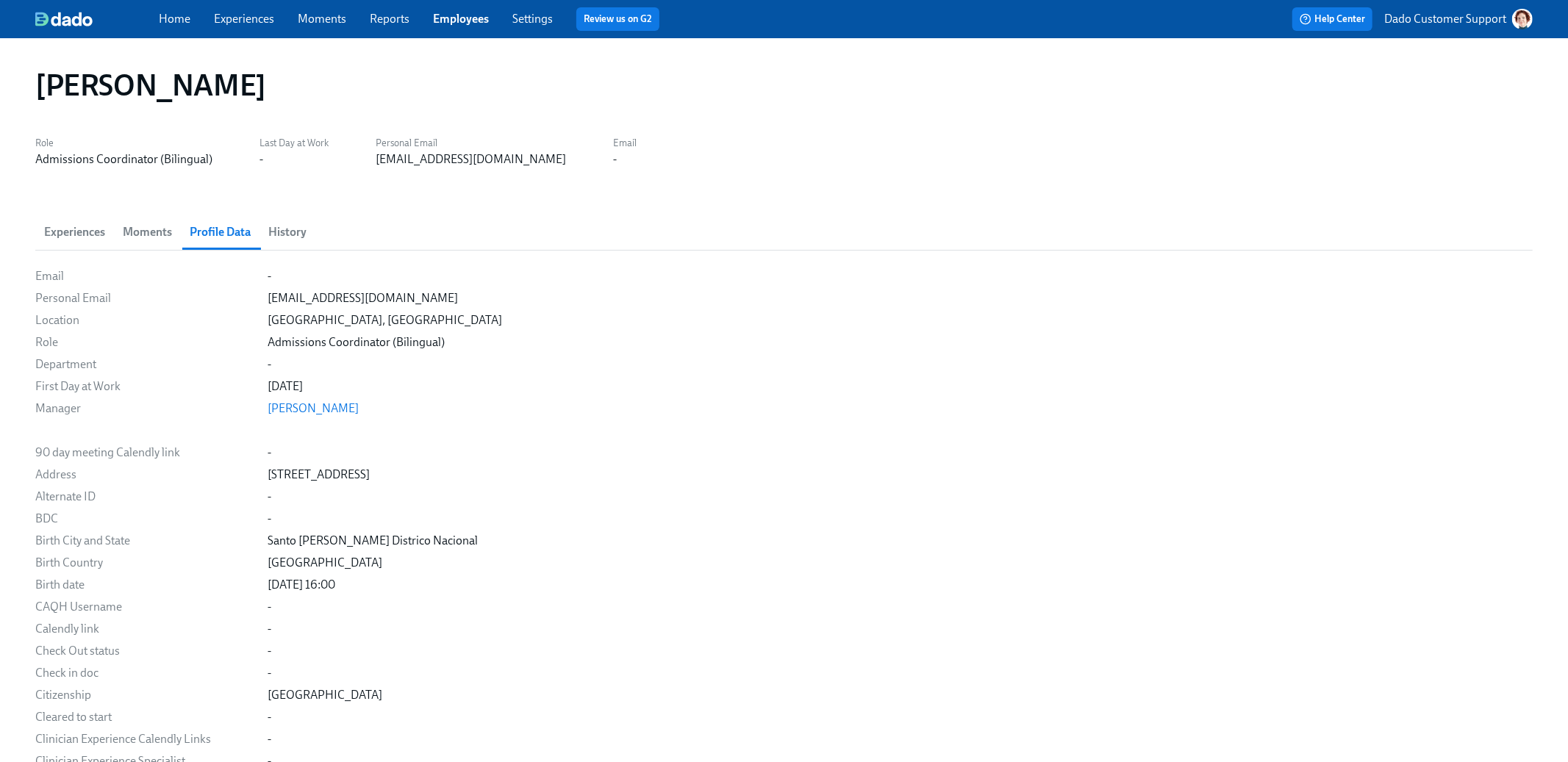
click at [276, 235] on span "History" at bounding box center [287, 232] width 38 height 20
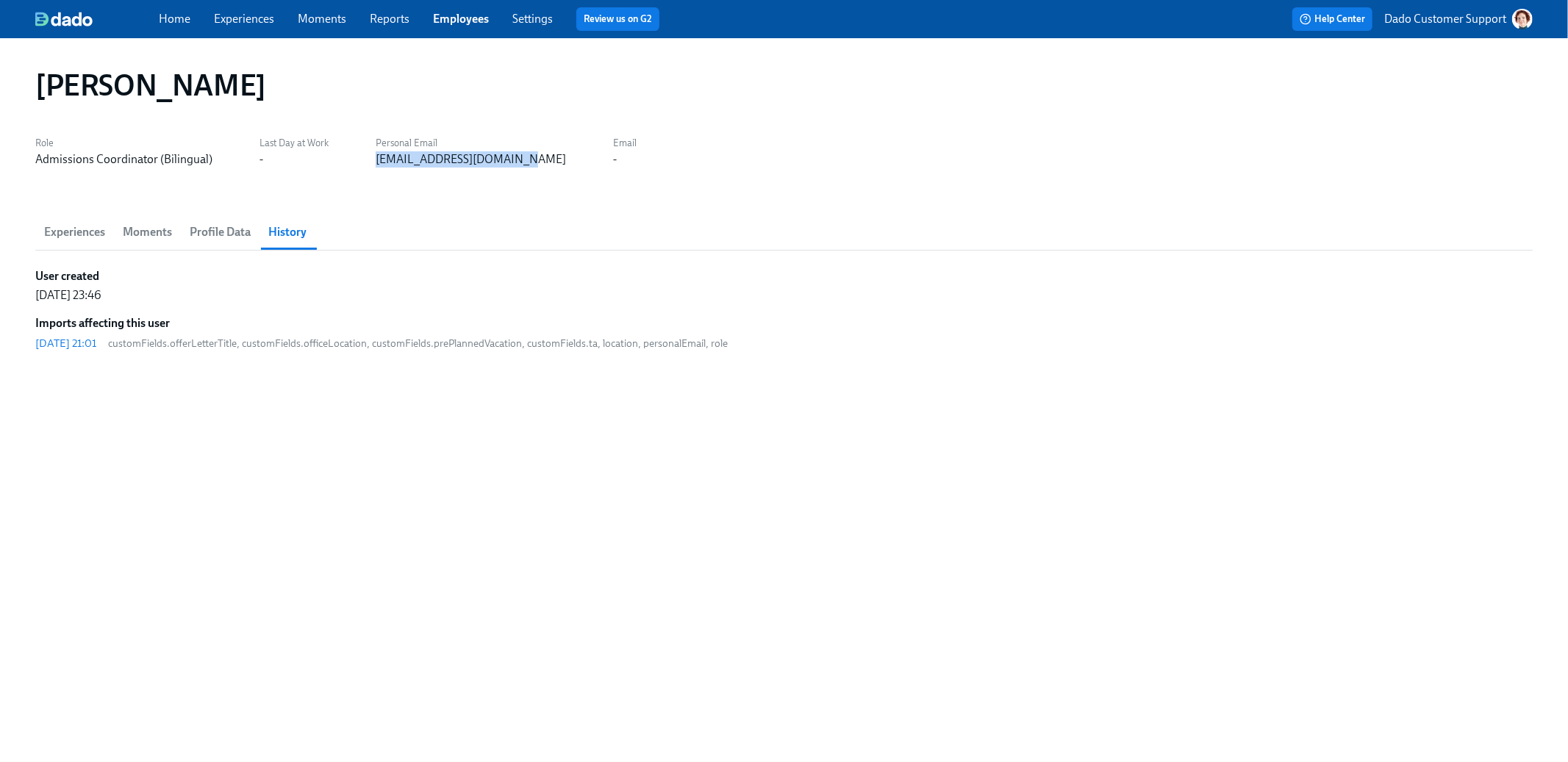
drag, startPoint x: 357, startPoint y: 163, endPoint x: 523, endPoint y: 166, distance: 166.0
click at [523, 166] on div "Role Admissions Coordinator (Bilingual) Last Day at Work - Personal Email [EMAI…" at bounding box center [784, 150] width 1498 height 36
copy div "[EMAIL_ADDRESS][DOMAIN_NAME]"
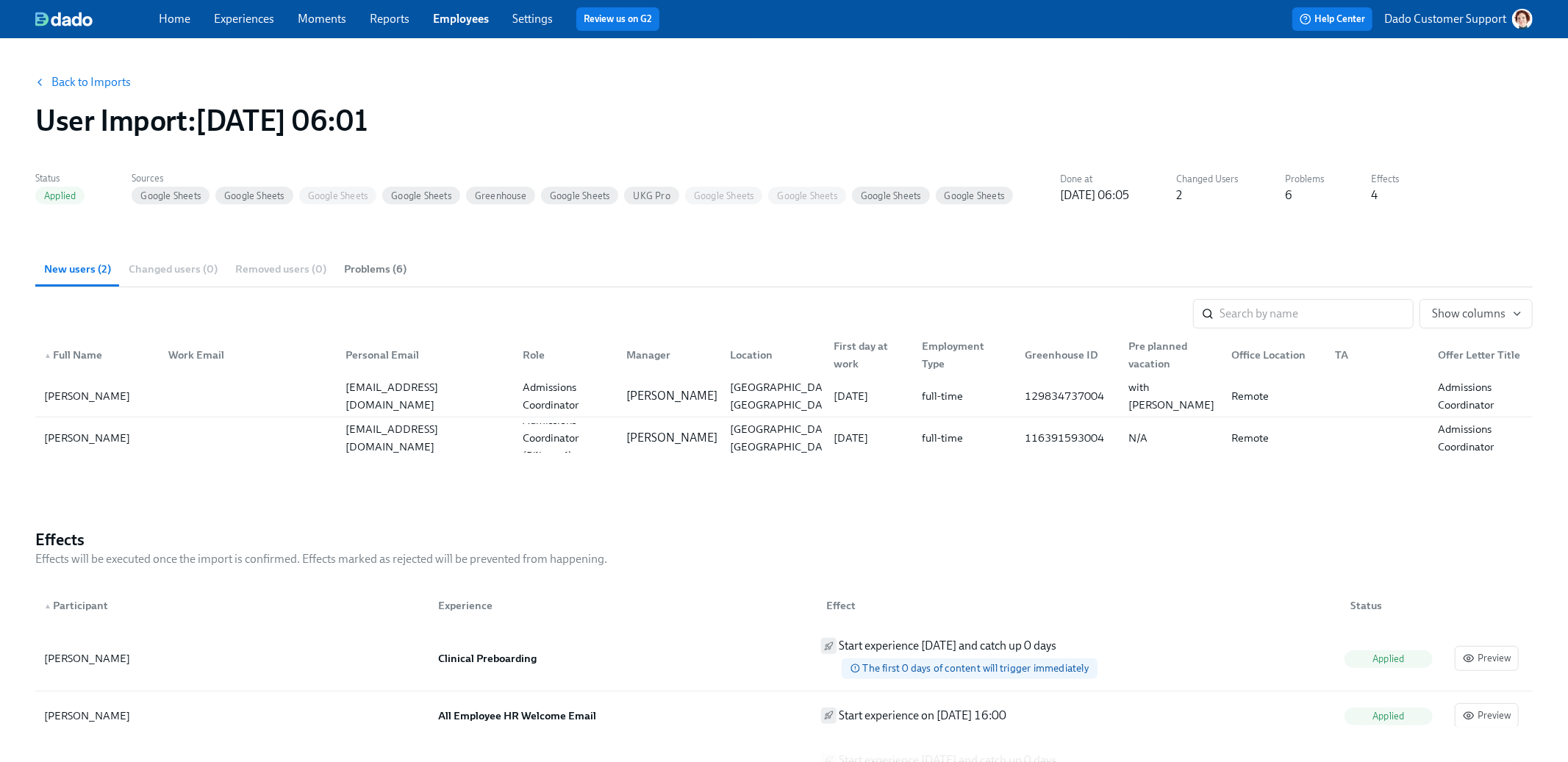
click at [451, 21] on link "Employees" at bounding box center [461, 19] width 56 height 14
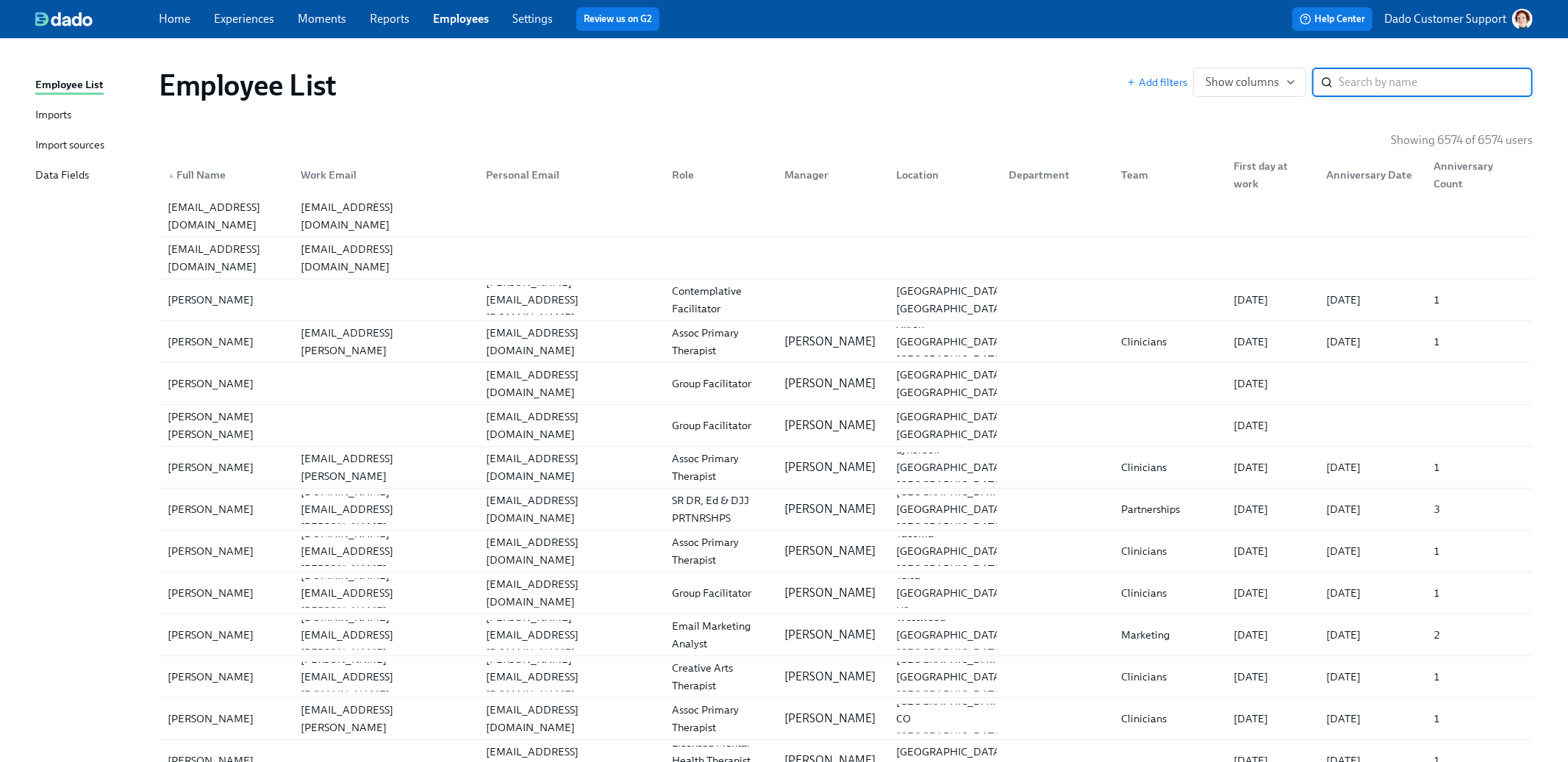
click at [63, 110] on div "Imports" at bounding box center [54, 116] width 36 height 18
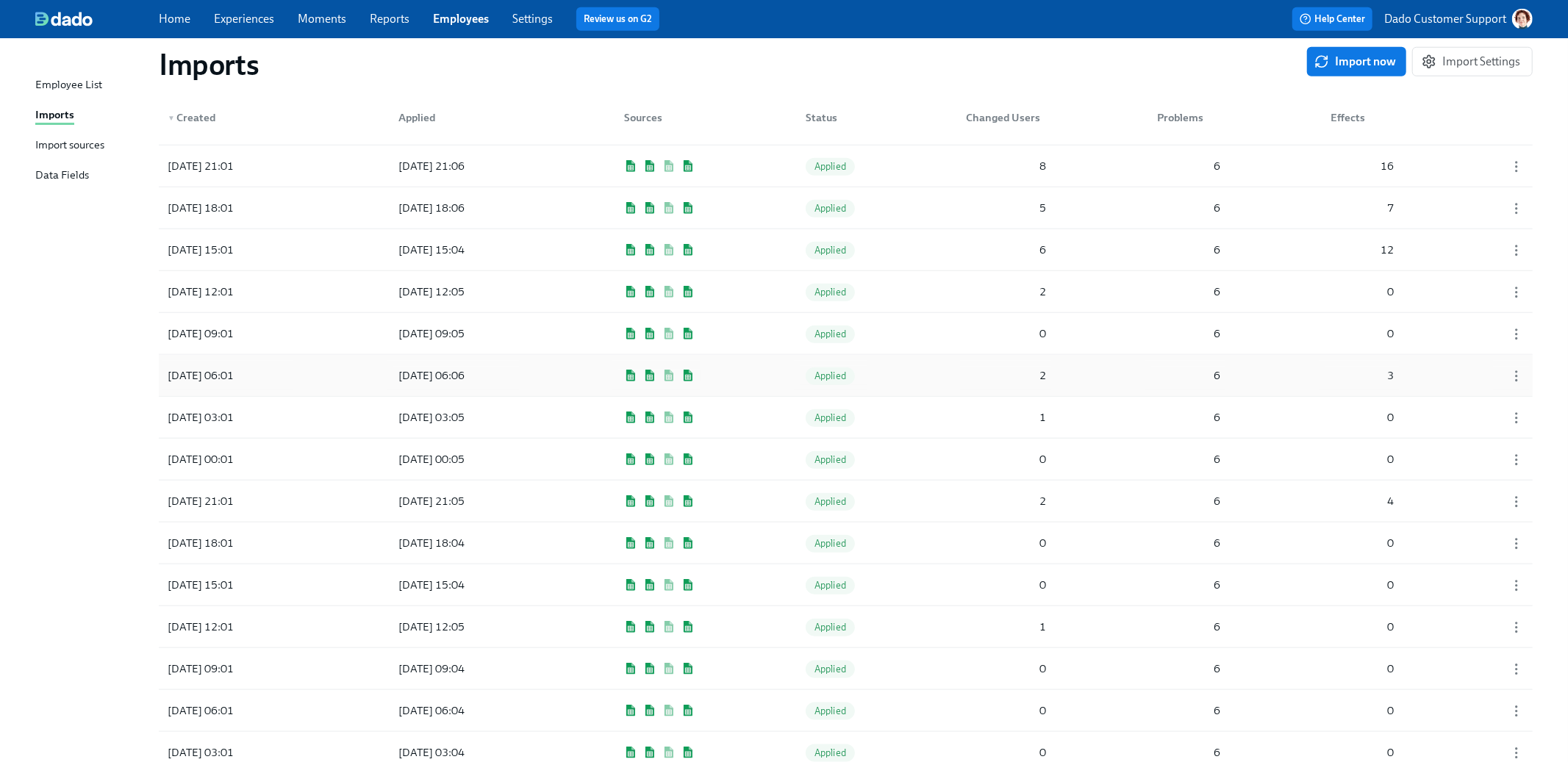
scroll to position [1121, 0]
click at [240, 244] on div "2025/09/22 15:01" at bounding box center [201, 251] width 78 height 17
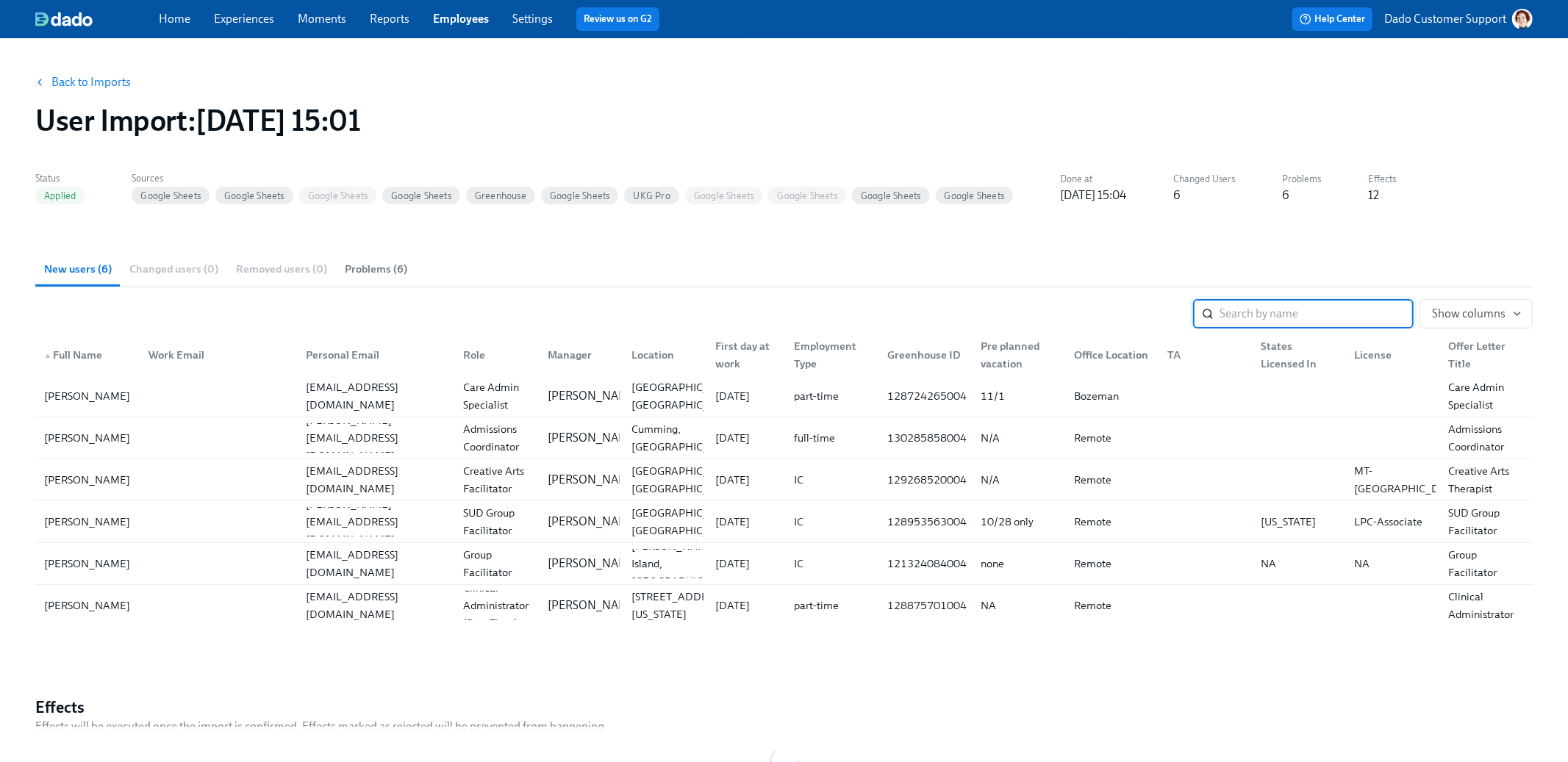
click at [388, 268] on span "Problems (6)" at bounding box center [376, 269] width 63 height 17
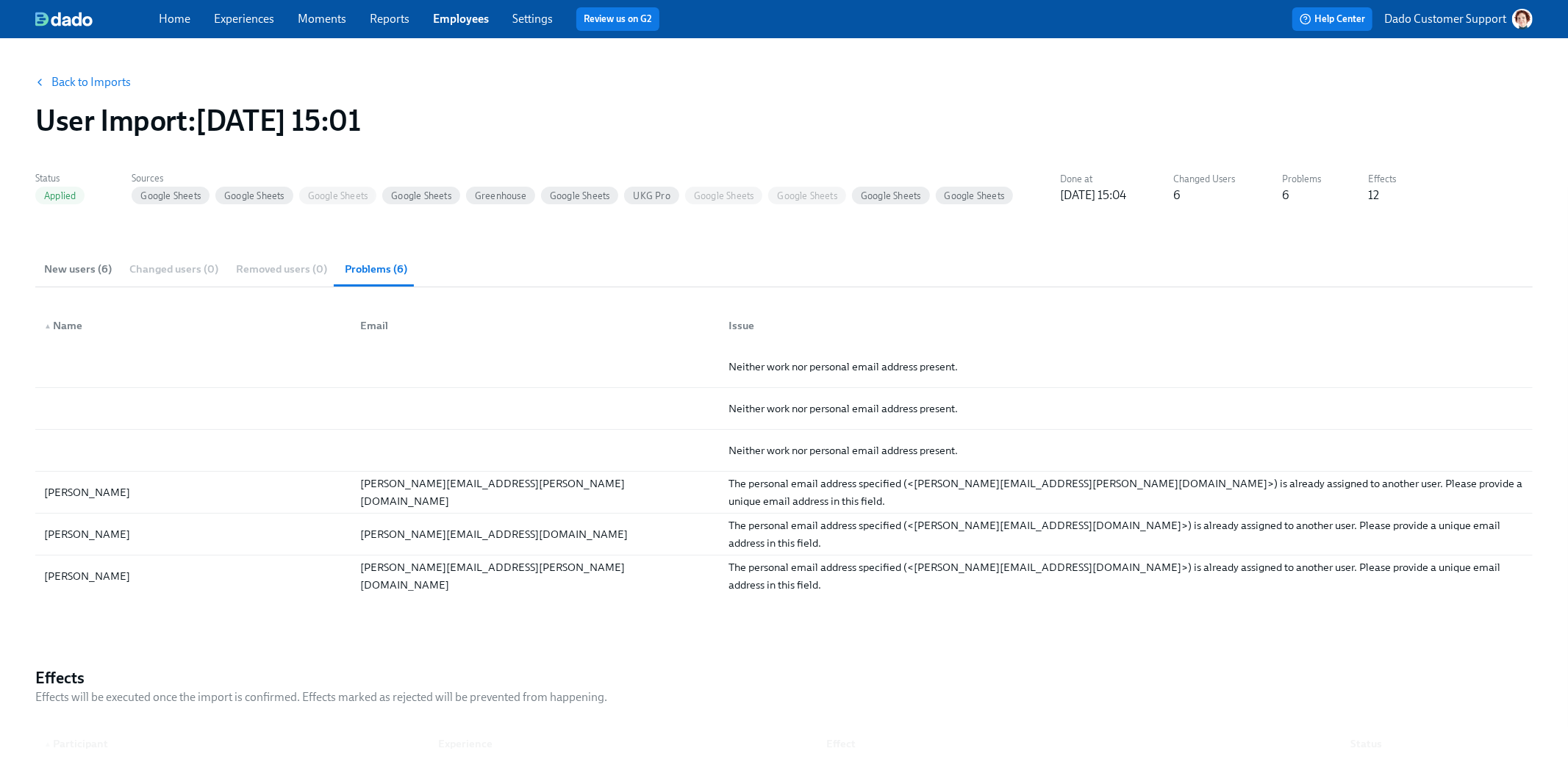
click at [467, 12] on link "Employees" at bounding box center [461, 19] width 56 height 14
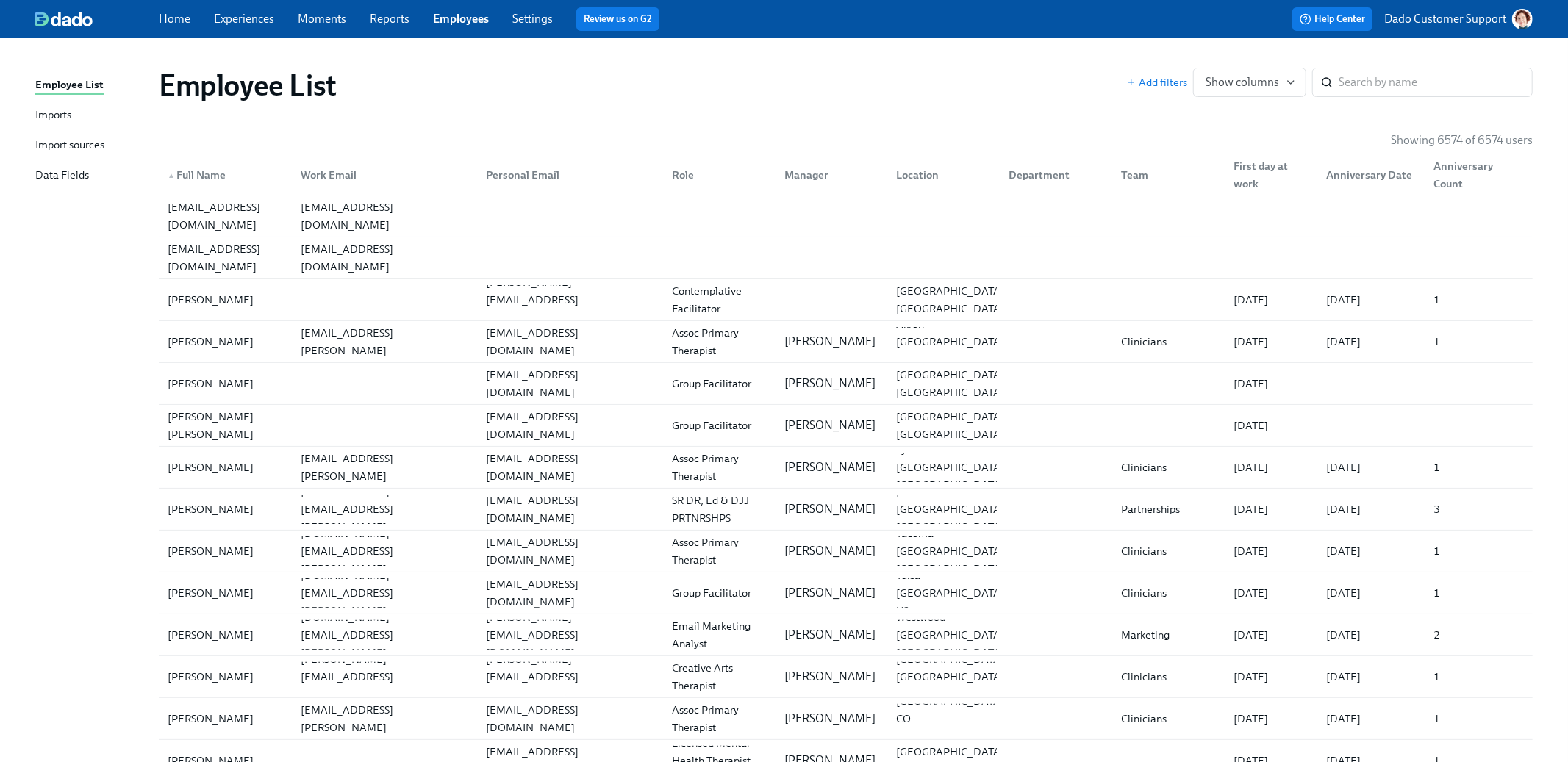
click at [47, 138] on div "Import sources" at bounding box center [70, 146] width 69 height 18
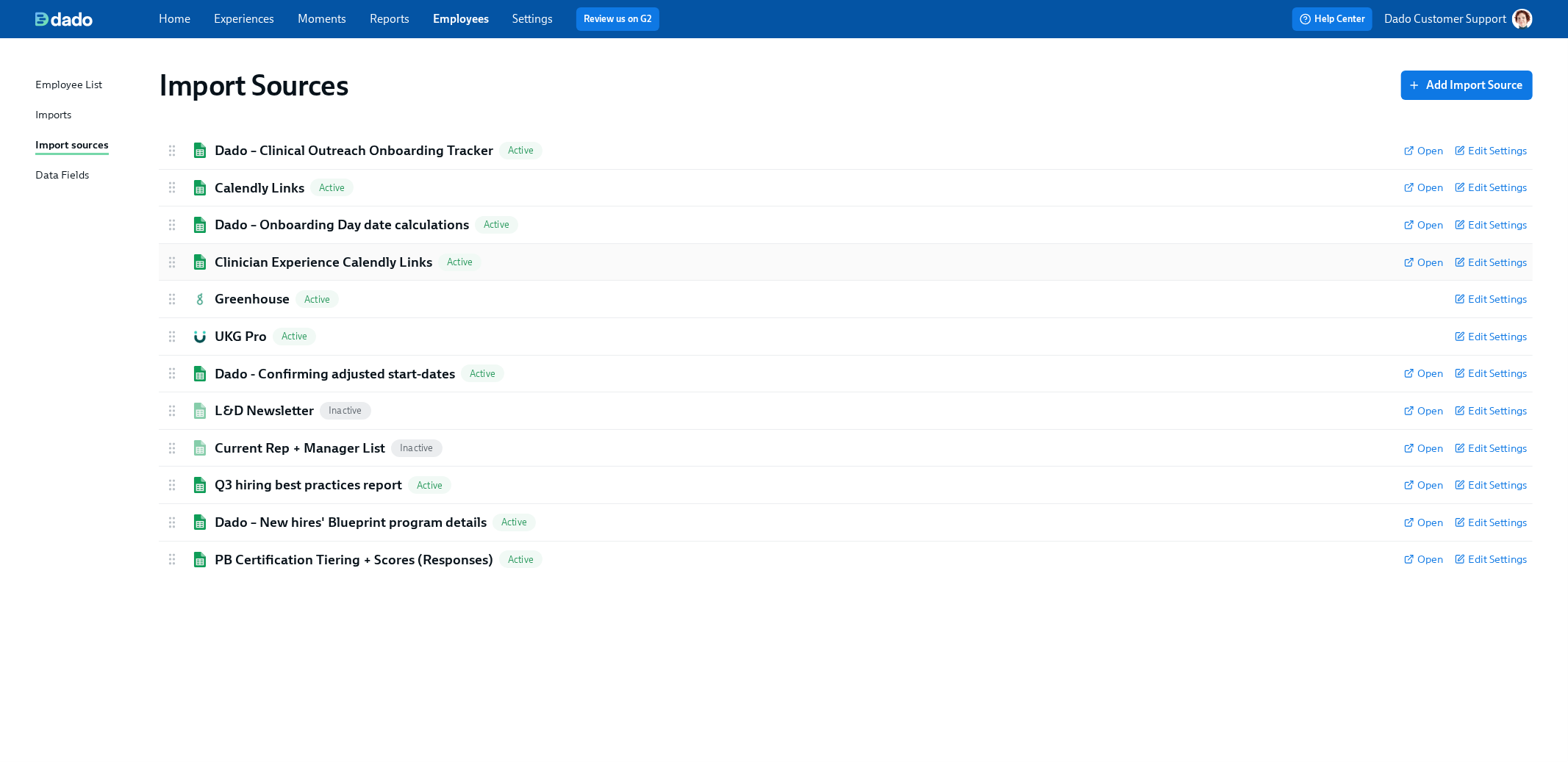
click at [315, 251] on div "Clinician Experience Calendly Links Active Open Edit Settings" at bounding box center [846, 262] width 1374 height 37
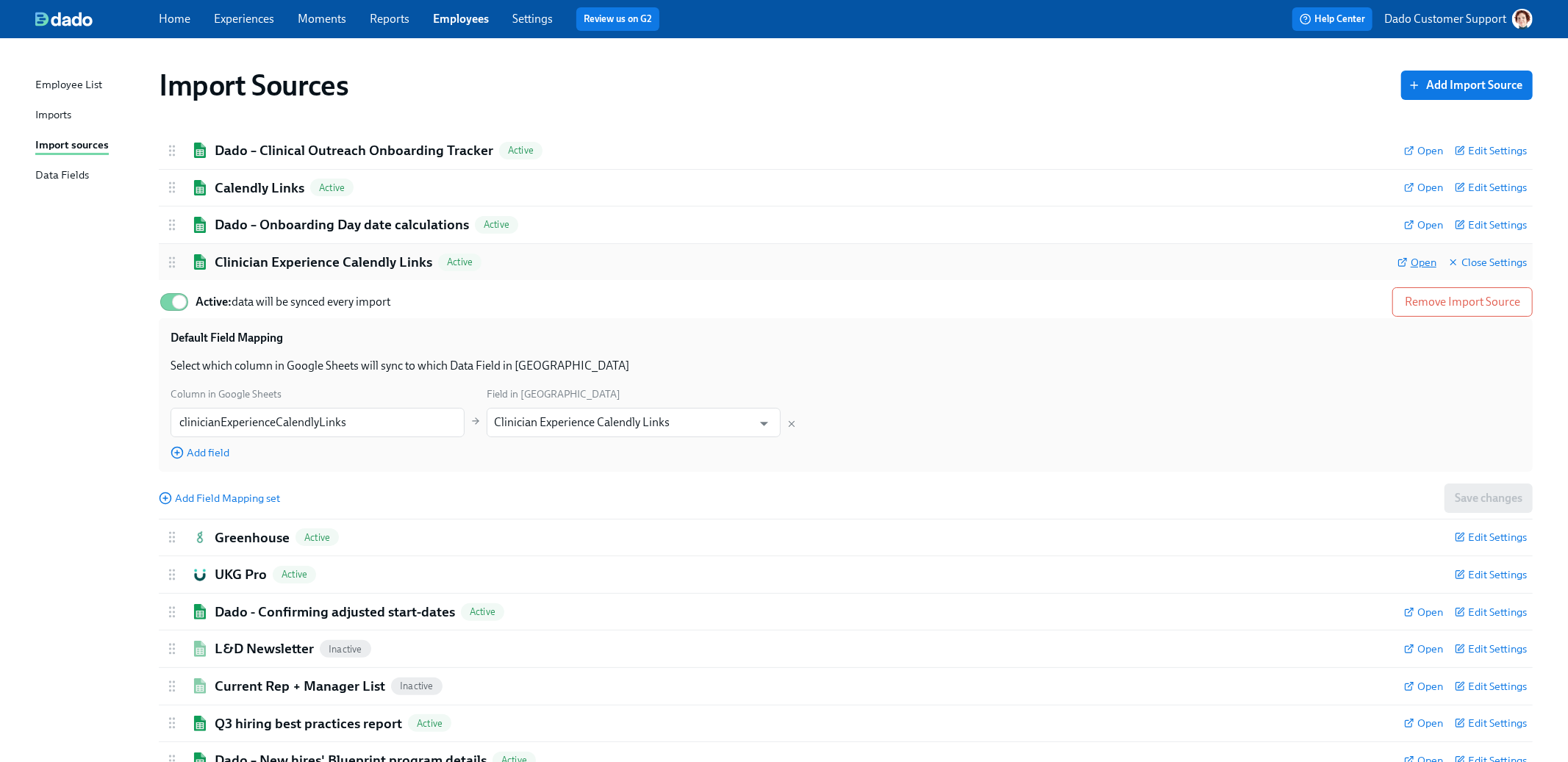
click at [1411, 257] on span "Open" at bounding box center [1417, 262] width 39 height 14
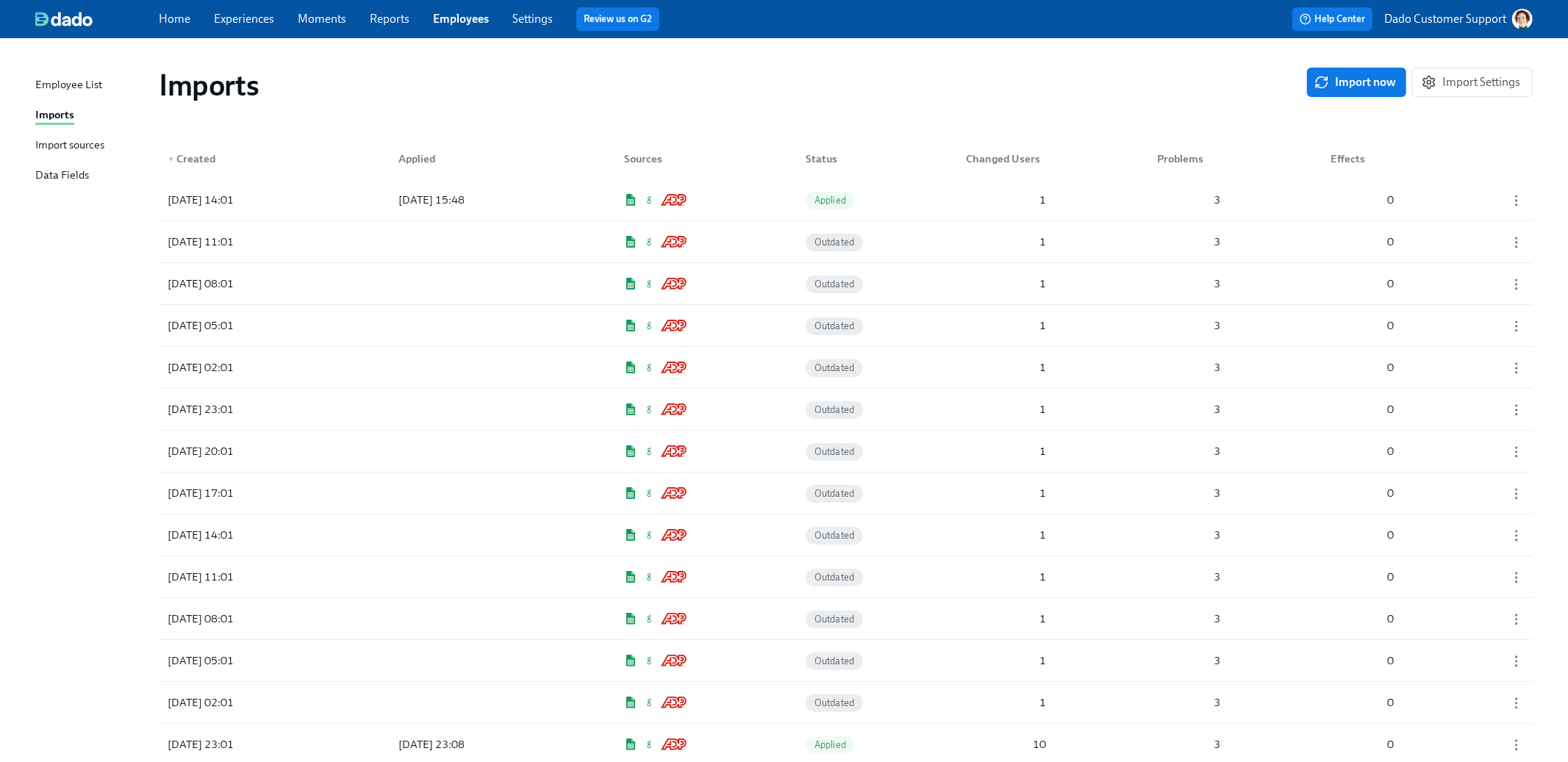
click at [83, 137] on div "Import sources" at bounding box center [70, 146] width 69 height 18
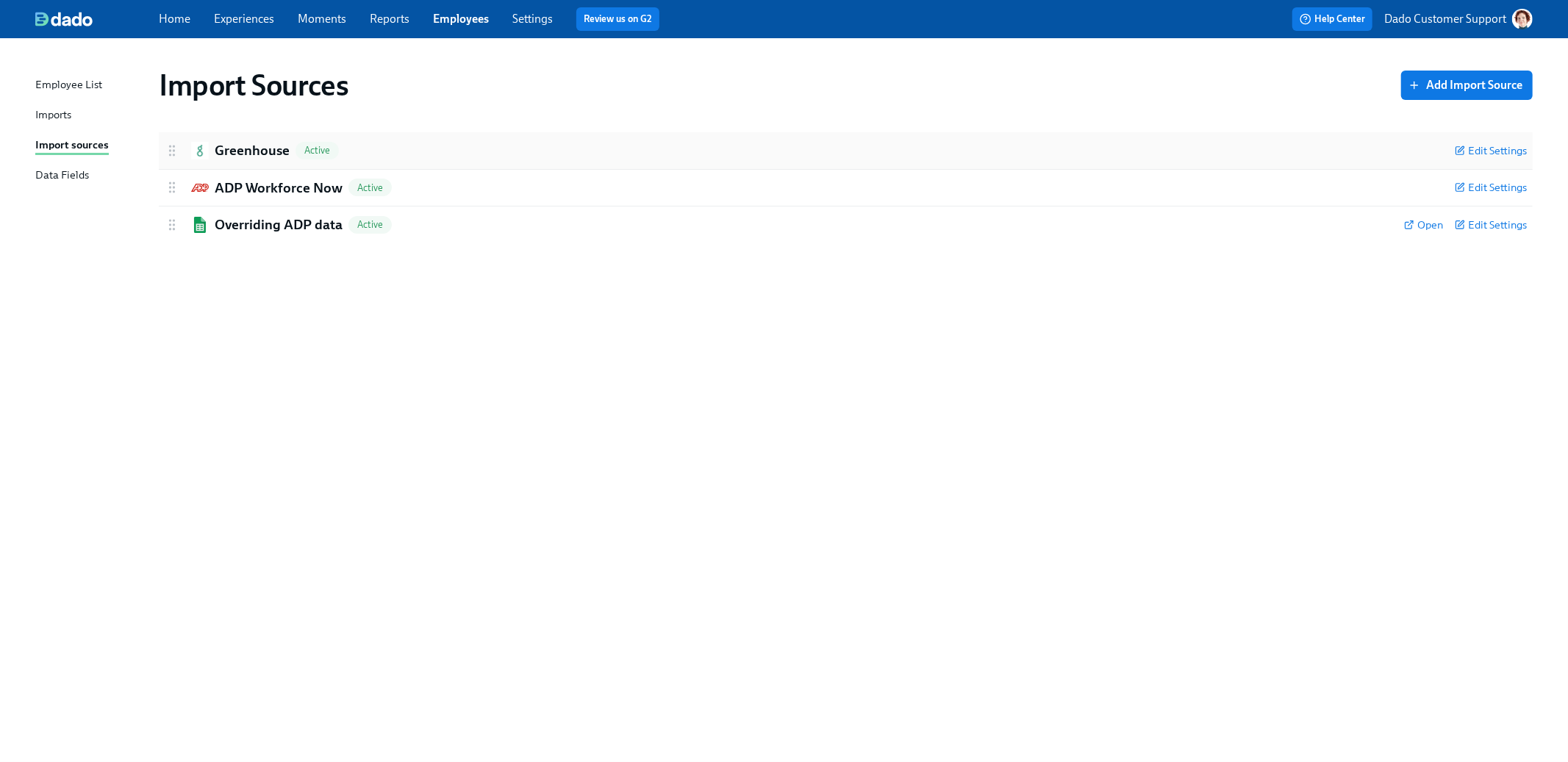
click at [256, 139] on div "Greenhouse Active Edit Settings" at bounding box center [846, 151] width 1374 height 37
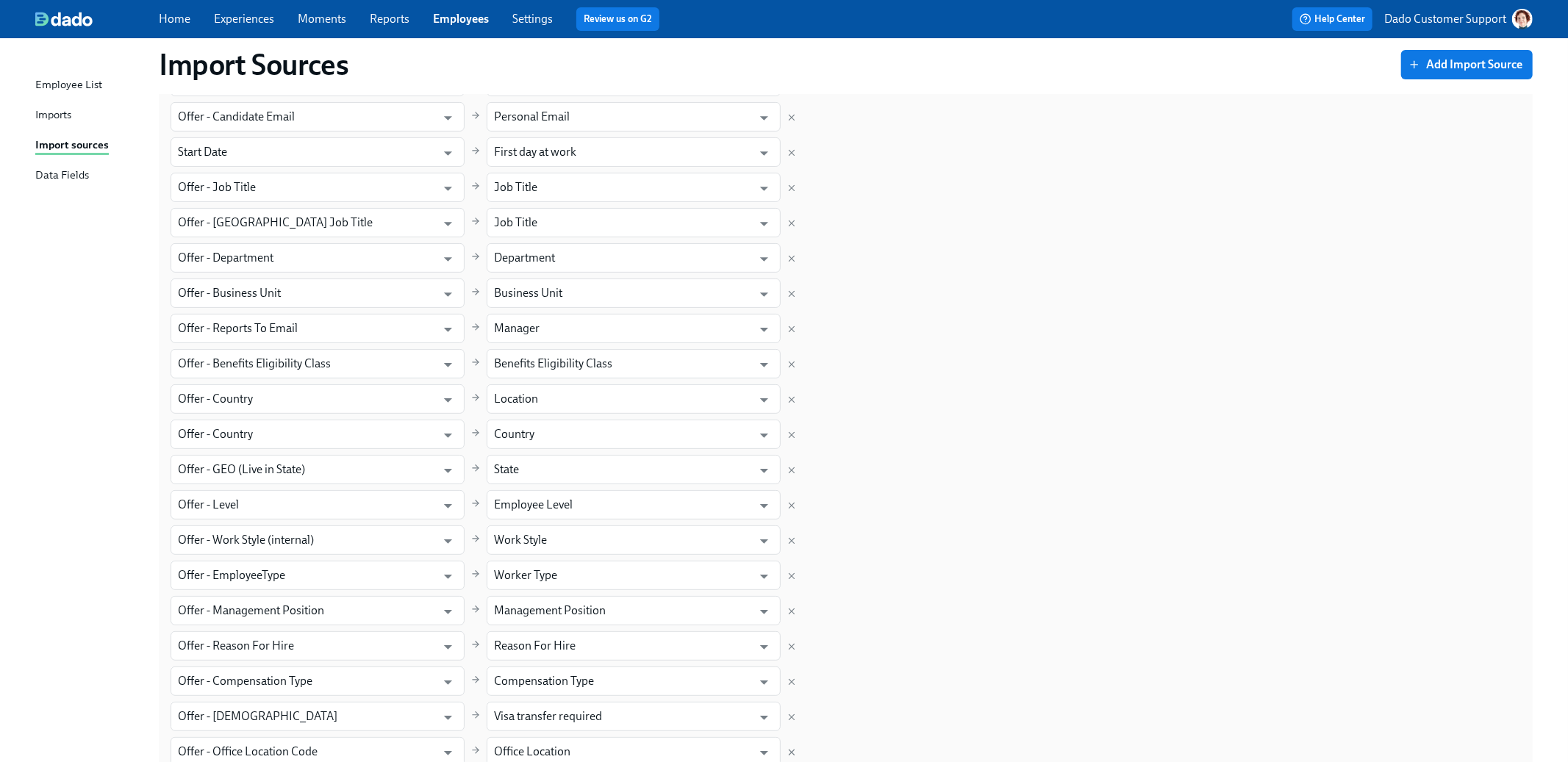
scroll to position [81, 0]
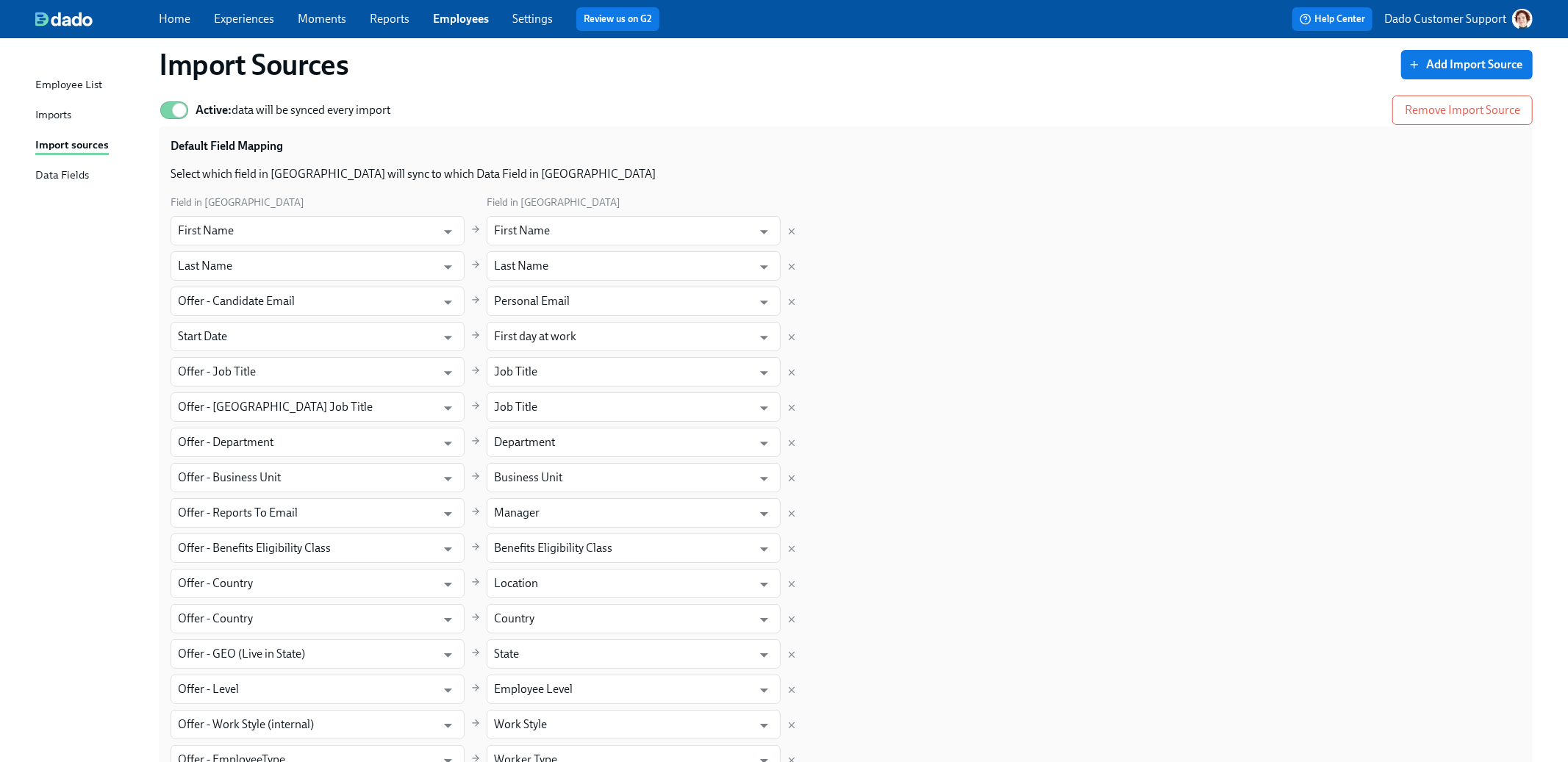
click at [70, 84] on div "Employee List" at bounding box center [69, 86] width 67 height 18
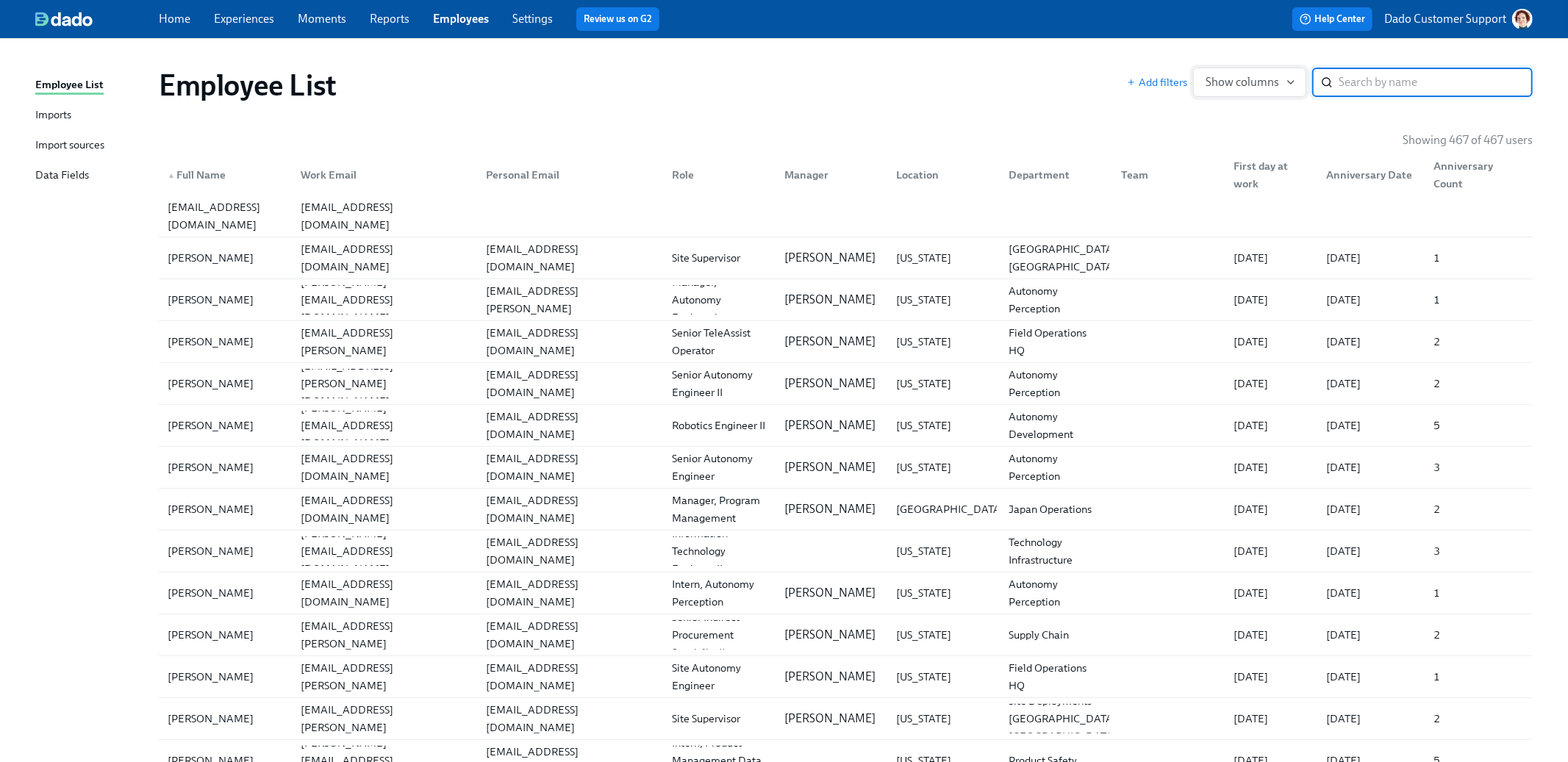
click at [1231, 79] on span "Show columns" at bounding box center [1249, 82] width 89 height 14
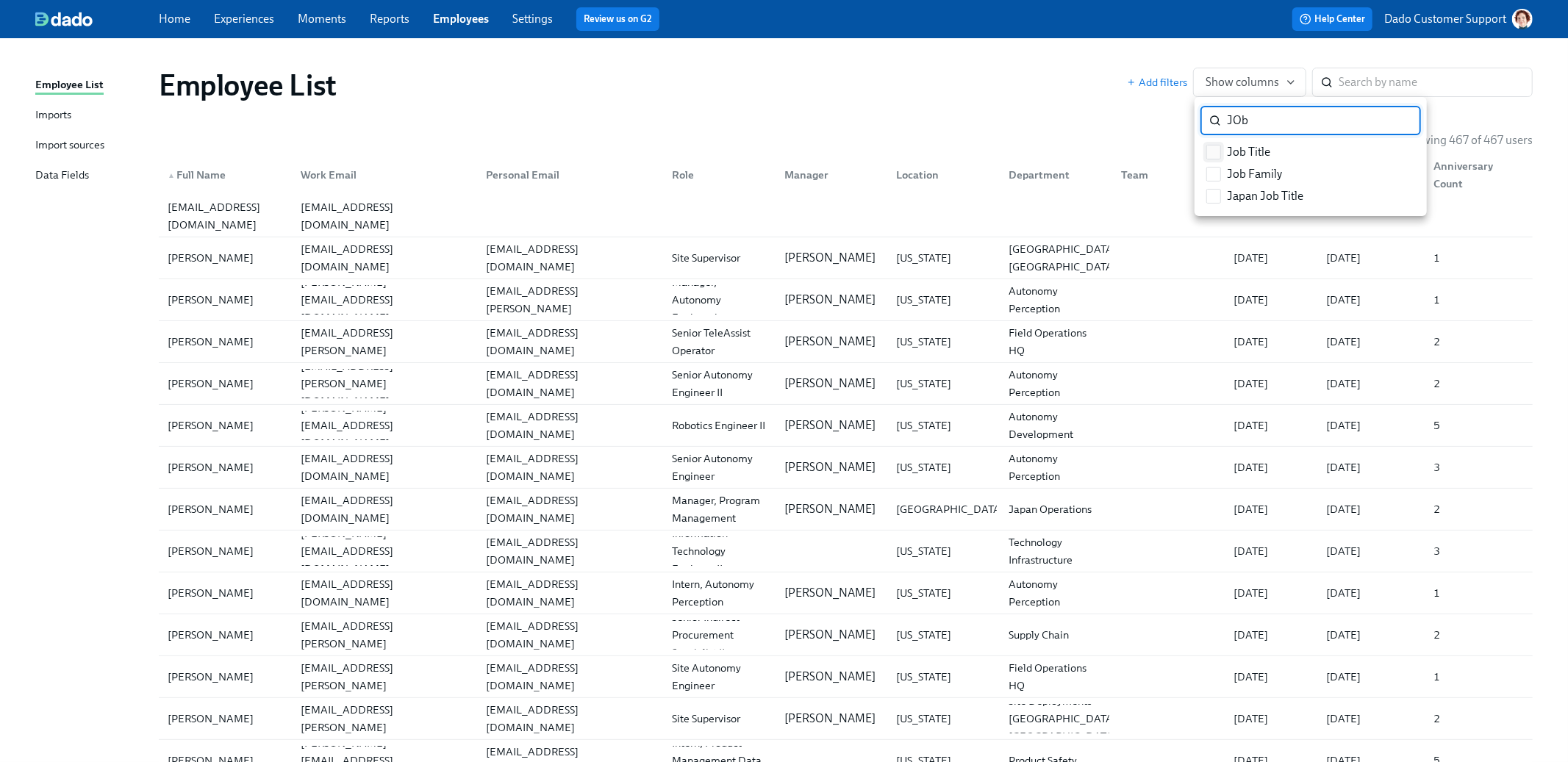
type input "JOb"
click at [1223, 148] on label "Job Title" at bounding box center [1238, 151] width 76 height 22
click at [1220, 148] on input "Job Title" at bounding box center [1213, 151] width 13 height 13
checkbox input "true"
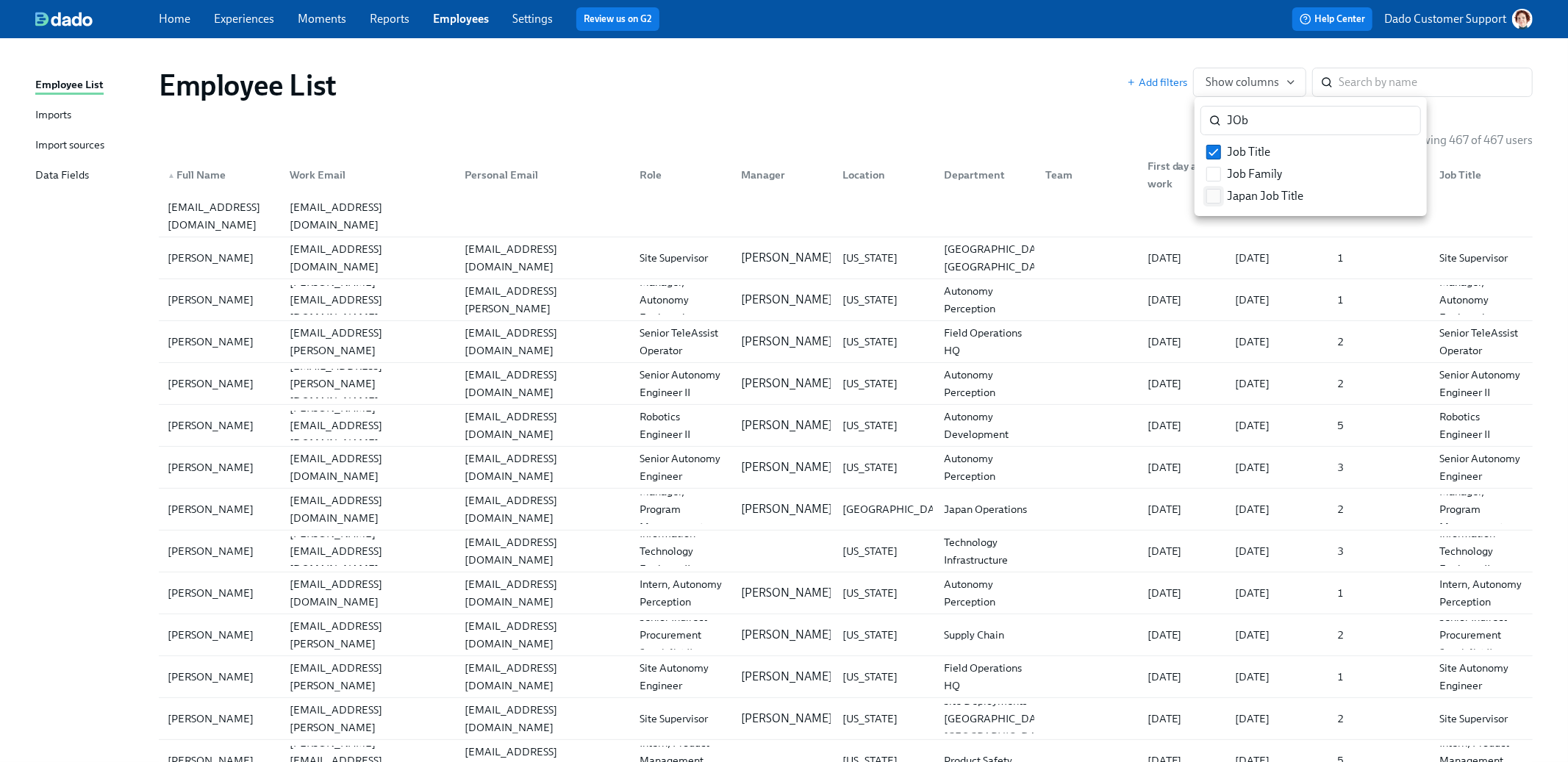
click at [1218, 194] on input "Japan Job Title" at bounding box center [1213, 195] width 13 height 13
checkbox input "true"
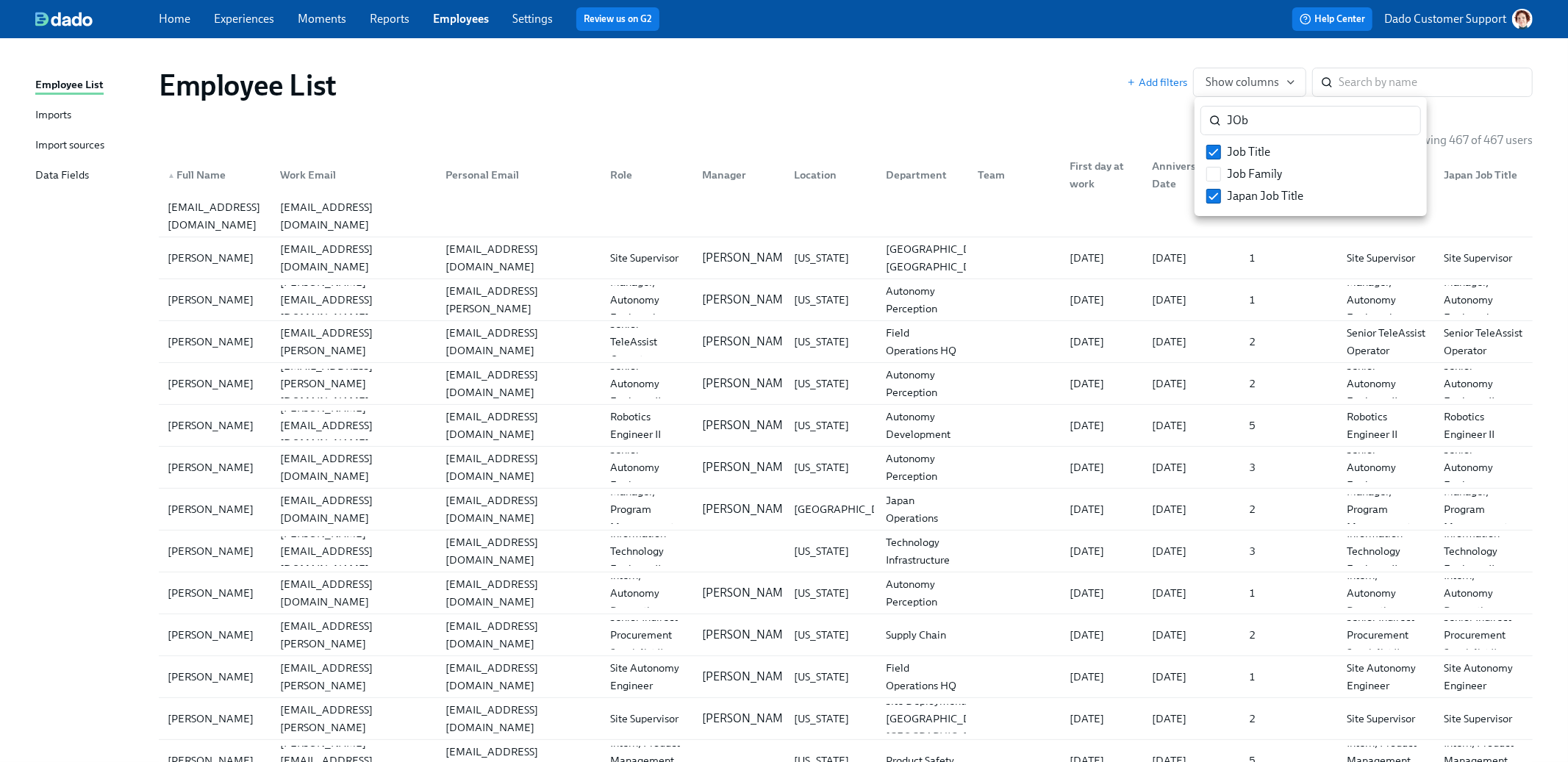
click at [1095, 126] on div at bounding box center [784, 381] width 1568 height 762
click at [1247, 81] on span "Show columns" at bounding box center [1249, 82] width 89 height 14
click at [1404, 123] on input "JOb" at bounding box center [1323, 120] width 194 height 30
click at [1397, 120] on input "JOb" at bounding box center [1323, 120] width 194 height 30
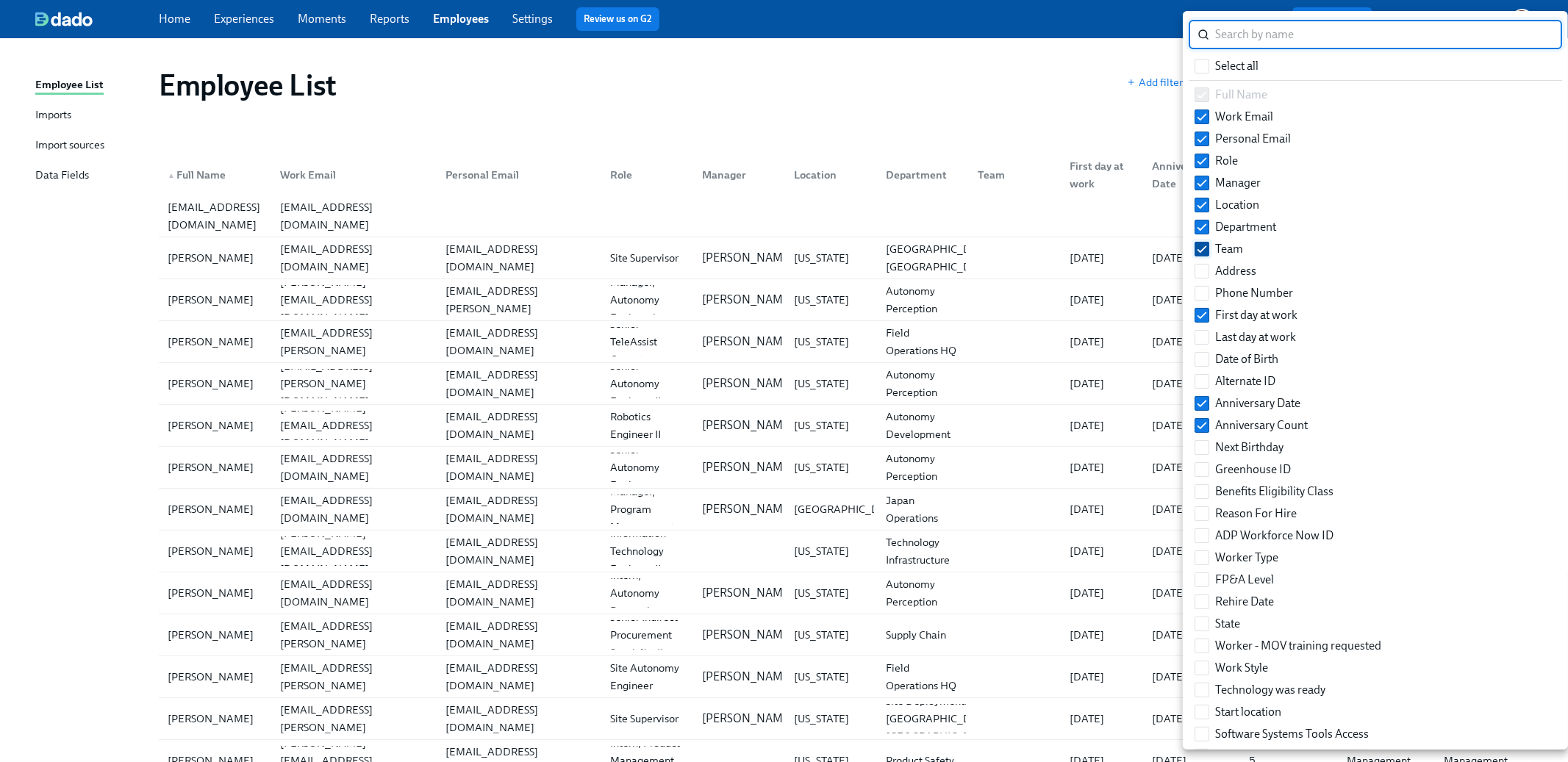
click at [1204, 243] on input "Team" at bounding box center [1202, 248] width 13 height 13
checkbox input "false"
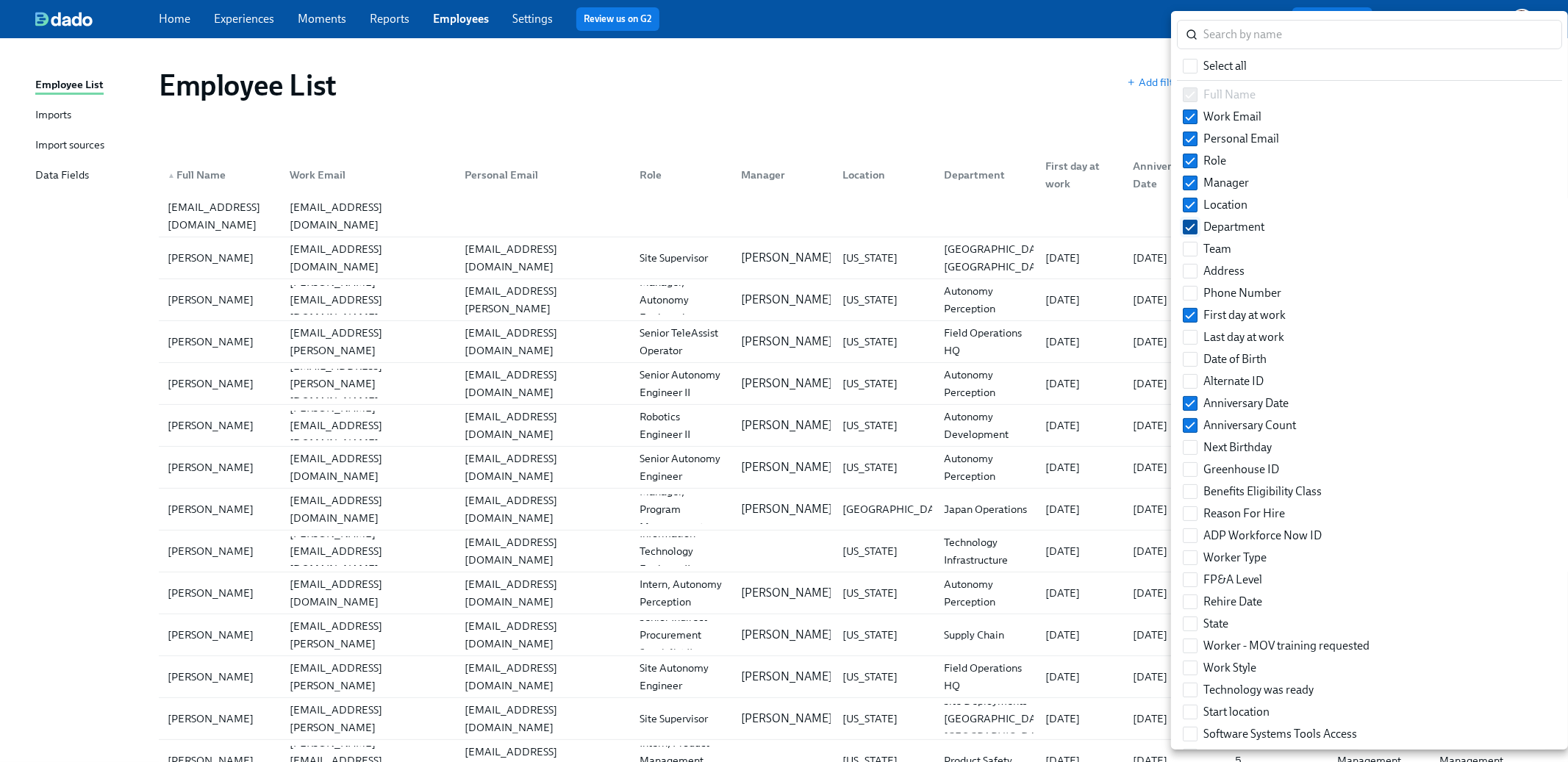
click at [1204, 219] on span "Department" at bounding box center [1233, 226] width 61 height 16
click at [1197, 220] on input "Department" at bounding box center [1189, 226] width 13 height 13
checkbox input "false"
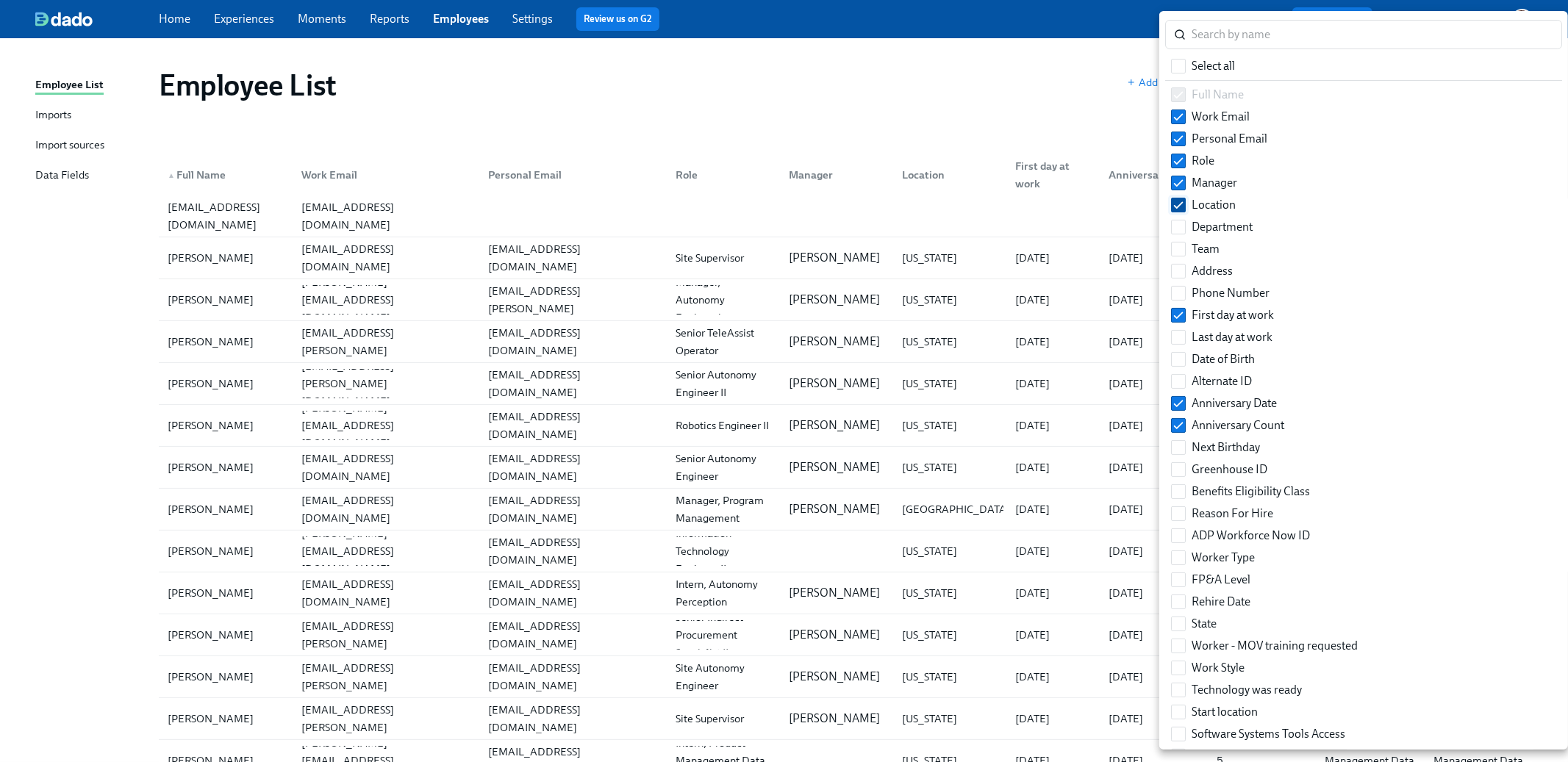
click at [1195, 194] on label "Location" at bounding box center [1203, 204] width 76 height 22
click at [1185, 198] on input "Location" at bounding box center [1178, 204] width 13 height 13
checkbox input "false"
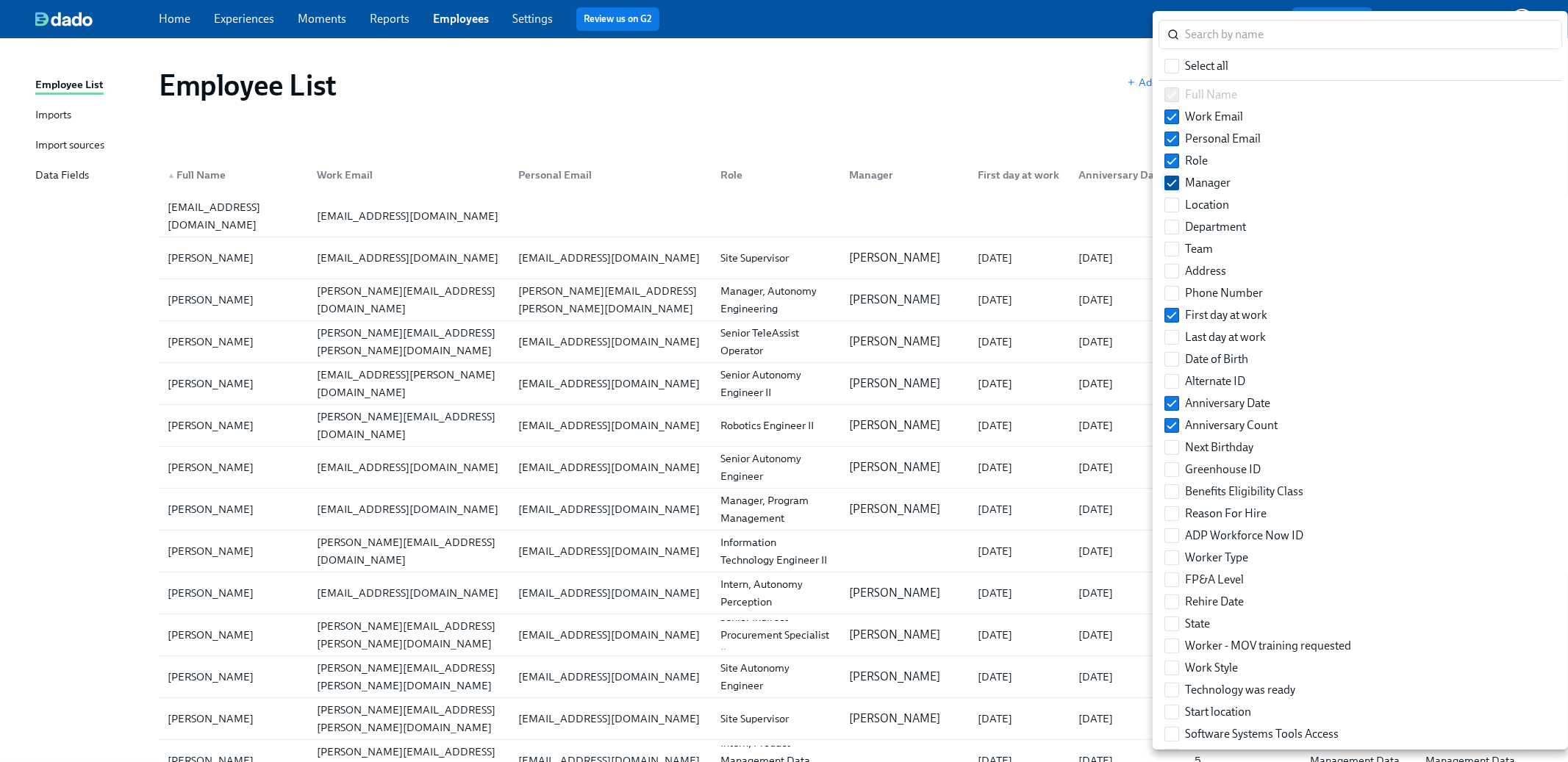
click at [1195, 172] on label "Manager" at bounding box center [1197, 182] width 78 height 22
click at [1178, 176] on input "Manager" at bounding box center [1171, 182] width 13 height 13
checkbox input "false"
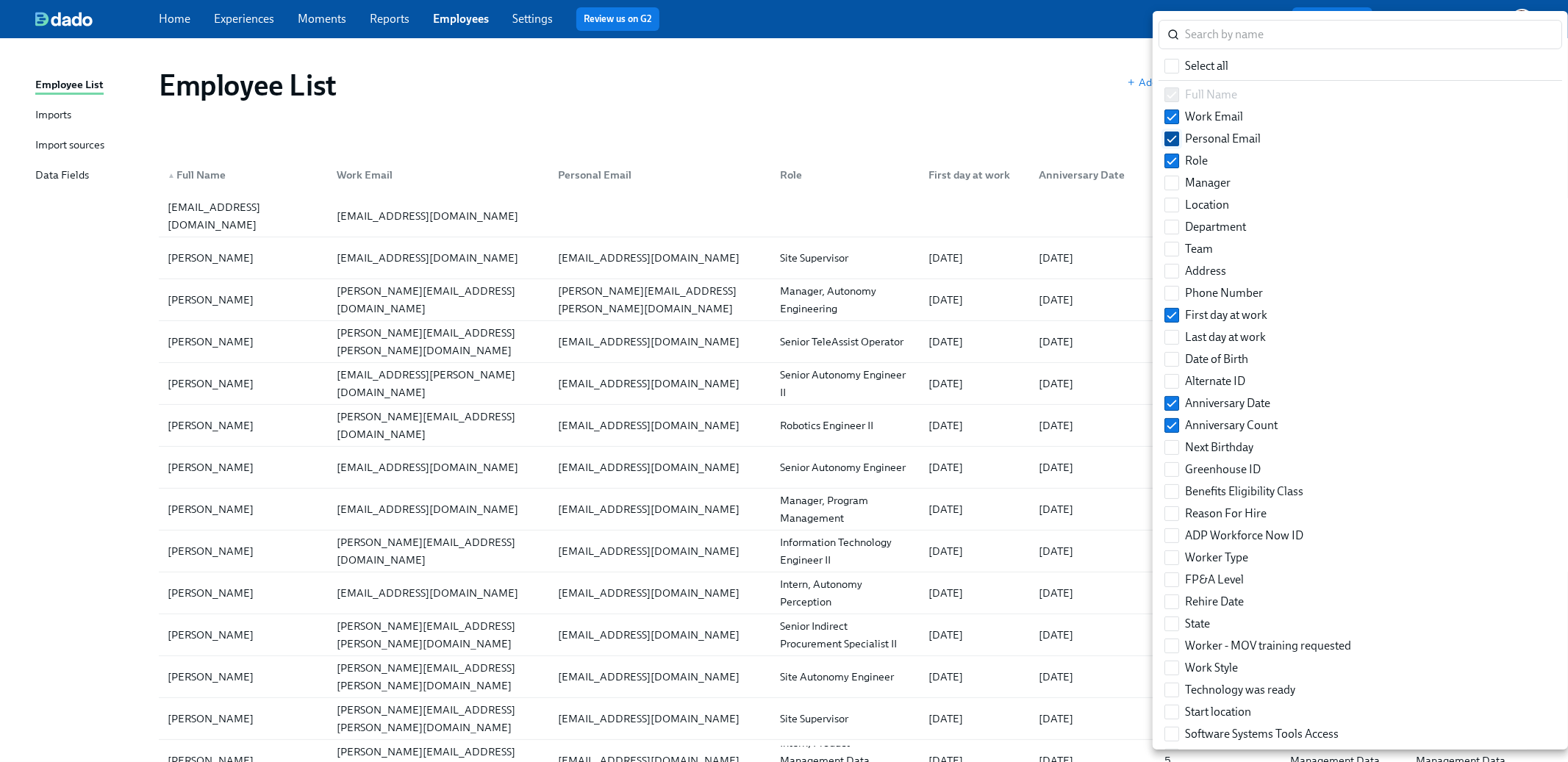
click at [1194, 148] on label "Personal Email" at bounding box center [1212, 138] width 108 height 22
click at [1178, 145] on input "Personal Email" at bounding box center [1171, 138] width 13 height 13
checkbox input "false"
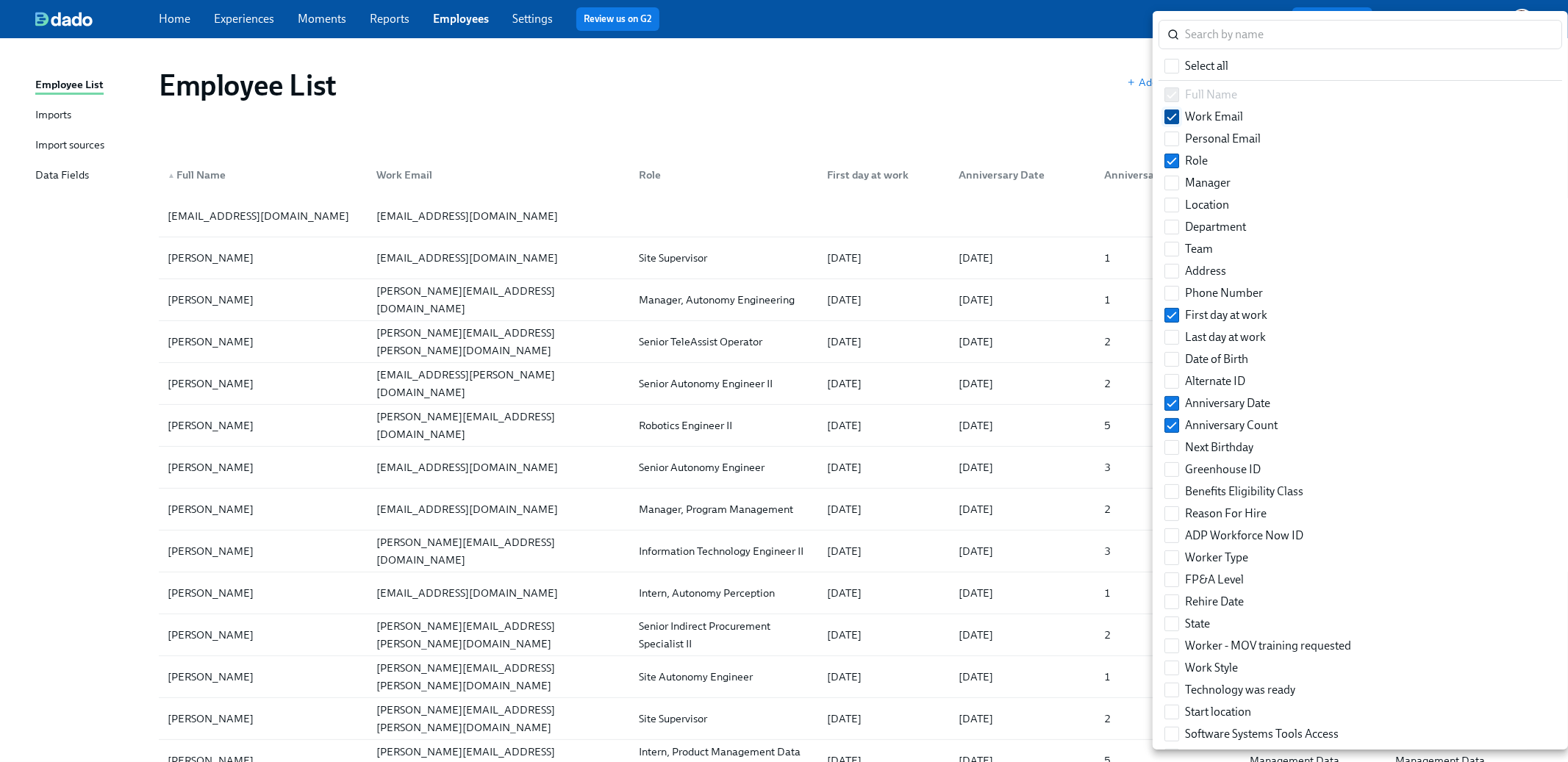
click at [1199, 114] on span "Work Email" at bounding box center [1214, 117] width 58 height 16
click at [1178, 114] on input "Work Email" at bounding box center [1171, 117] width 13 height 13
checkbox input "false"
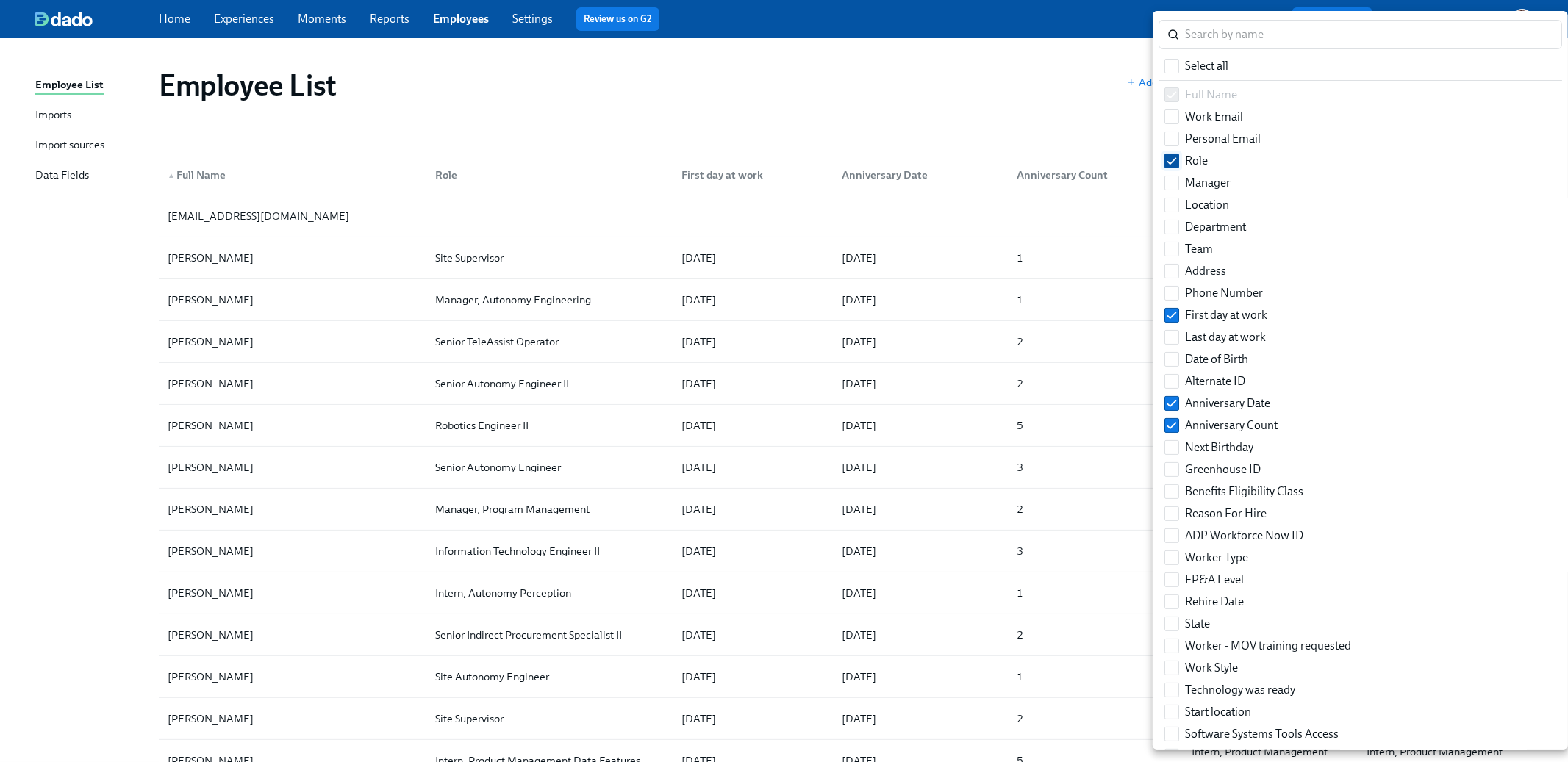
click at [1196, 161] on span "Role" at bounding box center [1196, 160] width 23 height 16
click at [1178, 161] on input "Role" at bounding box center [1171, 160] width 13 height 13
checkbox input "false"
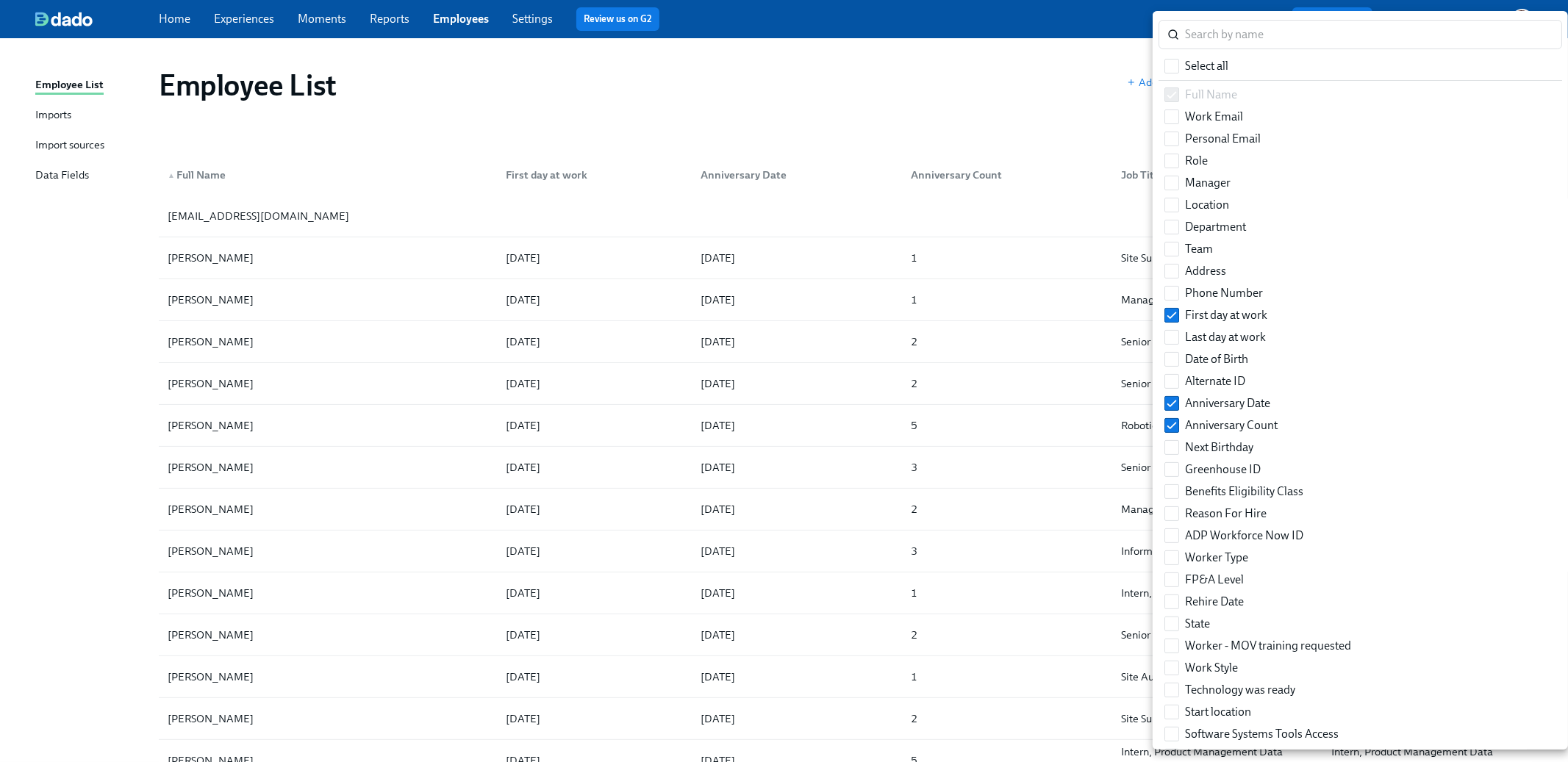
click at [959, 110] on div at bounding box center [784, 381] width 1568 height 762
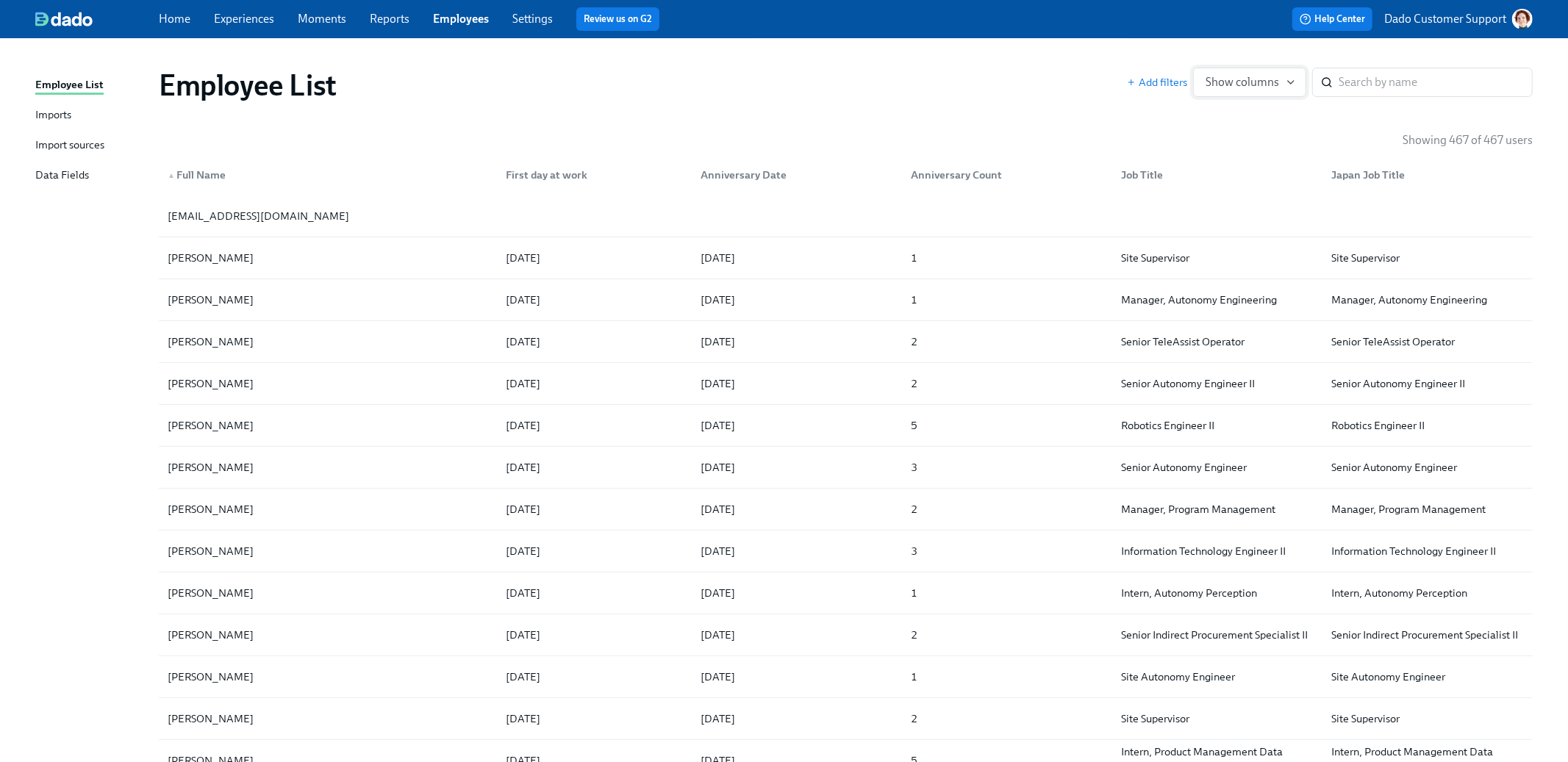
click at [1252, 80] on span "Show columns" at bounding box center [1249, 82] width 89 height 14
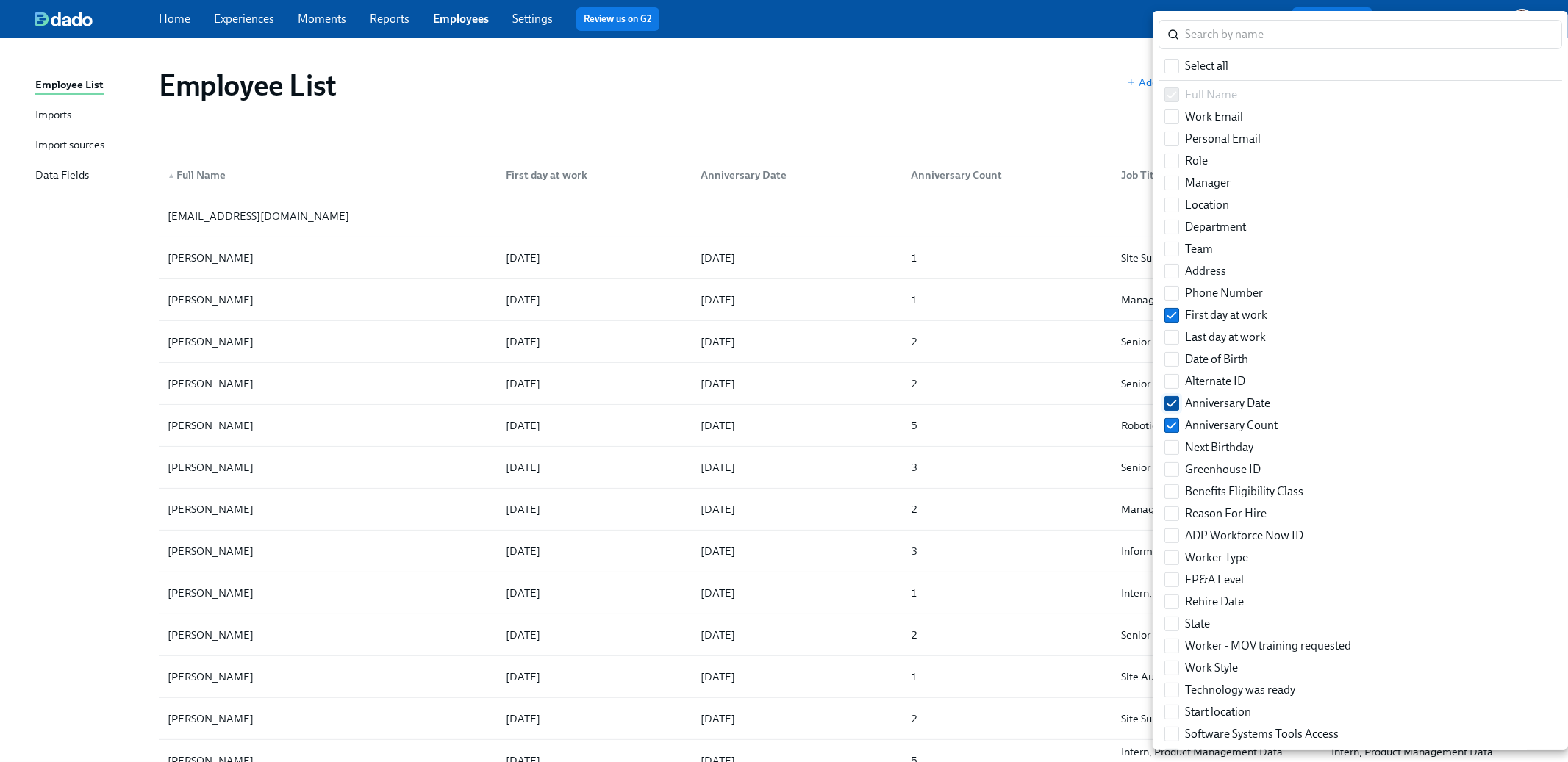
click at [1228, 407] on span "Anniversary Date" at bounding box center [1227, 403] width 86 height 16
click at [1178, 407] on input "Anniversary Date" at bounding box center [1171, 403] width 13 height 13
checkbox input "false"
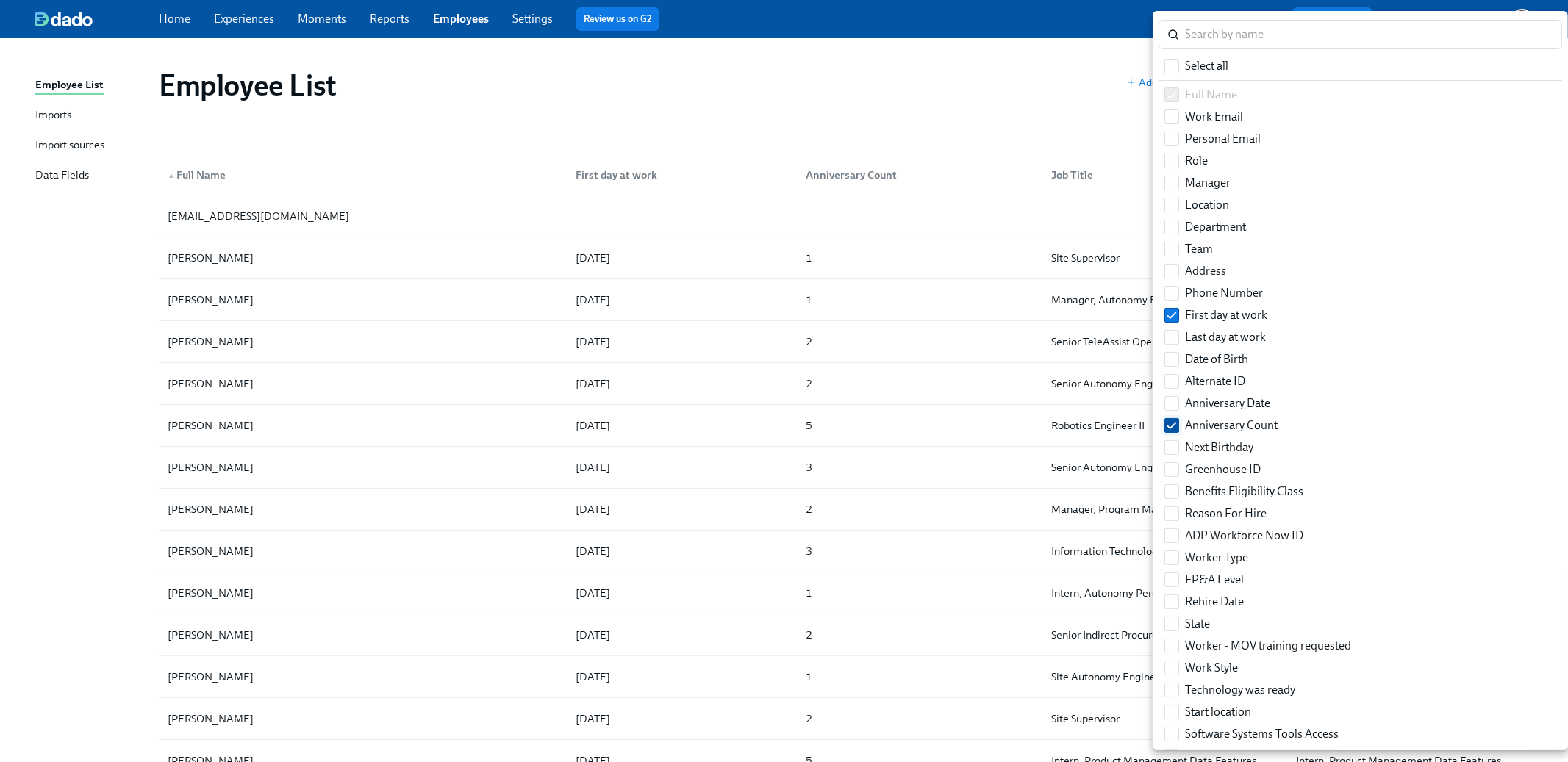
click at [1216, 418] on span "Anniversary Count" at bounding box center [1231, 425] width 92 height 16
click at [1178, 418] on input "Anniversary Count" at bounding box center [1171, 425] width 13 height 13
checkbox input "false"
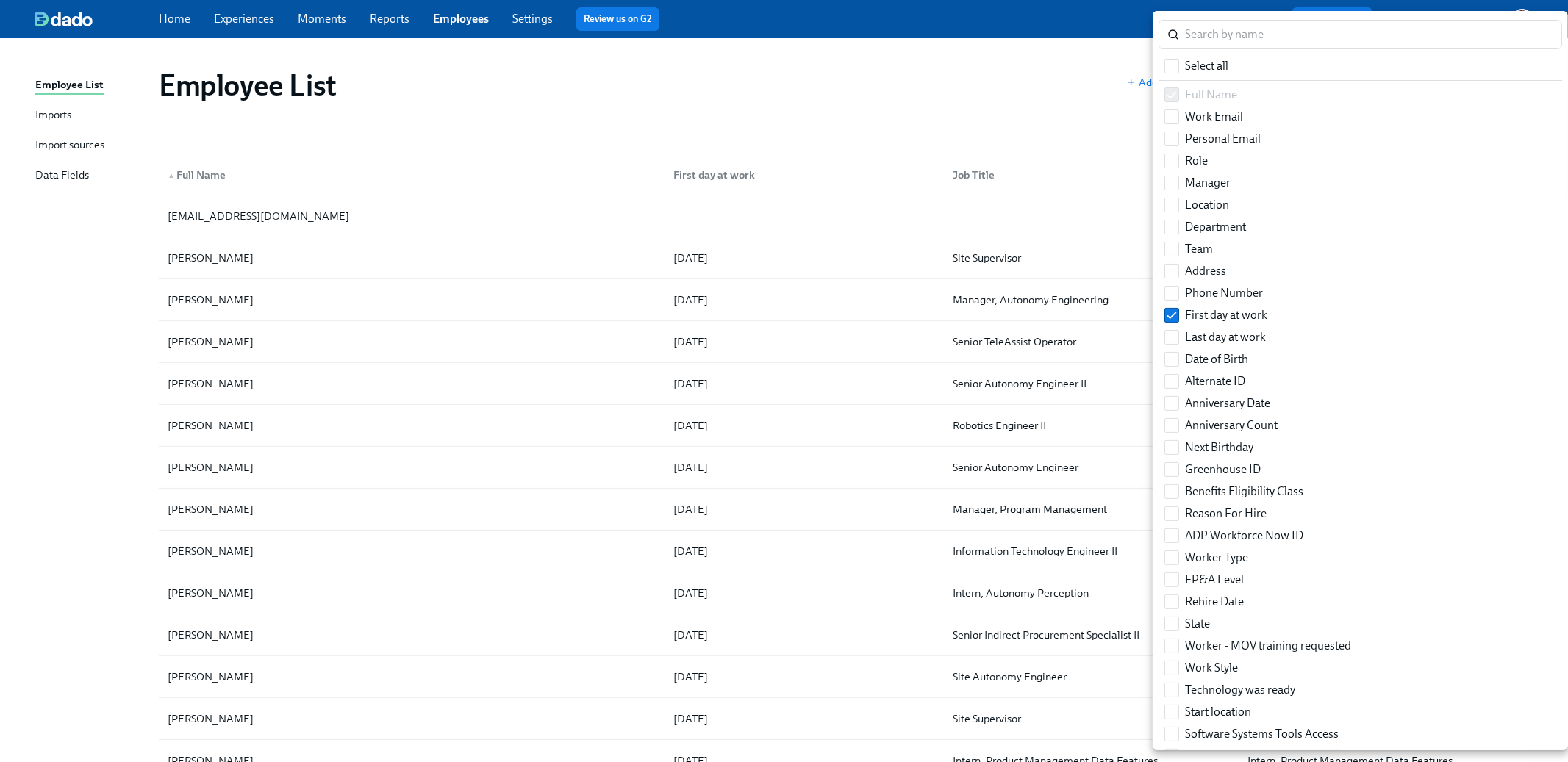
click at [983, 83] on div at bounding box center [784, 381] width 1568 height 762
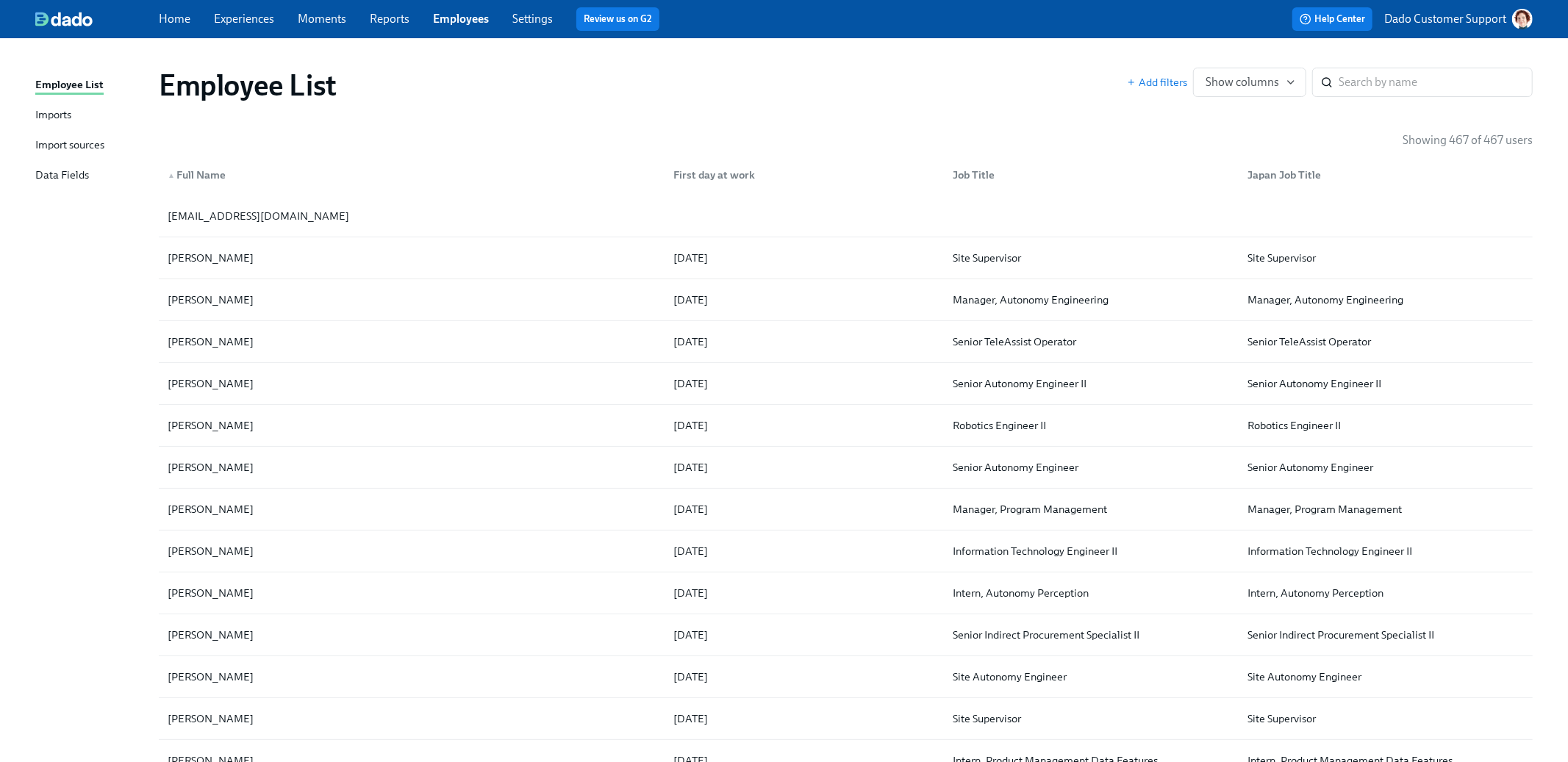
click at [731, 169] on div "First day at work" at bounding box center [714, 174] width 93 height 17
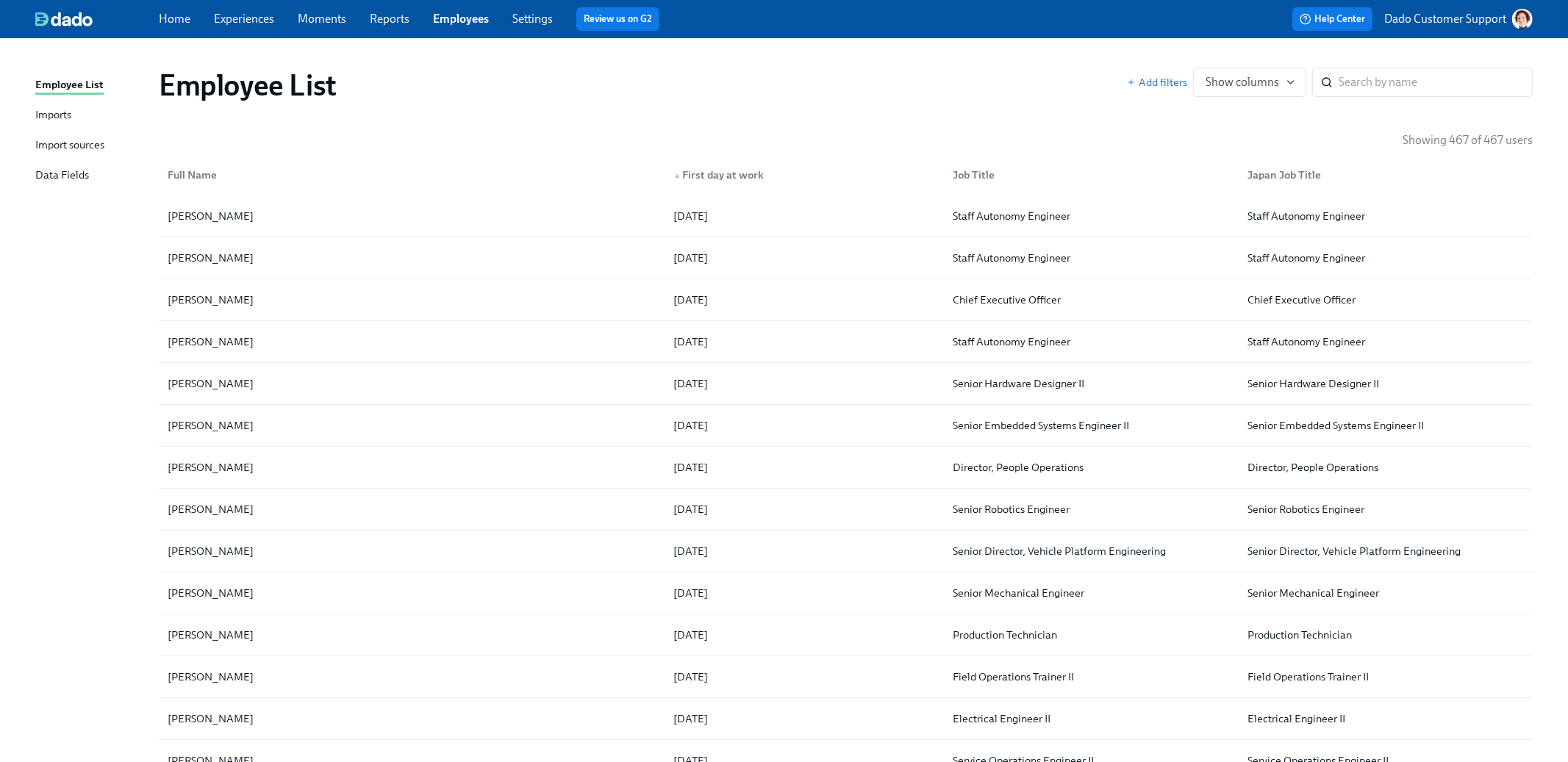
click at [718, 168] on div "▲ First day at work" at bounding box center [719, 174] width 102 height 17
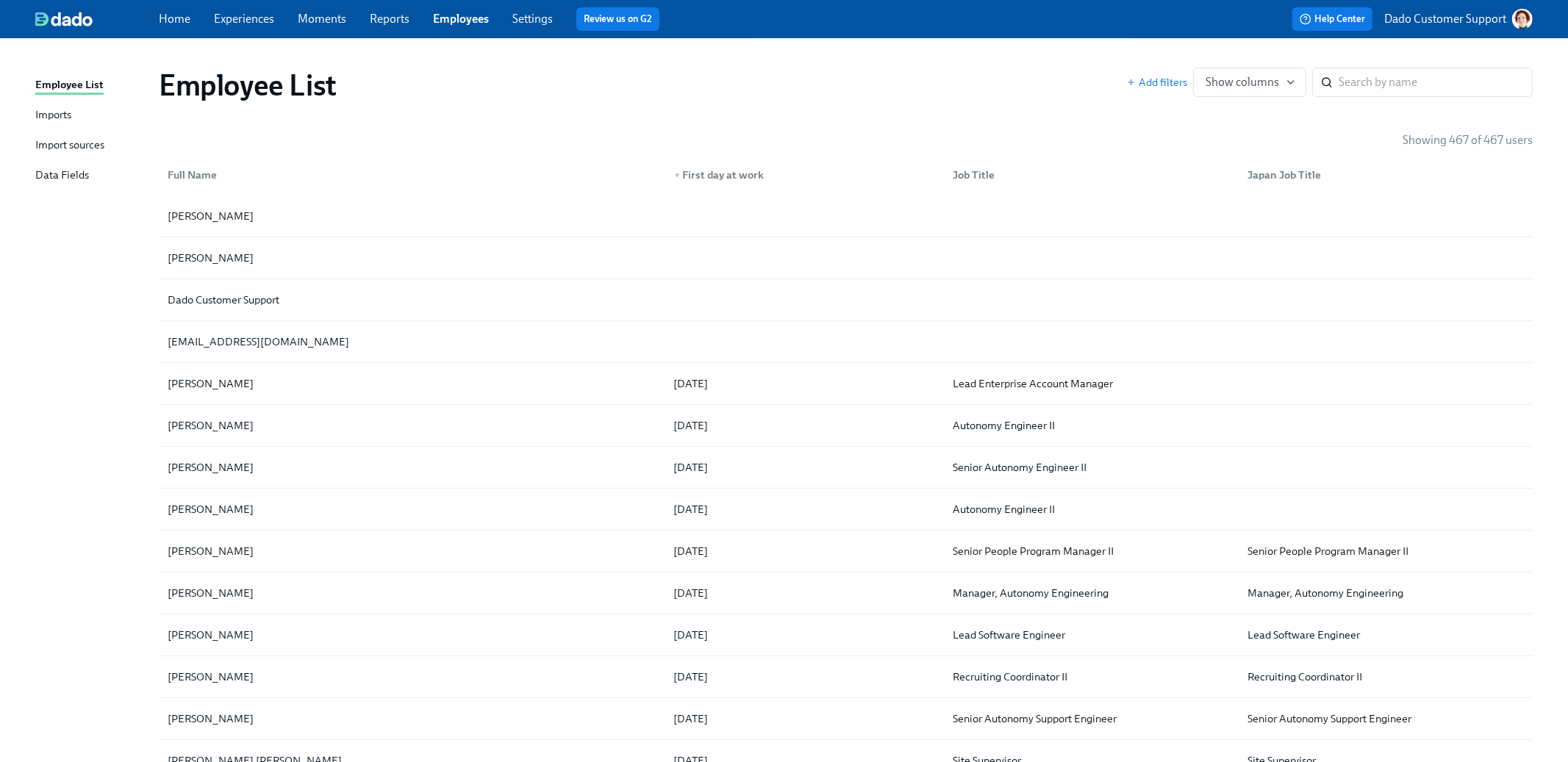
click at [225, 13] on link "Experiences" at bounding box center [245, 19] width 61 height 14
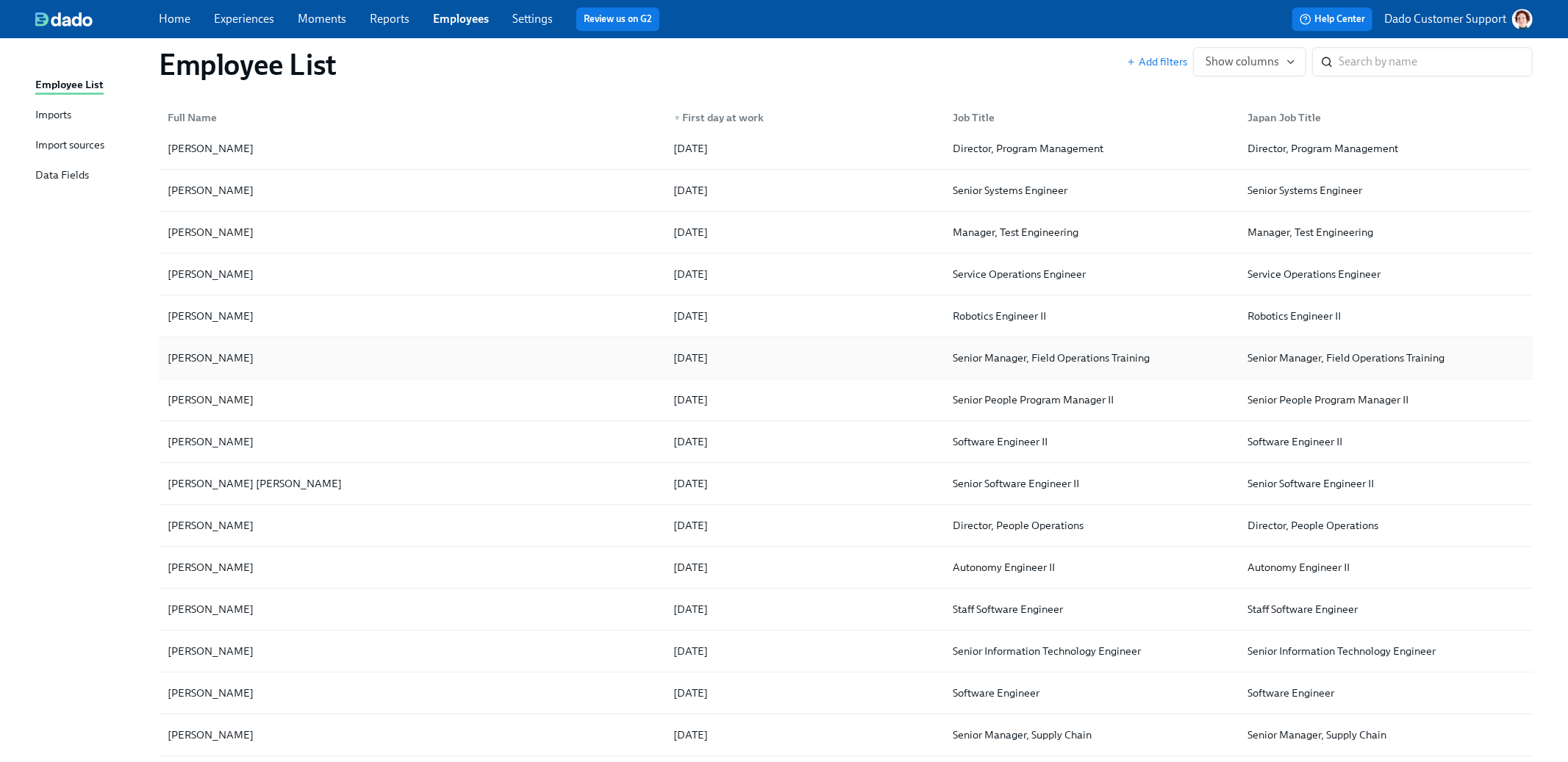
scroll to position [12868, 0]
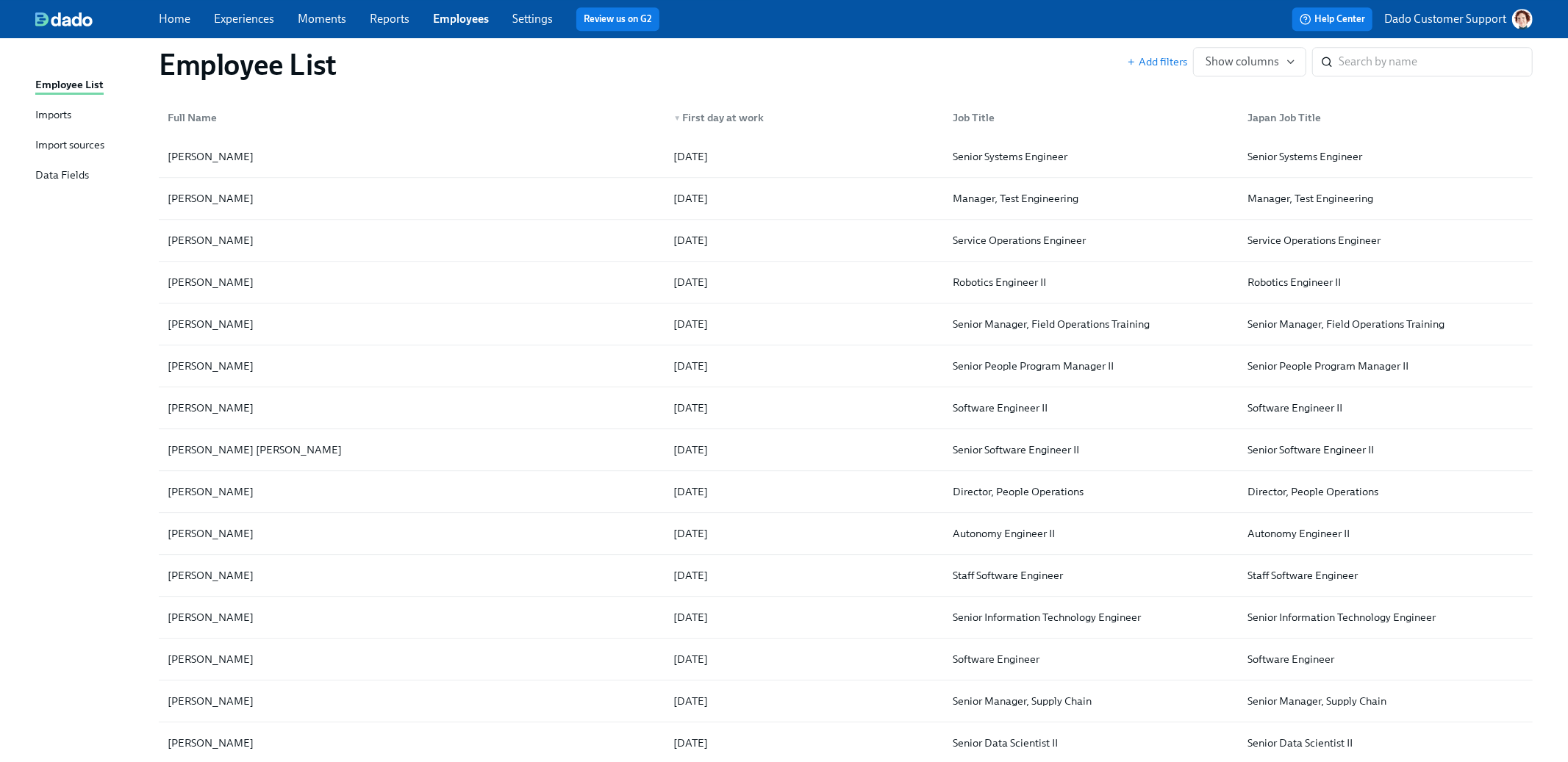
click at [252, 13] on link "Experiences" at bounding box center [245, 19] width 61 height 14
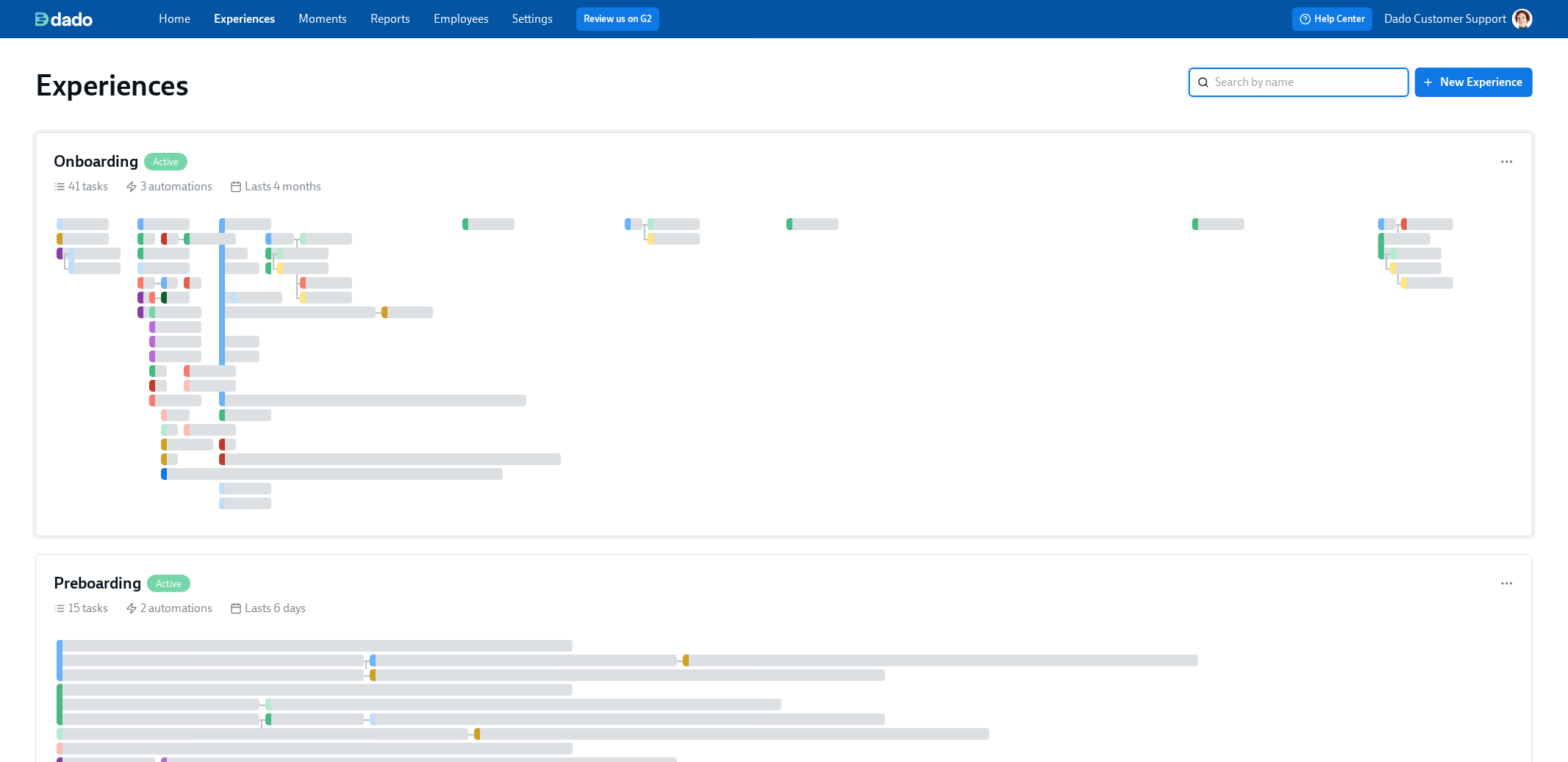
click at [350, 245] on div at bounding box center [784, 363] width 1460 height 291
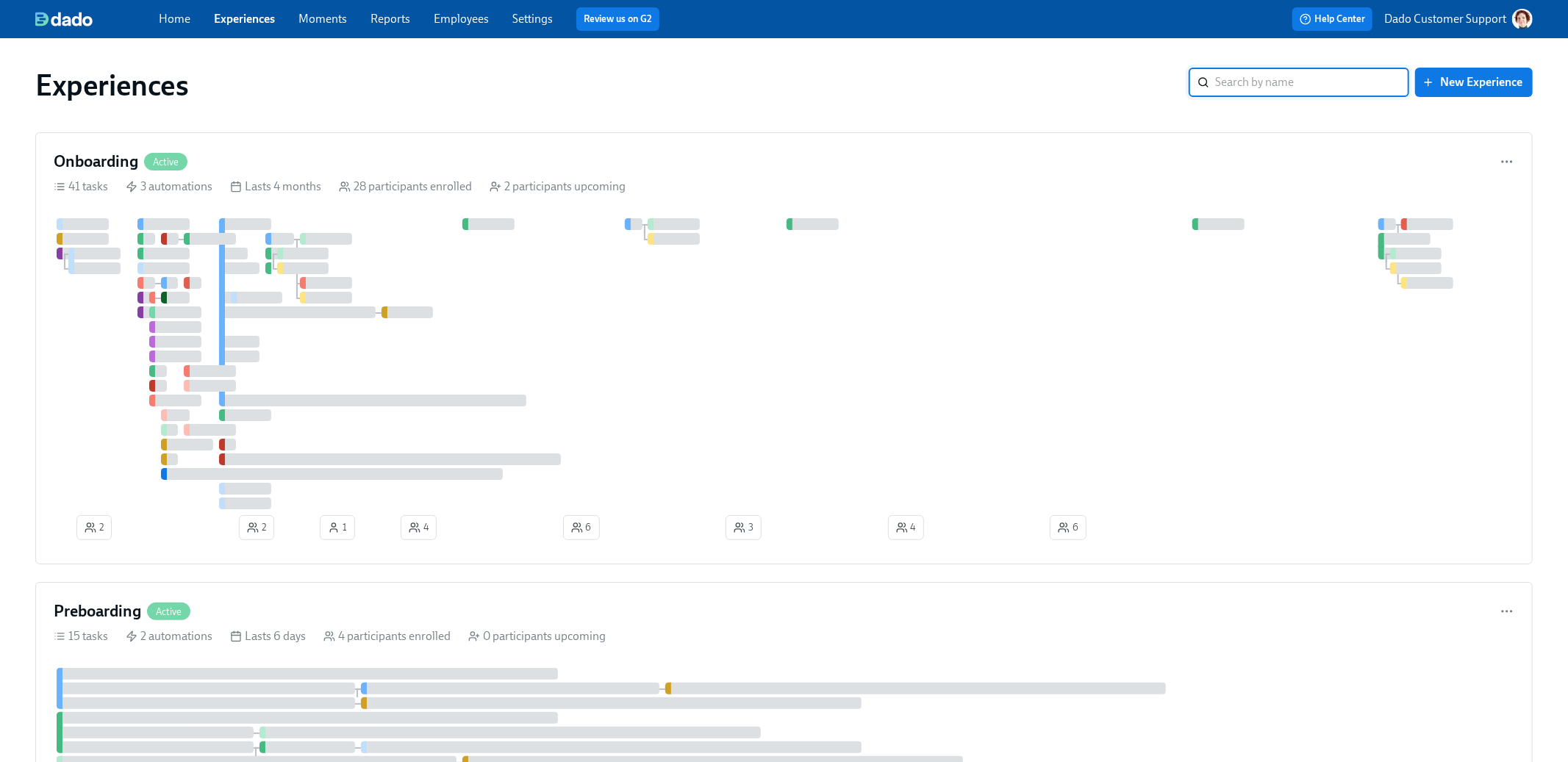
click at [448, 24] on link "Employees" at bounding box center [461, 19] width 55 height 14
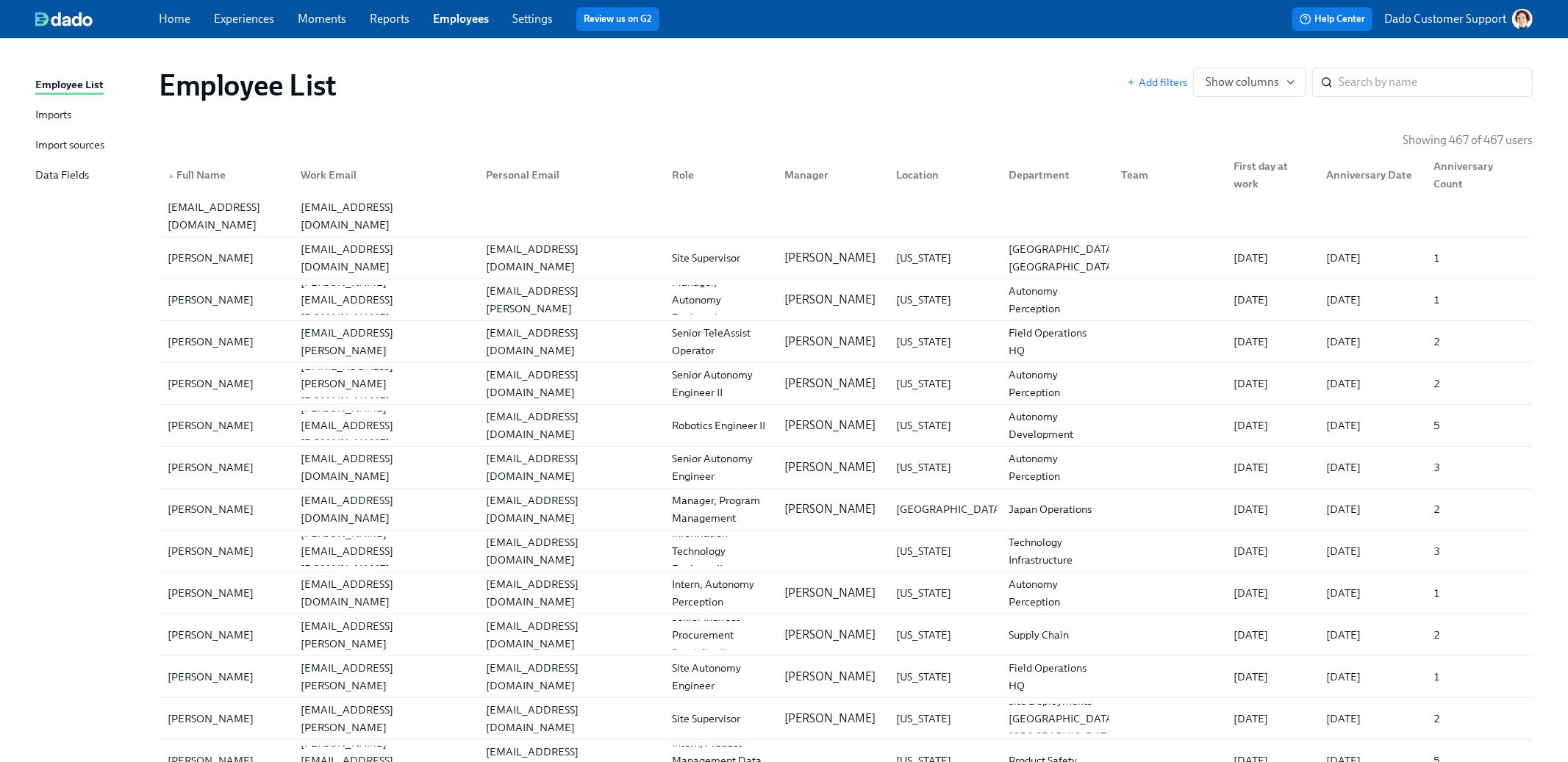
click at [53, 112] on div "Imports" at bounding box center [54, 116] width 36 height 18
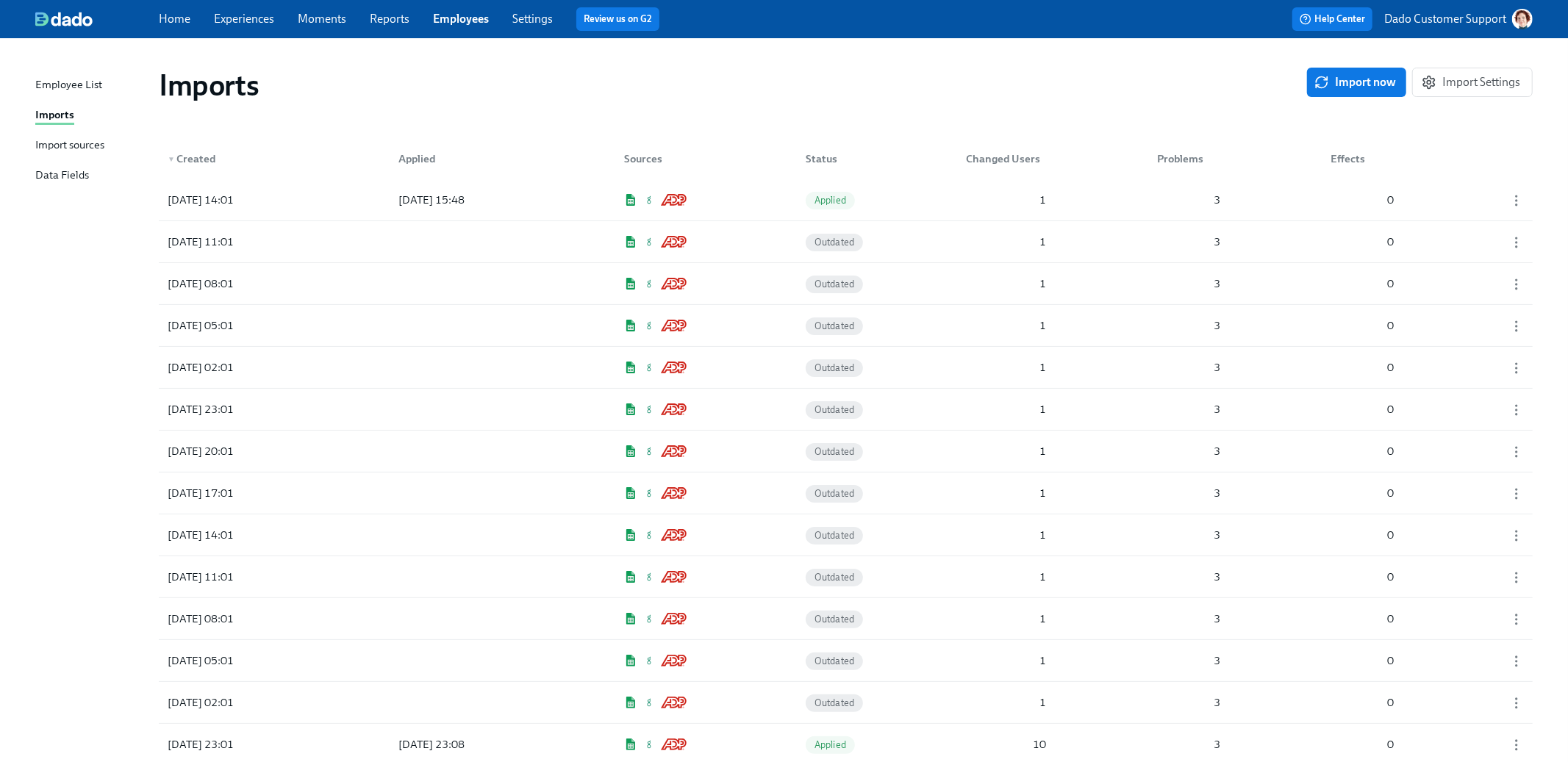
click at [48, 144] on div "Import sources" at bounding box center [70, 146] width 69 height 18
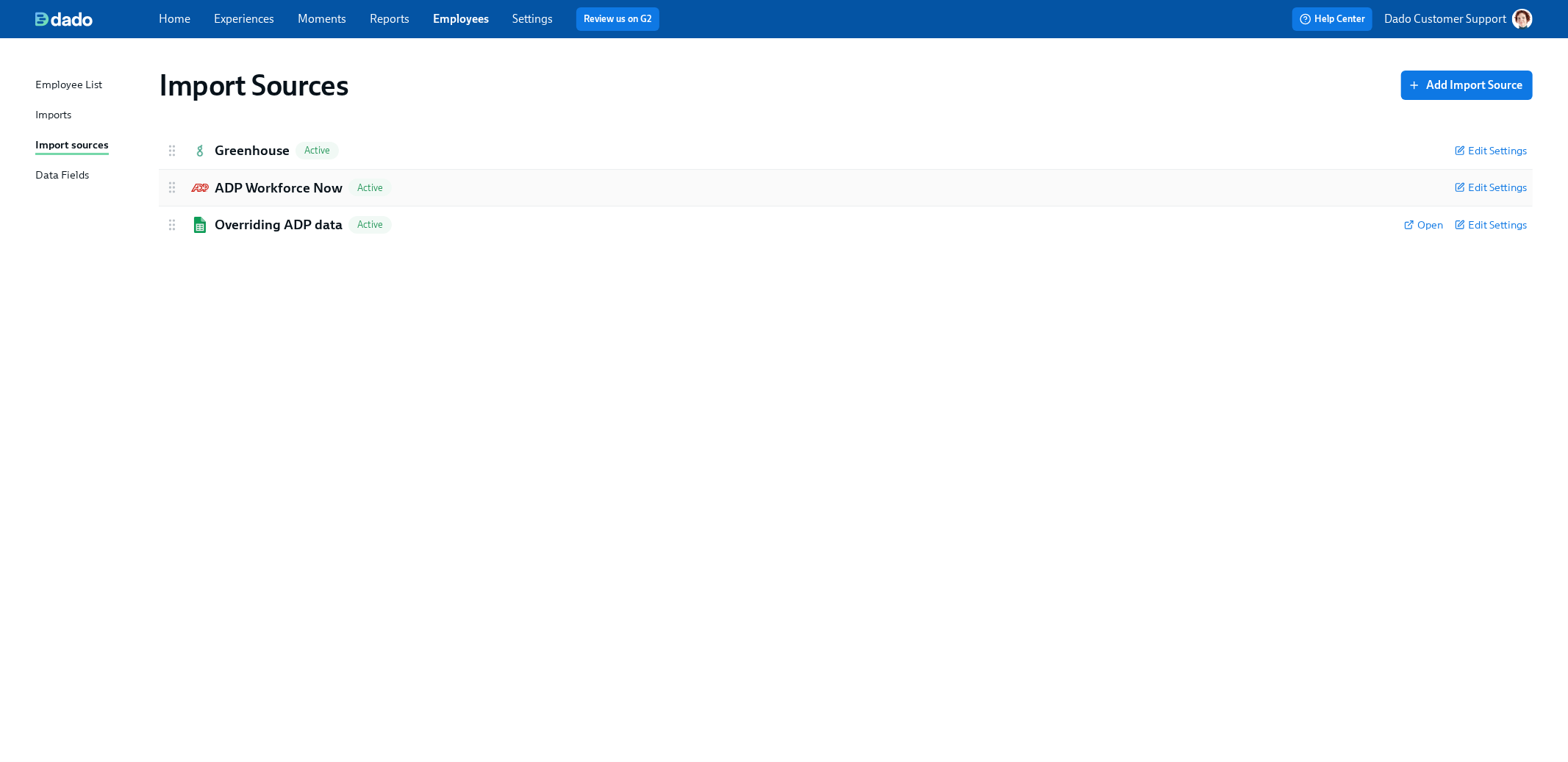
click at [261, 184] on h2 "ADP Workforce Now" at bounding box center [279, 188] width 128 height 19
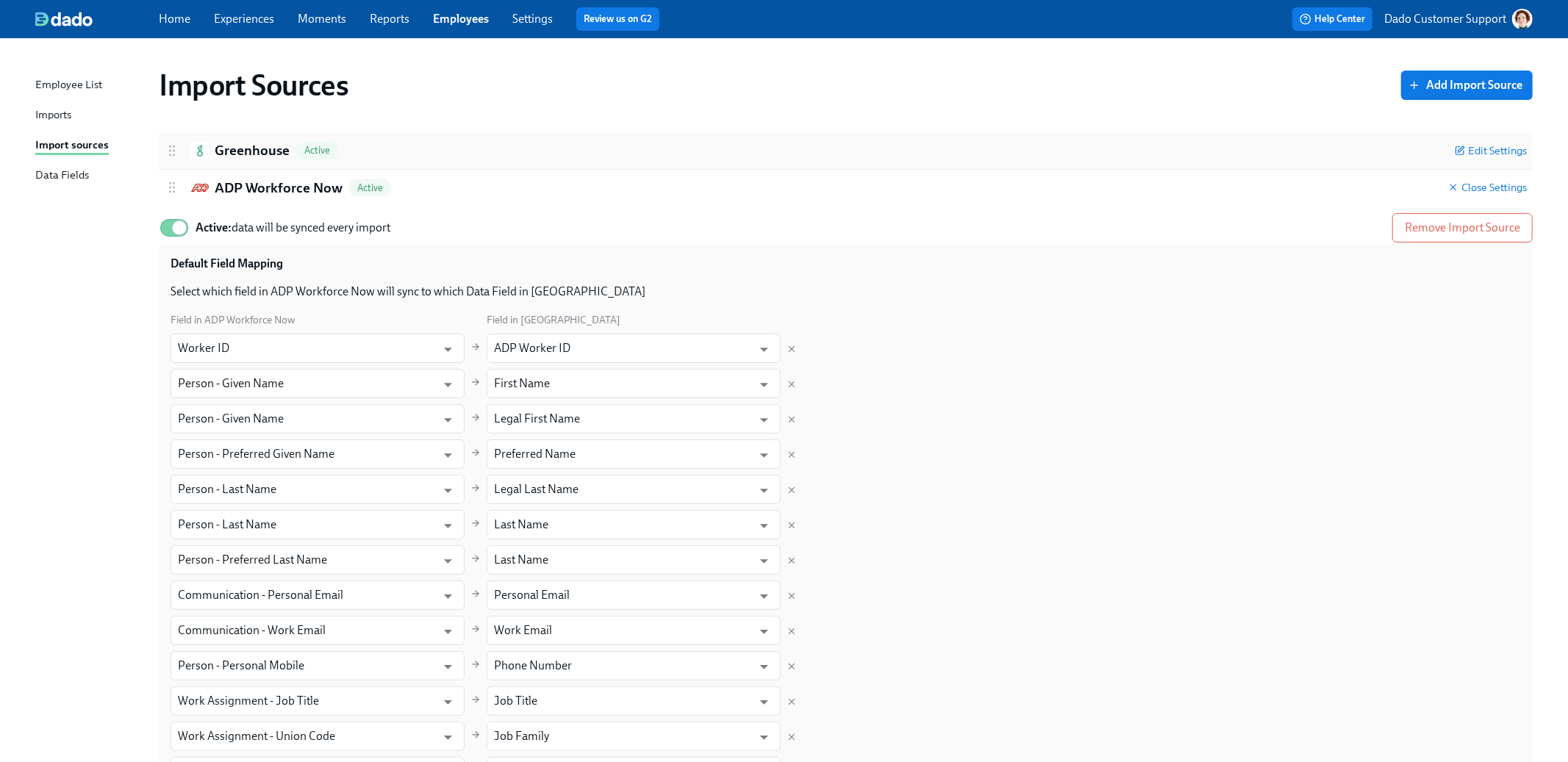
click at [261, 151] on h2 "Greenhouse" at bounding box center [252, 150] width 75 height 19
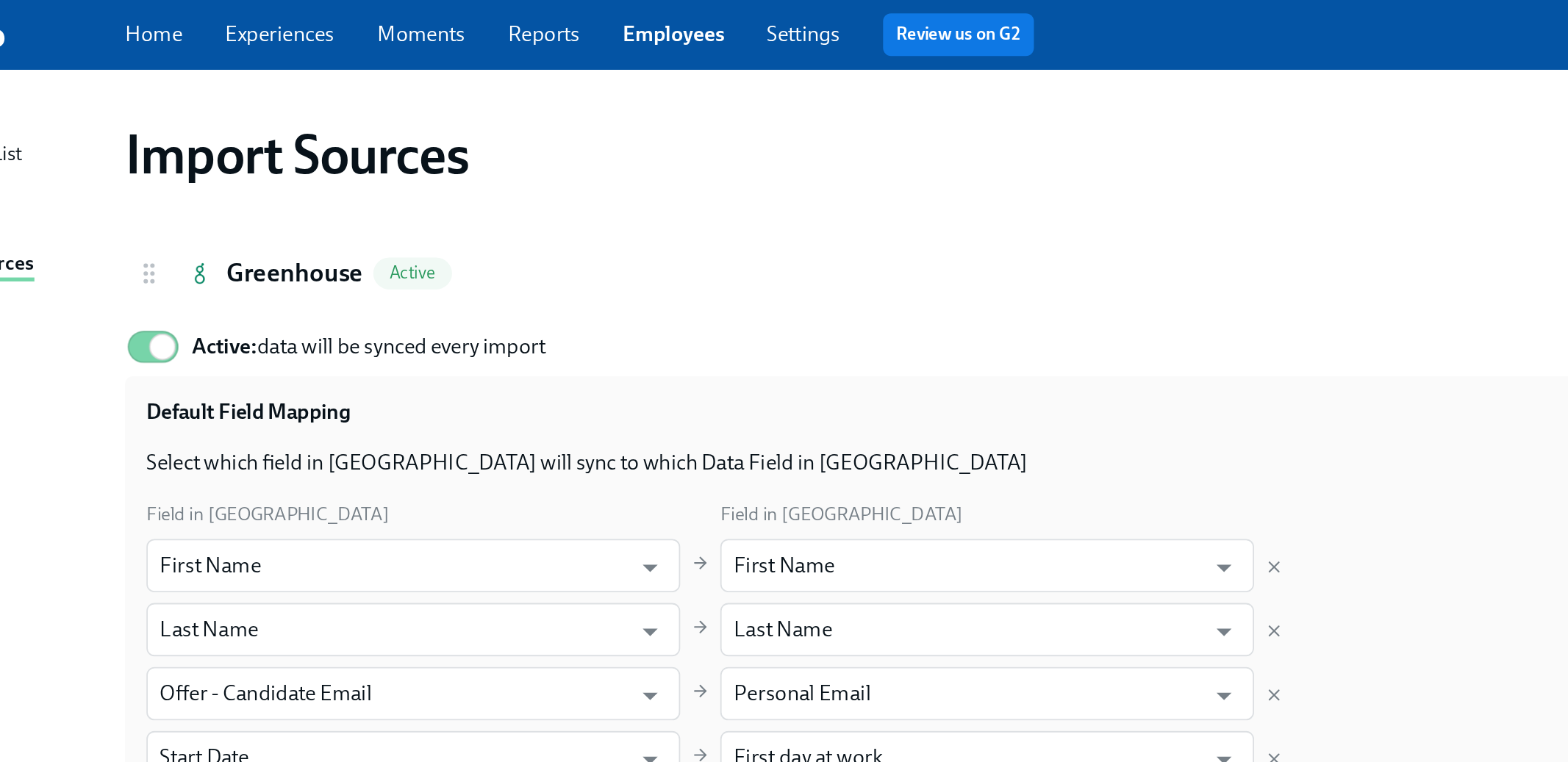
click at [232, 17] on link "Experiences" at bounding box center [245, 19] width 61 height 14
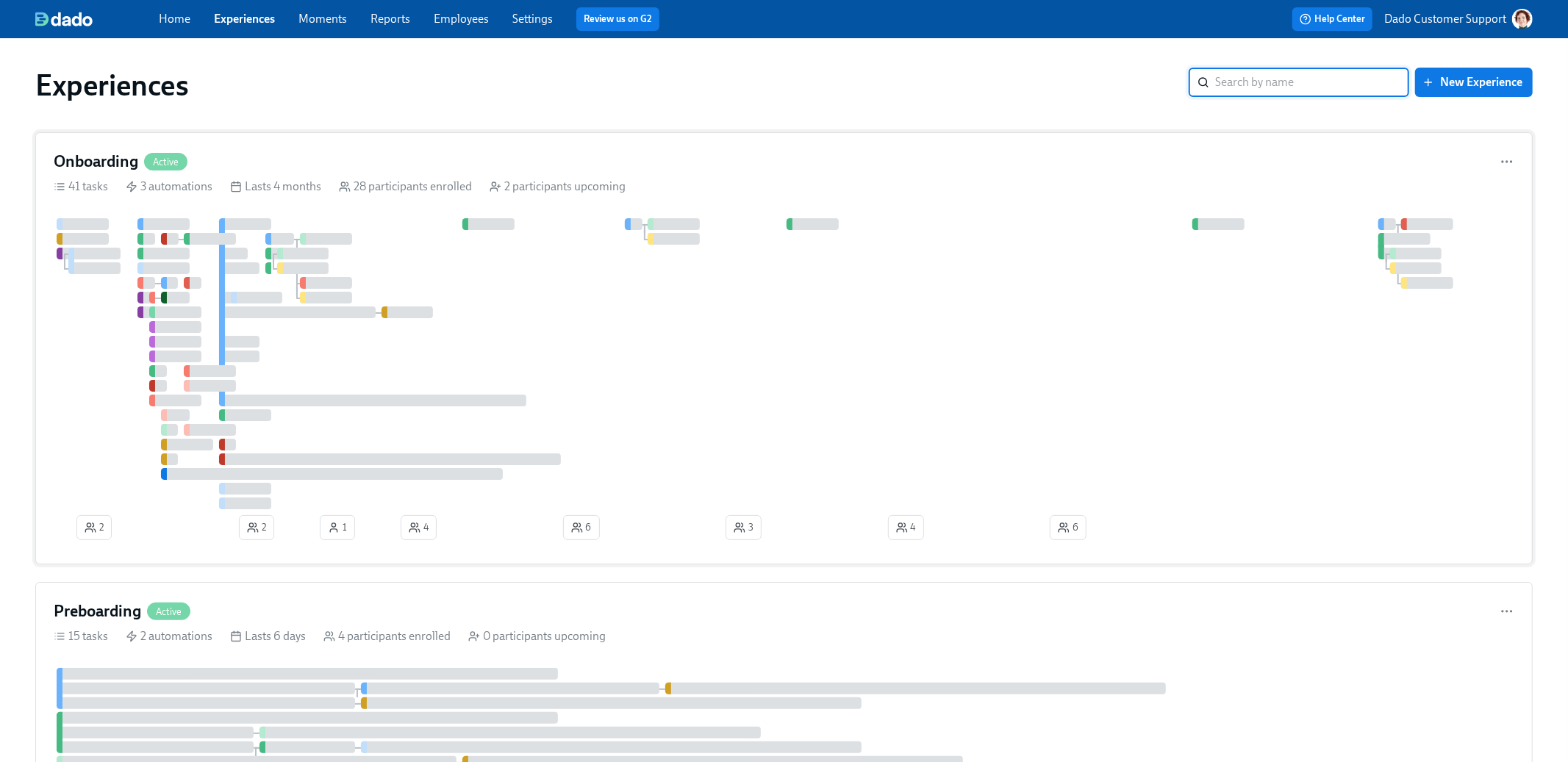
click at [247, 169] on div "Onboarding Active" at bounding box center [784, 161] width 1460 height 22
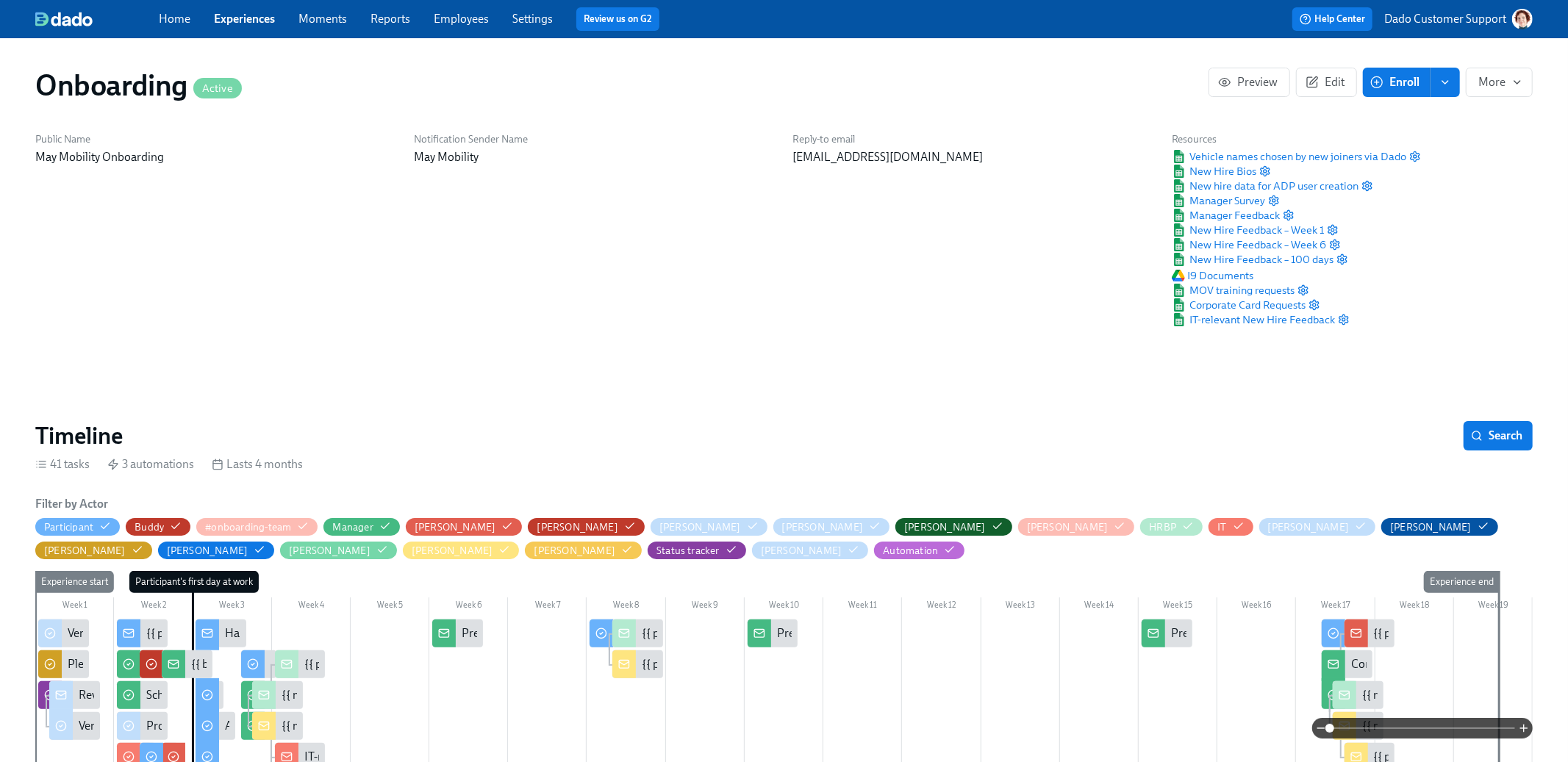
scroll to position [0, 10678]
click at [1493, 444] on button "Search" at bounding box center [1498, 435] width 69 height 30
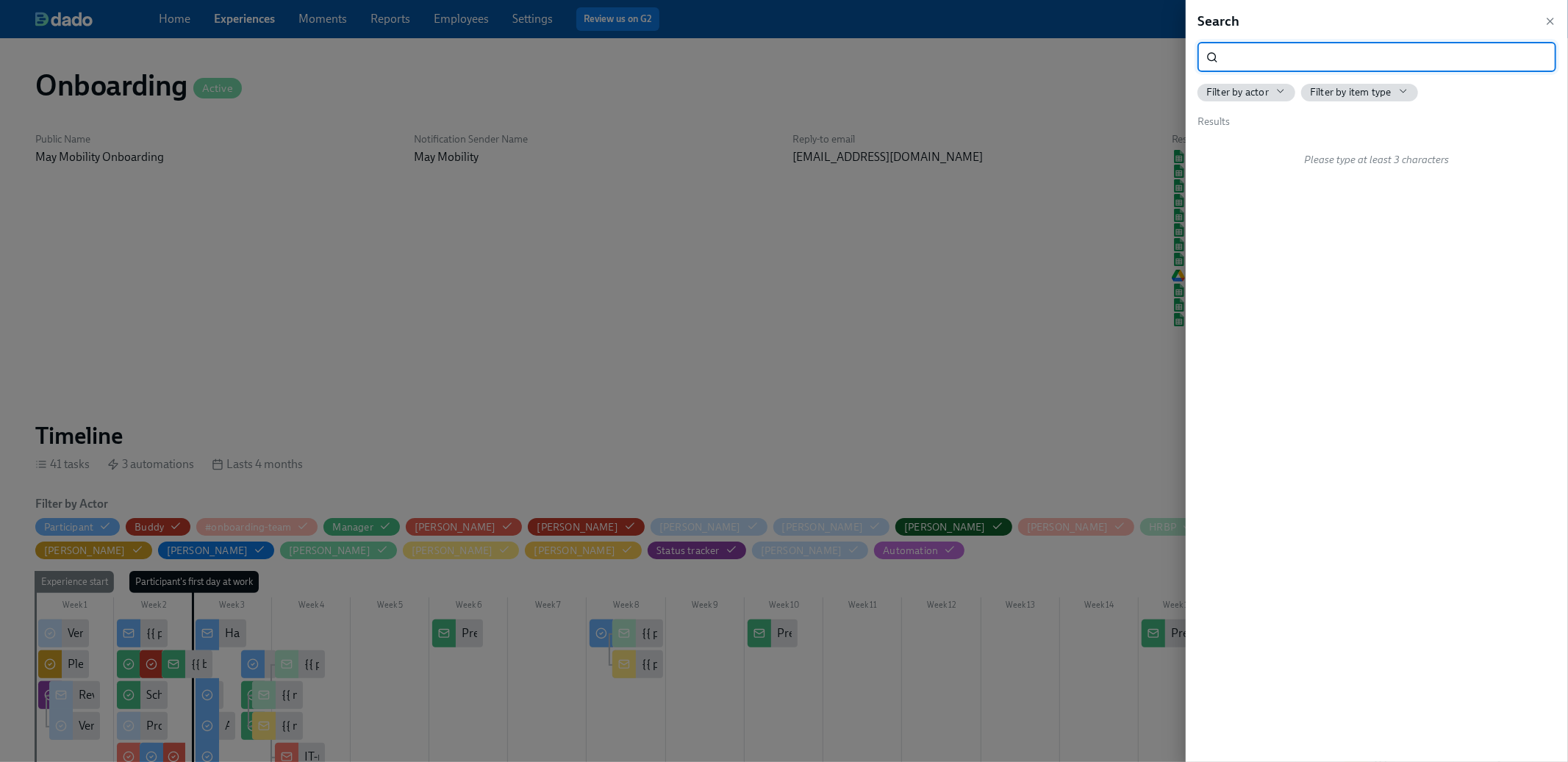
type input "J"
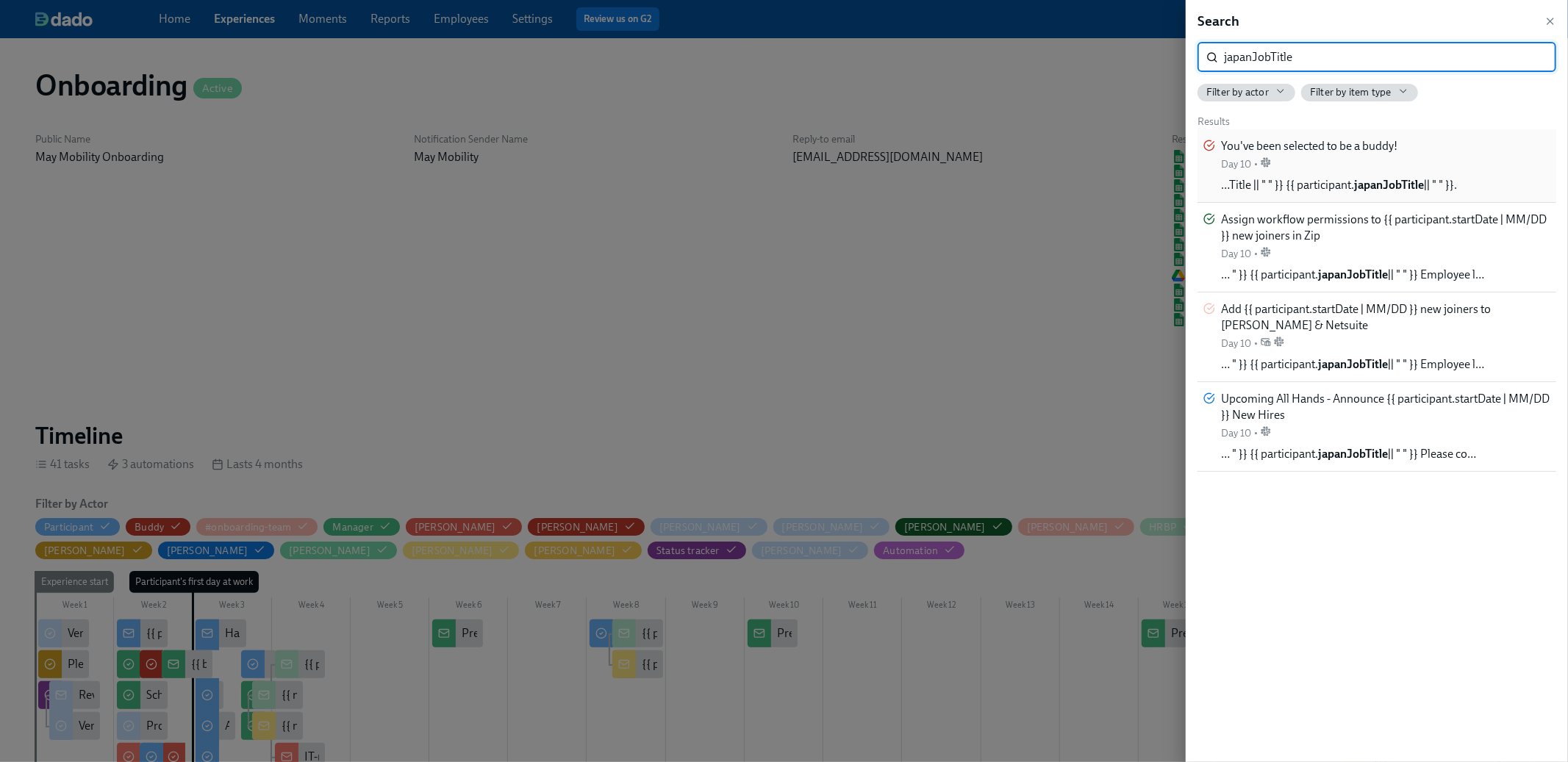
type input "japanJobTitle"
click at [1361, 151] on span "You've been selected to be a buddy!" at bounding box center [1309, 146] width 176 height 16
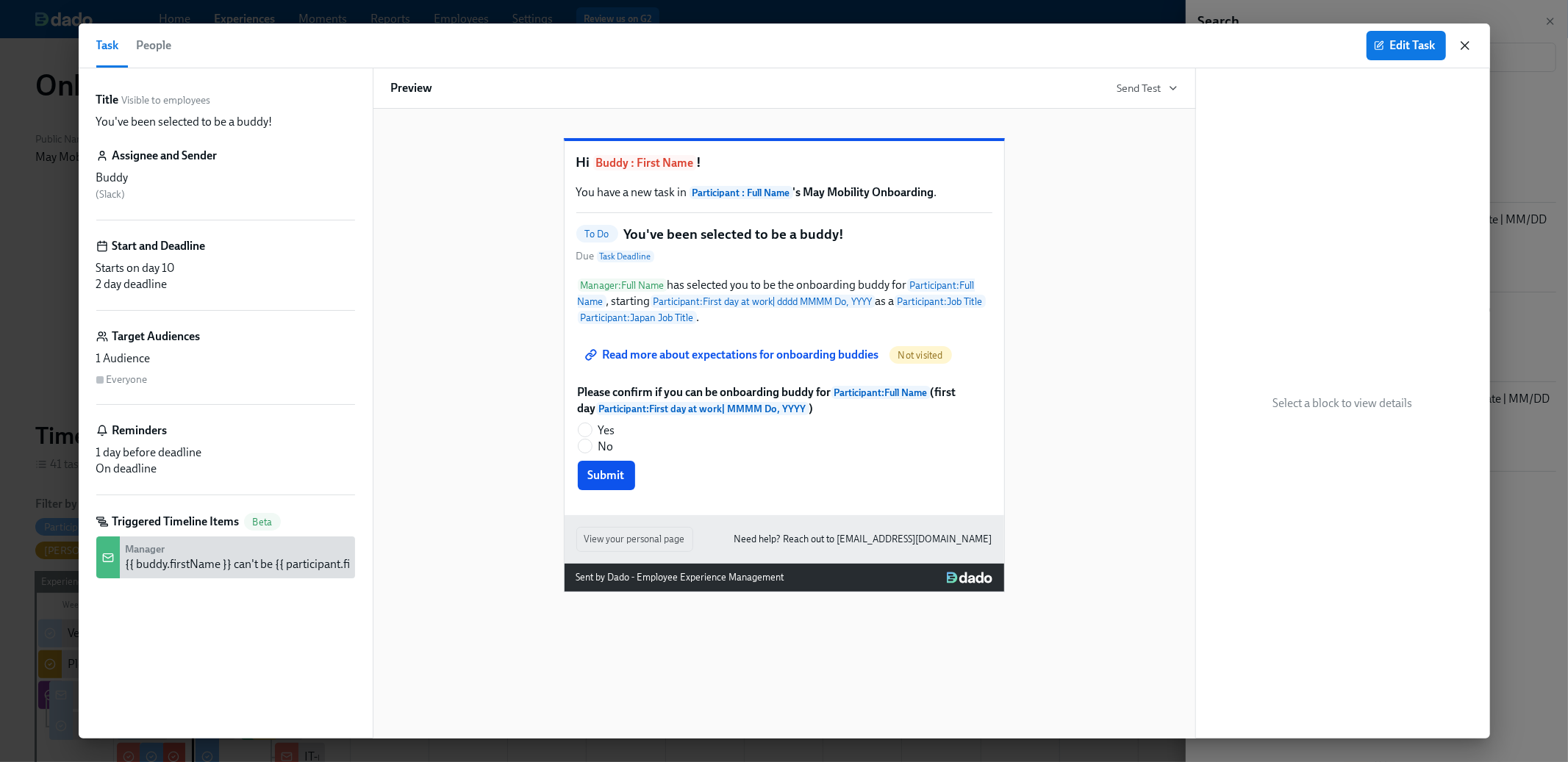
click at [1457, 45] on icon "button" at bounding box center [1464, 45] width 14 height 14
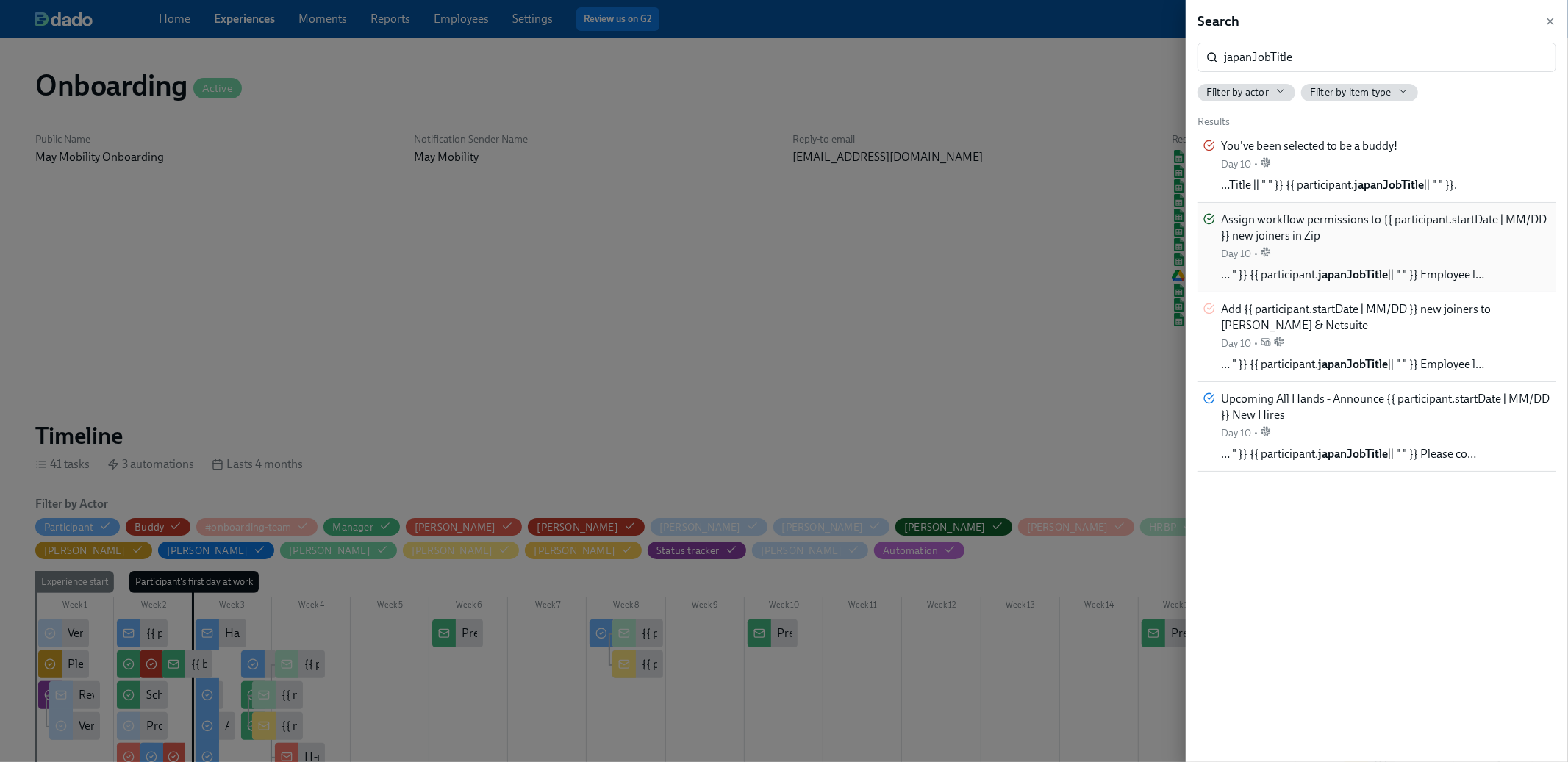
click at [1339, 246] on div "Assign workflow permissions to {{ participant.startDate | MM/DD }} new joiners …" at bounding box center [1386, 236] width 329 height 49
click at [1381, 344] on div "Add {{ participant.startDate | MM/DD }} new joiners to Fyle & Netsuite Day 10 •" at bounding box center [1386, 325] width 329 height 49
click at [1014, 41] on div at bounding box center [784, 381] width 1568 height 762
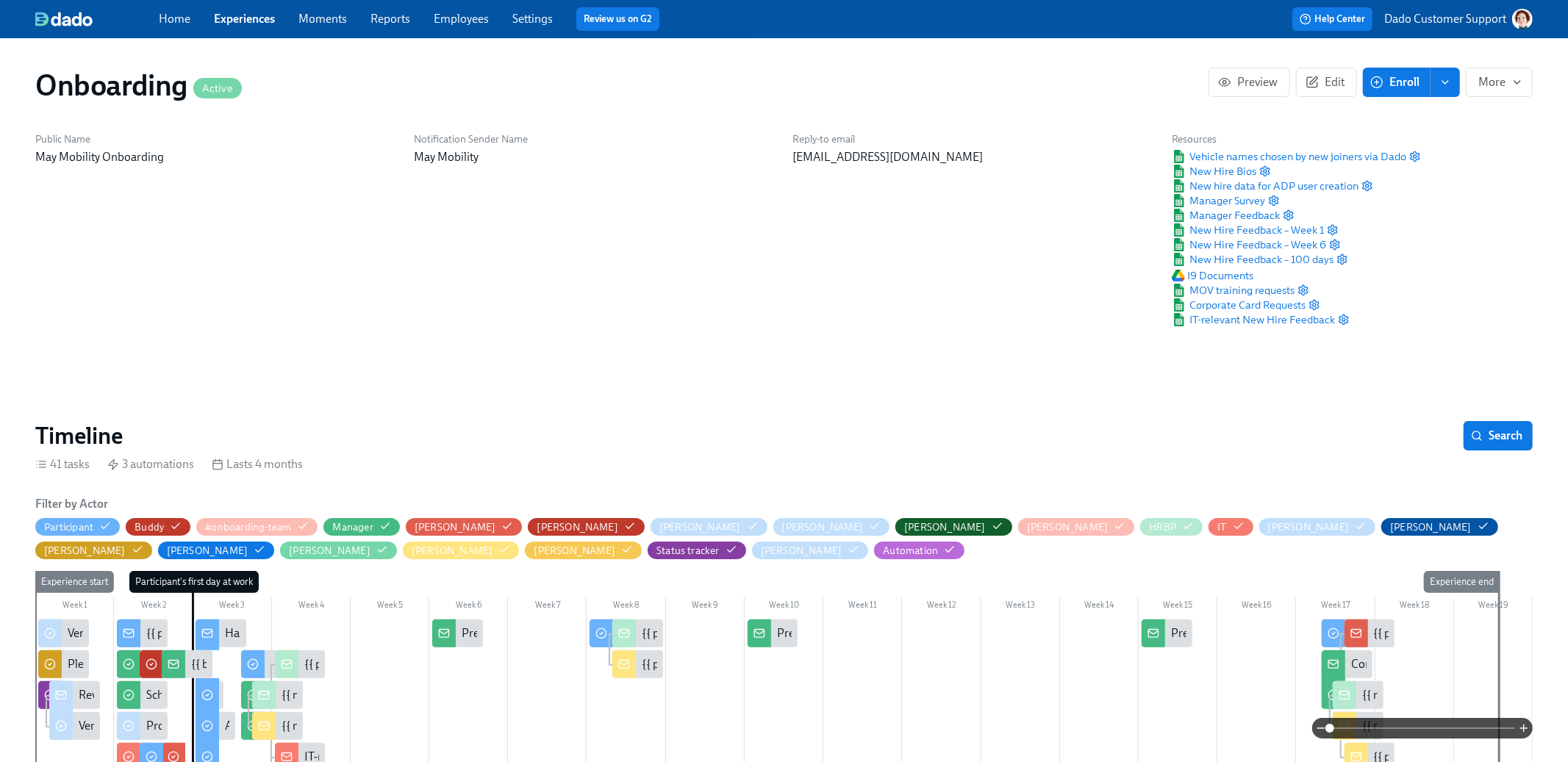
click at [1448, 16] on p "Dado Customer Support" at bounding box center [1445, 19] width 122 height 16
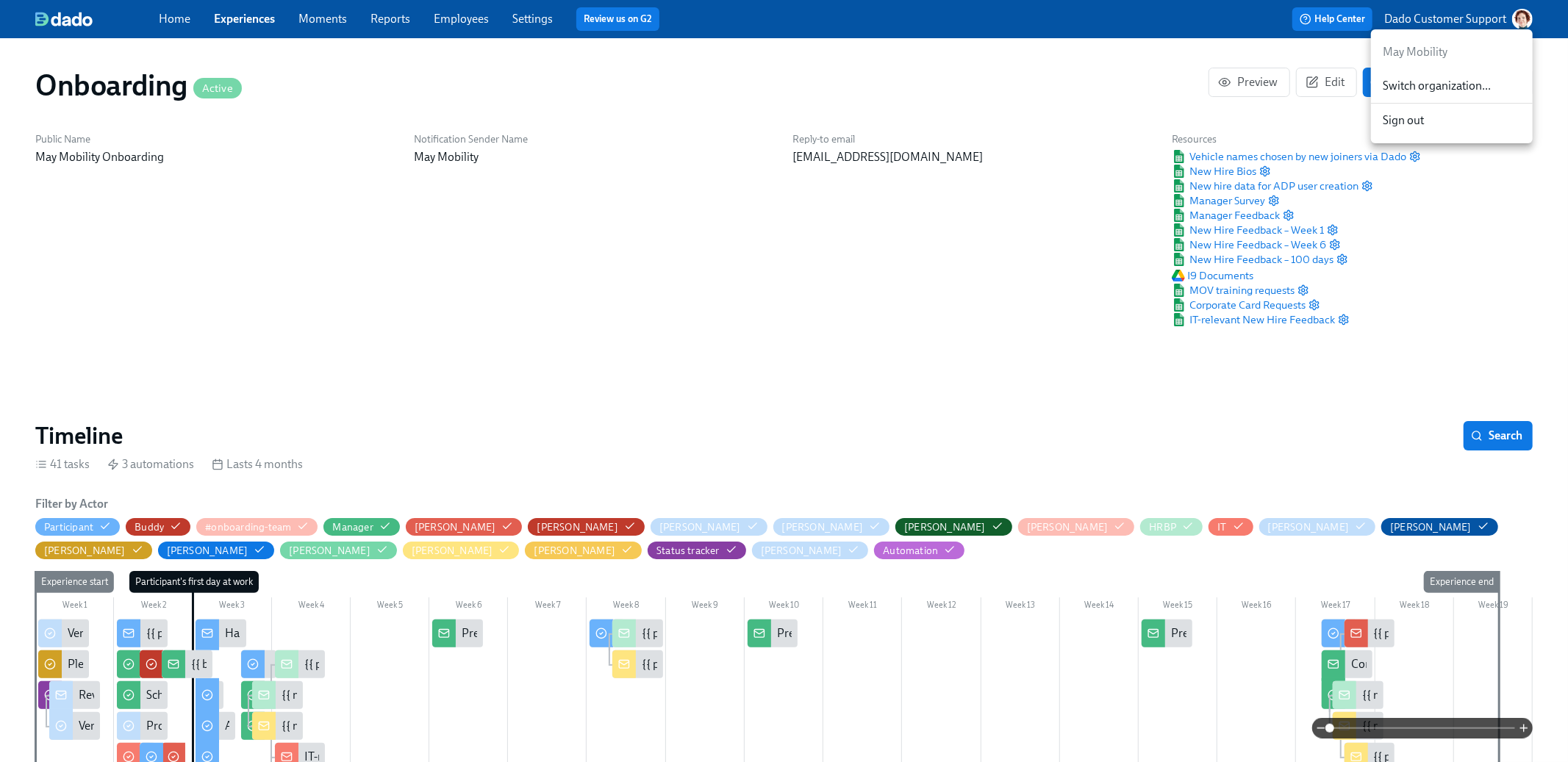
click at [1423, 95] on div "Switch organization..." at bounding box center [1452, 86] width 162 height 35
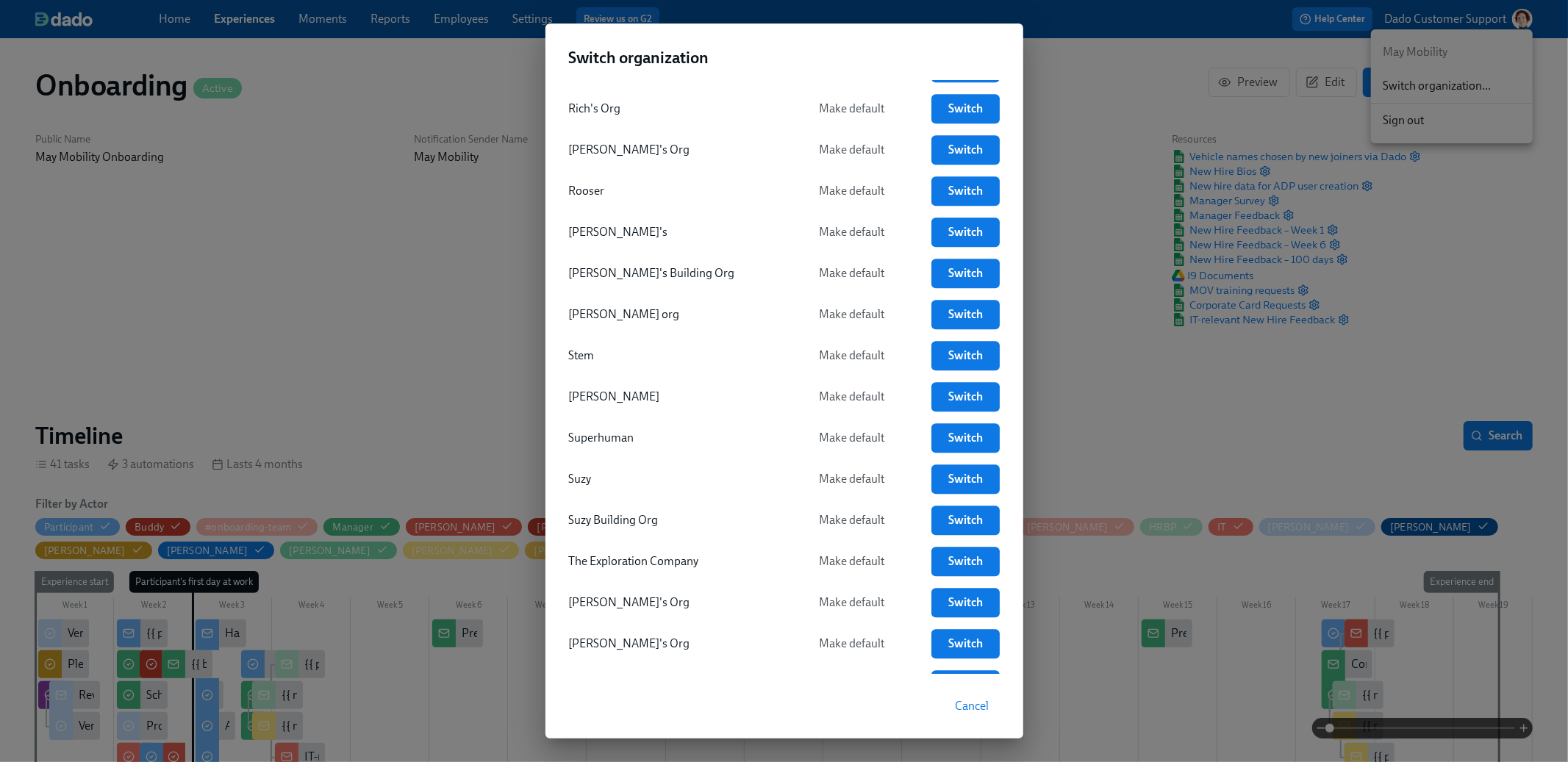
scroll to position [3510, 0]
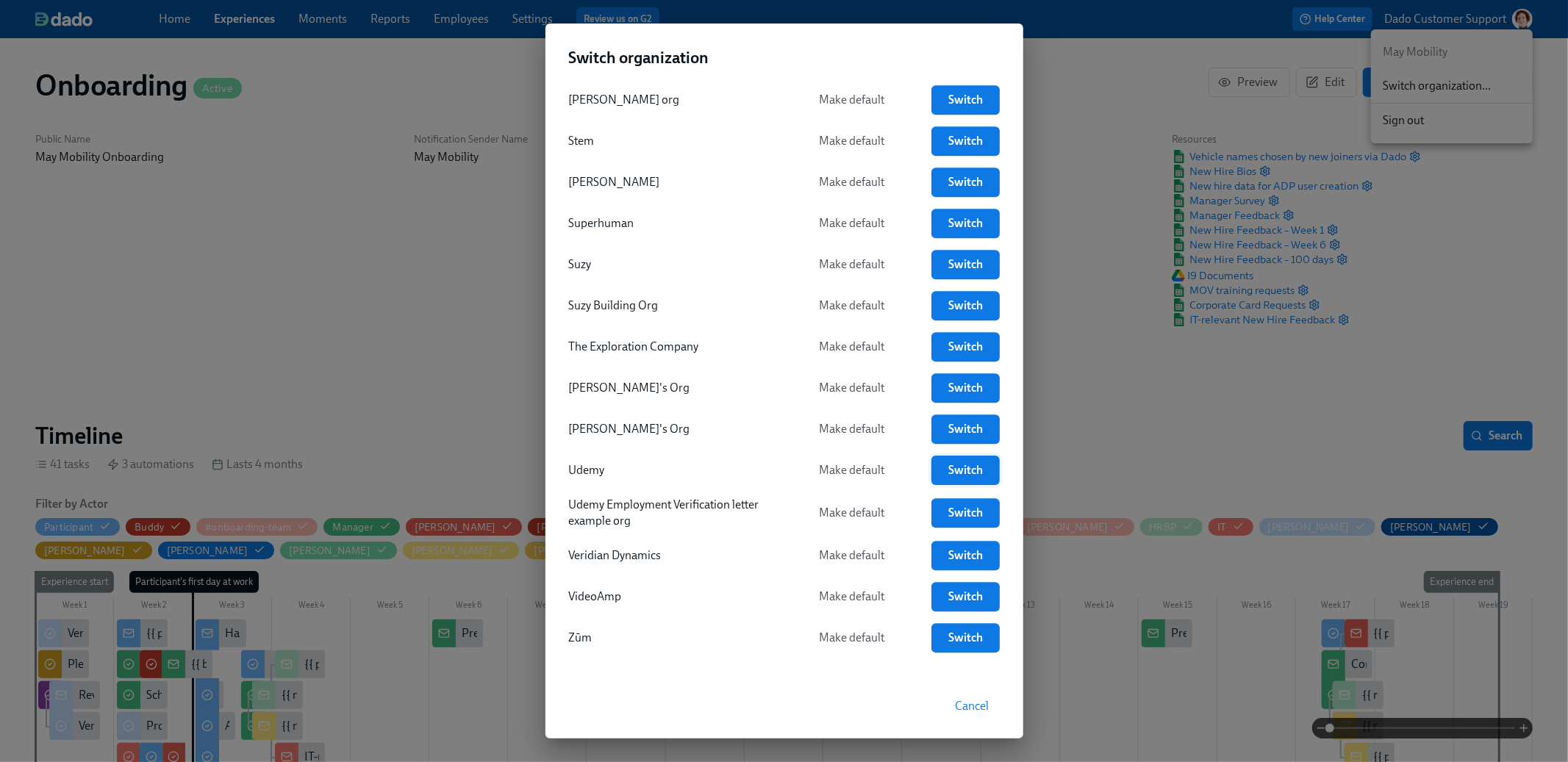
click at [950, 463] on span "Switch" at bounding box center [965, 470] width 47 height 14
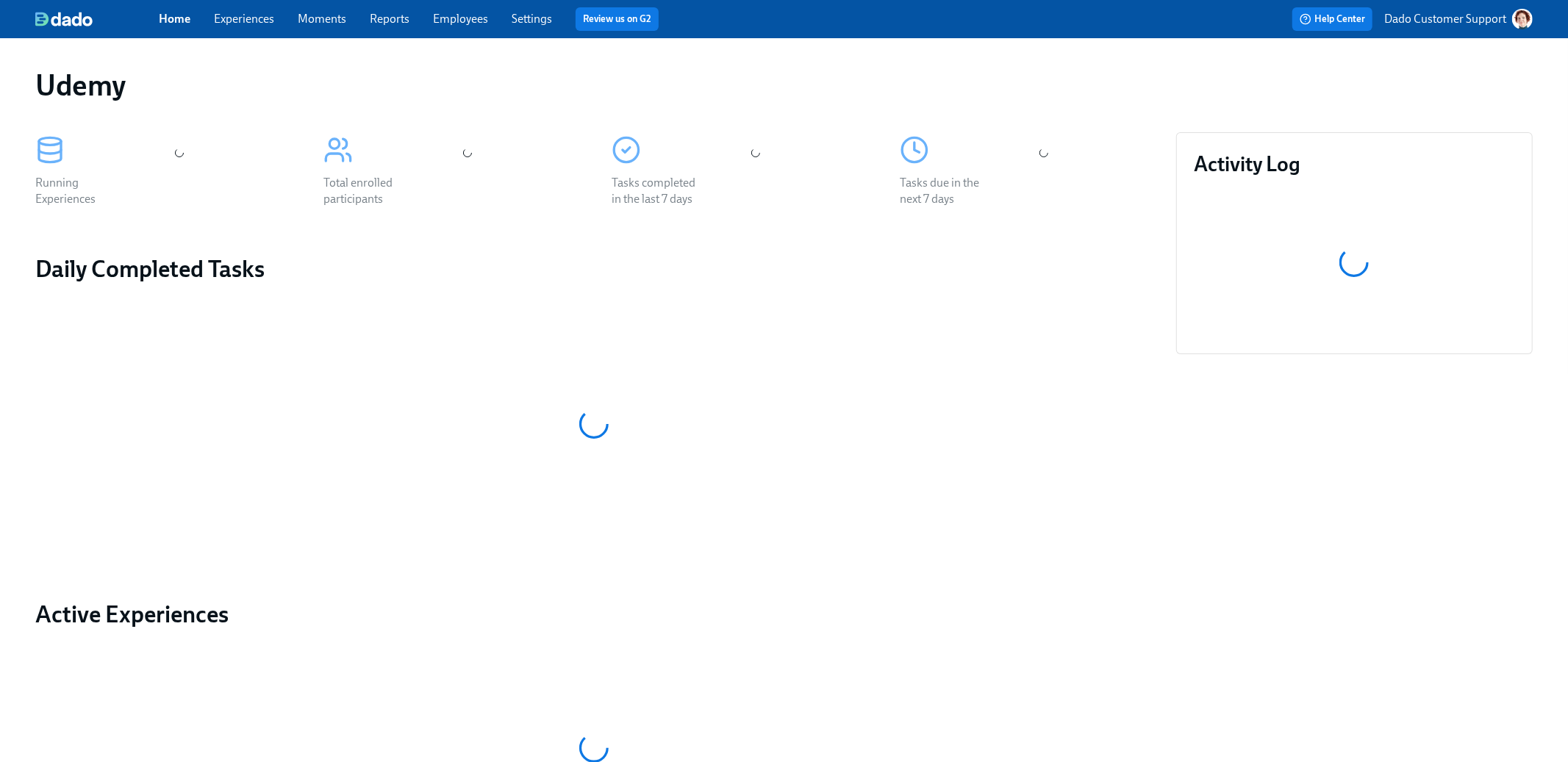
click at [250, 8] on div "Home Experiences Moments Reports Employees Settings Review us on G2" at bounding box center [503, 19] width 687 height 23
click at [240, 13] on link "Experiences" at bounding box center [245, 19] width 61 height 14
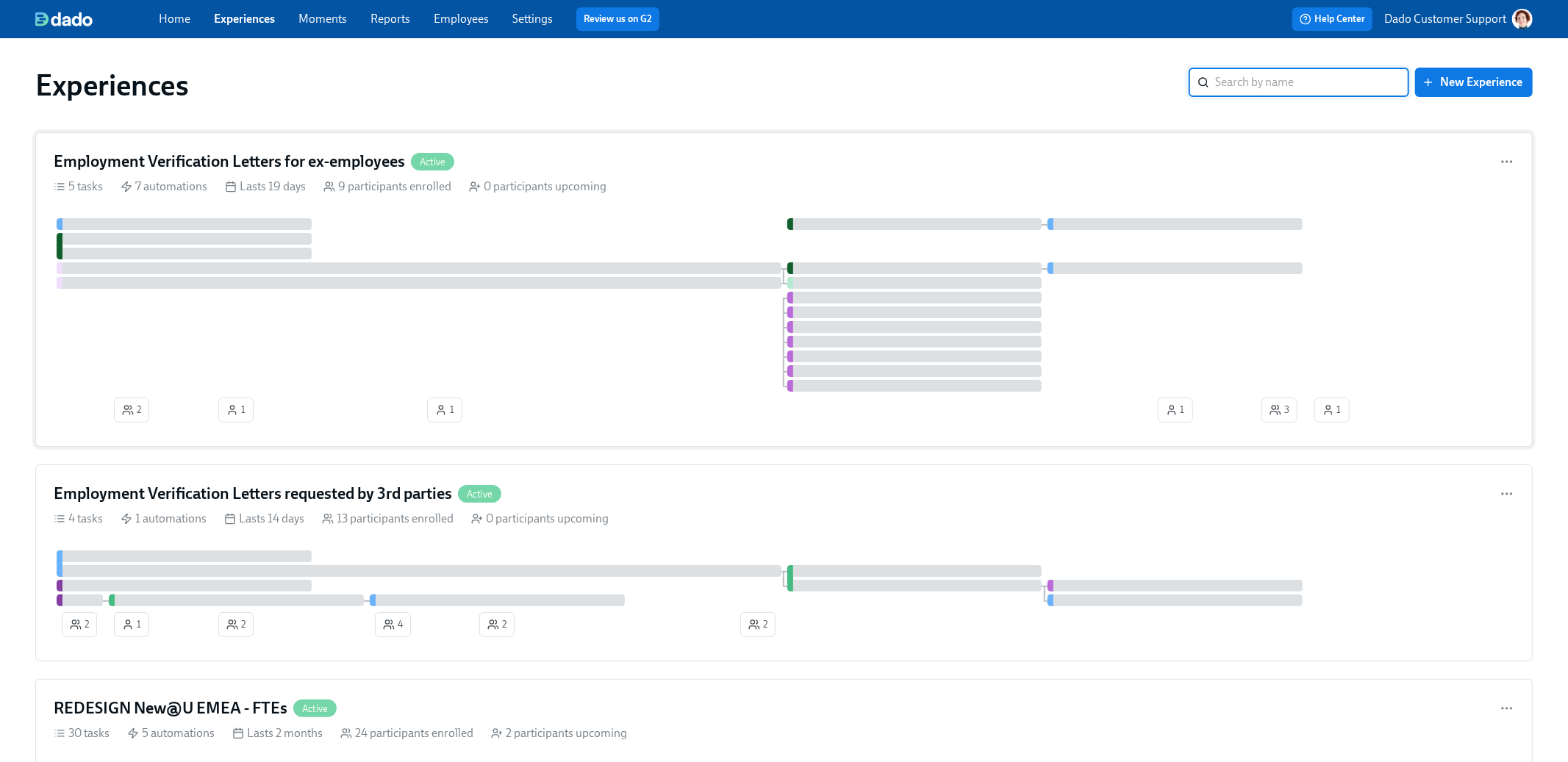
click at [540, 334] on div at bounding box center [784, 304] width 1460 height 173
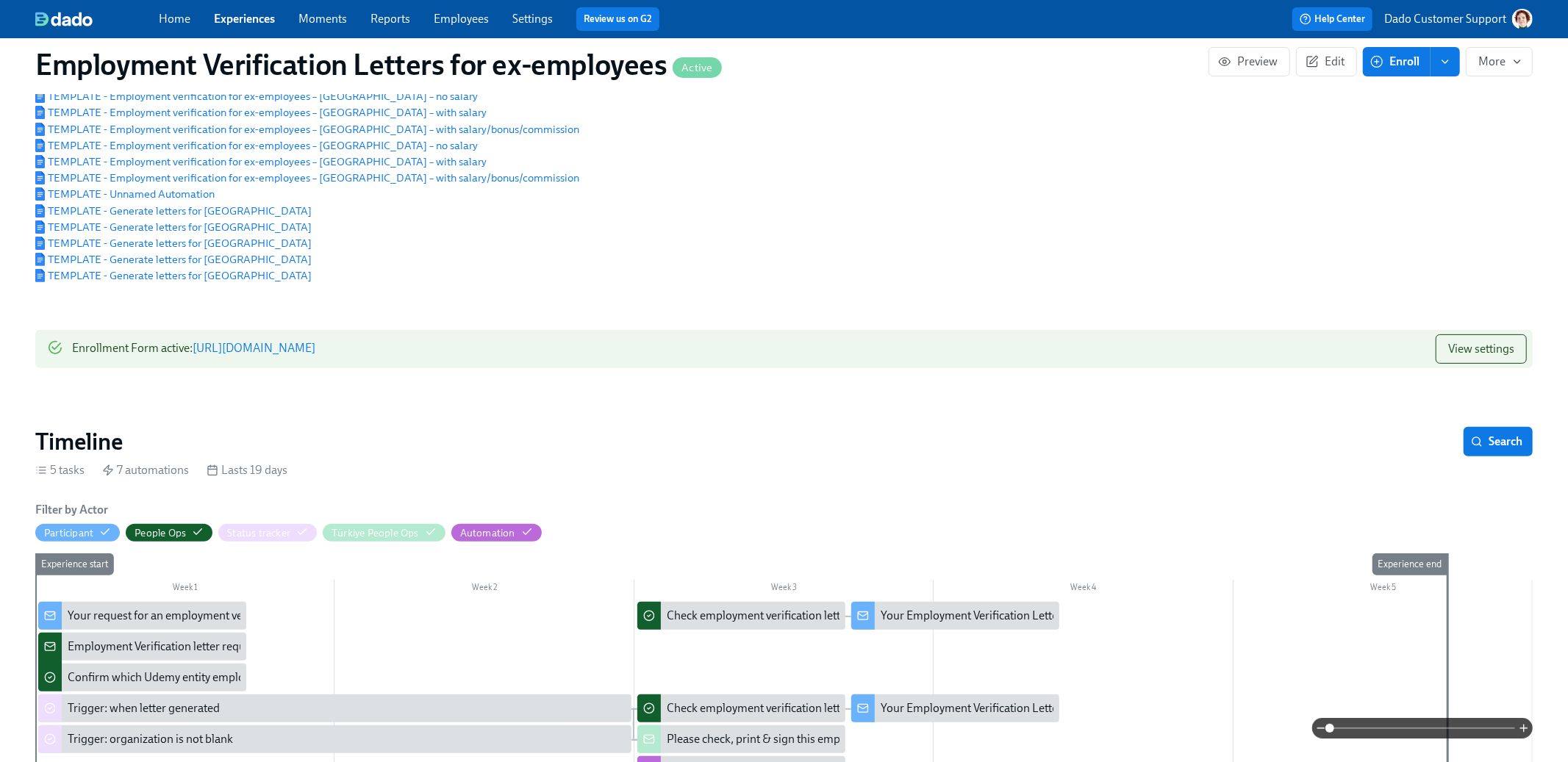
scroll to position [804, 0]
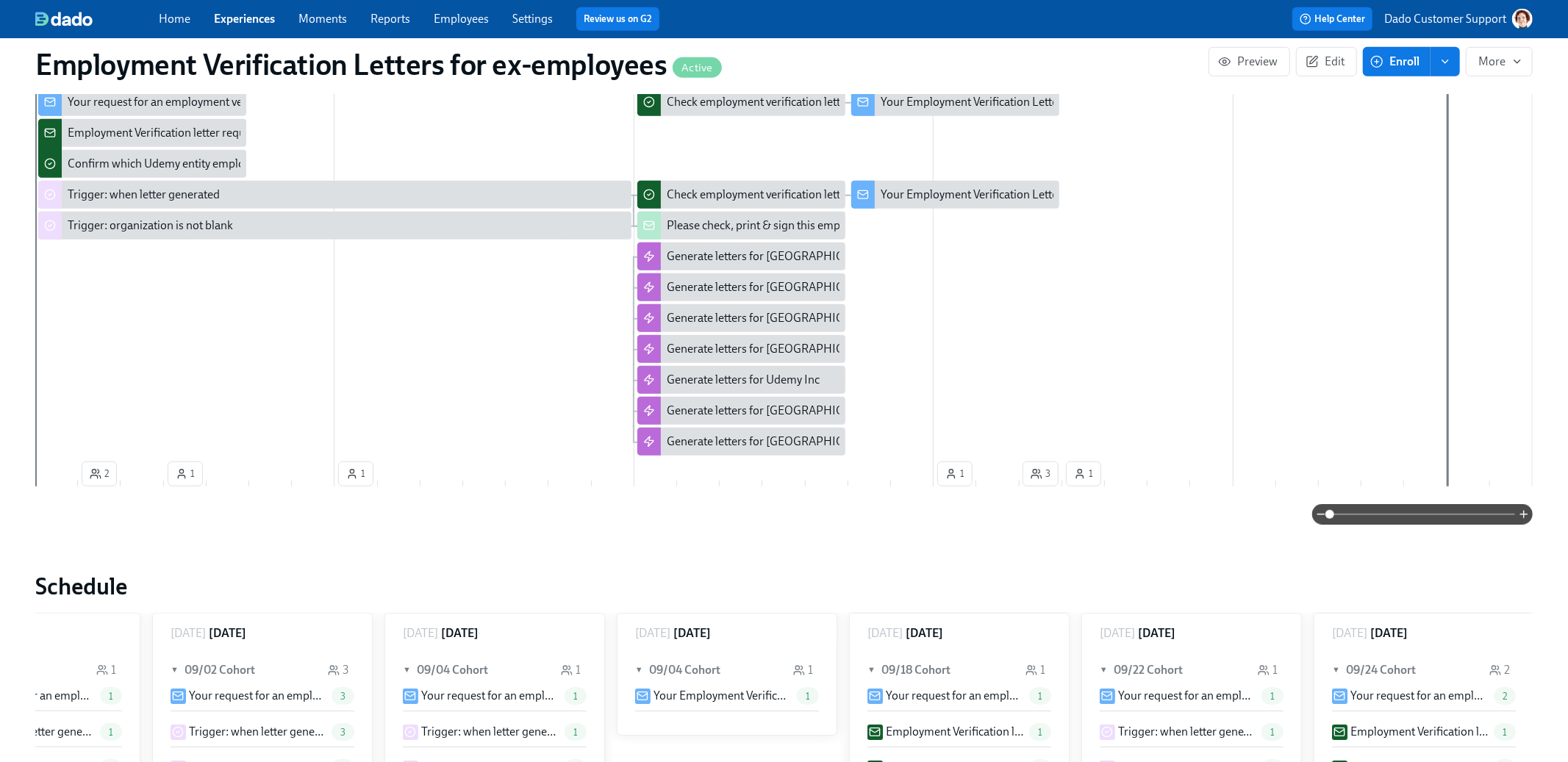
click at [1490, 513] on span at bounding box center [1422, 514] width 185 height 20
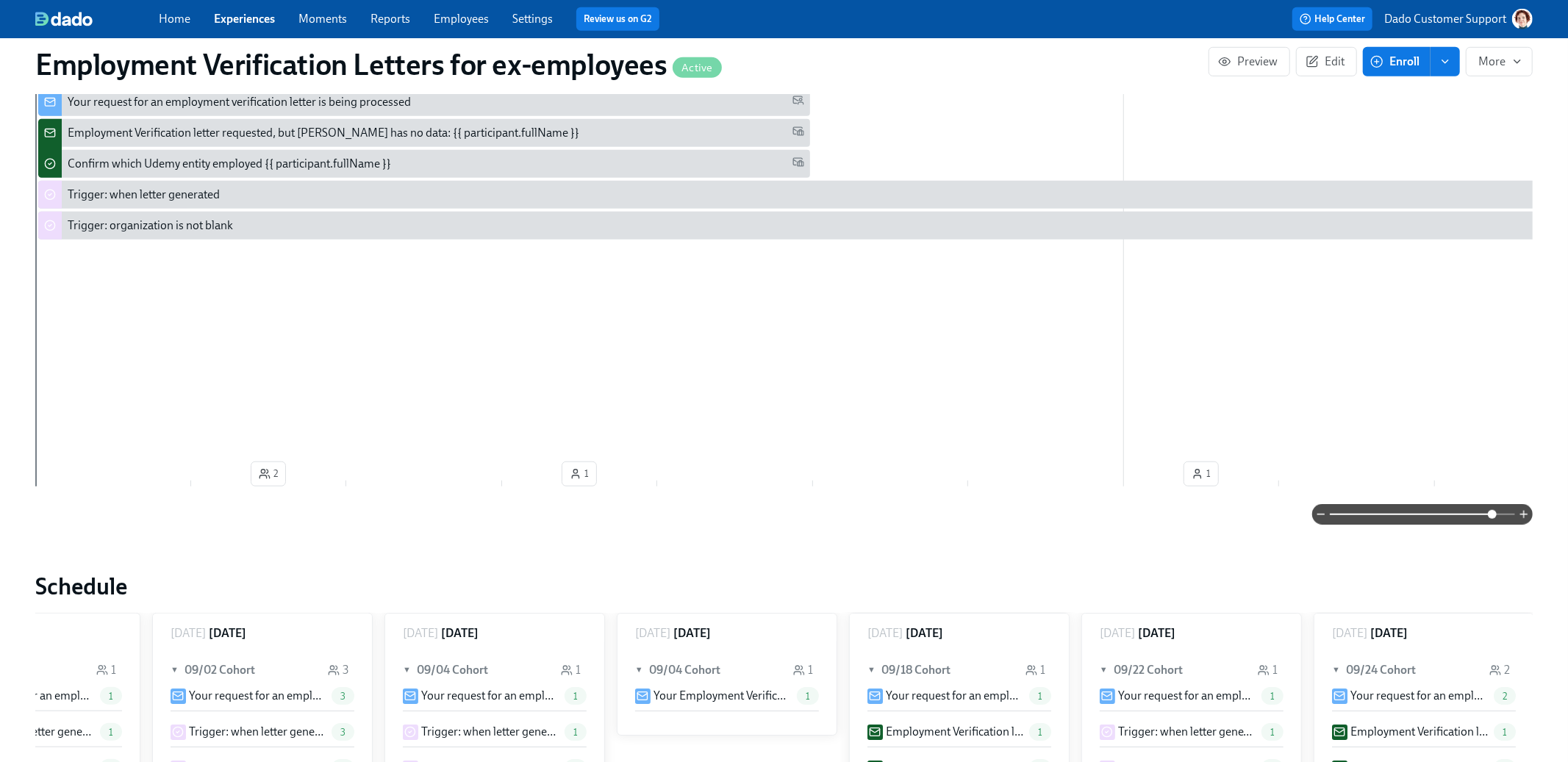
click at [153, 194] on div "Trigger: when letter generated" at bounding box center [143, 194] width 152 height 16
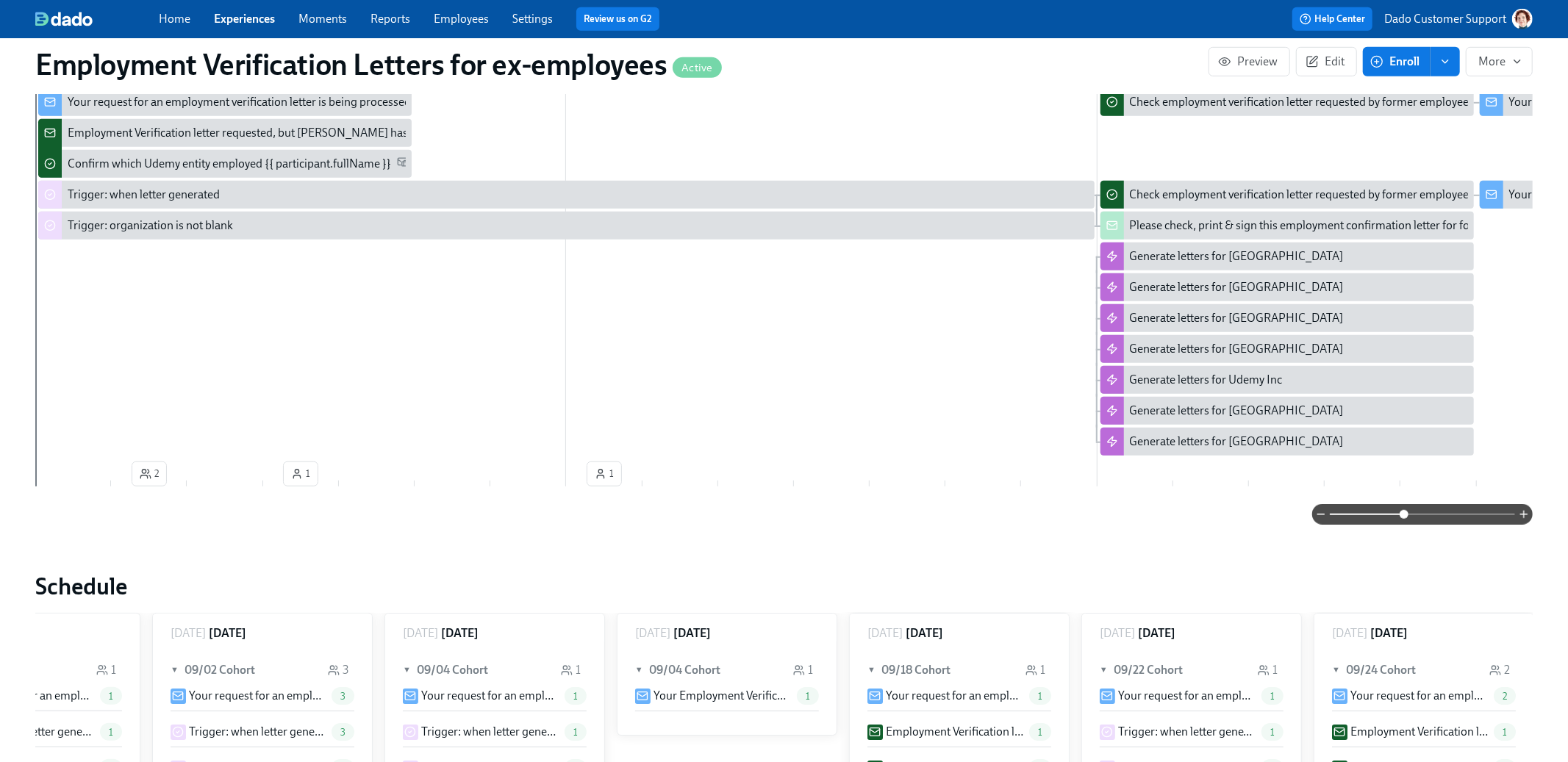
click at [1403, 515] on span at bounding box center [1422, 514] width 185 height 20
